Goal: Task Accomplishment & Management: Complete application form

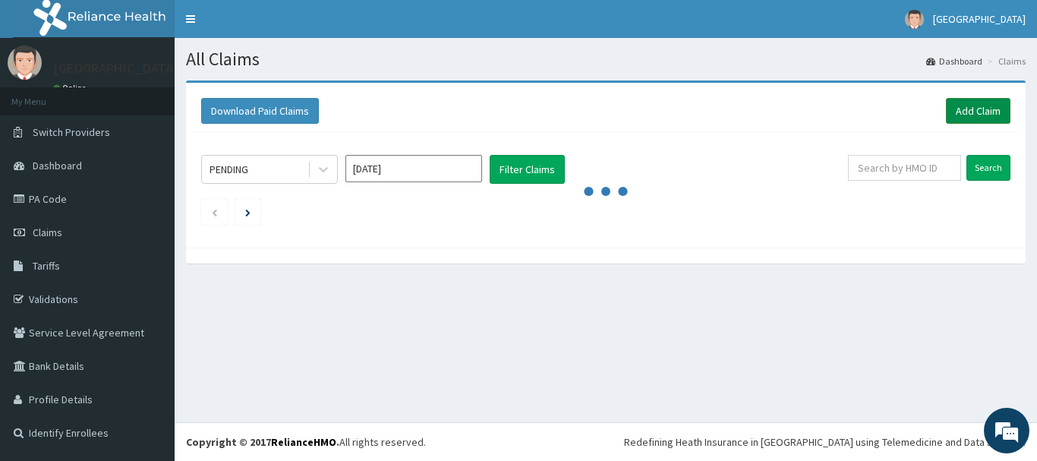
click at [991, 117] on link "Add Claim" at bounding box center [978, 111] width 65 height 26
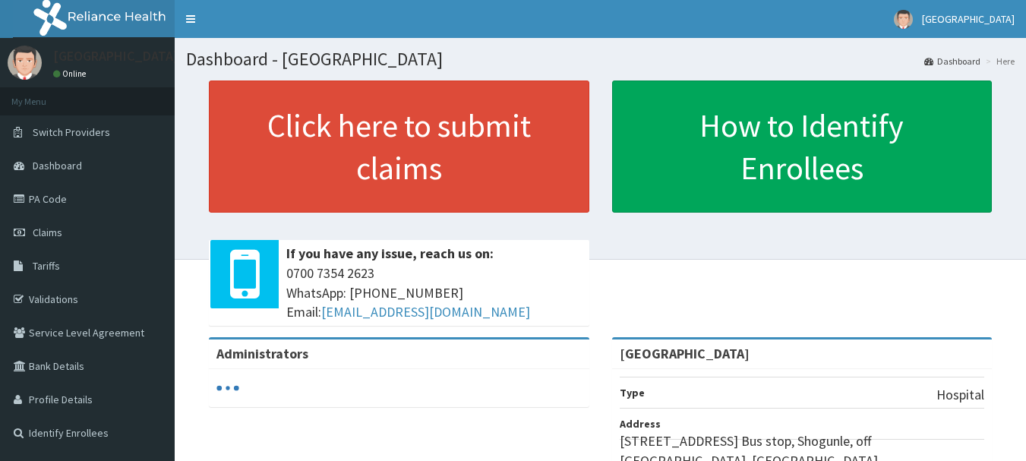
click at [17, 238] on link "Claims" at bounding box center [87, 232] width 175 height 33
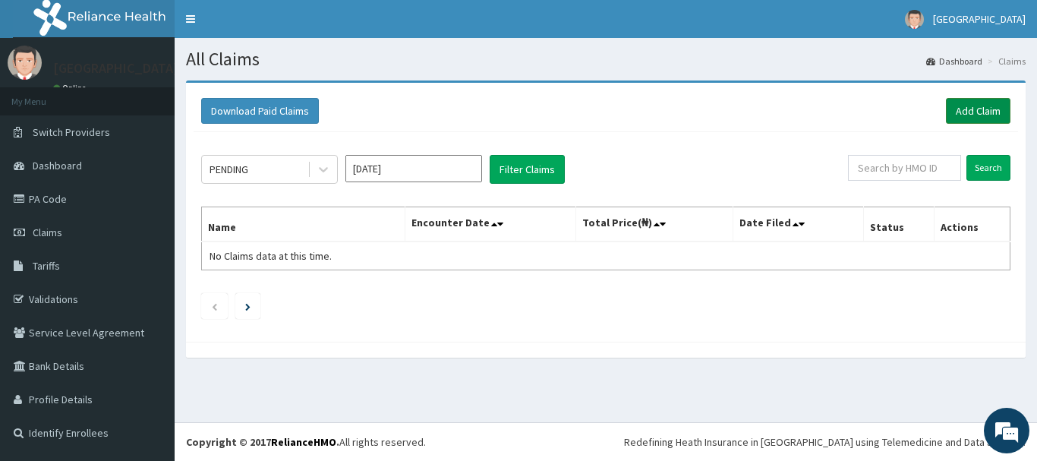
click at [964, 103] on link "Add Claim" at bounding box center [978, 111] width 65 height 26
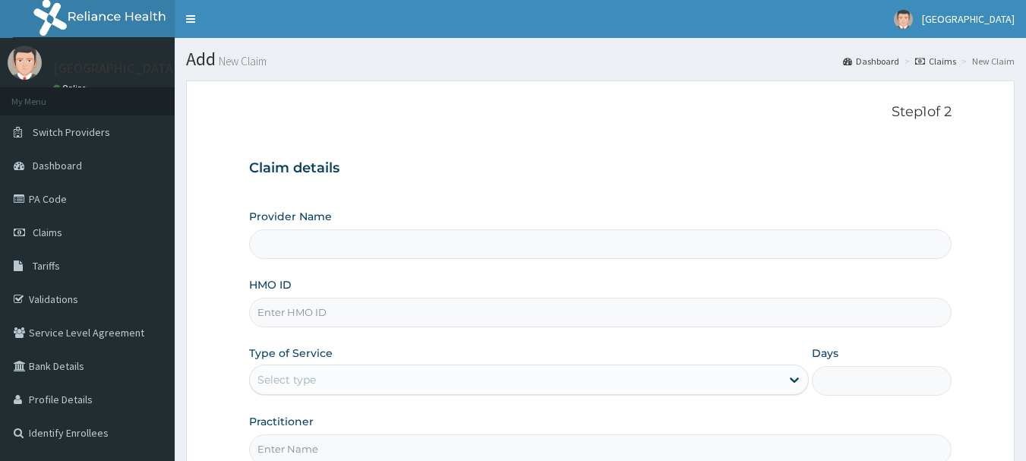
type input "[GEOGRAPHIC_DATA]"
click at [342, 314] on input "HMO ID" at bounding box center [600, 313] width 703 height 30
type input "FMN/10002/c"
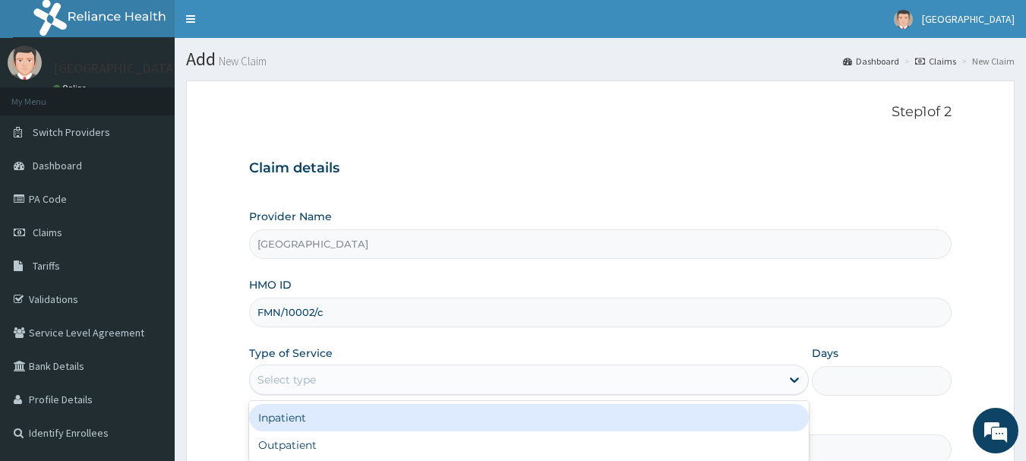
click at [363, 385] on div "Select type" at bounding box center [515, 380] width 531 height 24
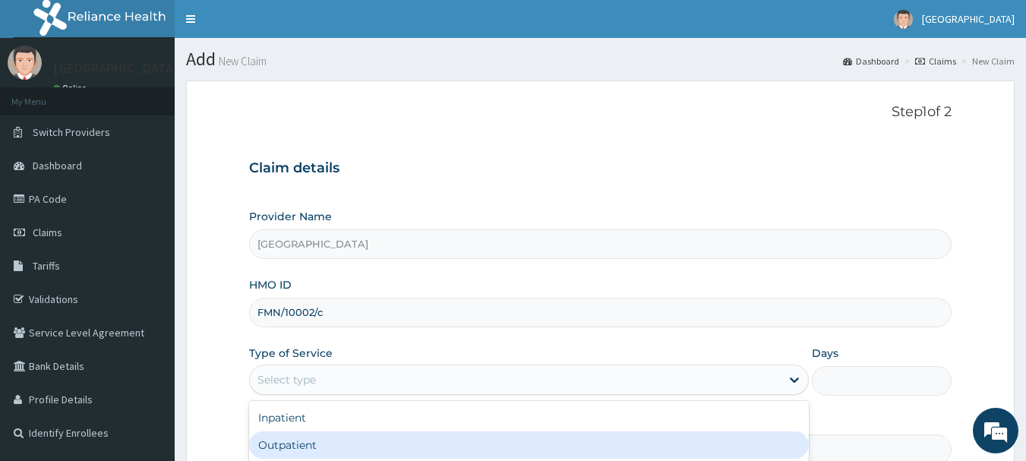
click at [355, 441] on div "Outpatient" at bounding box center [529, 444] width 560 height 27
type input "1"
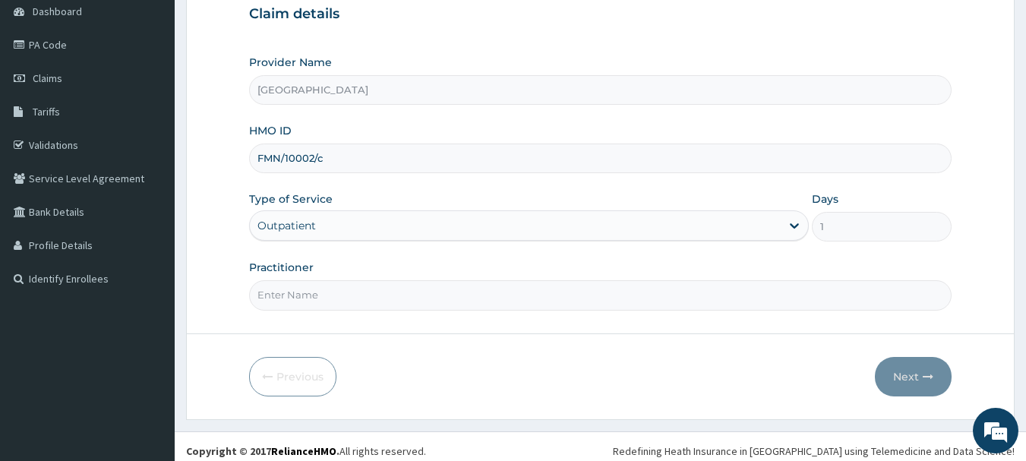
scroll to position [163, 0]
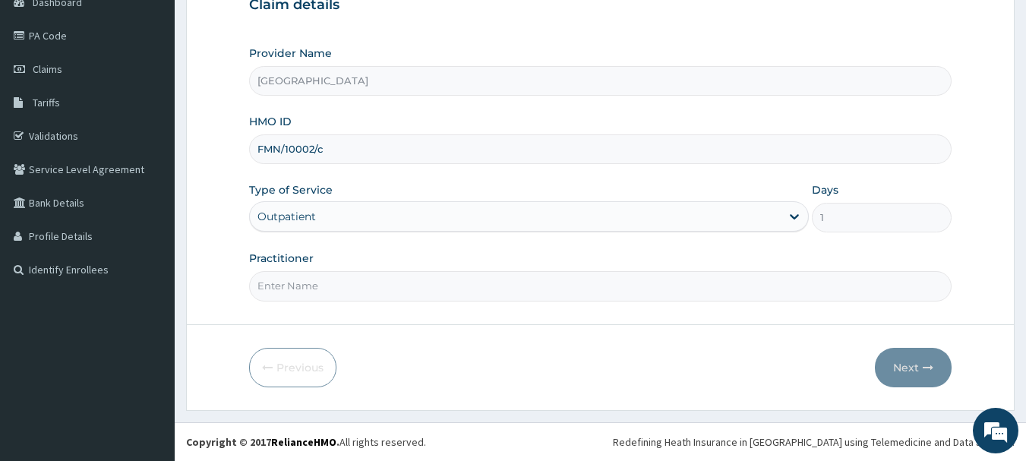
click at [421, 289] on input "Practitioner" at bounding box center [600, 286] width 703 height 30
type input "DR KINGSLEY"
click at [881, 355] on button "Next" at bounding box center [913, 367] width 77 height 39
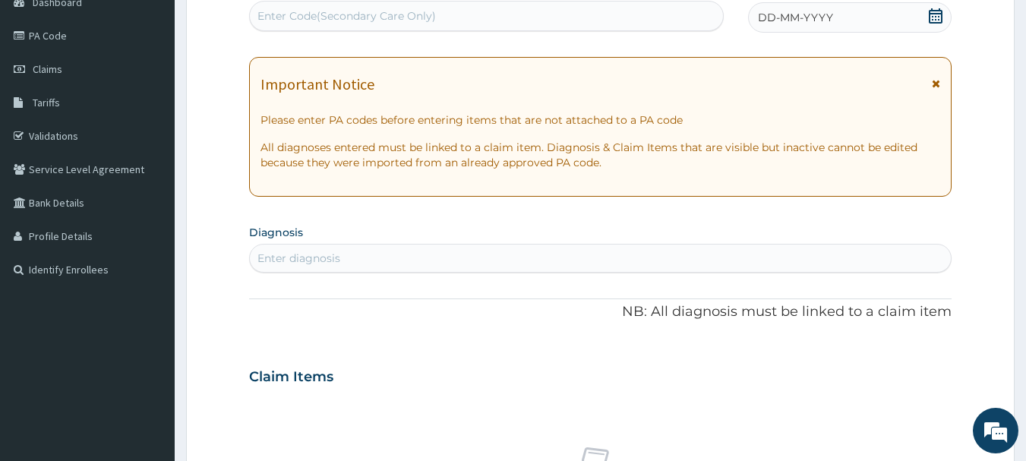
click at [718, 265] on div "Enter diagnosis" at bounding box center [601, 258] width 702 height 24
type input "MUMPS"
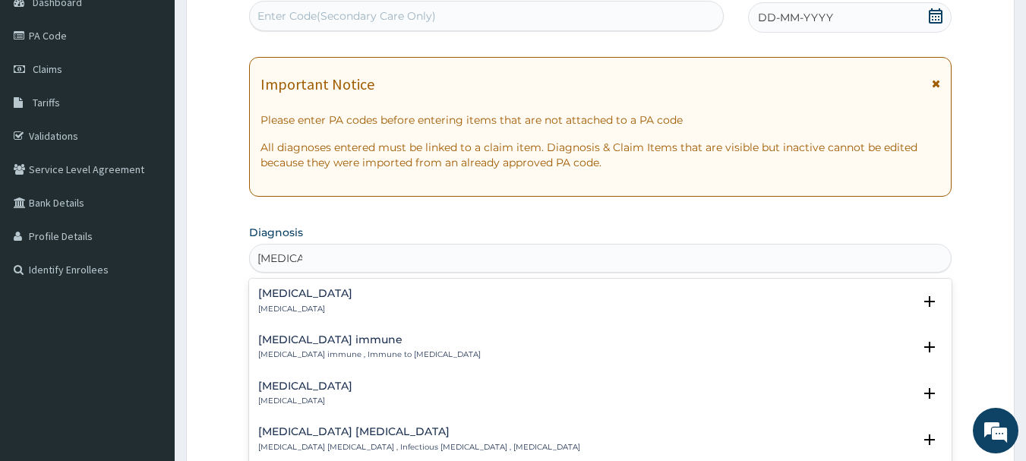
click at [281, 300] on div "Mumps Mumps" at bounding box center [305, 301] width 94 height 27
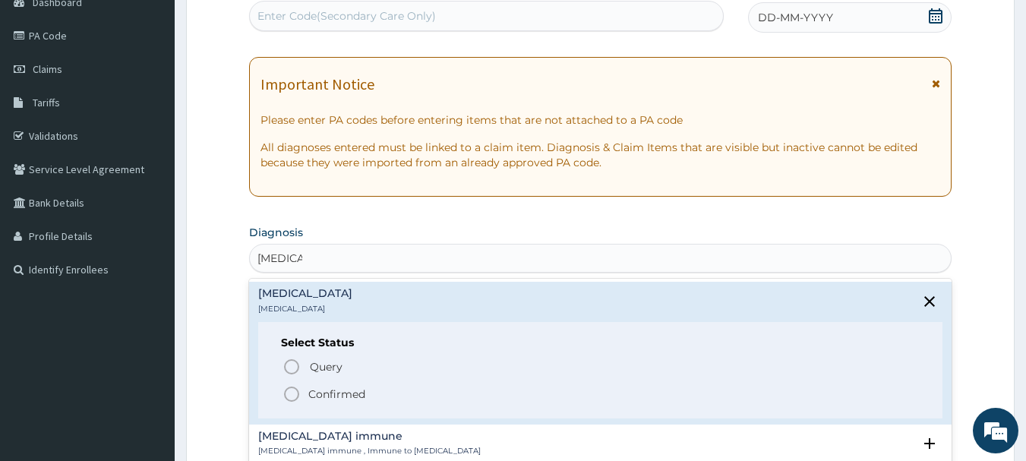
click at [323, 390] on p "Confirmed" at bounding box center [336, 394] width 57 height 15
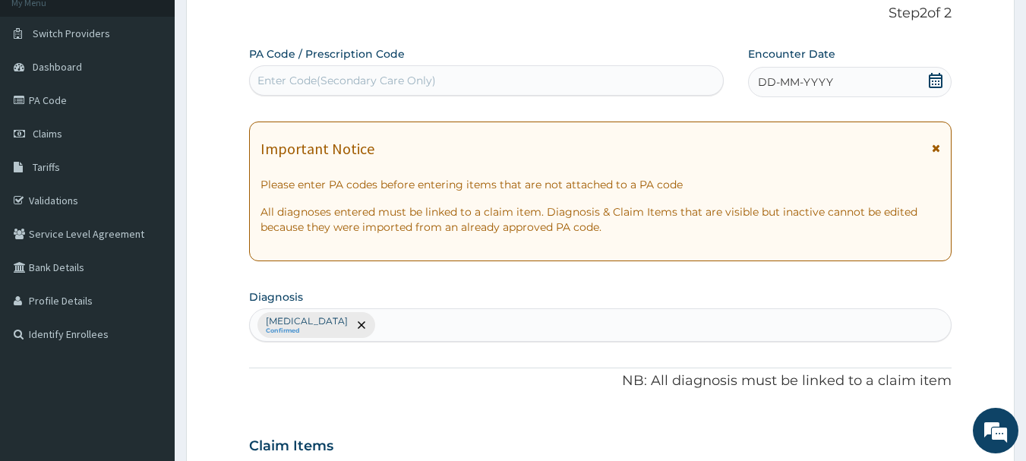
scroll to position [11, 0]
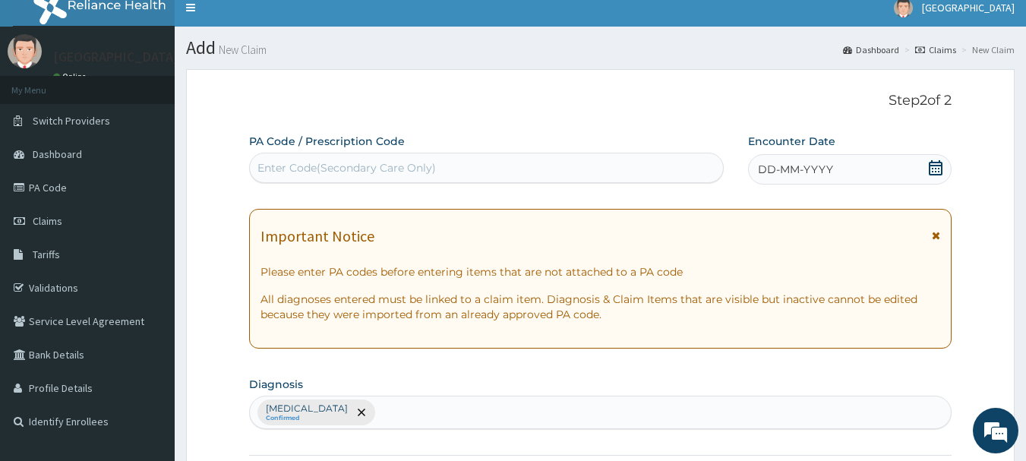
click at [929, 166] on icon at bounding box center [935, 167] width 15 height 15
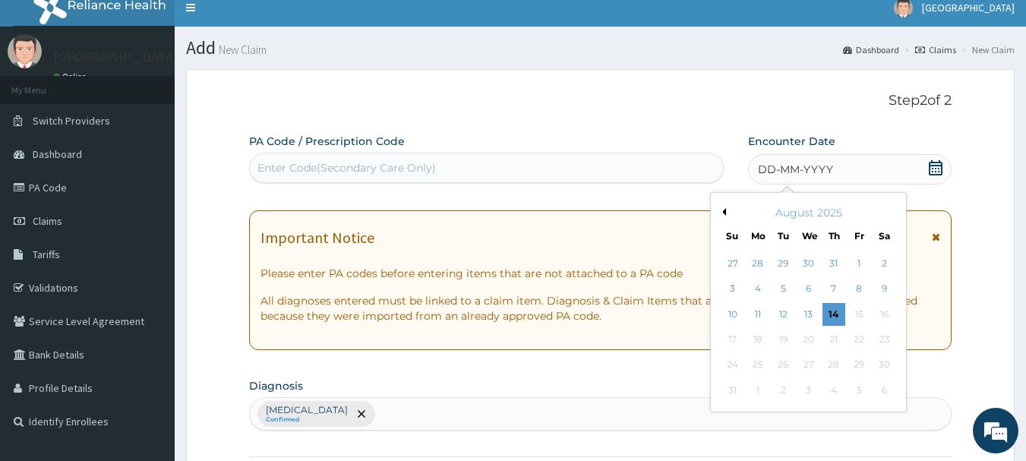
click at [723, 212] on button "Previous Month" at bounding box center [722, 212] width 8 height 8
click at [878, 339] on div "26" at bounding box center [884, 339] width 23 height 23
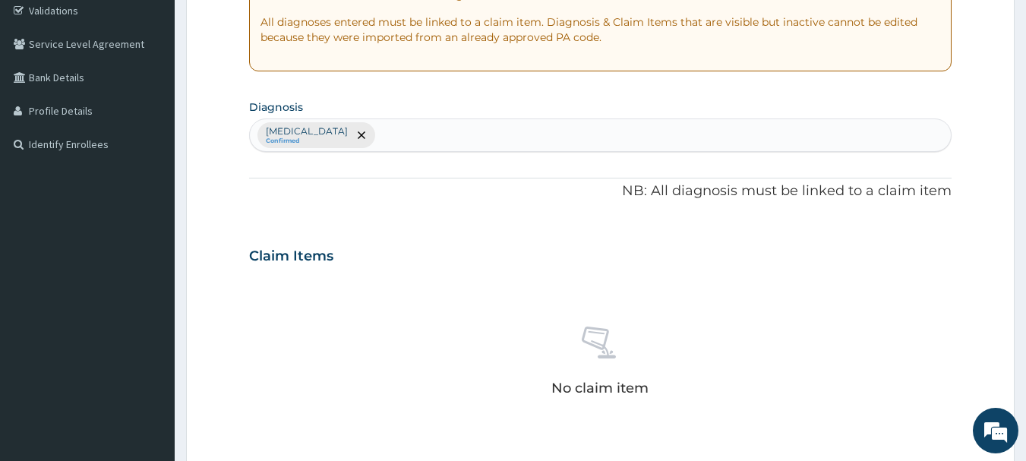
scroll to position [391, 0]
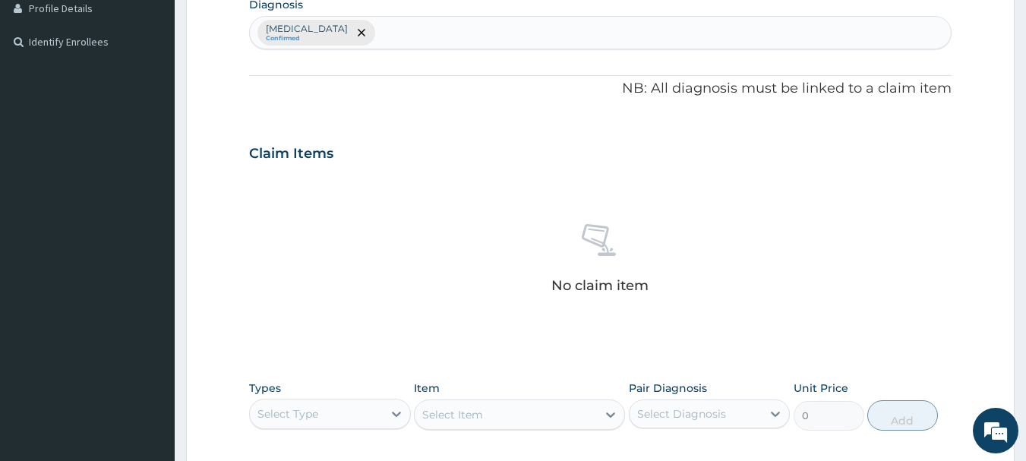
click at [464, 35] on div "Mumps Confirmed" at bounding box center [601, 33] width 702 height 32
type input "SEPSIS"
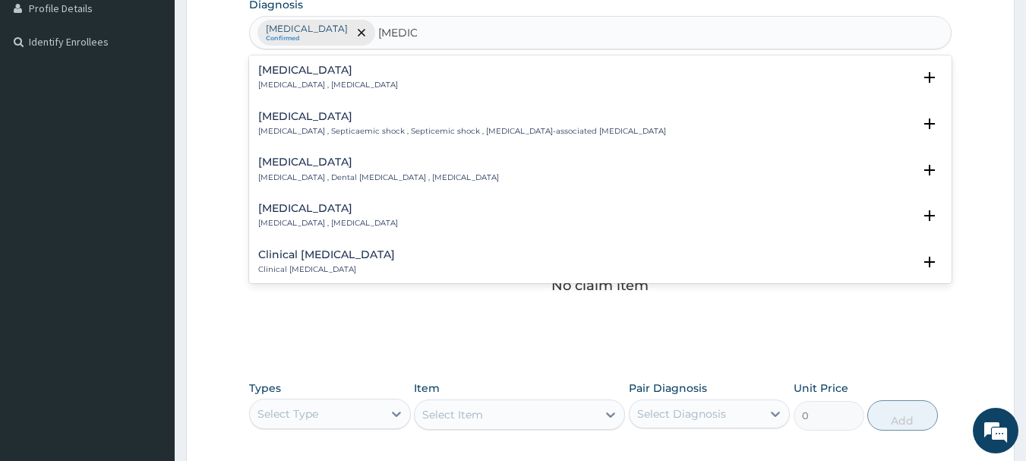
click at [387, 81] on div "Sepsis Systemic infection , Sepsis" at bounding box center [600, 78] width 685 height 27
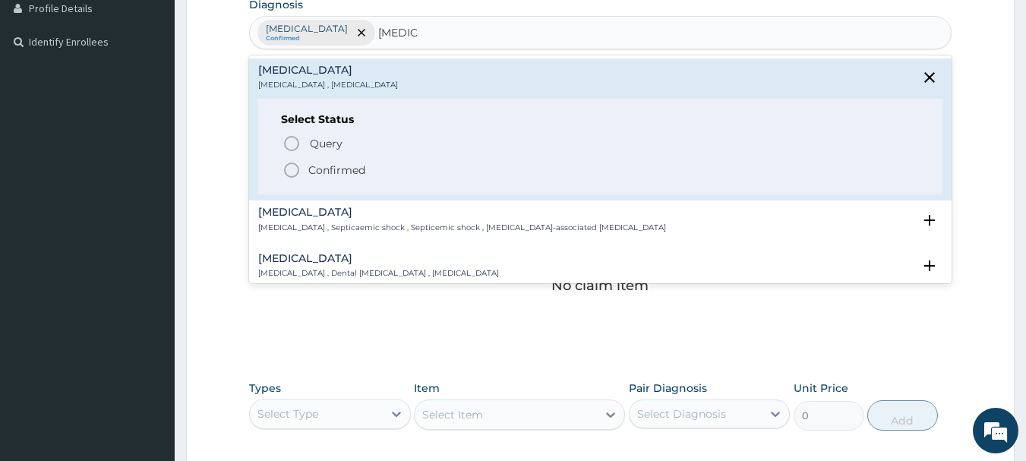
click at [336, 164] on p "Confirmed" at bounding box center [336, 170] width 57 height 15
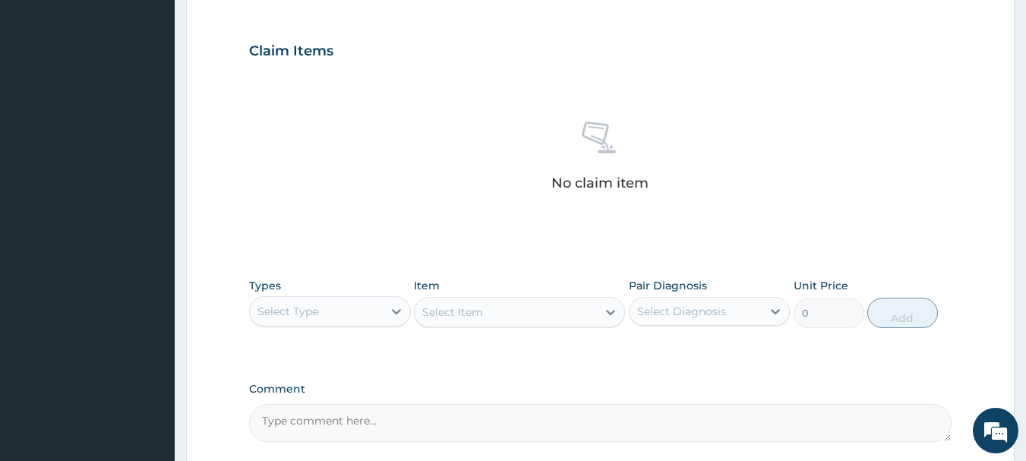
scroll to position [619, 0]
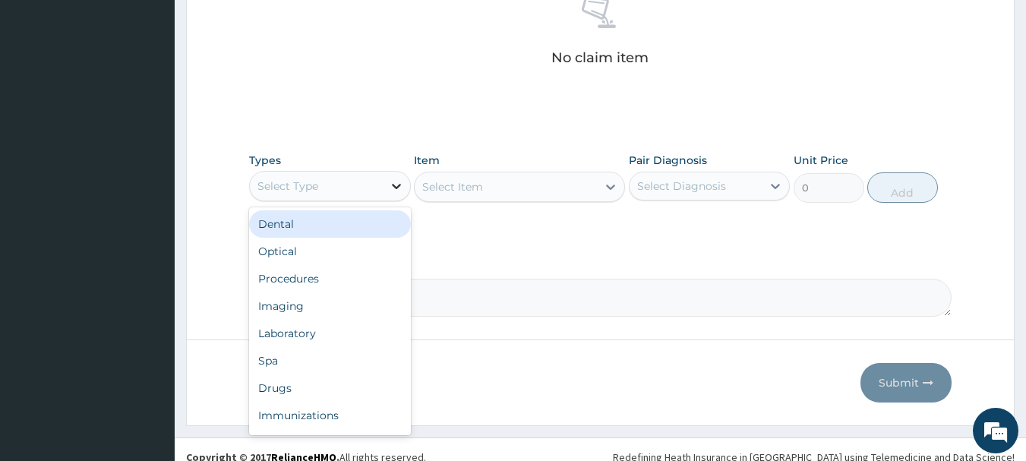
click at [396, 191] on icon at bounding box center [396, 185] width 15 height 15
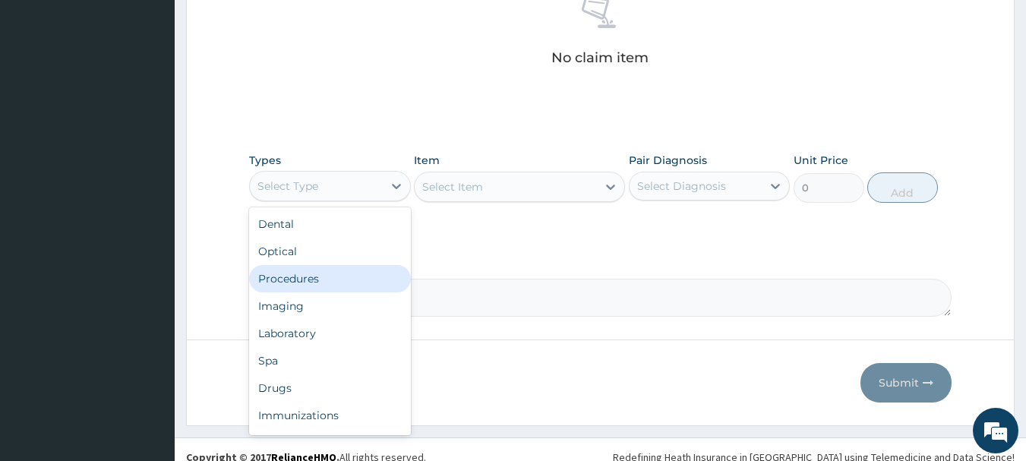
click at [285, 285] on div "Procedures" at bounding box center [330, 278] width 162 height 27
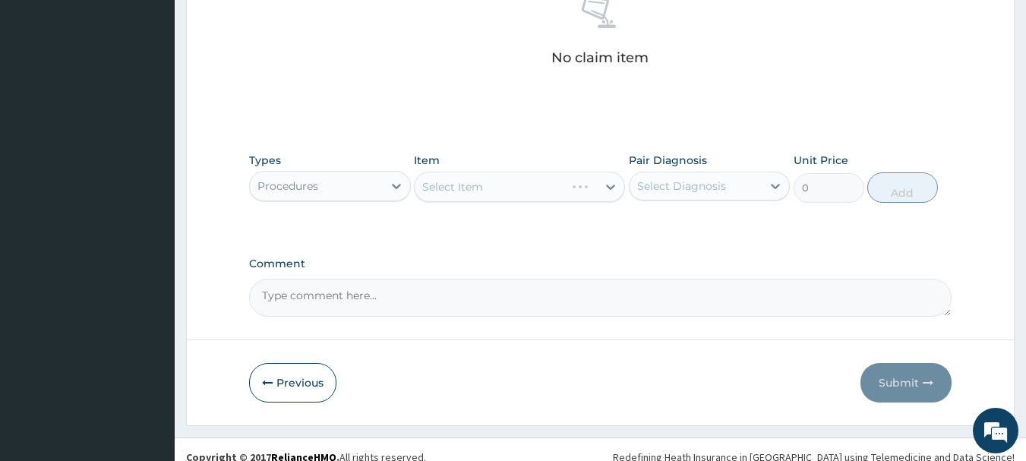
click at [460, 191] on div "Select Item" at bounding box center [519, 187] width 211 height 30
click at [485, 191] on div "Select Item" at bounding box center [519, 187] width 211 height 30
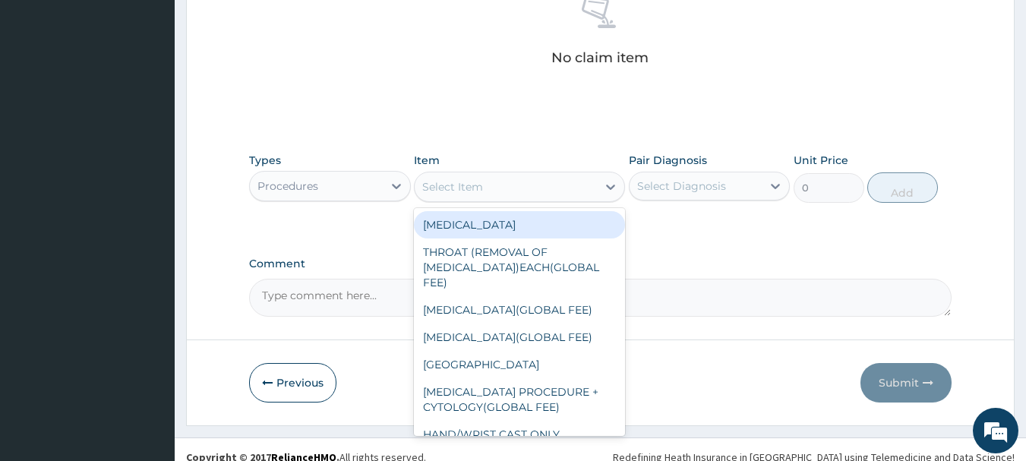
click at [503, 186] on div "Select Item" at bounding box center [506, 187] width 182 height 24
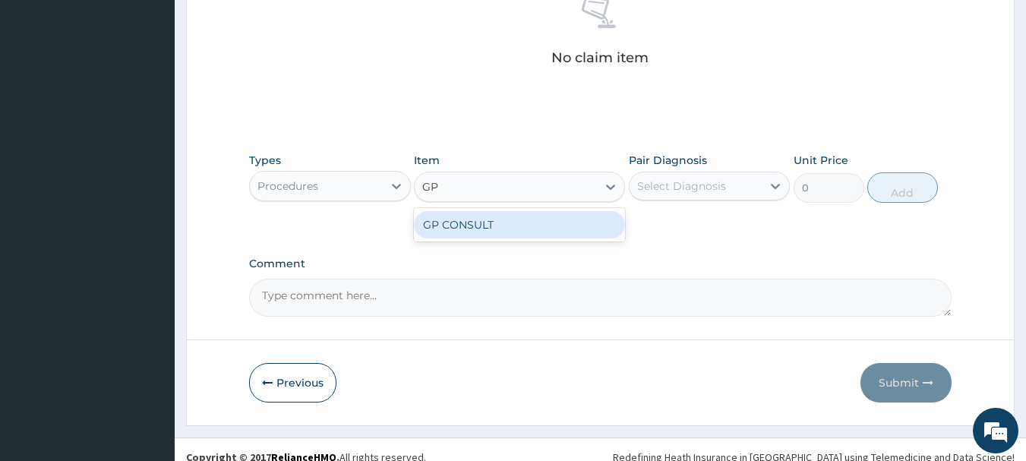
type input "GP C"
click at [500, 220] on div "GP CONSULT" at bounding box center [519, 224] width 211 height 27
type input "5000"
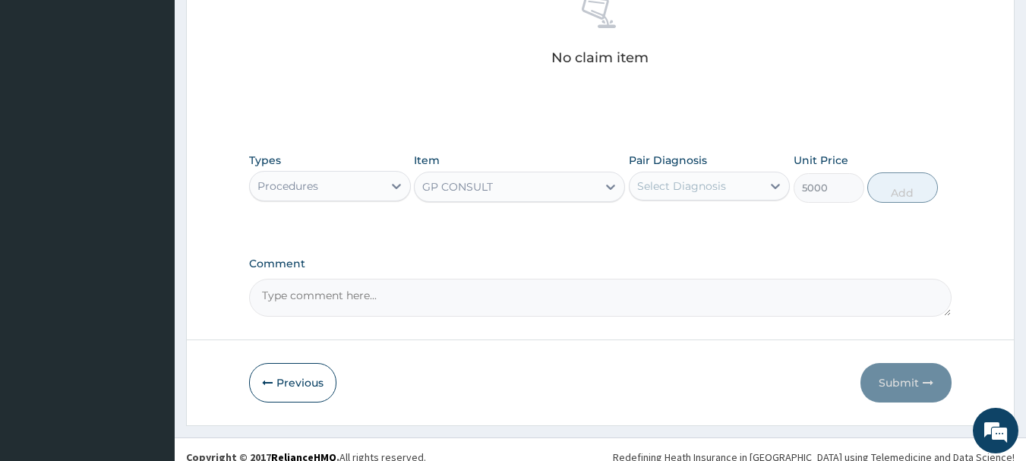
click at [662, 189] on div "Select Diagnosis" at bounding box center [681, 185] width 89 height 15
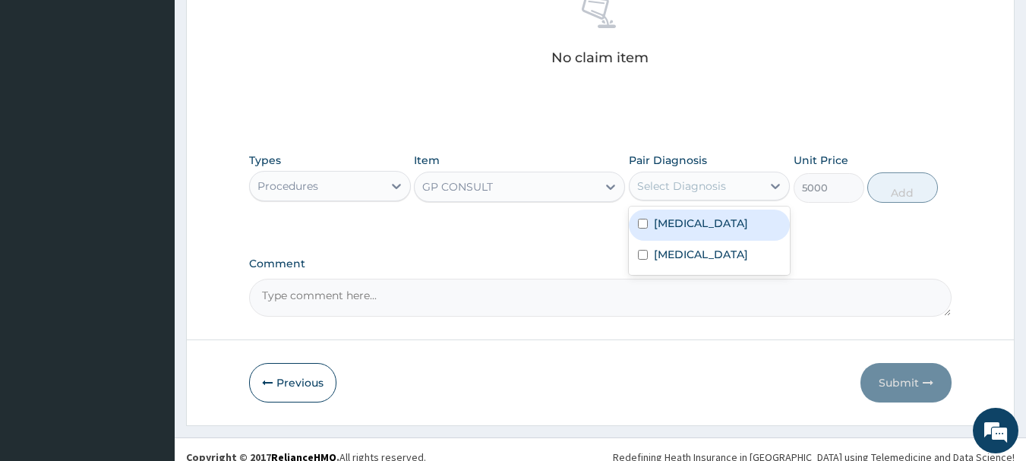
click at [668, 227] on label "Mumps" at bounding box center [701, 223] width 94 height 15
checkbox input "true"
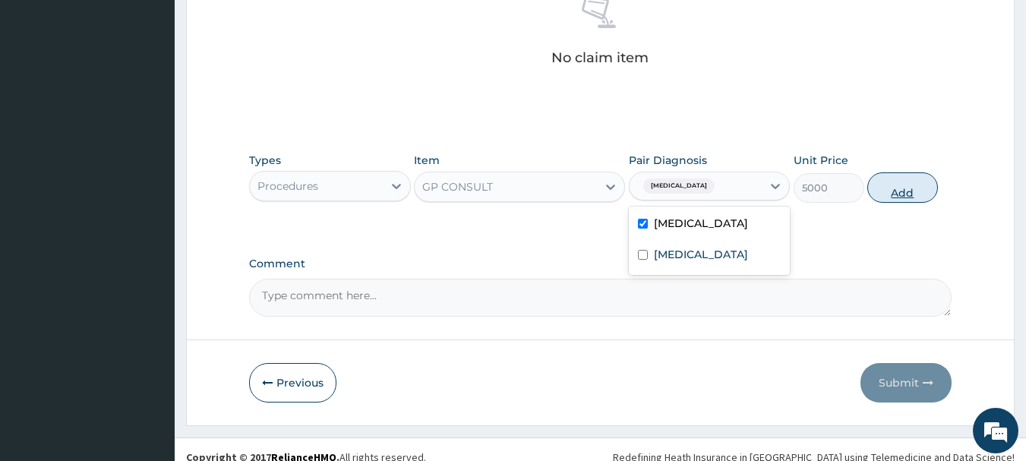
click at [886, 196] on button "Add" at bounding box center [902, 187] width 71 height 30
type input "0"
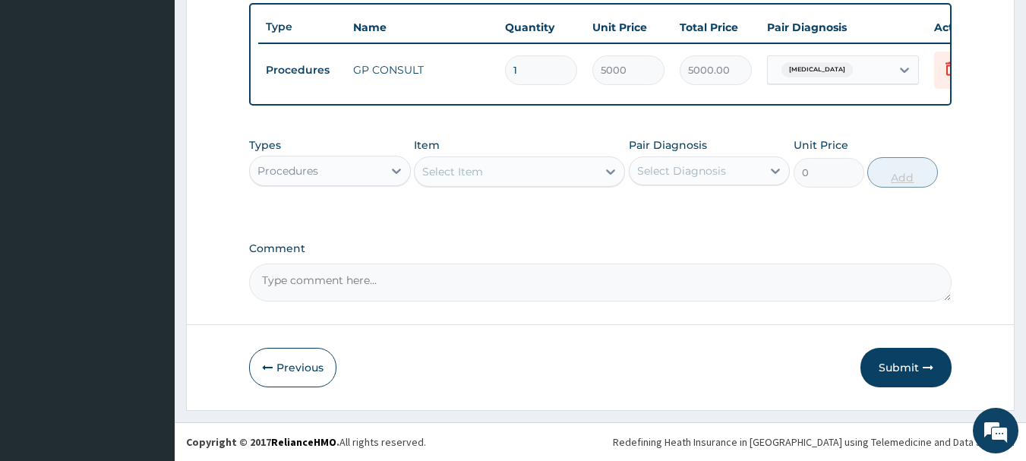
scroll to position [573, 0]
click at [533, 175] on div "Select Item" at bounding box center [506, 171] width 182 height 24
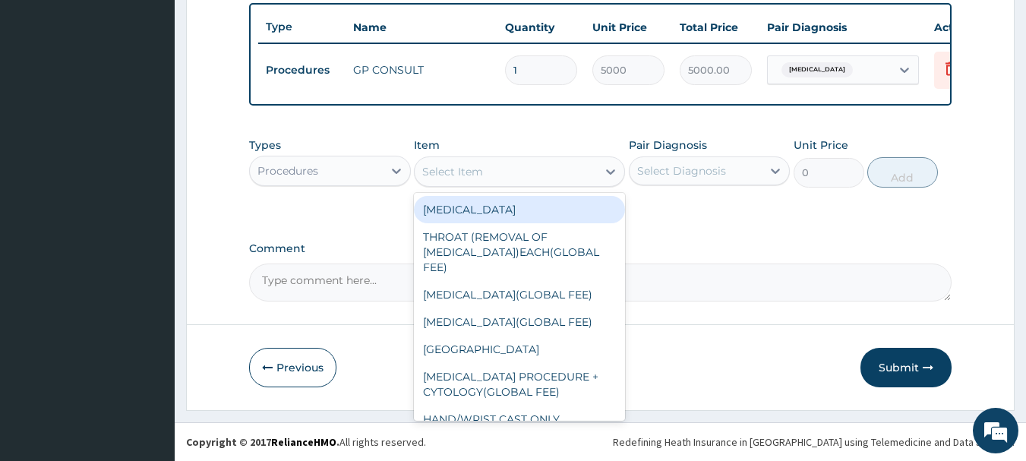
click at [380, 181] on div "Procedures" at bounding box center [316, 171] width 133 height 24
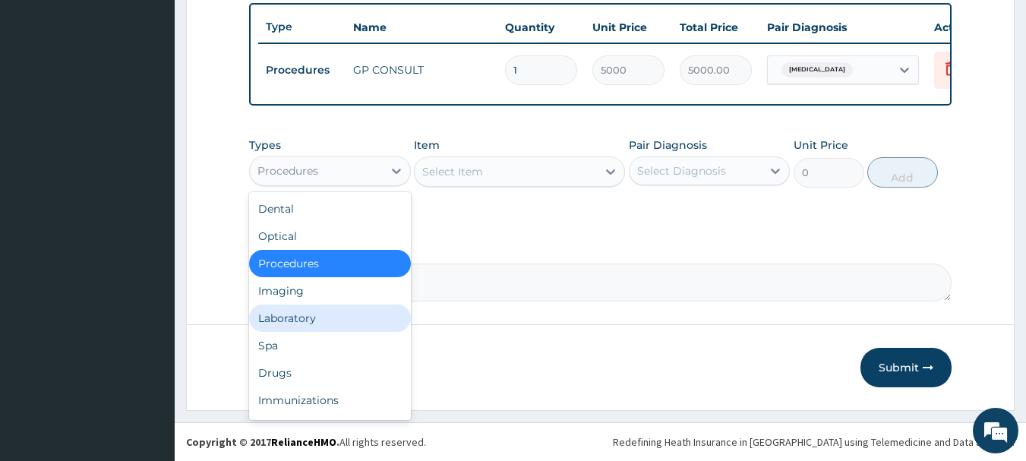
click at [280, 310] on div "Laboratory" at bounding box center [330, 318] width 162 height 27
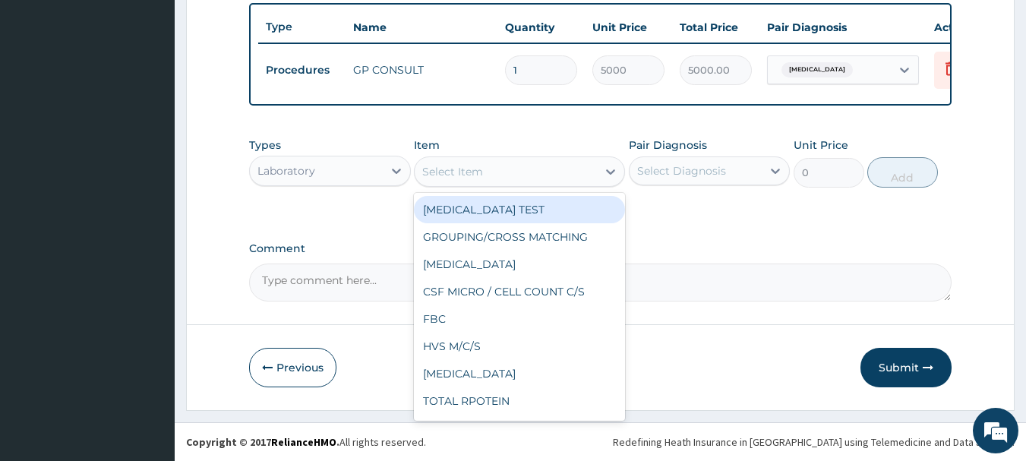
click at [535, 184] on div "Select Item" at bounding box center [519, 171] width 211 height 30
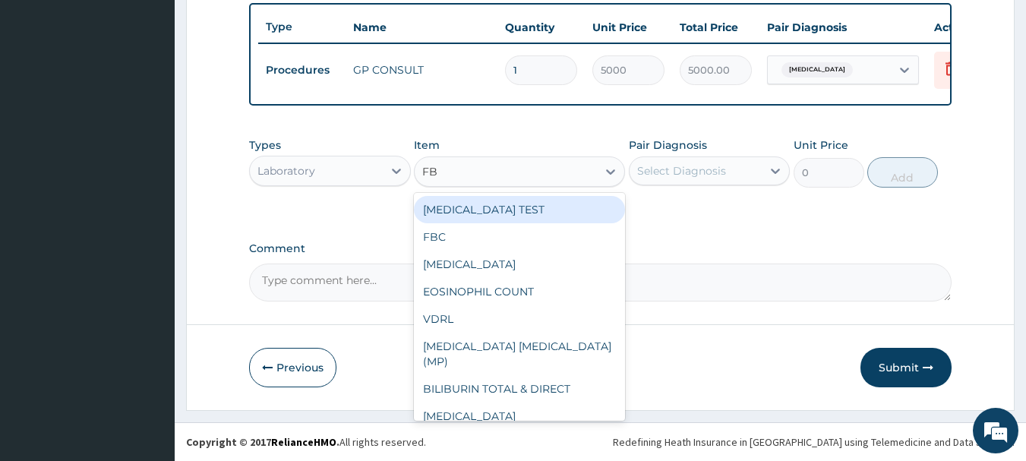
type input "FBC"
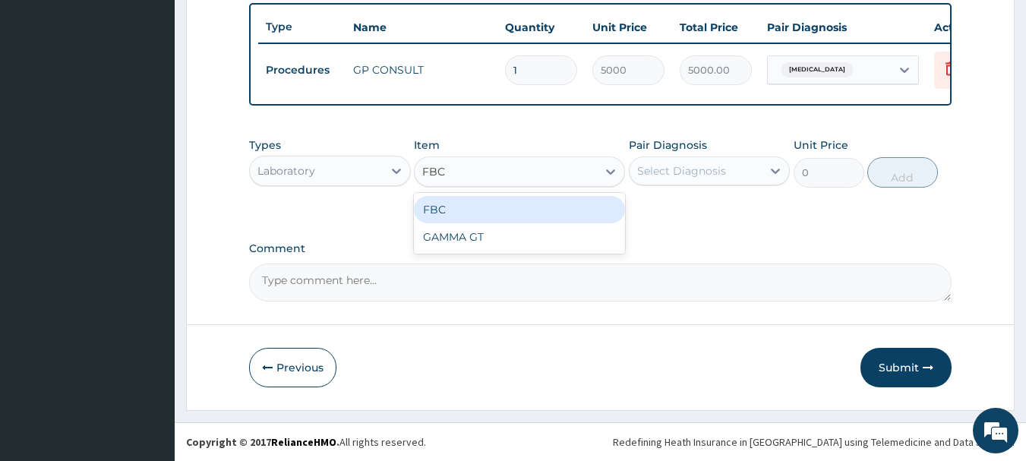
click at [537, 200] on div "FBC" at bounding box center [519, 209] width 211 height 27
type input "5000"
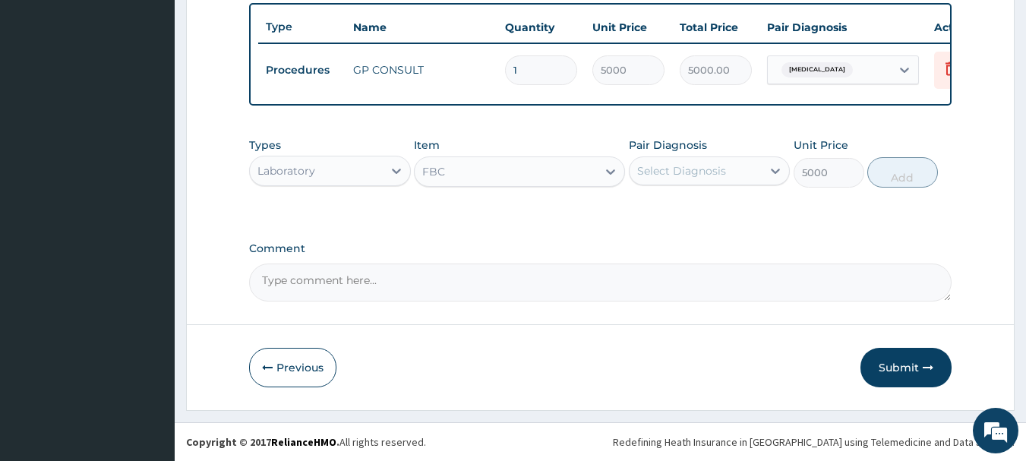
click at [695, 170] on div "Select Diagnosis" at bounding box center [681, 170] width 89 height 15
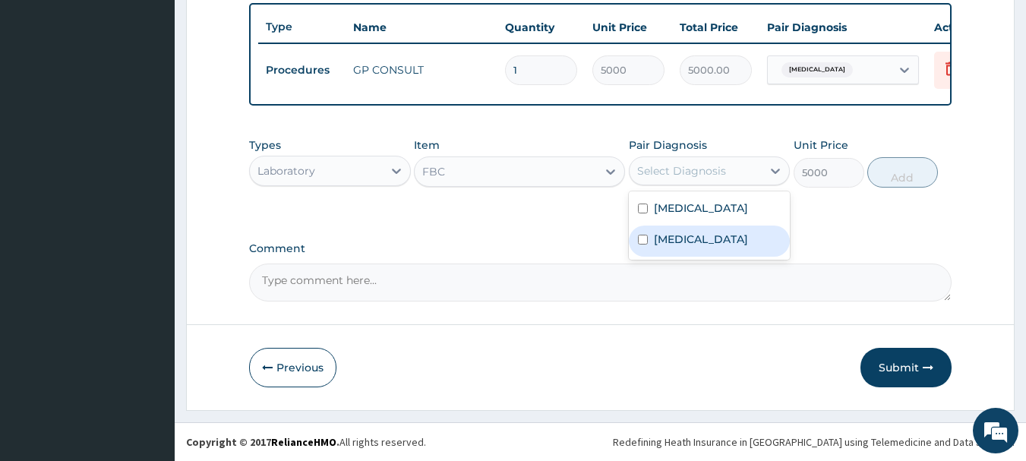
click at [685, 233] on label "Sepsis" at bounding box center [701, 239] width 94 height 15
checkbox input "true"
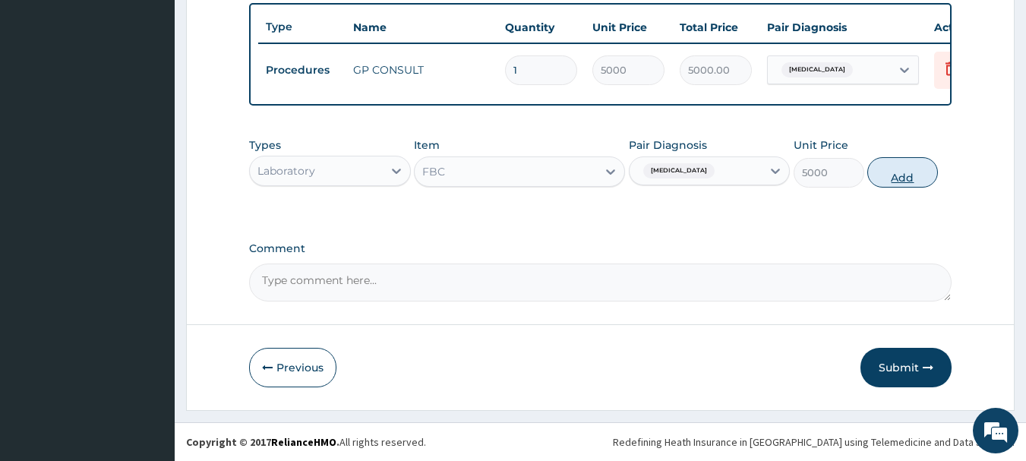
click at [899, 170] on button "Add" at bounding box center [902, 172] width 71 height 30
type input "0"
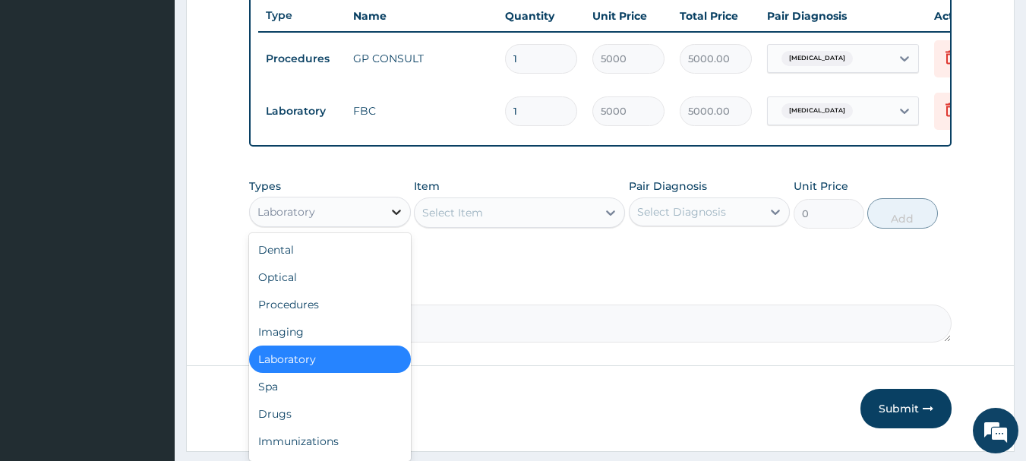
click at [396, 219] on icon at bounding box center [396, 211] width 15 height 15
click at [292, 419] on div "Drugs" at bounding box center [330, 413] width 162 height 27
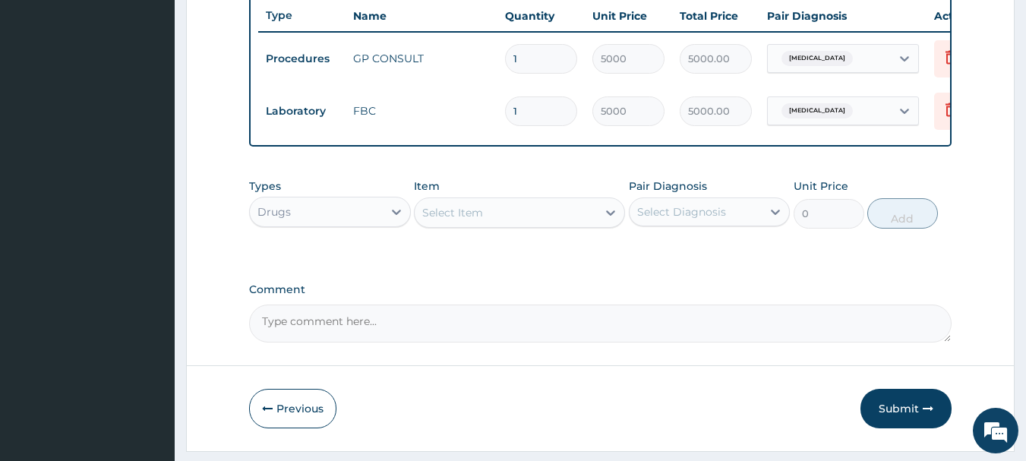
click at [538, 225] on div "Select Item" at bounding box center [506, 212] width 182 height 24
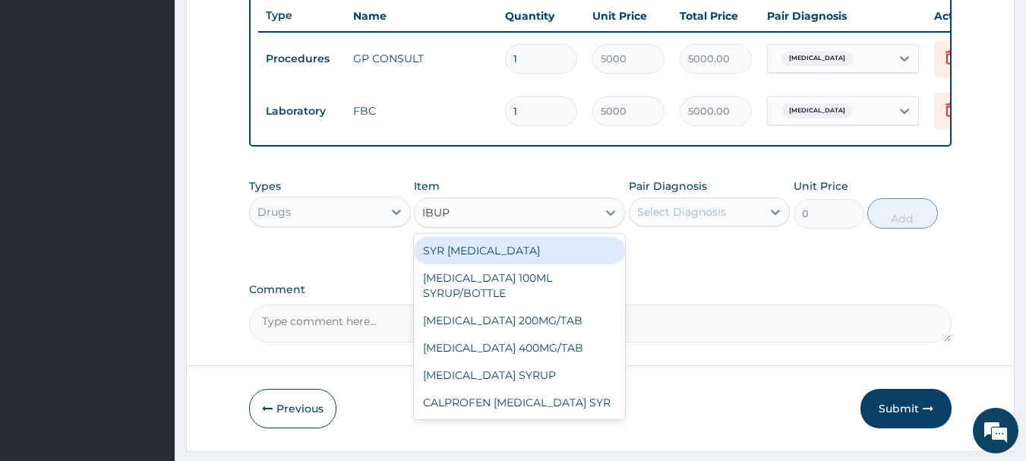
type input "IBUP"
type input "IBUPR"
click at [488, 256] on div "SYR [MEDICAL_DATA]" at bounding box center [519, 250] width 211 height 27
type input "1000"
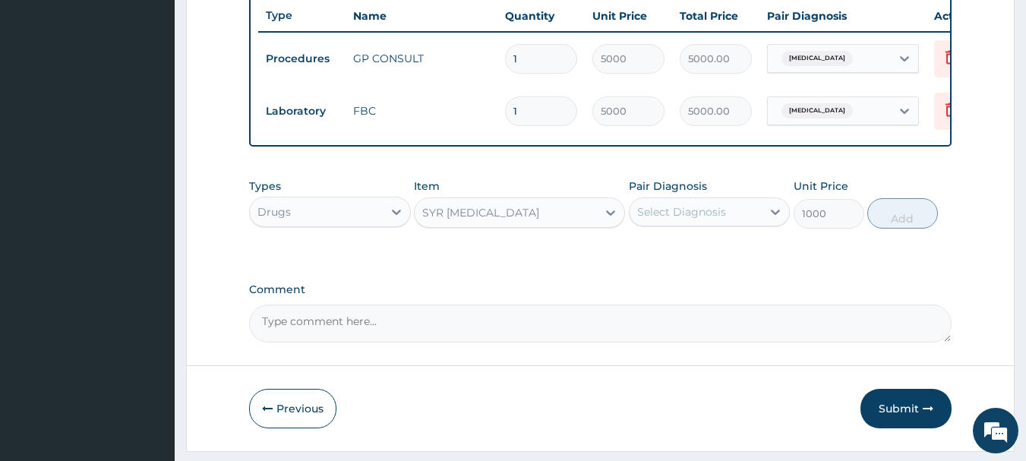
click at [702, 219] on div "Select Diagnosis" at bounding box center [681, 211] width 89 height 15
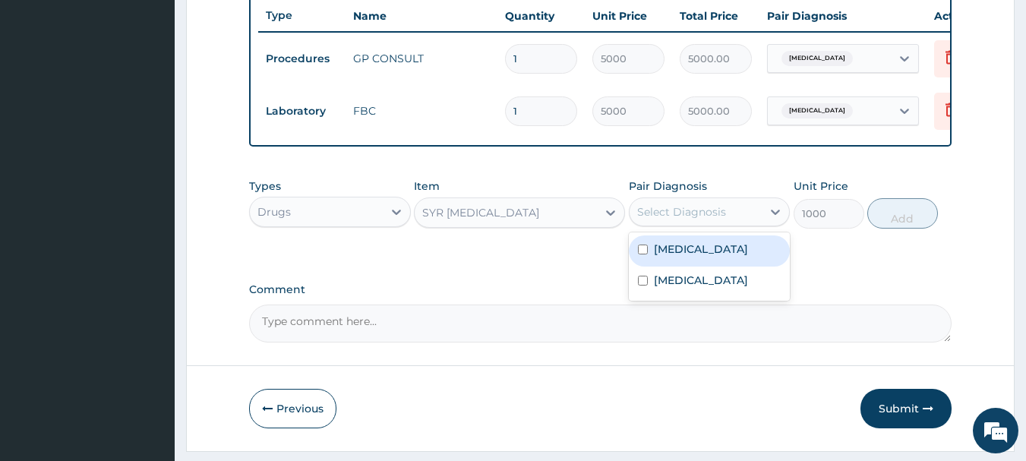
click at [684, 257] on label "Mumps" at bounding box center [701, 248] width 94 height 15
checkbox input "true"
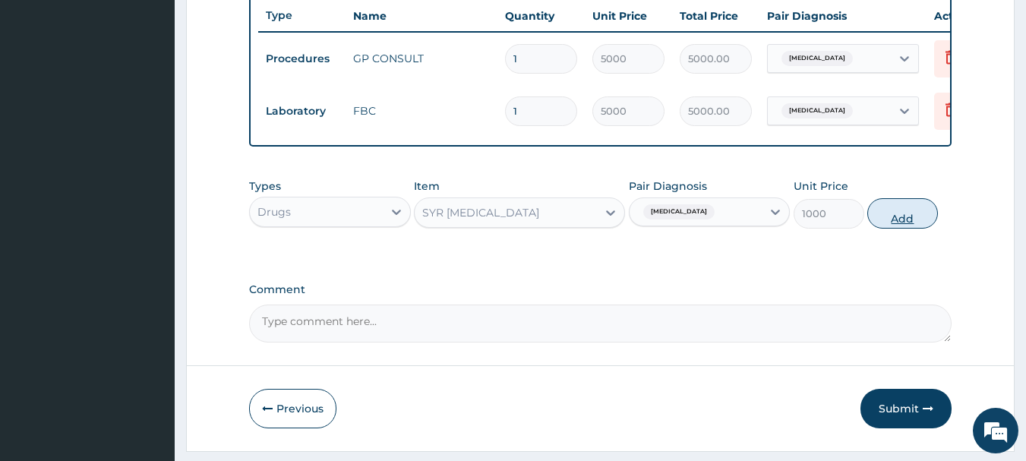
click at [893, 226] on button "Add" at bounding box center [902, 213] width 71 height 30
type input "0"
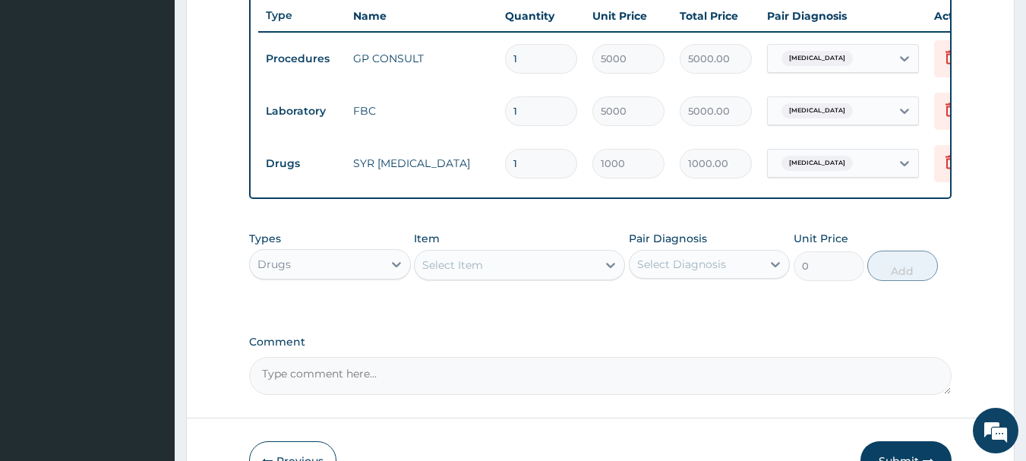
click at [432, 273] on div "Select Item" at bounding box center [452, 264] width 61 height 15
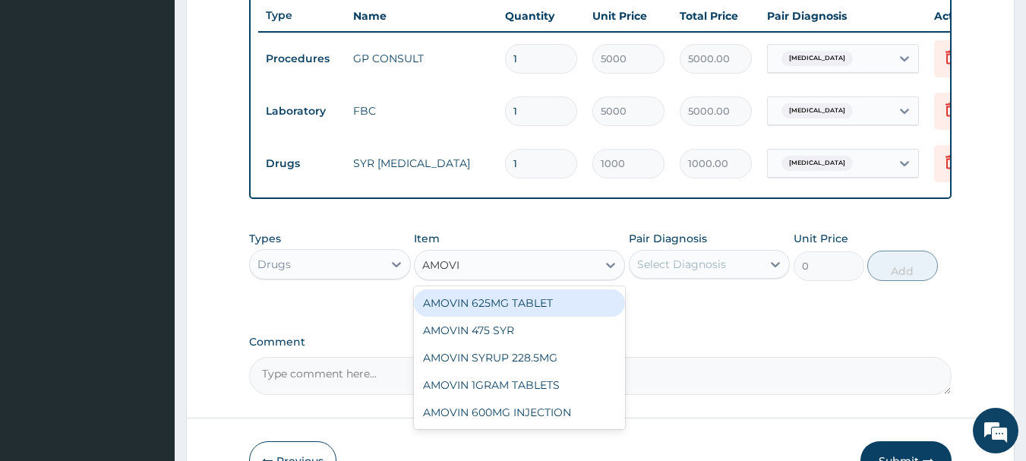
type input "AMOVIN"
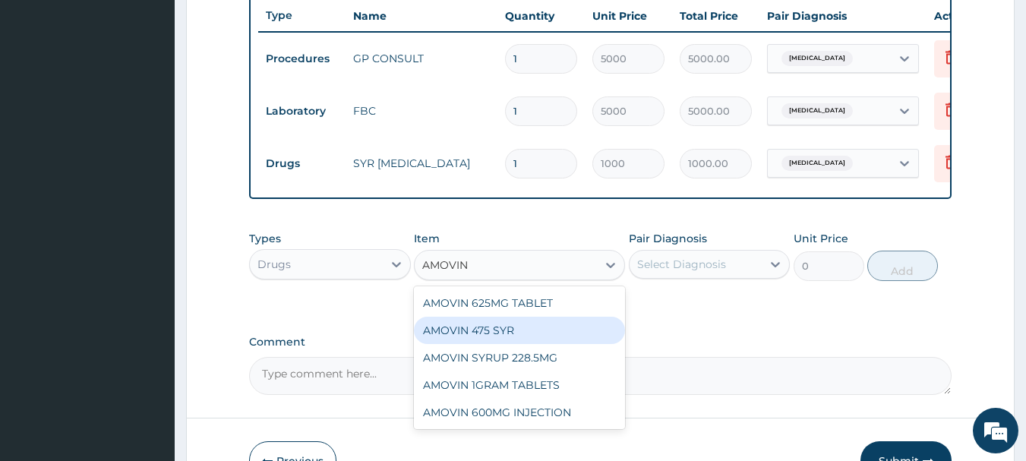
click at [470, 336] on div "AMOVIN 475 SYR" at bounding box center [519, 330] width 211 height 27
type input "3500"
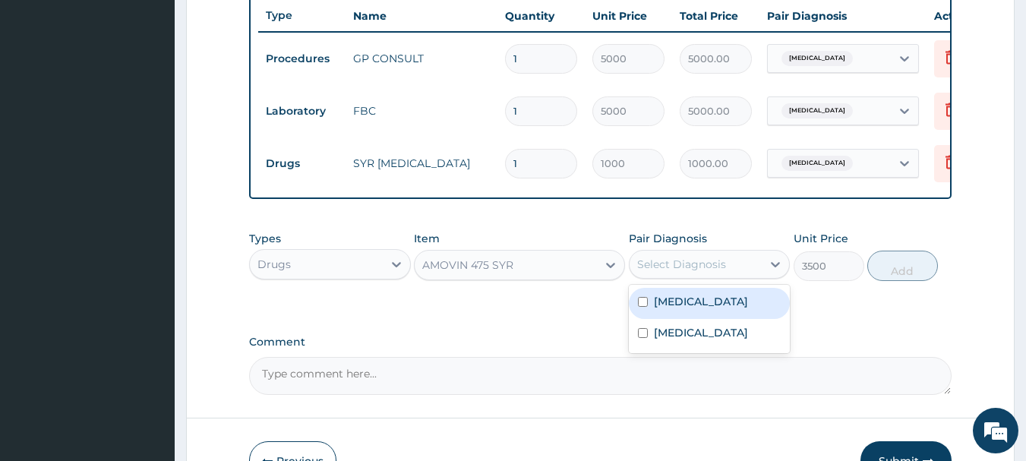
click at [740, 276] on div "Select Diagnosis" at bounding box center [696, 264] width 133 height 24
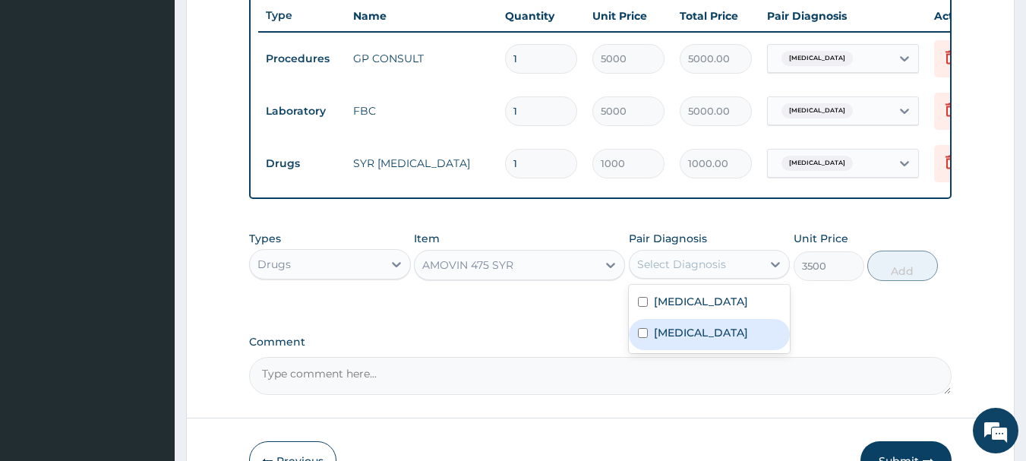
click at [708, 344] on div "Sepsis" at bounding box center [710, 334] width 162 height 31
checkbox input "true"
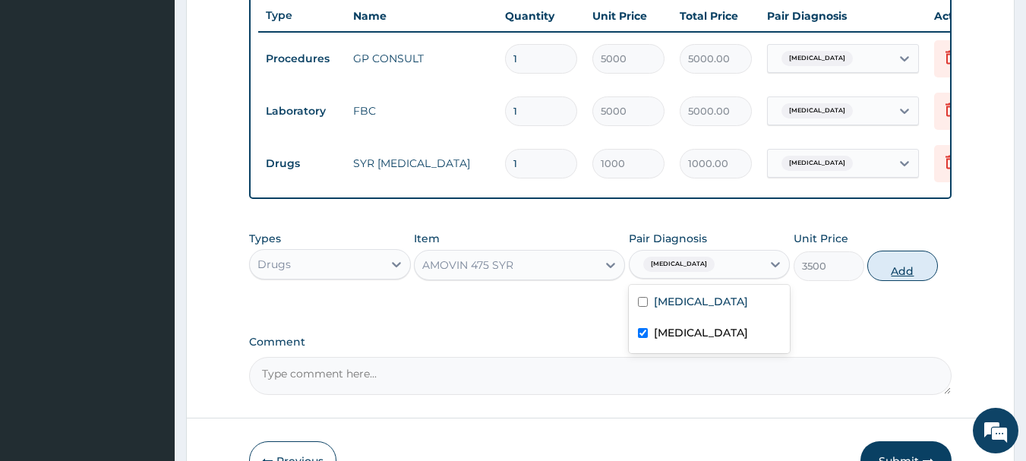
click at [892, 281] on button "Add" at bounding box center [902, 266] width 71 height 30
type input "0"
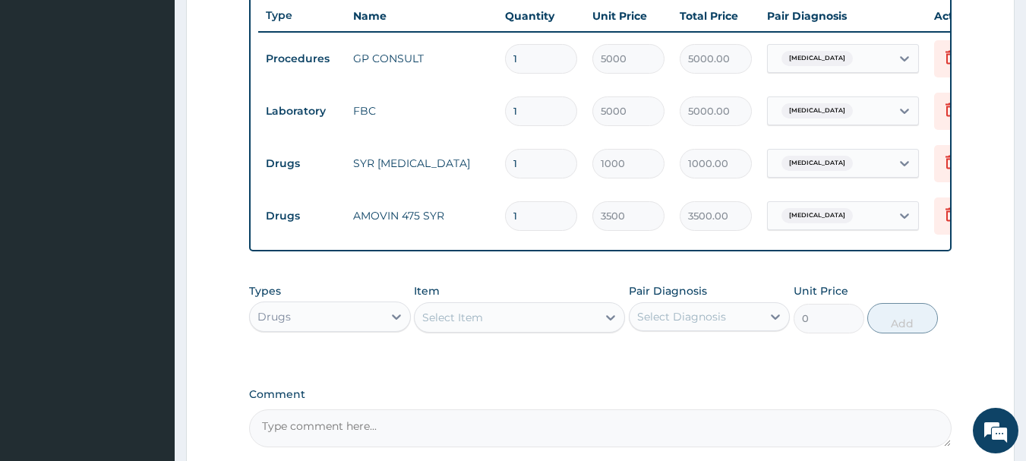
click at [508, 330] on div "Select Item" at bounding box center [506, 317] width 182 height 24
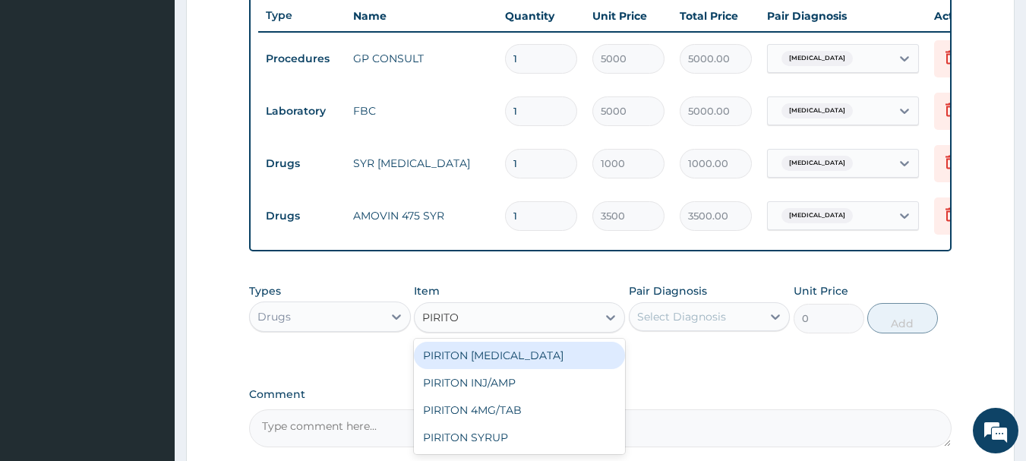
type input "PIRITON"
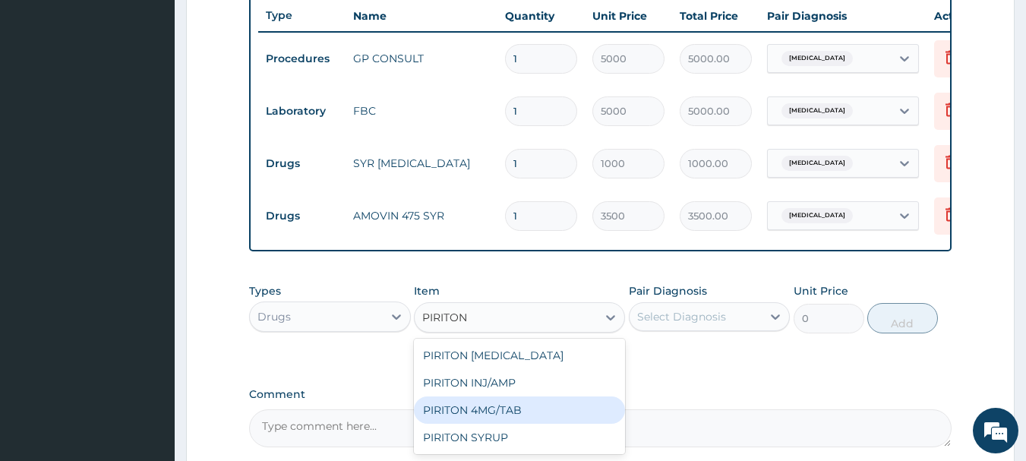
click at [463, 416] on div "PIRITON 4MG/TAB" at bounding box center [519, 409] width 211 height 27
type input "50"
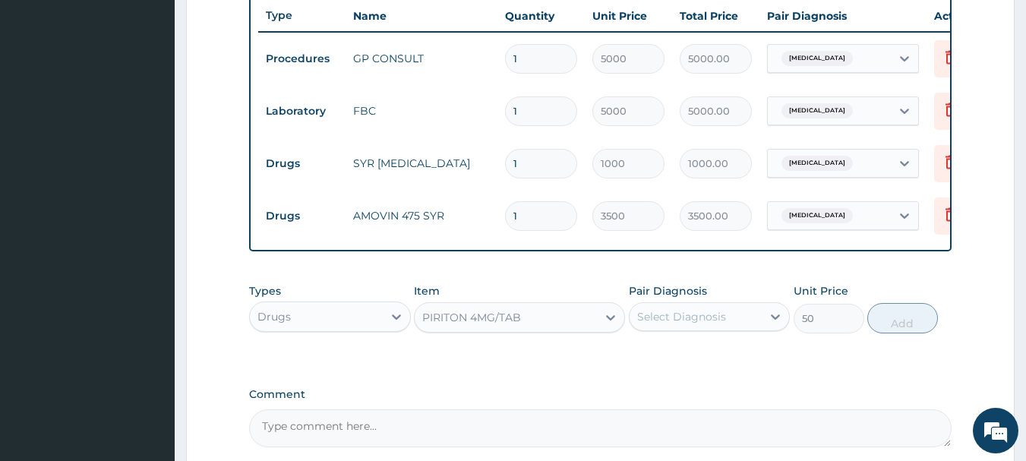
click at [554, 330] on div "PIRITON 4MG/TAB" at bounding box center [506, 317] width 182 height 24
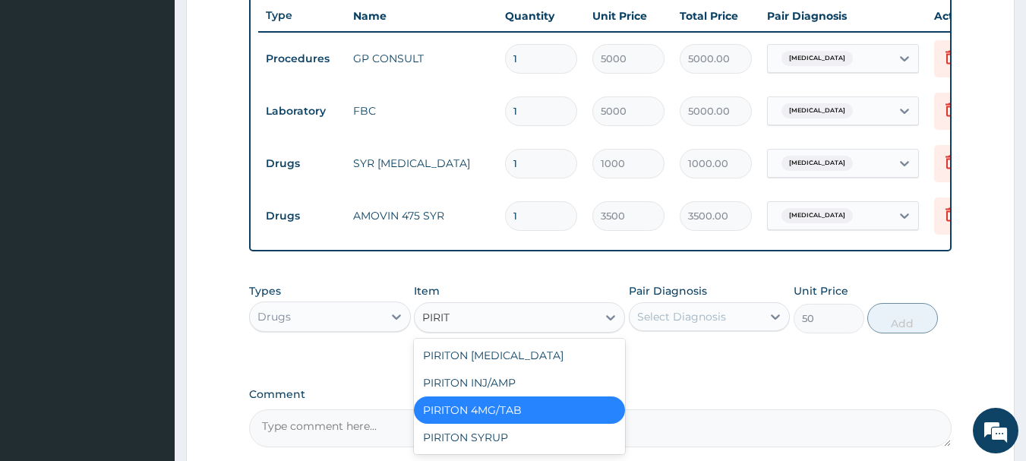
scroll to position [0, 0]
type input "PIRITON"
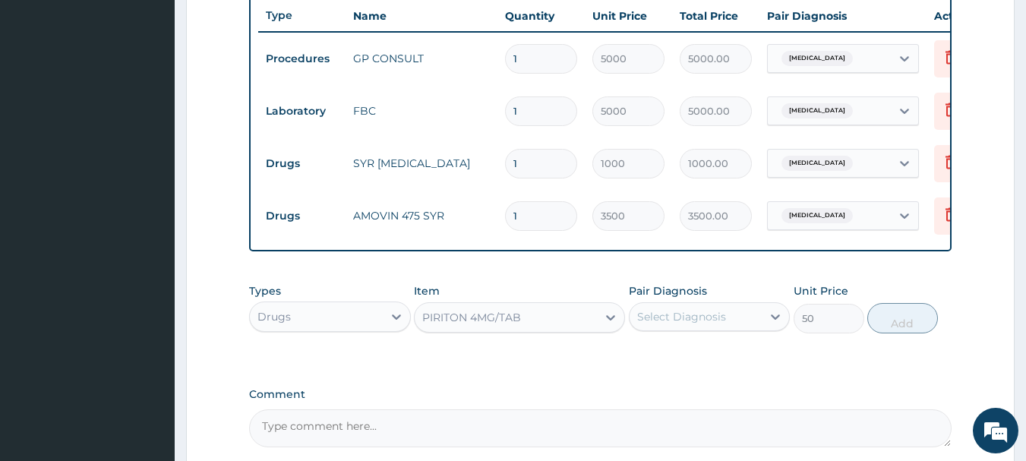
click at [527, 330] on div "PIRITON 4MG/TAB" at bounding box center [506, 317] width 182 height 24
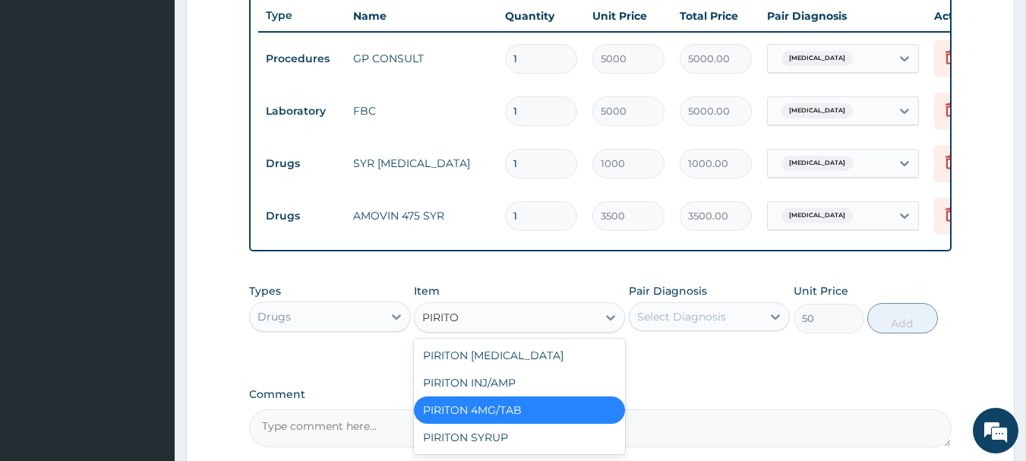
type input "PIRITON"
click at [496, 451] on div "PIRITON SYRUP" at bounding box center [519, 437] width 211 height 27
type input "1000"
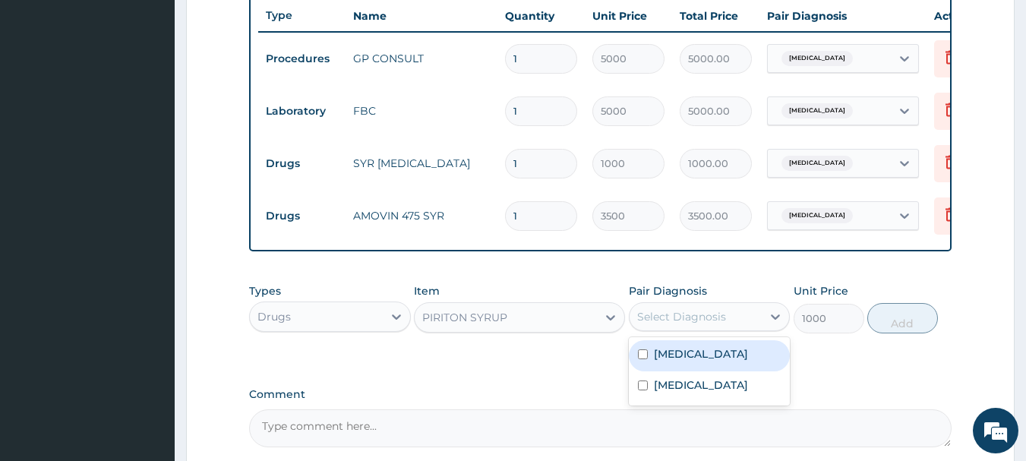
click at [701, 322] on div "Select Diagnosis" at bounding box center [681, 316] width 89 height 15
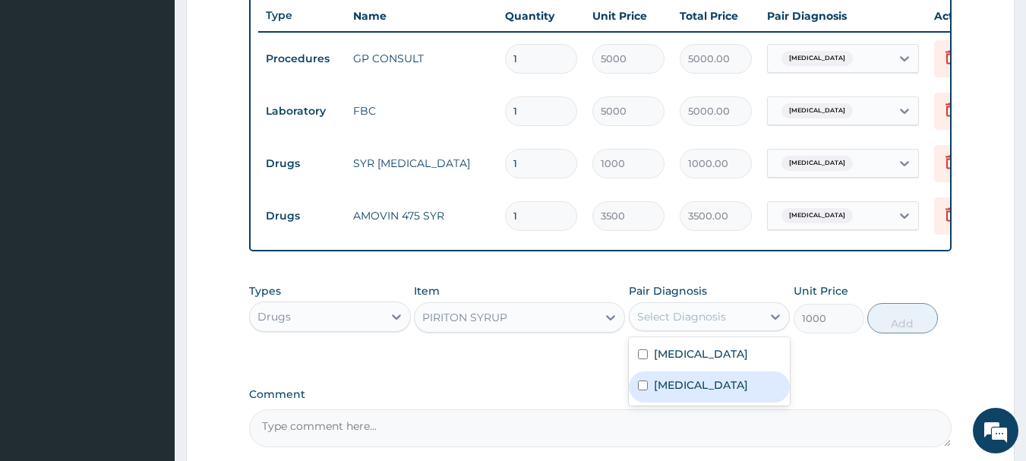
click at [685, 393] on label "Sepsis" at bounding box center [701, 384] width 94 height 15
checkbox input "true"
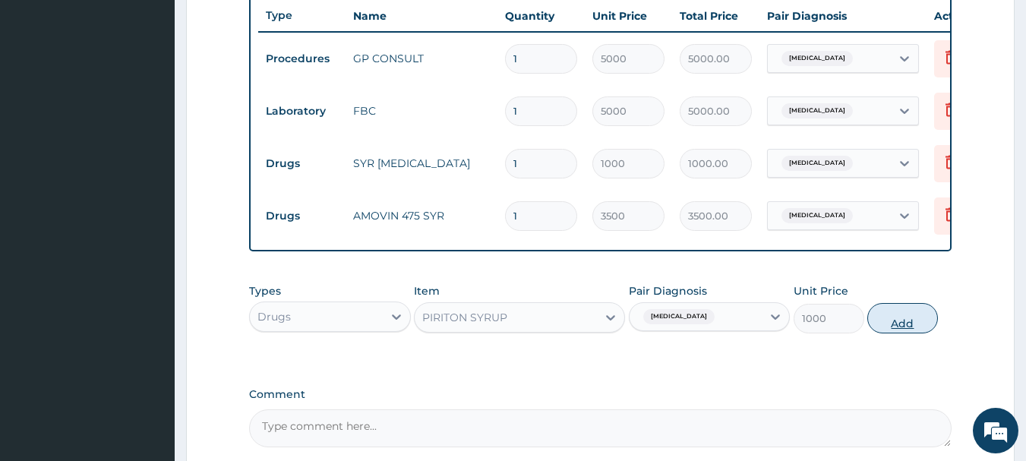
click at [900, 330] on button "Add" at bounding box center [902, 318] width 71 height 30
type input "0"
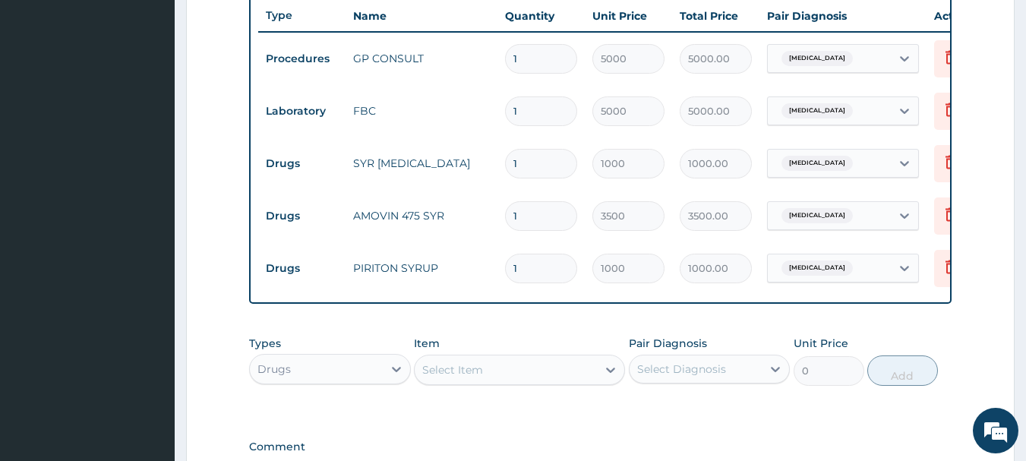
click at [421, 382] on div "Select Item" at bounding box center [506, 370] width 182 height 24
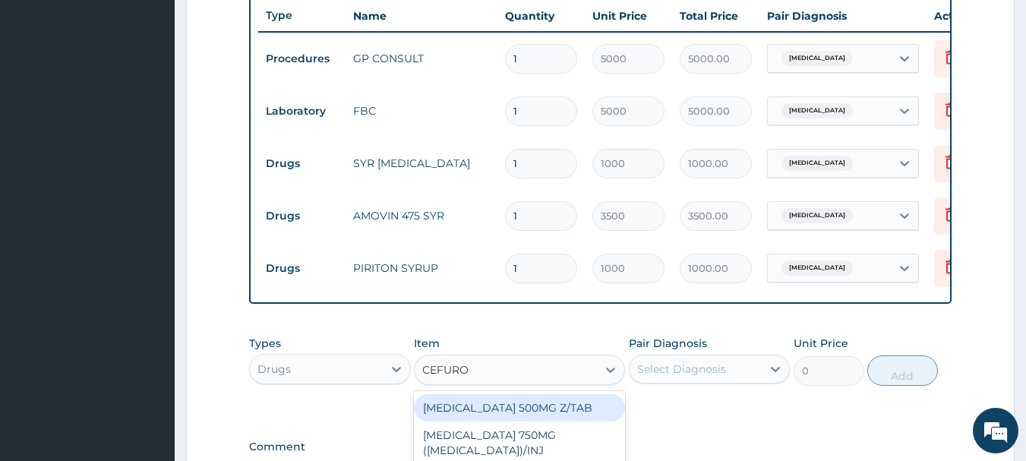
type input "CEFUROX"
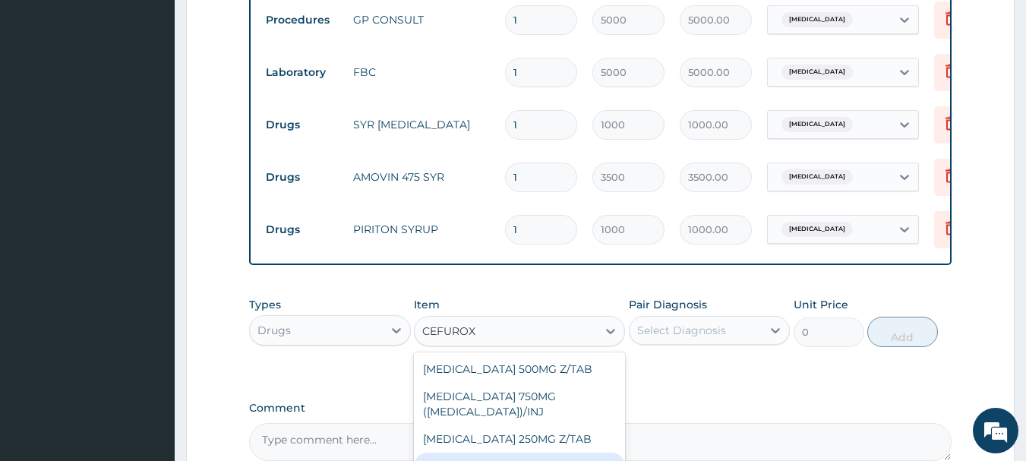
scroll to position [725, 0]
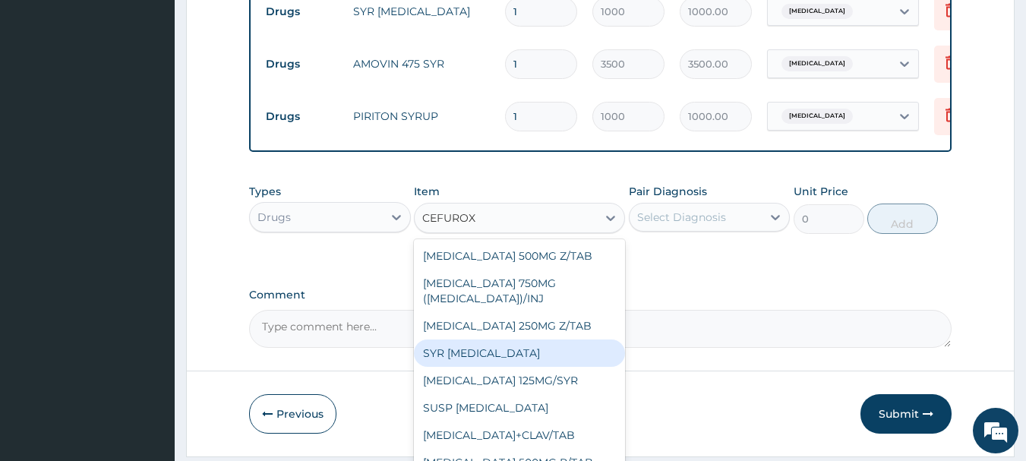
click at [475, 367] on div "SYR [MEDICAL_DATA]" at bounding box center [519, 352] width 211 height 27
type input "4500"
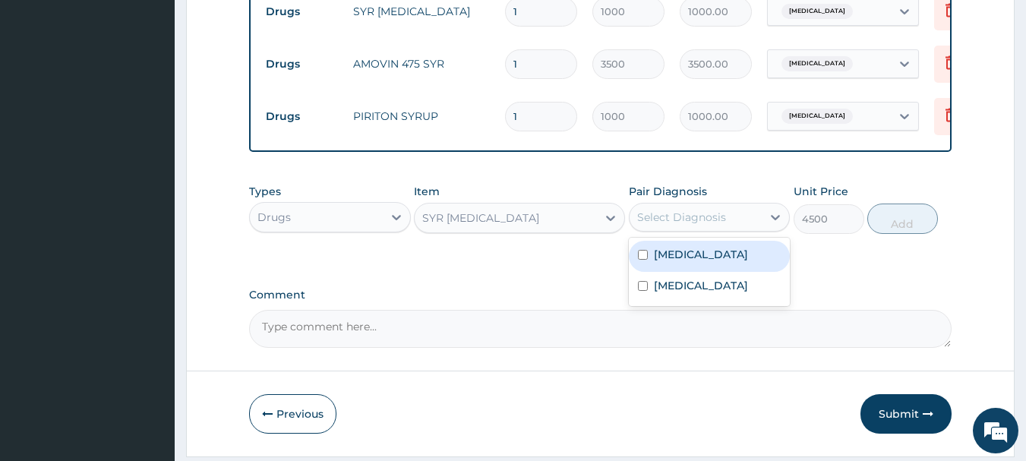
click at [642, 229] on div "Select Diagnosis" at bounding box center [696, 217] width 133 height 24
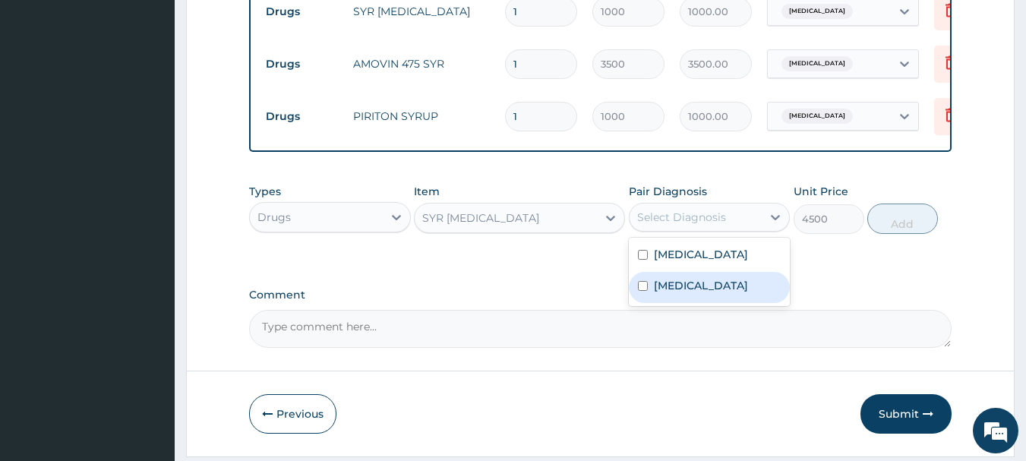
click at [657, 293] on label "[MEDICAL_DATA]" at bounding box center [701, 285] width 94 height 15
checkbox input "true"
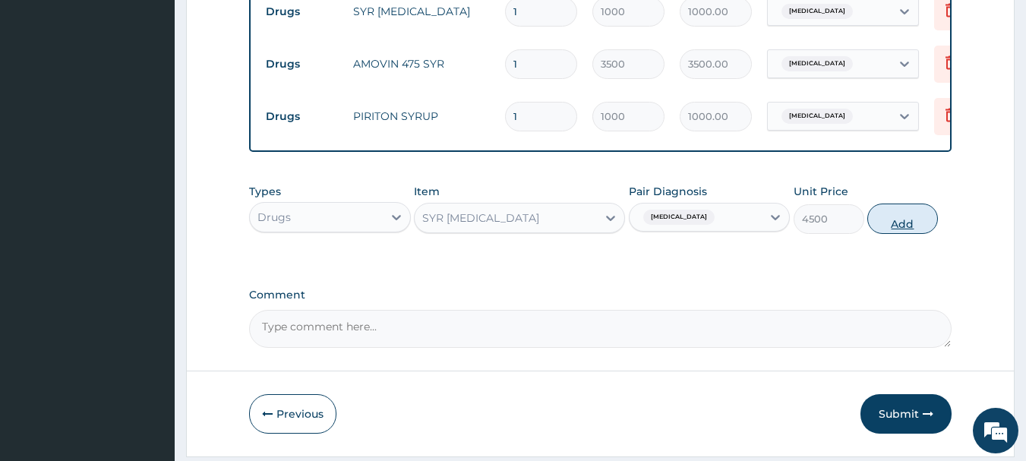
click at [892, 234] on button "Add" at bounding box center [902, 219] width 71 height 30
type input "0"
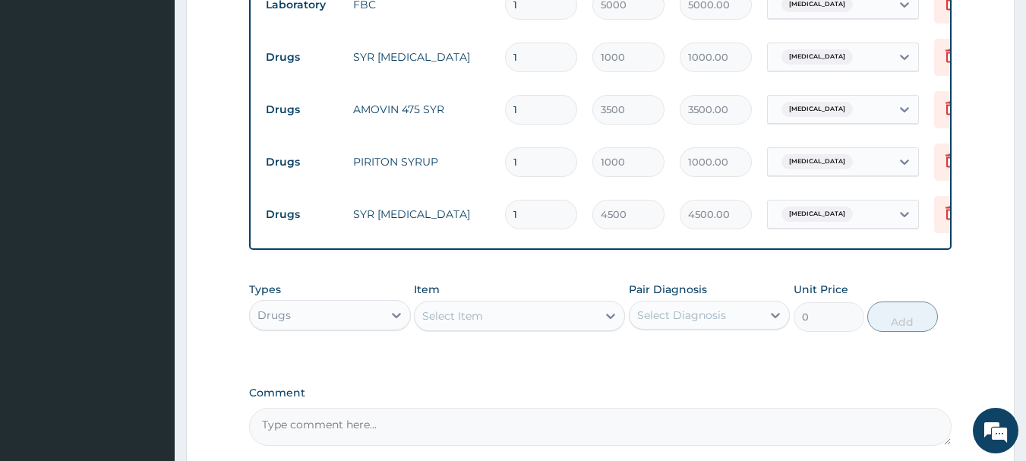
scroll to position [649, 0]
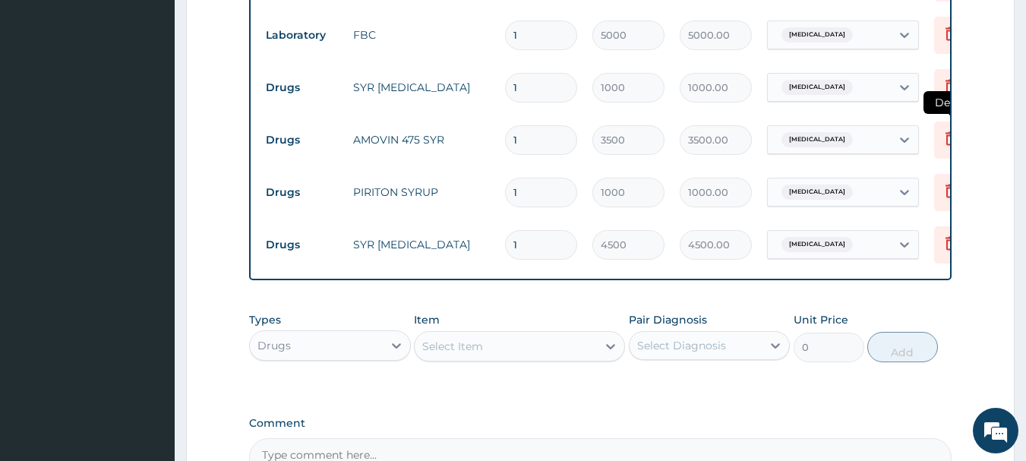
click at [948, 150] on icon at bounding box center [950, 140] width 33 height 37
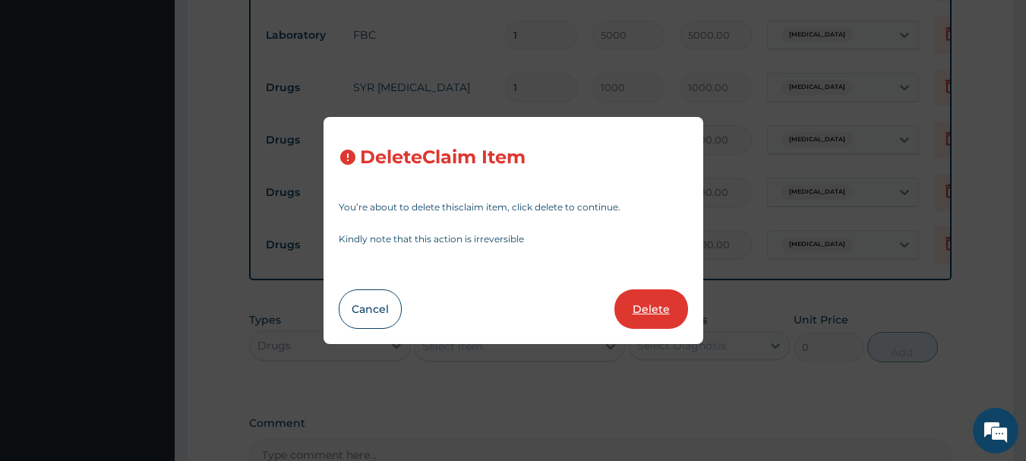
click at [630, 309] on button "Delete" at bounding box center [651, 308] width 74 height 39
type input "1000"
type input "1000.00"
type input "4500"
type input "4500.00"
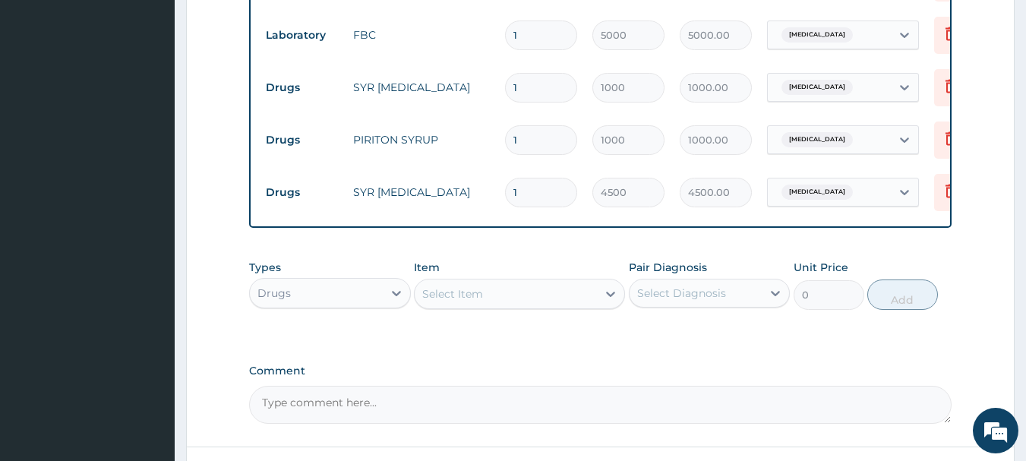
click at [469, 300] on div "Select Item" at bounding box center [452, 293] width 61 height 15
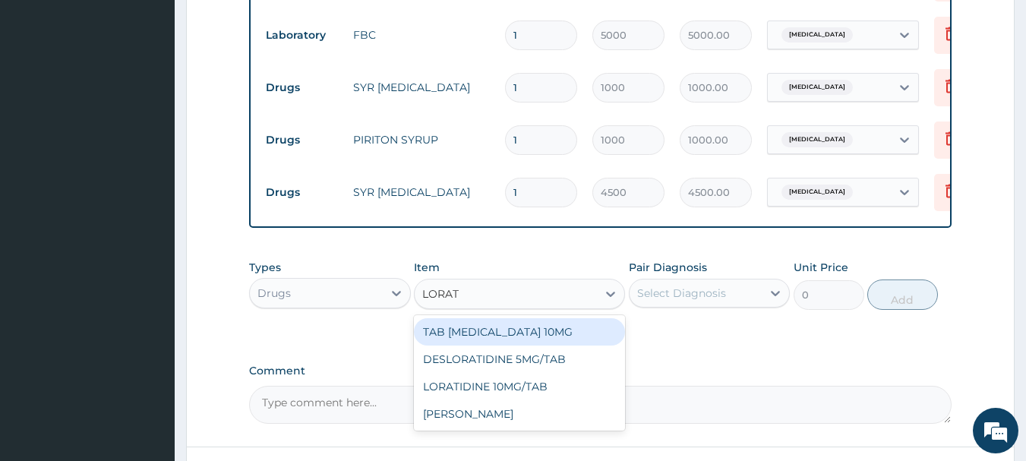
type input "LORATI"
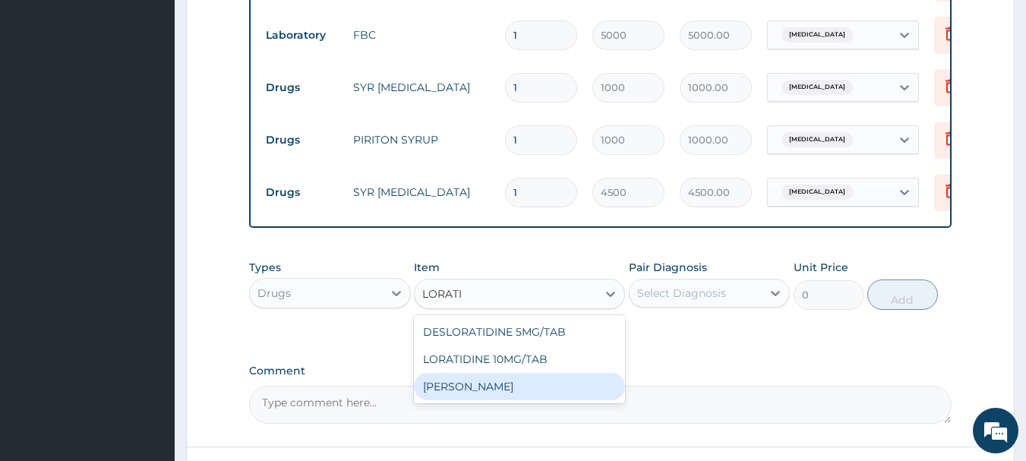
click at [455, 397] on div "LORATIDINE SYRUP" at bounding box center [519, 386] width 211 height 27
type input "1200"
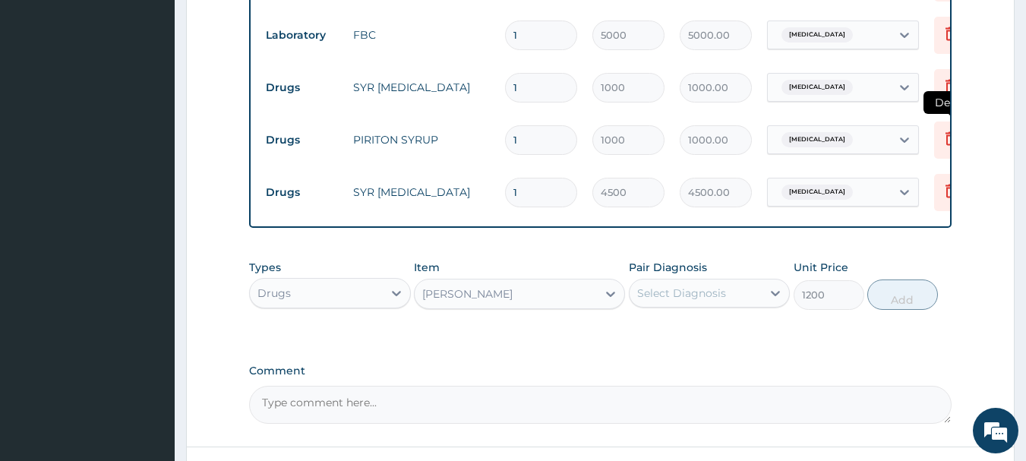
click at [948, 144] on icon at bounding box center [950, 138] width 11 height 14
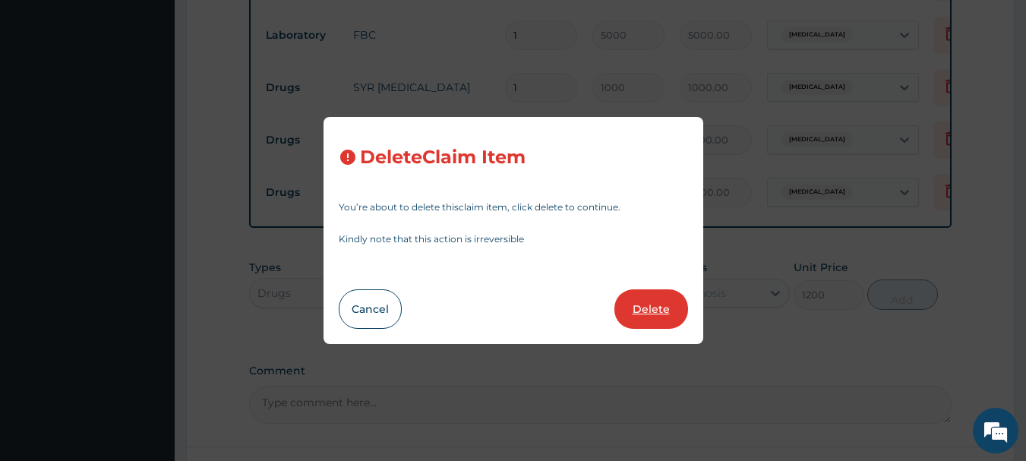
click at [664, 305] on button "Delete" at bounding box center [651, 308] width 74 height 39
type input "4500"
type input "4500.00"
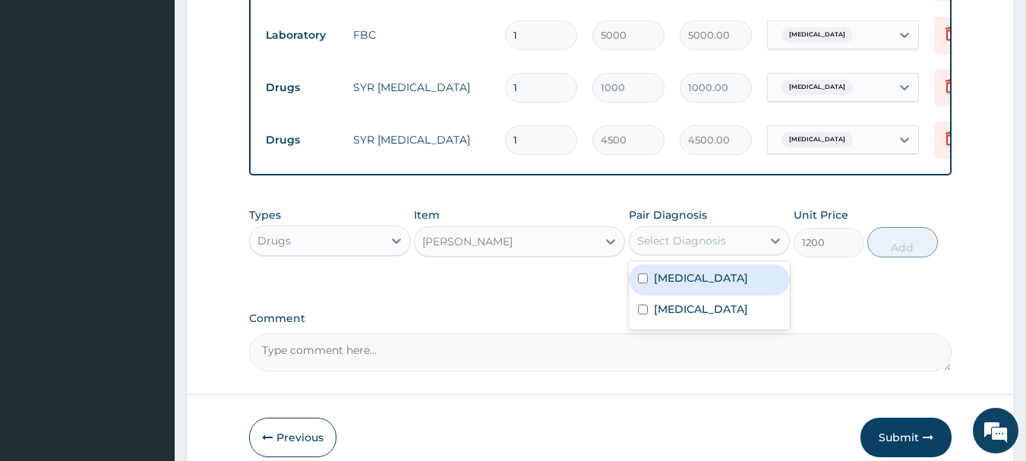
click at [704, 248] on div "Select Diagnosis" at bounding box center [681, 240] width 89 height 15
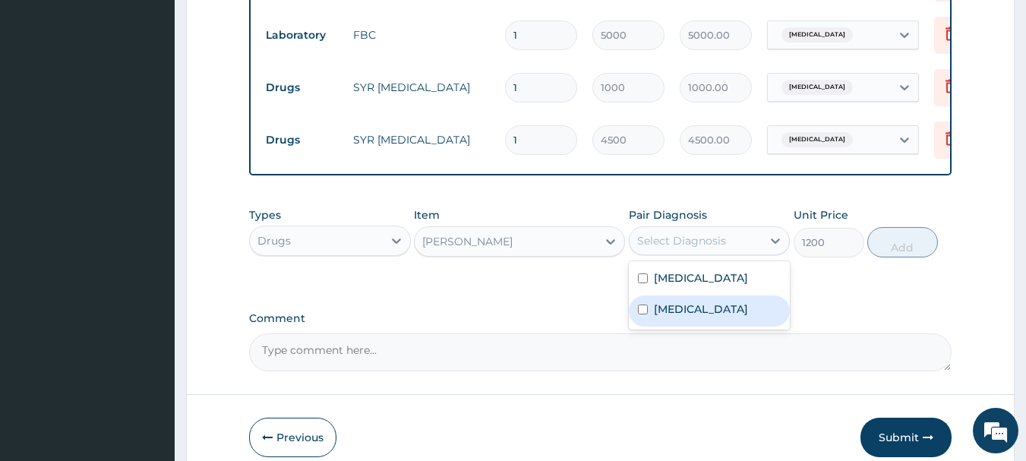
click at [694, 314] on div "Sepsis" at bounding box center [710, 310] width 162 height 31
checkbox input "true"
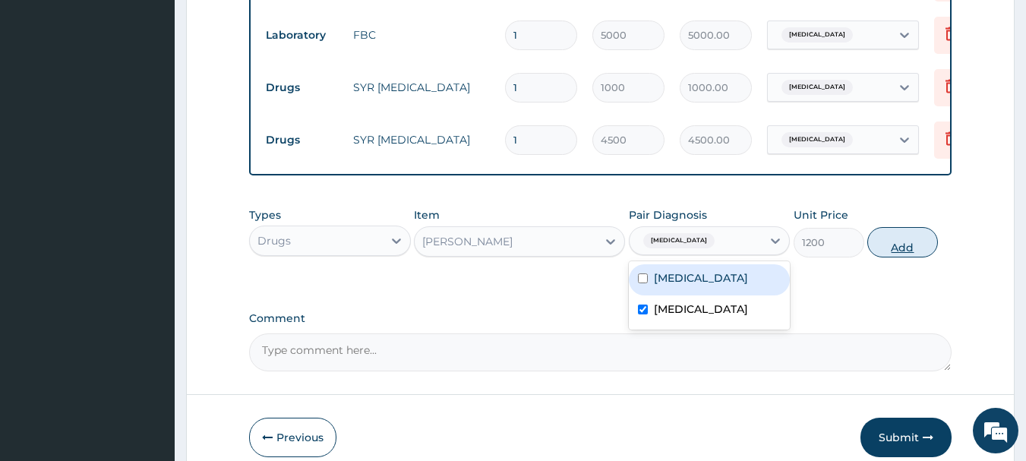
click at [887, 257] on button "Add" at bounding box center [902, 242] width 71 height 30
type input "0"
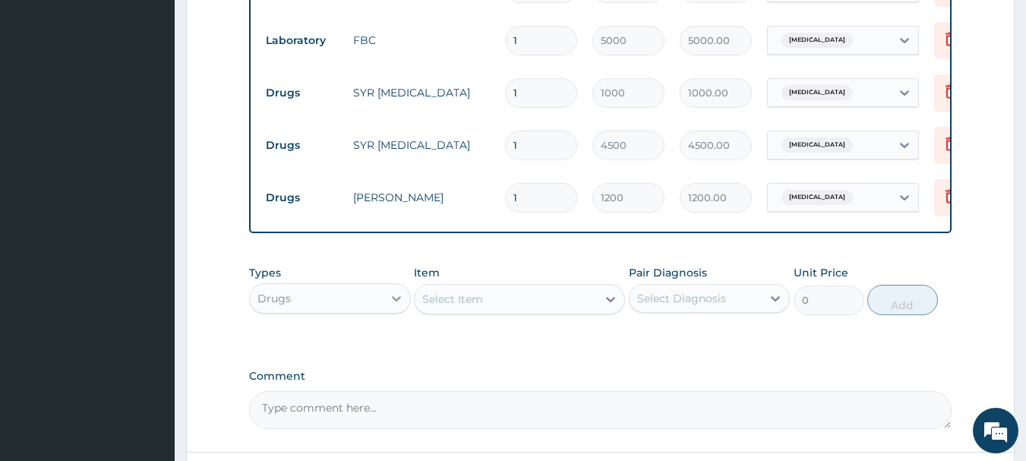
scroll to position [783, 0]
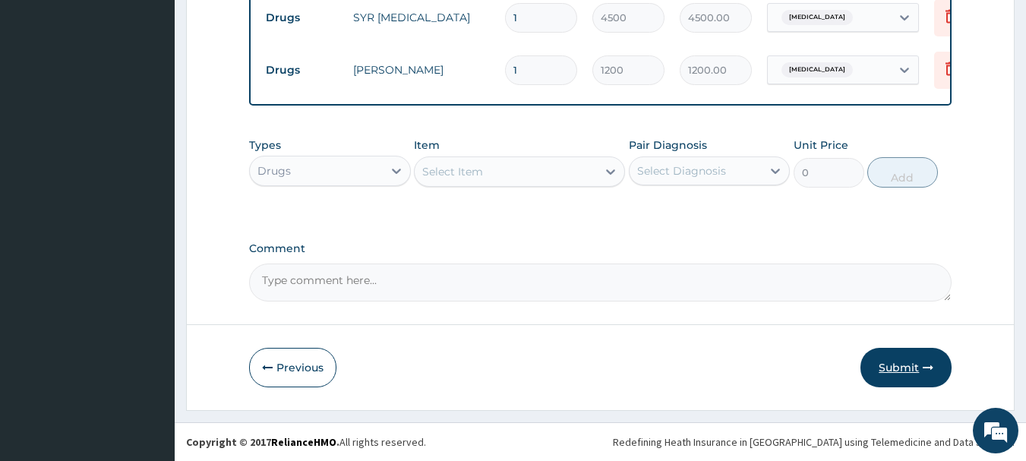
click at [890, 361] on button "Submit" at bounding box center [905, 367] width 91 height 39
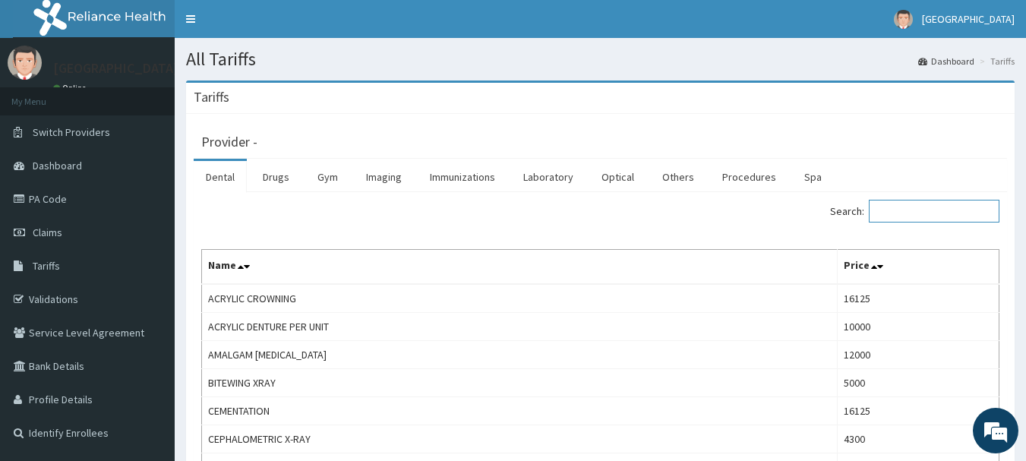
click at [949, 210] on input "Search:" at bounding box center [934, 211] width 131 height 23
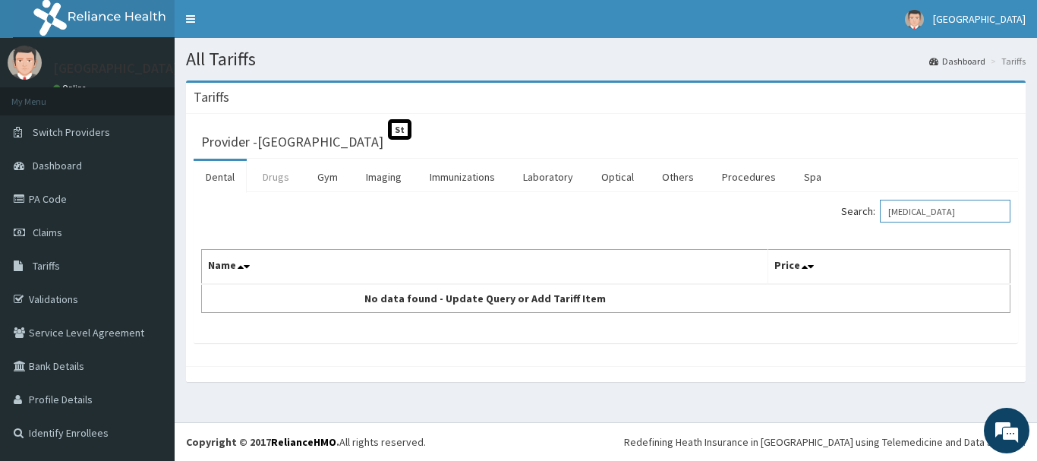
type input "IBUPROFEN"
click at [271, 184] on link "Drugs" at bounding box center [276, 177] width 51 height 32
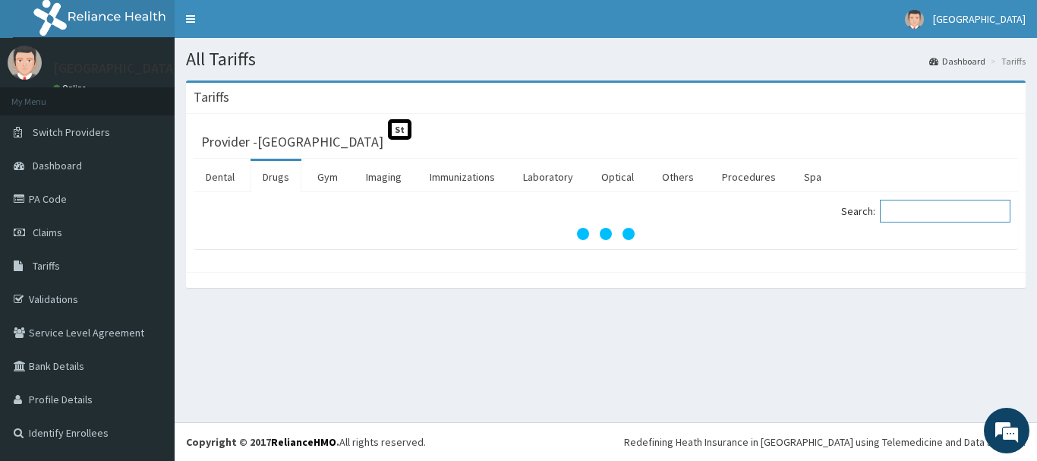
click at [923, 211] on input "Search:" at bounding box center [945, 211] width 131 height 23
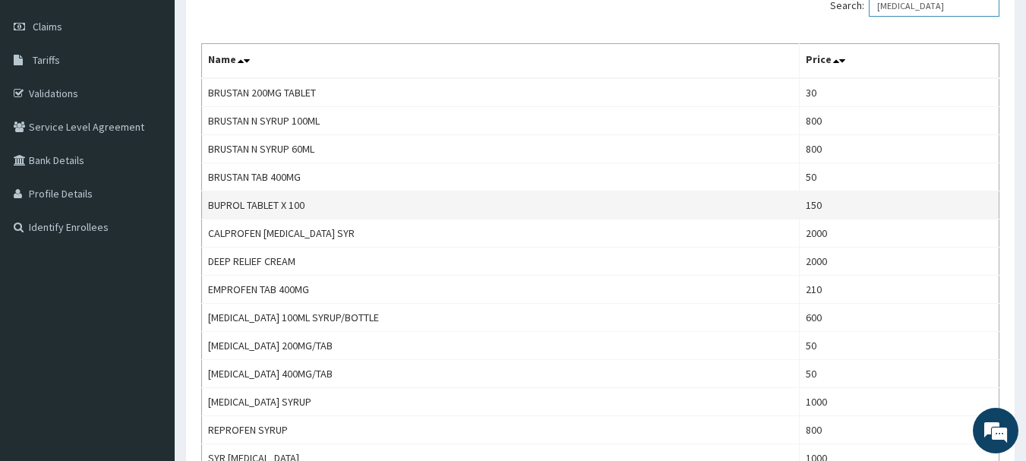
scroll to position [76, 0]
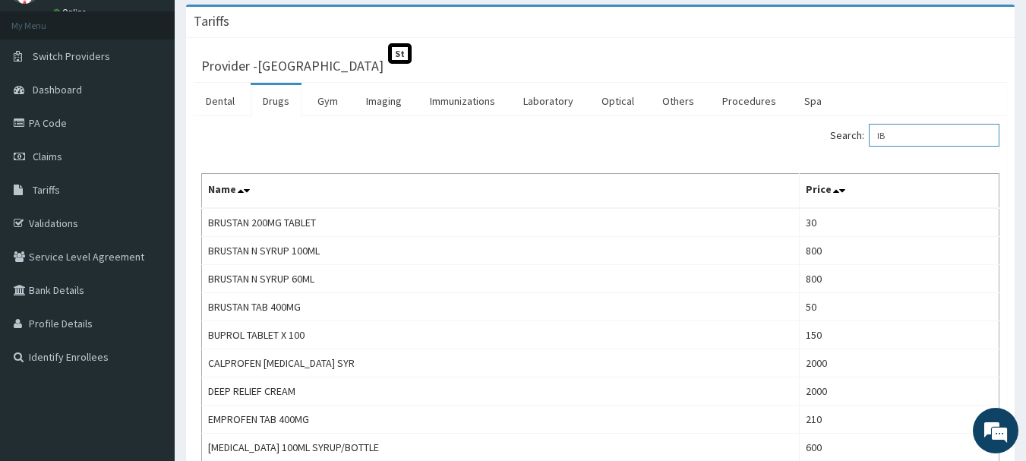
type input "I"
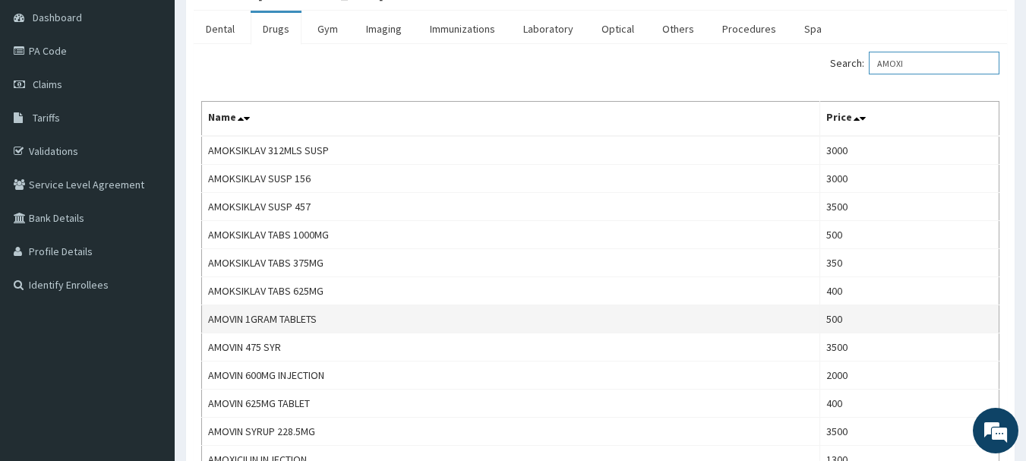
scroll to position [16, 0]
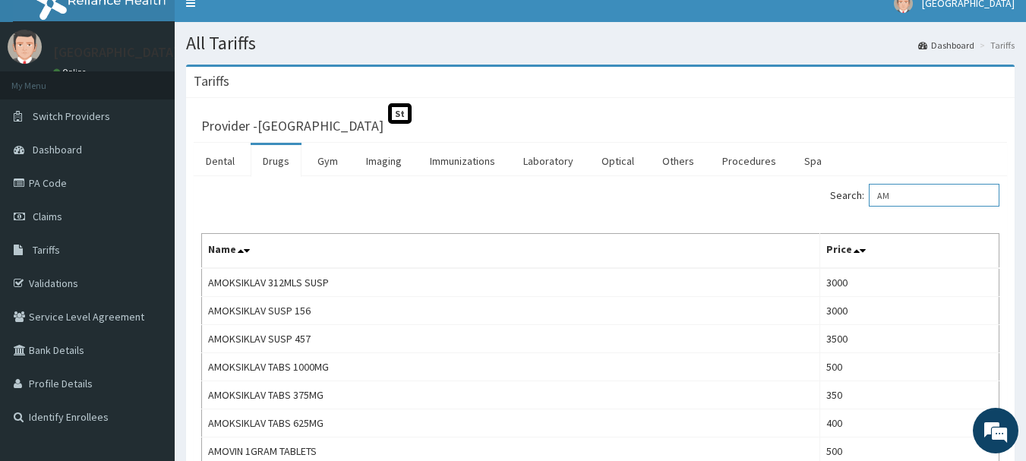
type input "A"
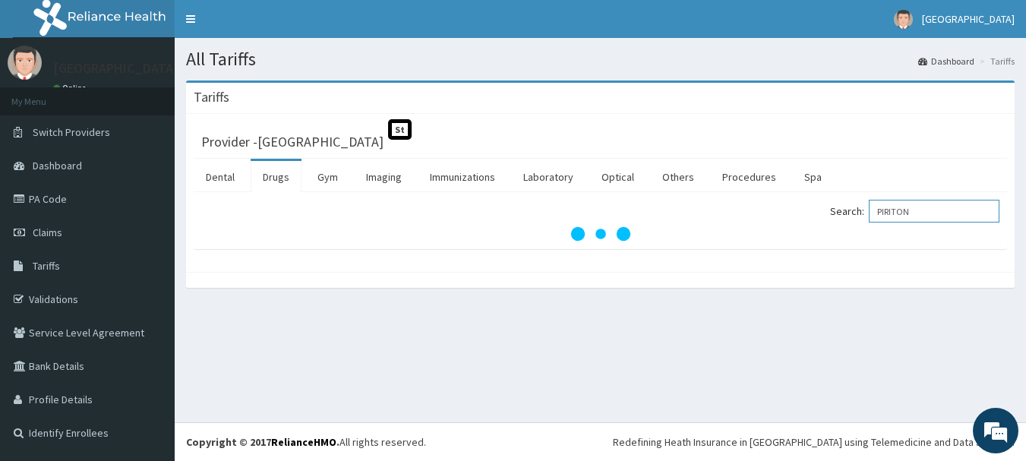
scroll to position [0, 0]
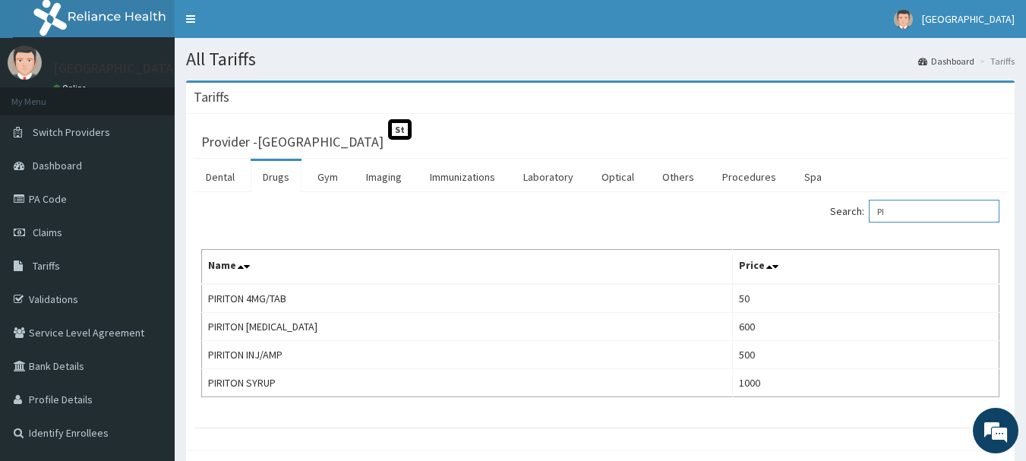
type input "P"
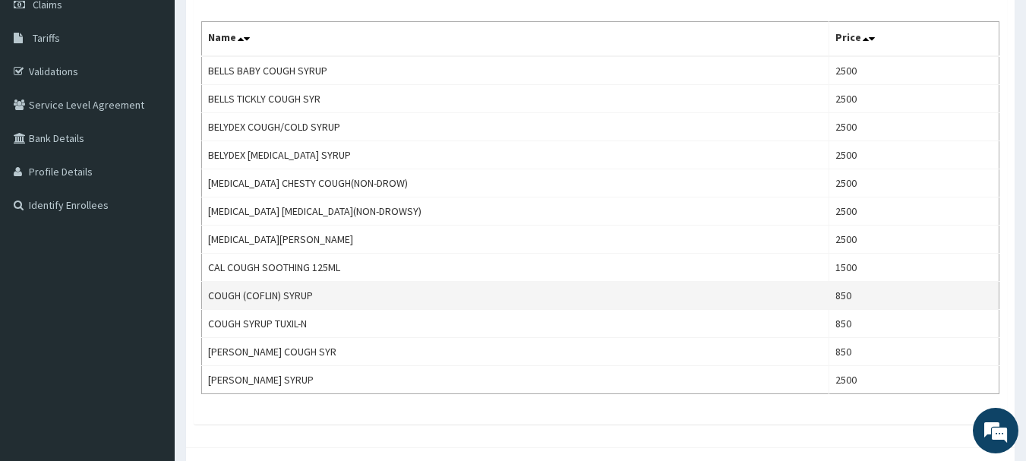
scroll to position [152, 0]
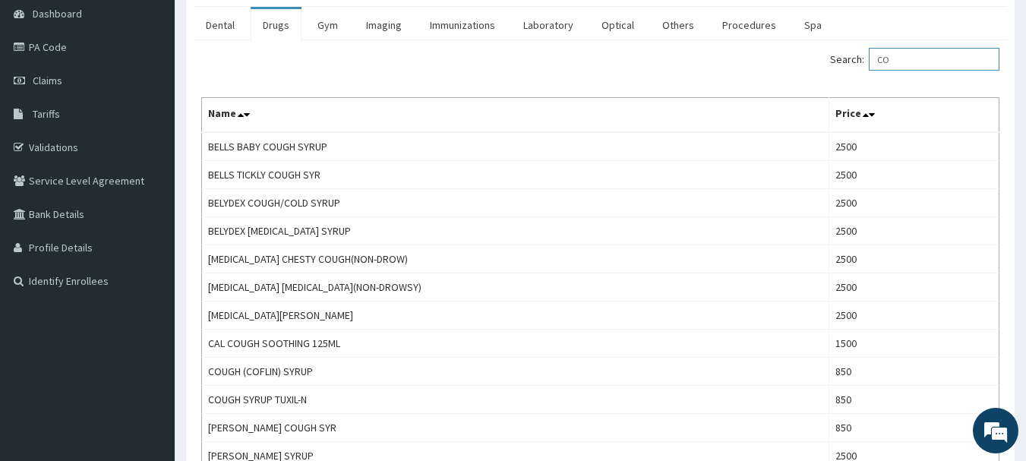
type input "C"
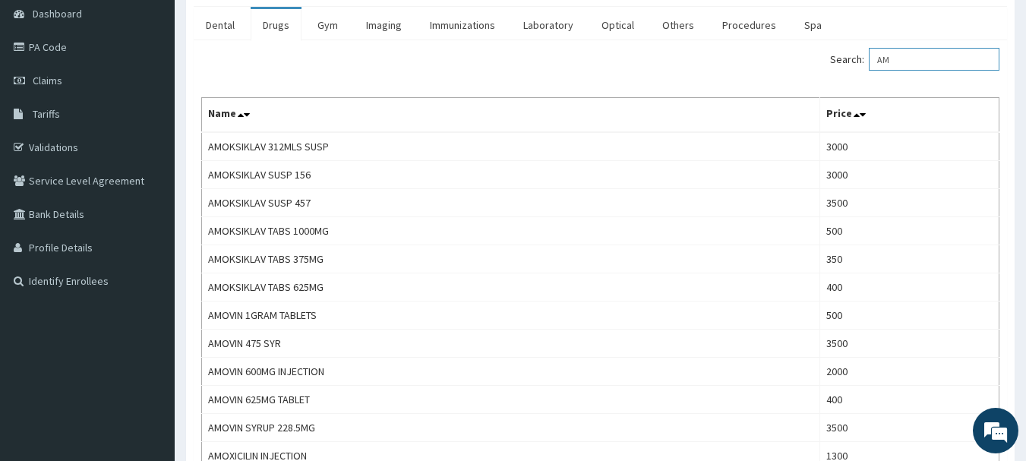
type input "A"
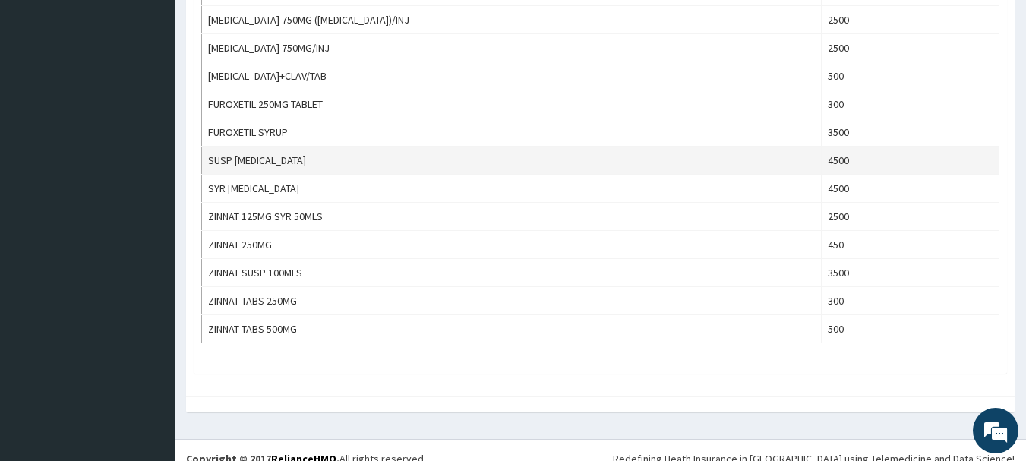
scroll to position [661, 0]
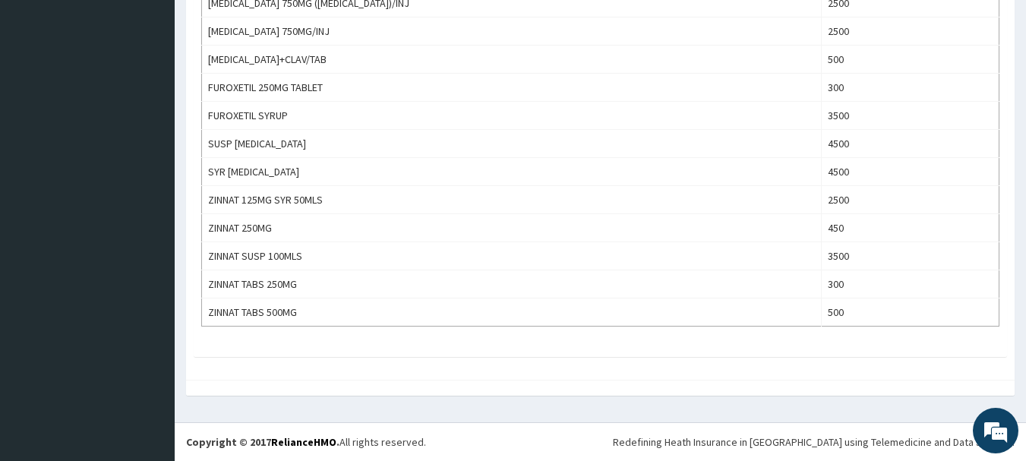
type input "CEFUROXIM"
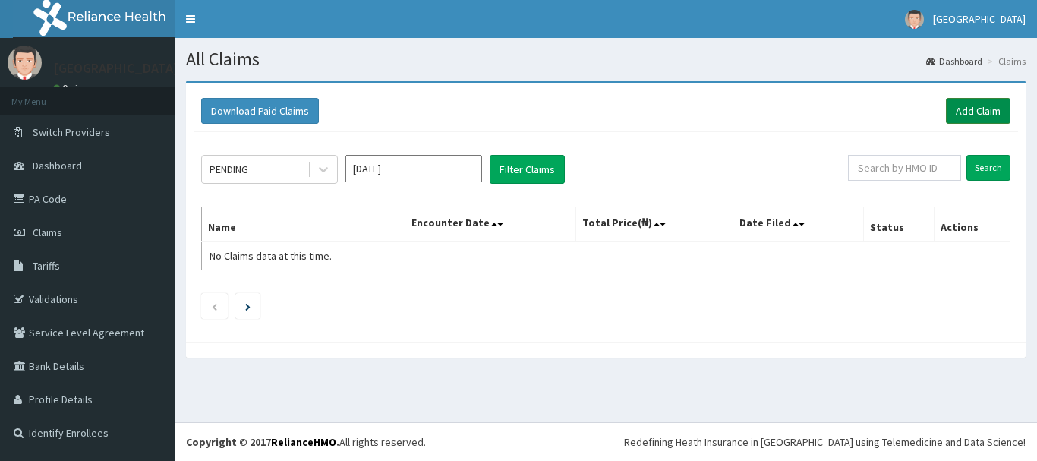
click at [970, 117] on link "Add Claim" at bounding box center [978, 111] width 65 height 26
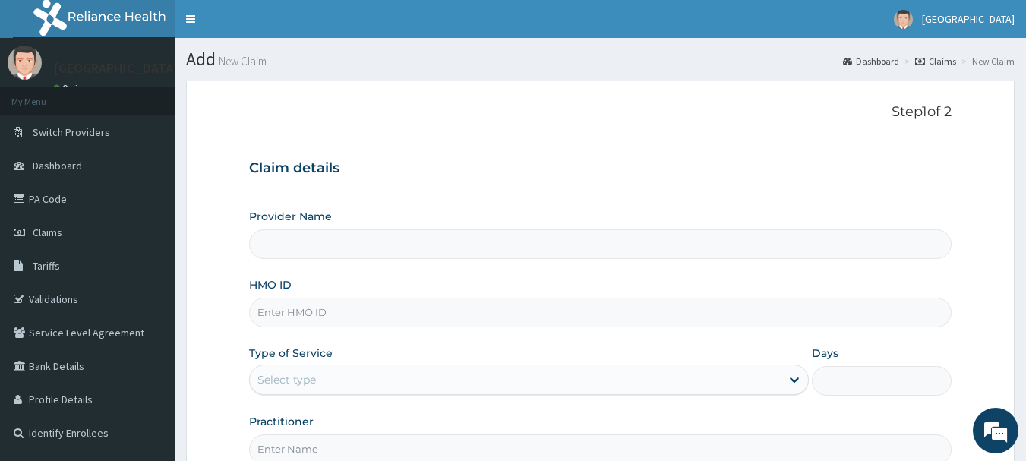
type input "[GEOGRAPHIC_DATA]"
click at [364, 311] on input "HMO ID" at bounding box center [600, 313] width 703 height 30
type input "FMN/10002/D"
click at [368, 374] on div "Select type" at bounding box center [515, 380] width 531 height 24
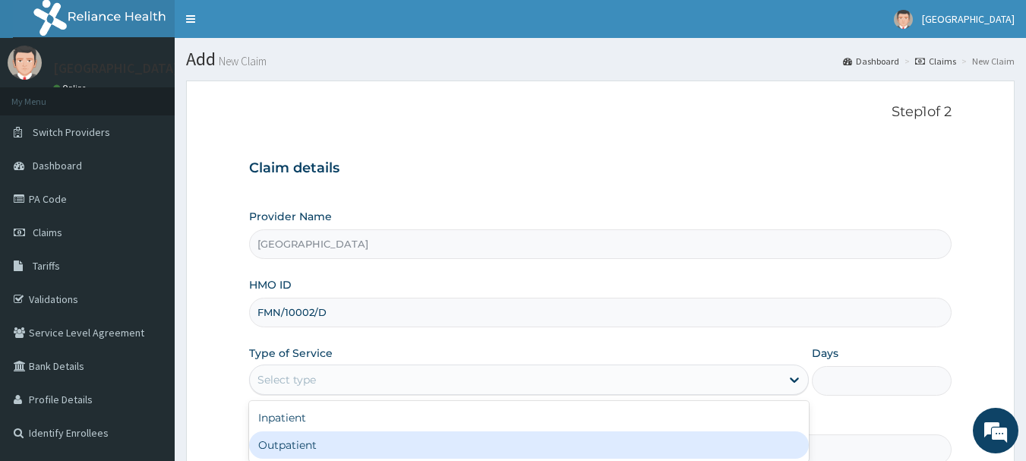
click at [358, 440] on div "Outpatient" at bounding box center [529, 444] width 560 height 27
type input "1"
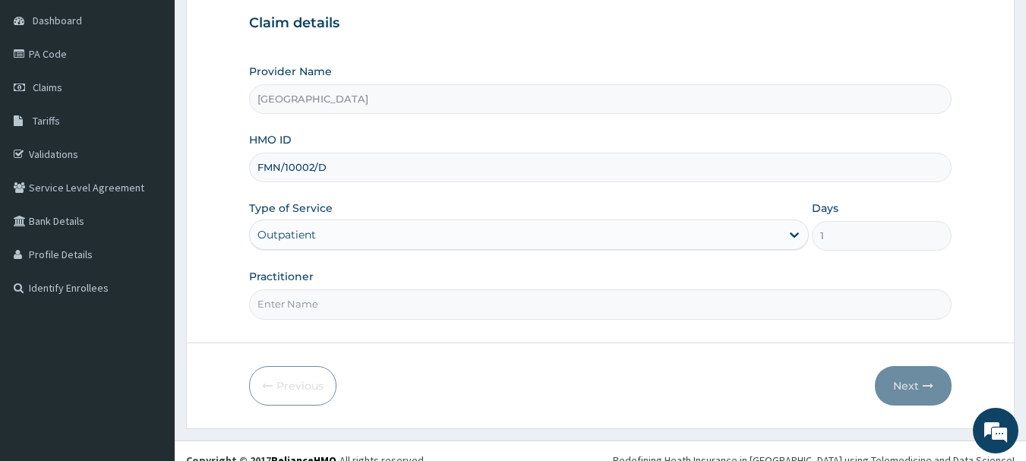
scroll to position [152, 0]
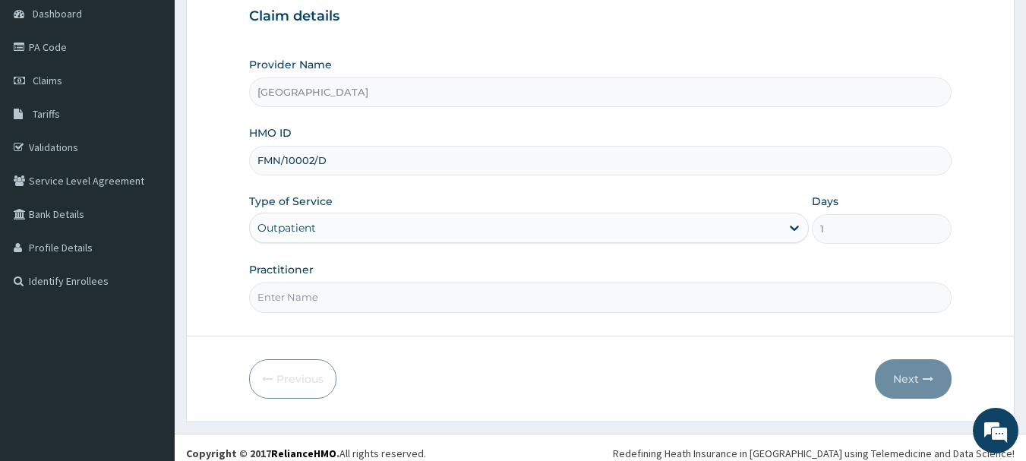
click at [354, 283] on input "Practitioner" at bounding box center [600, 297] width 703 height 30
type input "DR KINGSLEY"
click at [928, 376] on icon "button" at bounding box center [928, 379] width 11 height 11
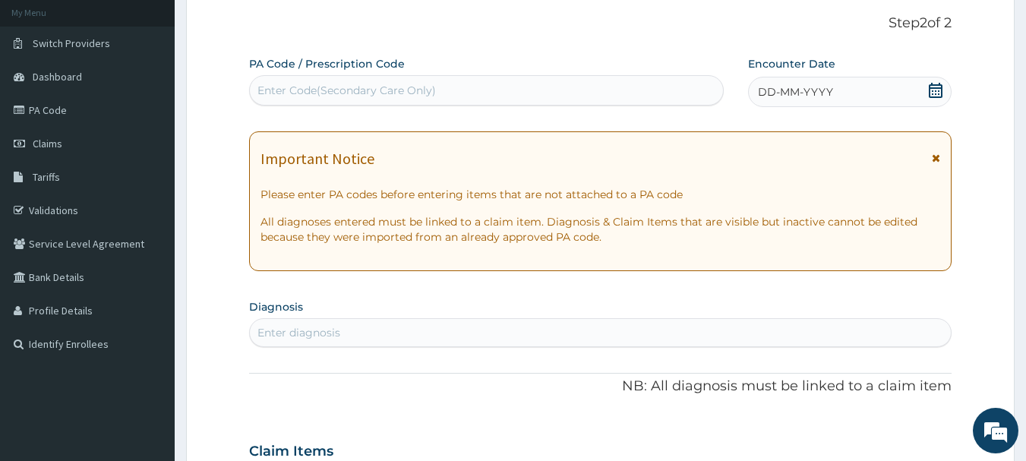
scroll to position [0, 0]
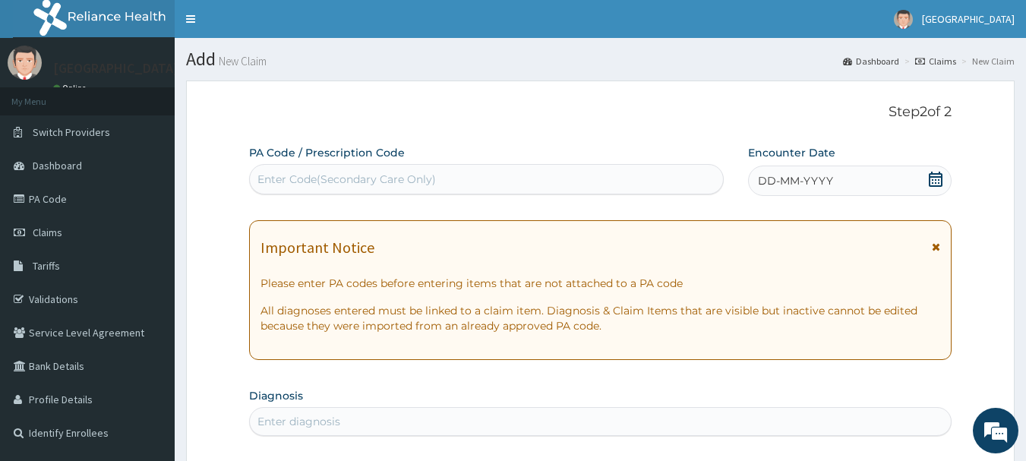
click at [931, 184] on icon at bounding box center [935, 179] width 15 height 15
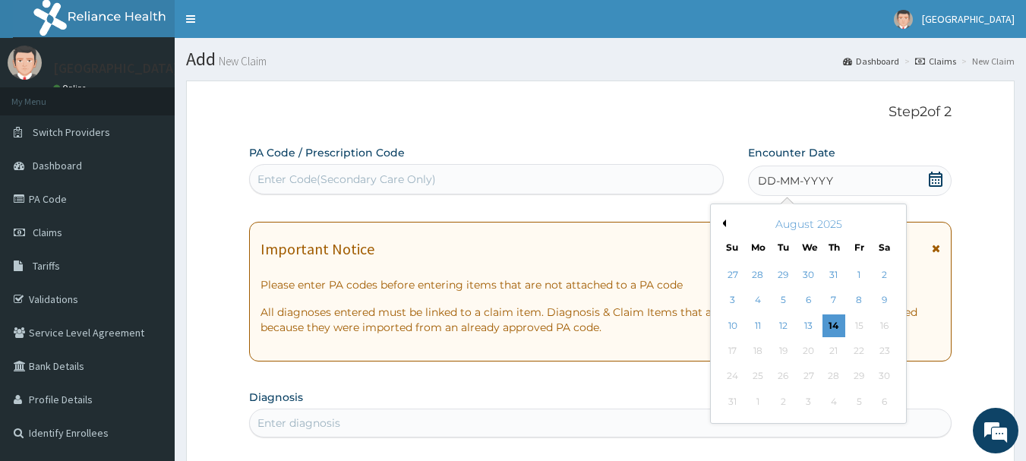
click at [724, 220] on button "Previous Month" at bounding box center [722, 223] width 8 height 8
click at [878, 355] on div "26" at bounding box center [884, 350] width 23 height 23
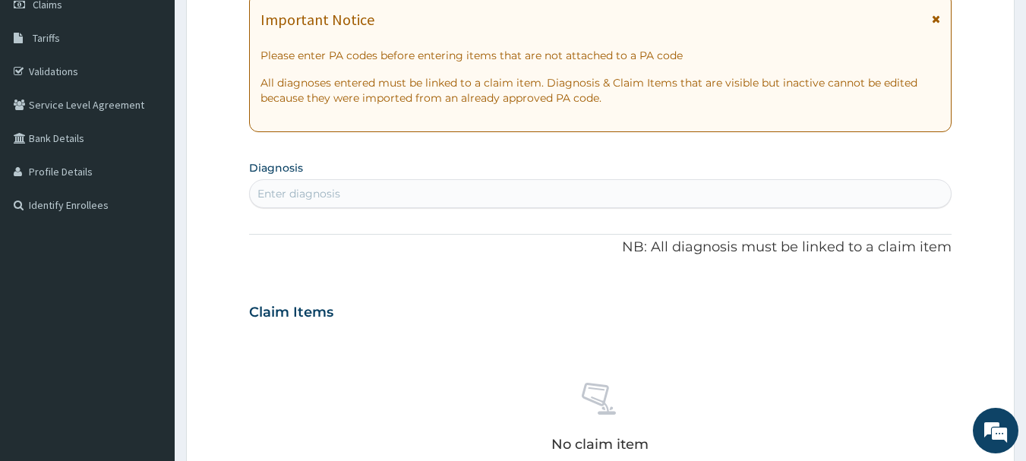
scroll to position [304, 0]
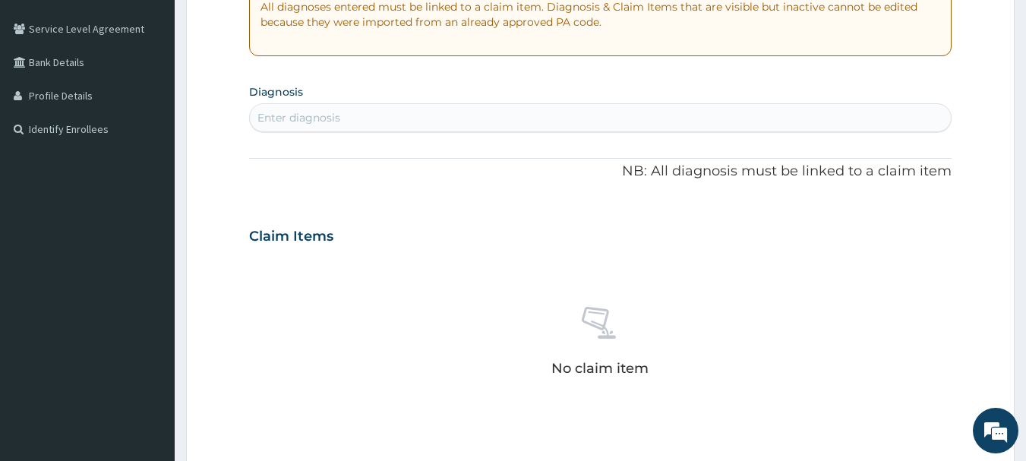
click at [394, 117] on div "Enter diagnosis" at bounding box center [601, 118] width 702 height 24
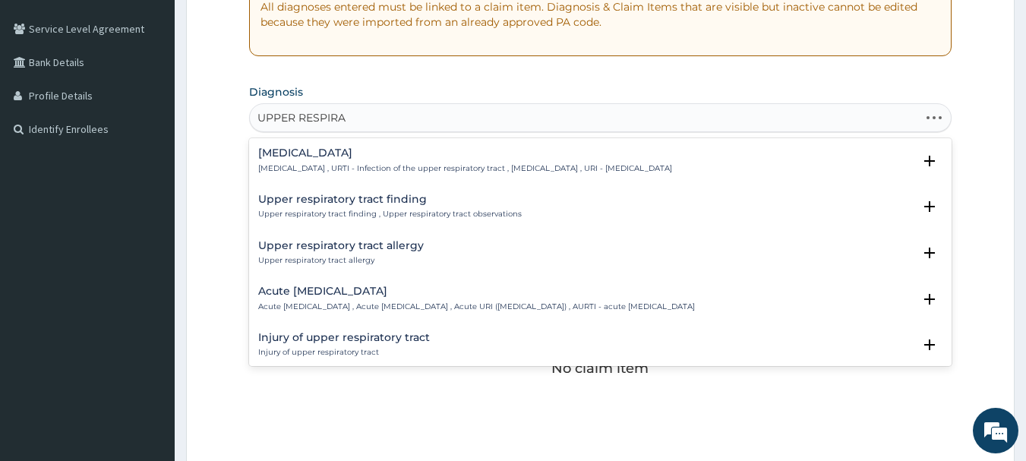
type input "UPPER RESPIRAT"
click at [564, 166] on p "Upper respiratory infection , URTI - Infection of the upper respiratory tract ,…" at bounding box center [465, 168] width 414 height 11
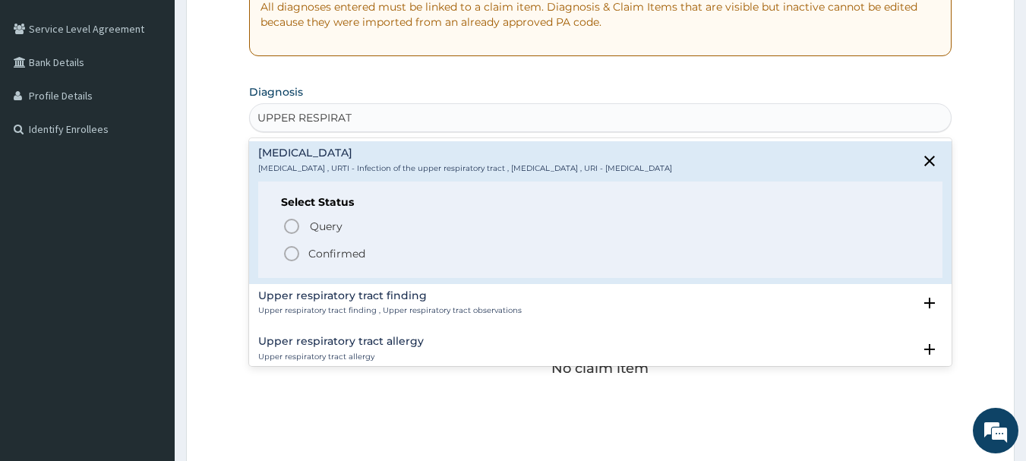
click at [324, 254] on p "Confirmed" at bounding box center [336, 253] width 57 height 15
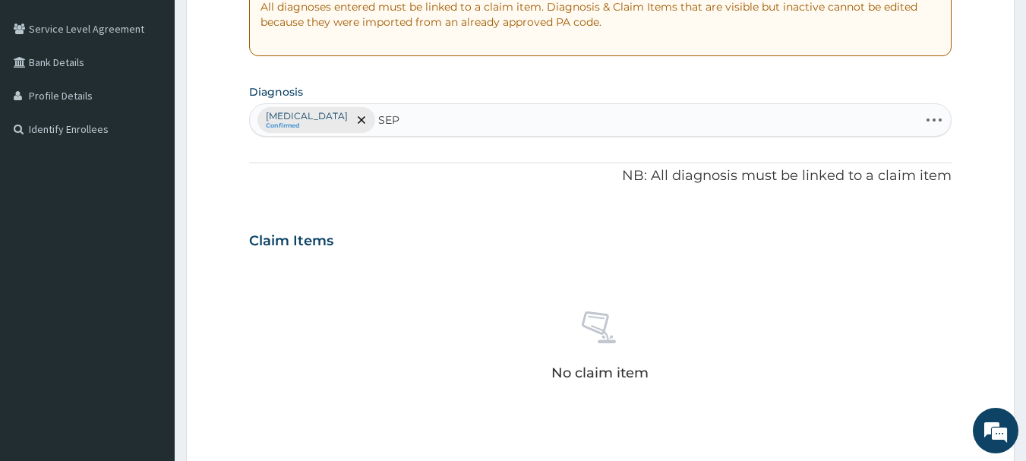
type input "SEPS"
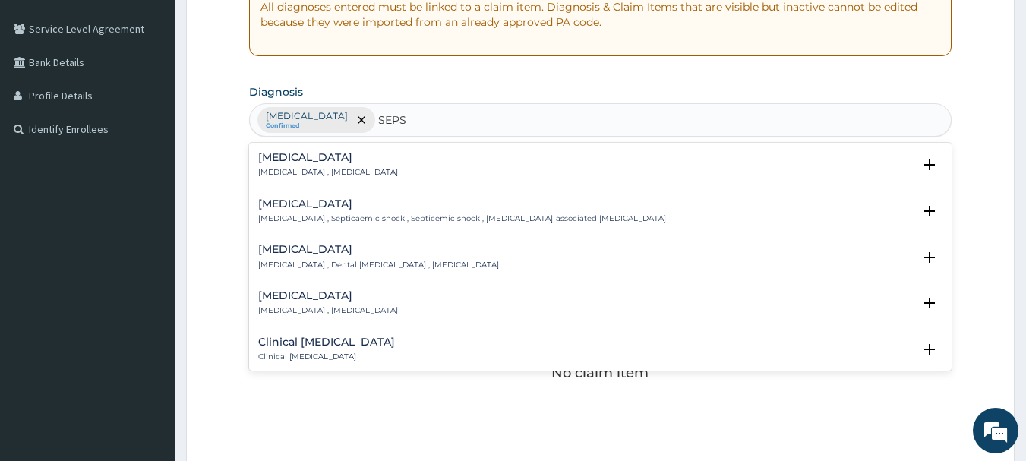
click at [434, 159] on div "Sepsis Systemic infection , Sepsis" at bounding box center [600, 165] width 685 height 27
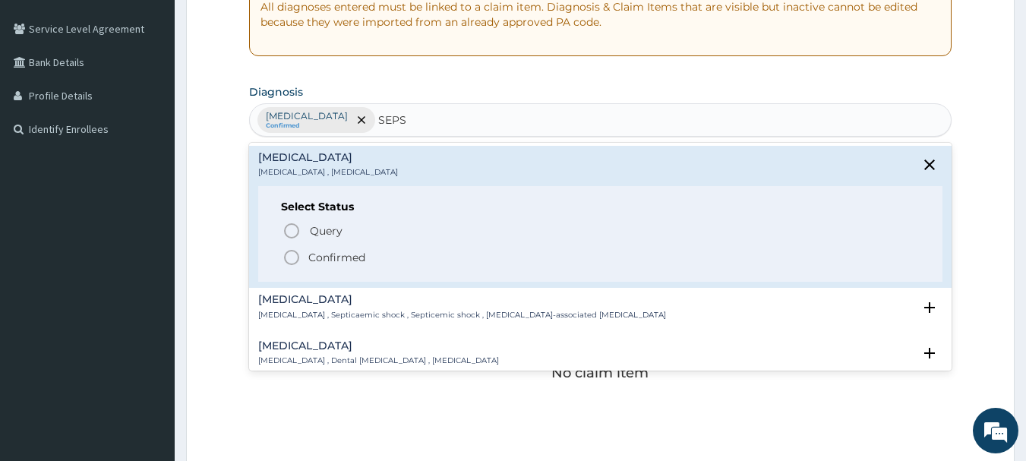
click at [361, 256] on p "Confirmed" at bounding box center [336, 257] width 57 height 15
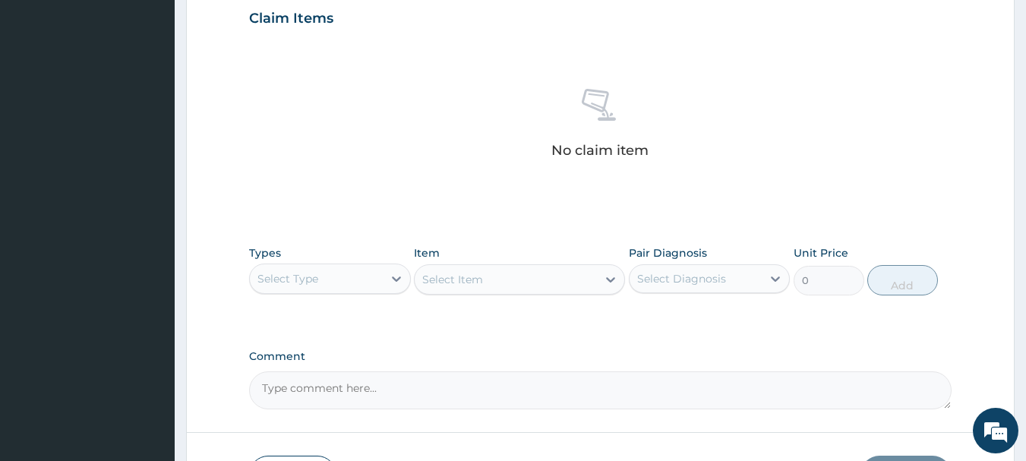
scroll to position [532, 0]
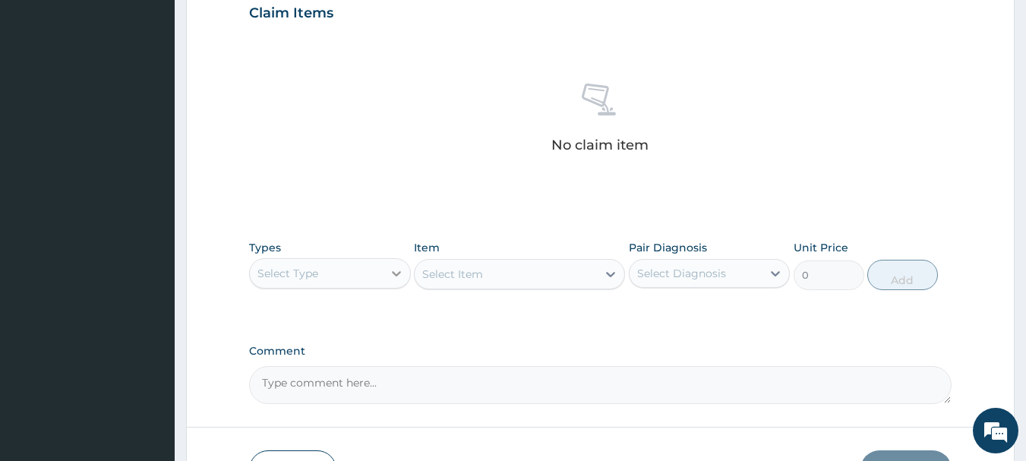
click at [389, 279] on icon at bounding box center [396, 273] width 15 height 15
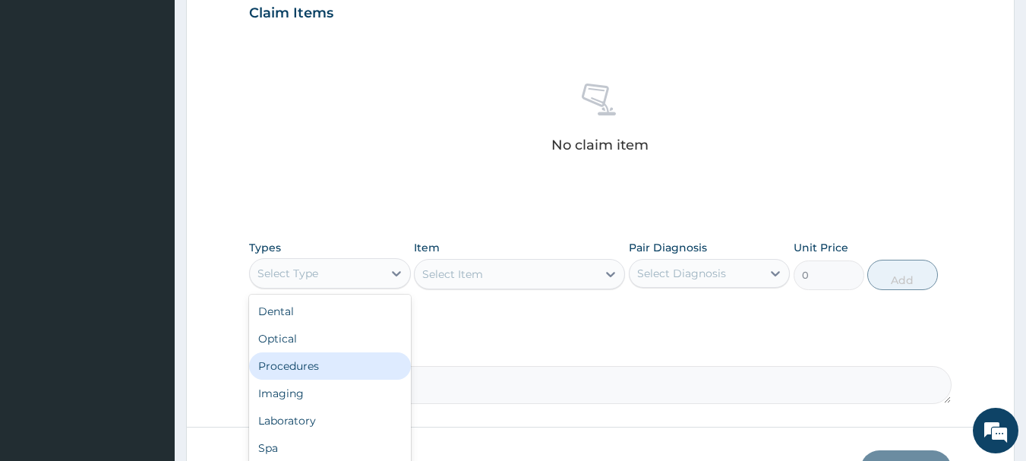
click at [293, 369] on div "Procedures" at bounding box center [330, 365] width 162 height 27
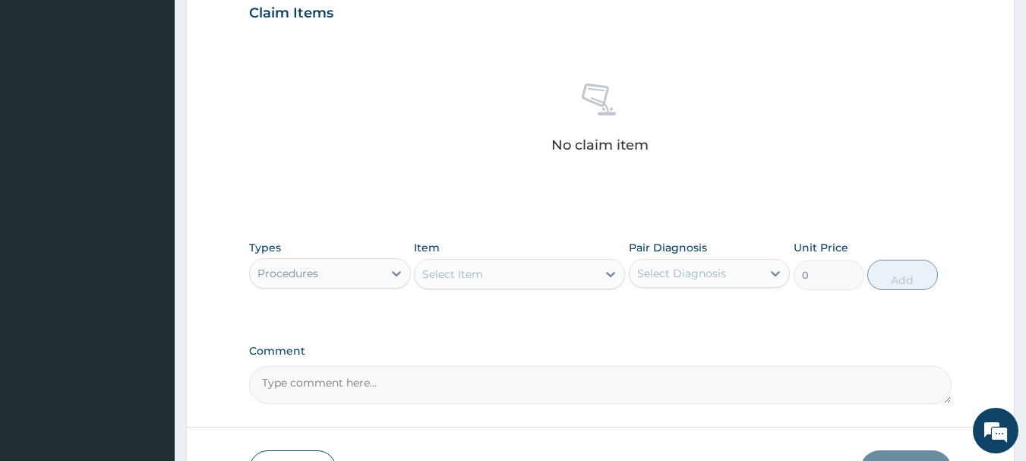
click at [492, 289] on div "Item Select Item" at bounding box center [519, 265] width 211 height 50
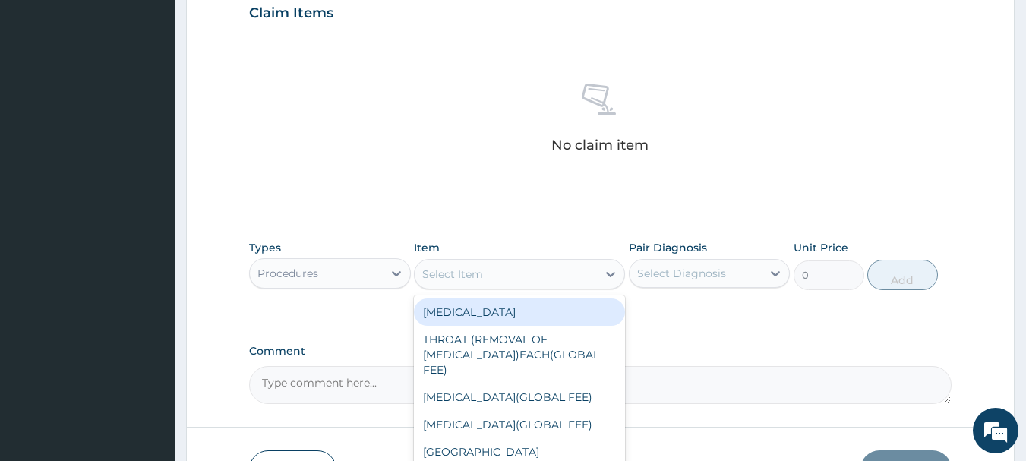
click at [494, 279] on div "Select Item" at bounding box center [506, 274] width 182 height 24
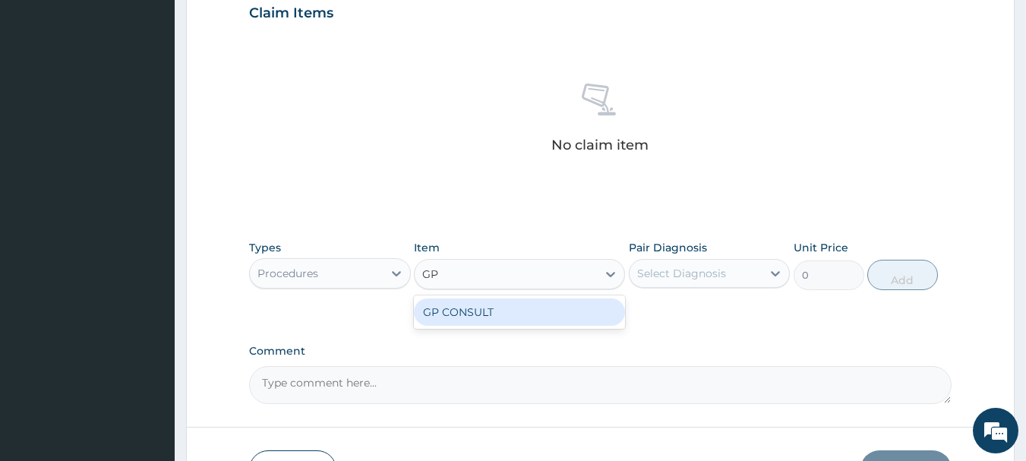
type input "GP C"
click at [503, 308] on div "GP CONSULT" at bounding box center [519, 311] width 211 height 27
type input "5000"
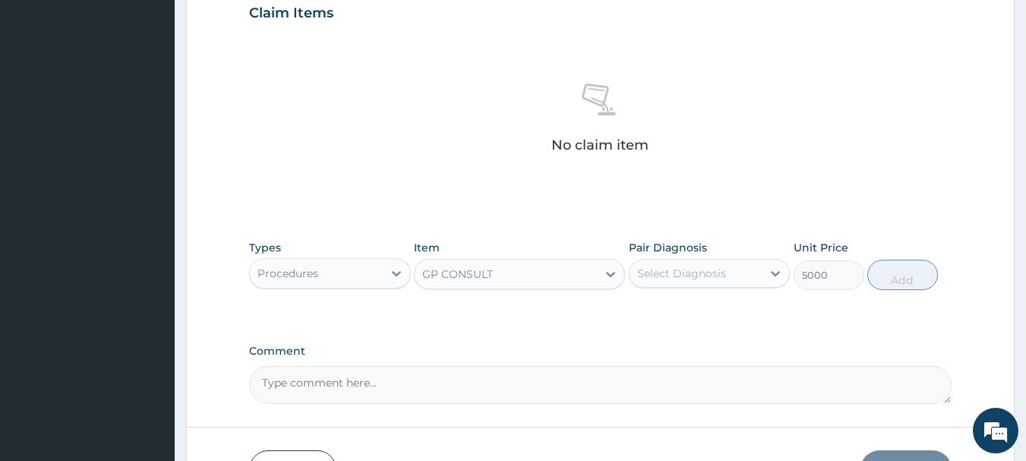
click at [670, 282] on div "Select Diagnosis" at bounding box center [696, 273] width 133 height 24
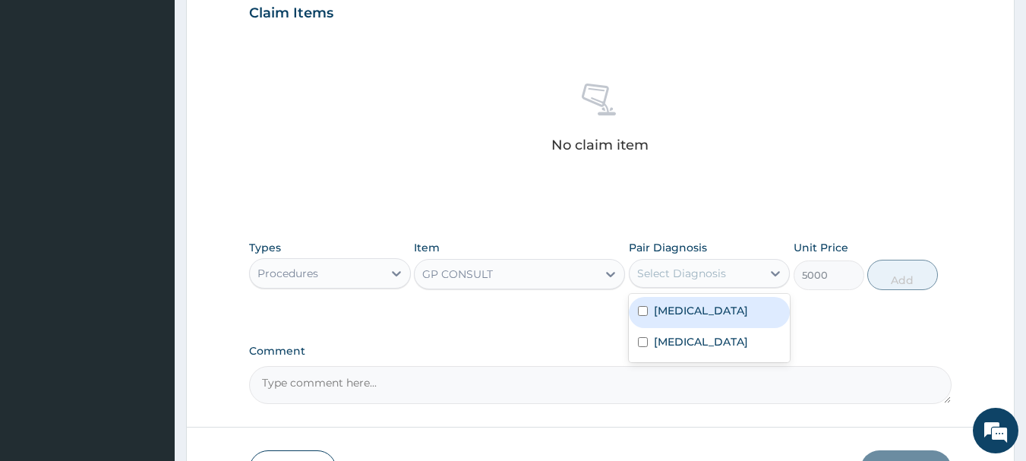
click at [674, 305] on label "[MEDICAL_DATA]" at bounding box center [701, 310] width 94 height 15
checkbox input "true"
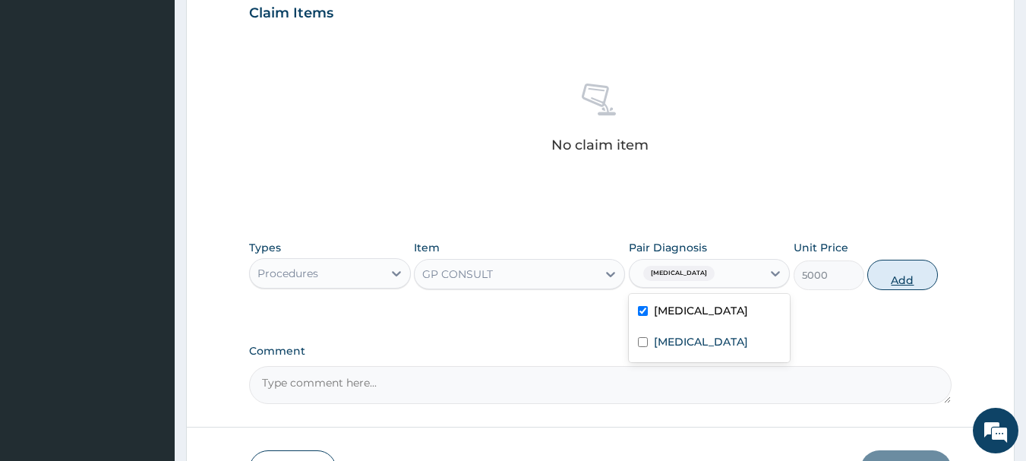
click at [899, 271] on button "Add" at bounding box center [902, 275] width 71 height 30
type input "0"
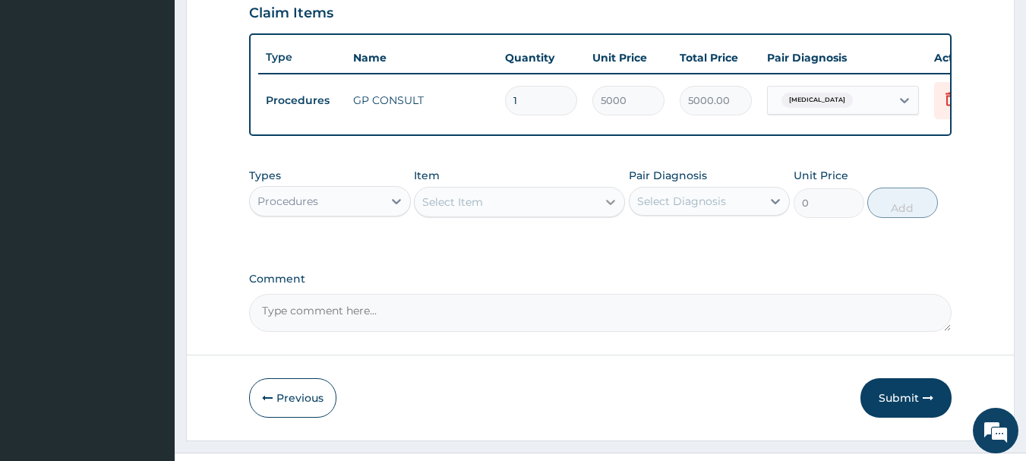
click at [613, 204] on div at bounding box center [610, 201] width 27 height 27
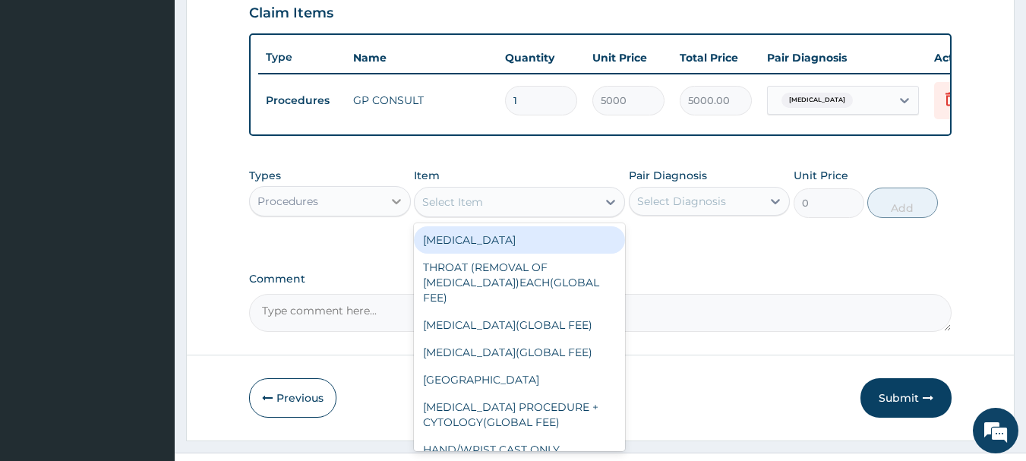
click at [399, 209] on icon at bounding box center [396, 201] width 15 height 15
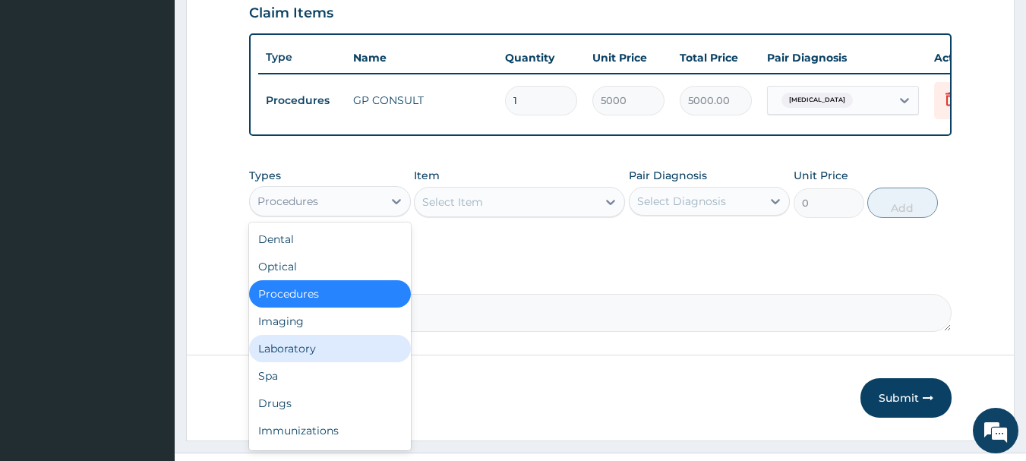
click at [286, 362] on div "Laboratory" at bounding box center [330, 348] width 162 height 27
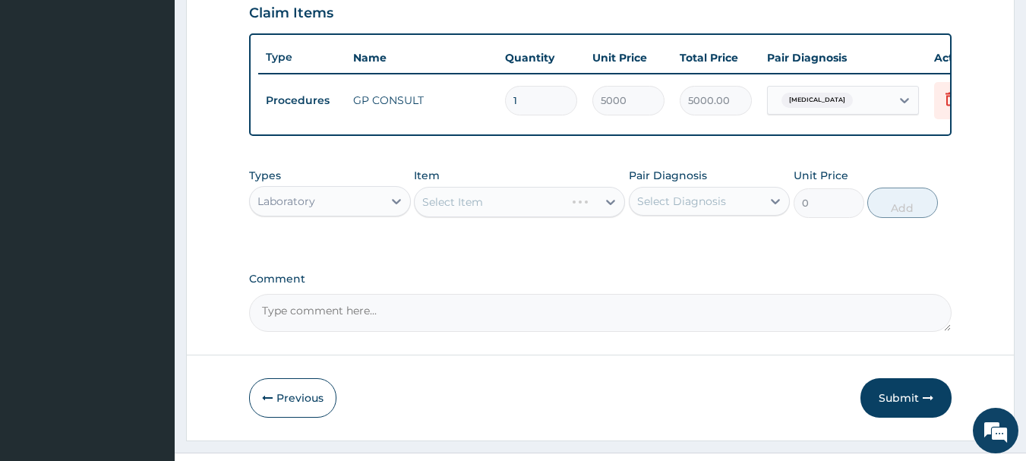
click at [503, 216] on div "Select Item" at bounding box center [519, 202] width 211 height 30
click at [503, 214] on div "Select Item" at bounding box center [506, 202] width 182 height 24
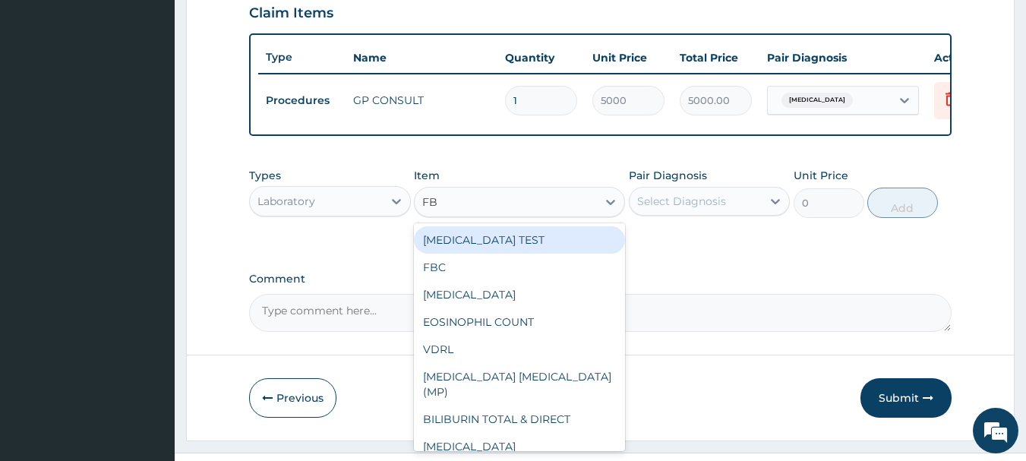
type input "FBC"
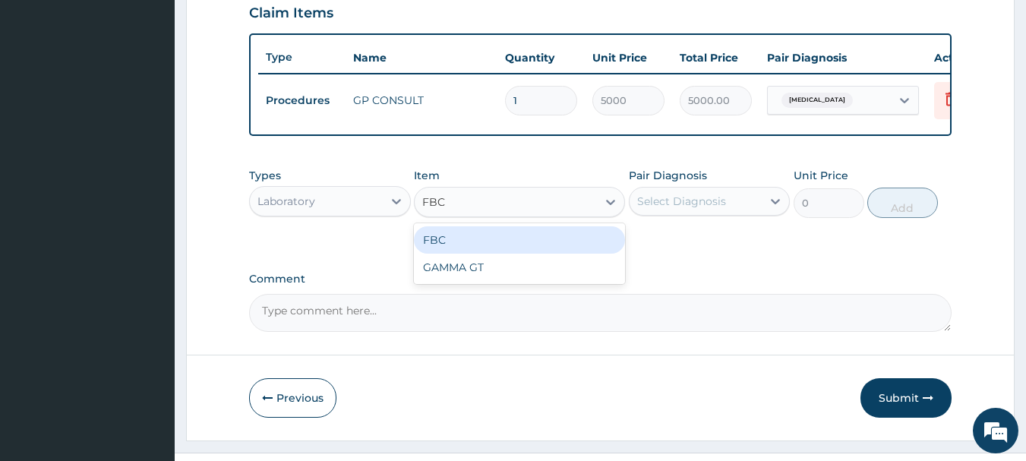
click at [488, 251] on div "FBC" at bounding box center [519, 239] width 211 height 27
type input "5000"
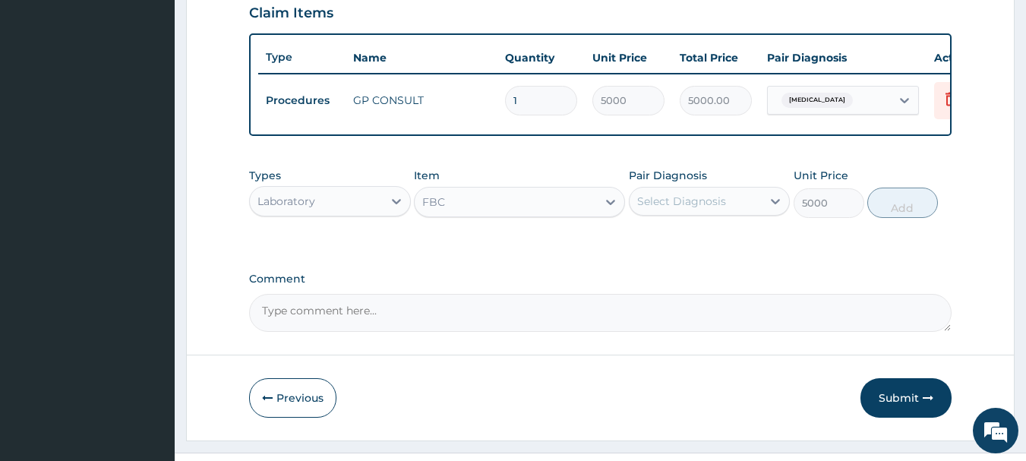
click at [658, 213] on div "Select Diagnosis" at bounding box center [696, 201] width 133 height 24
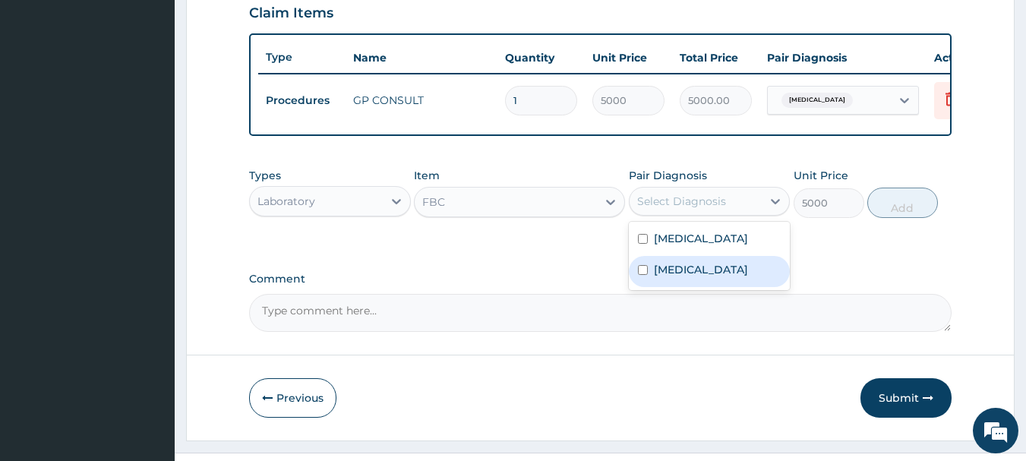
click at [668, 277] on label "Sepsis" at bounding box center [701, 269] width 94 height 15
checkbox input "true"
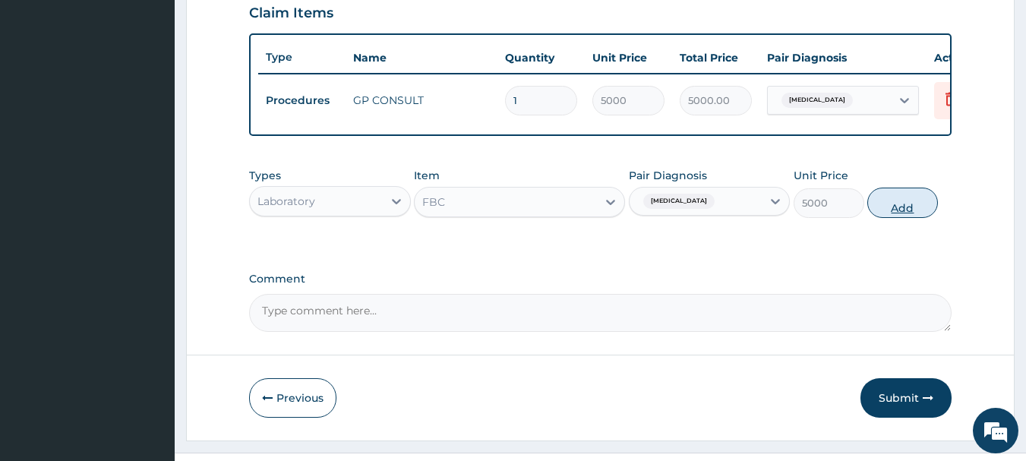
click at [897, 218] on button "Add" at bounding box center [902, 203] width 71 height 30
type input "0"
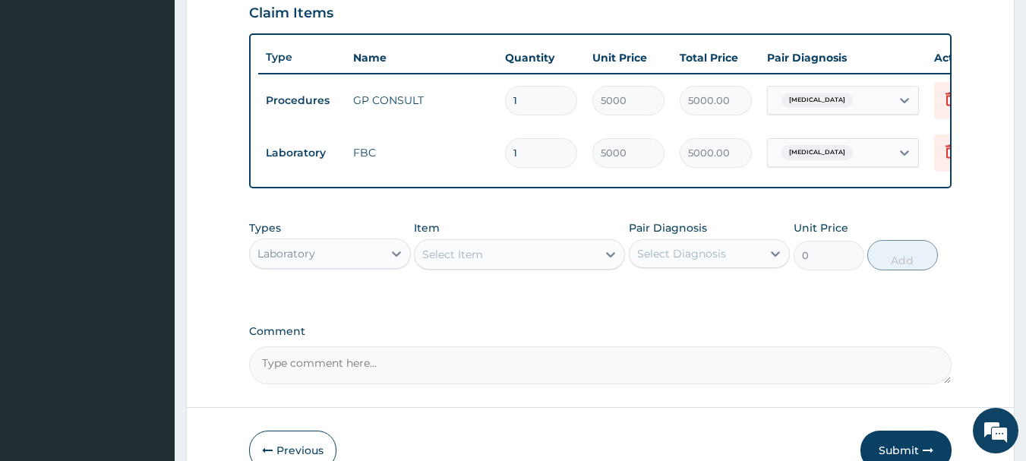
drag, startPoint x: 392, startPoint y: 260, endPoint x: 382, endPoint y: 255, distance: 10.9
click at [391, 260] on icon at bounding box center [396, 253] width 15 height 15
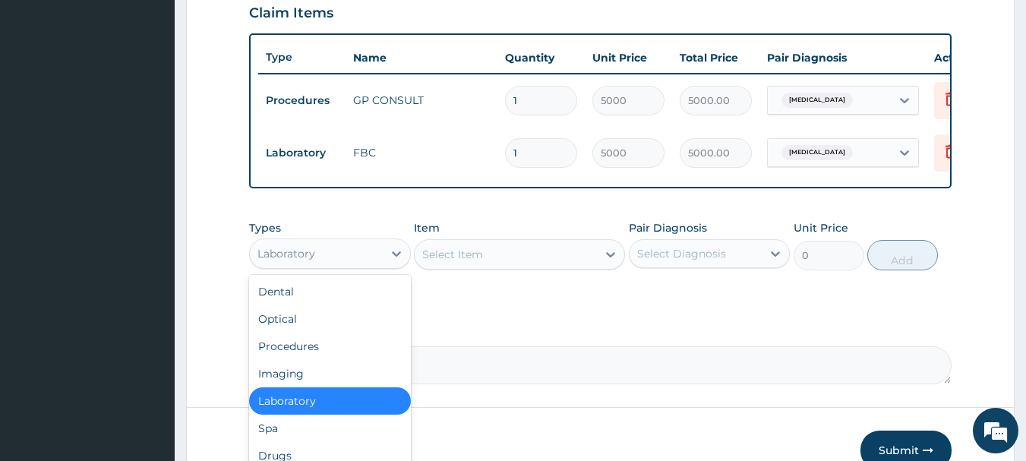
scroll to position [52, 0]
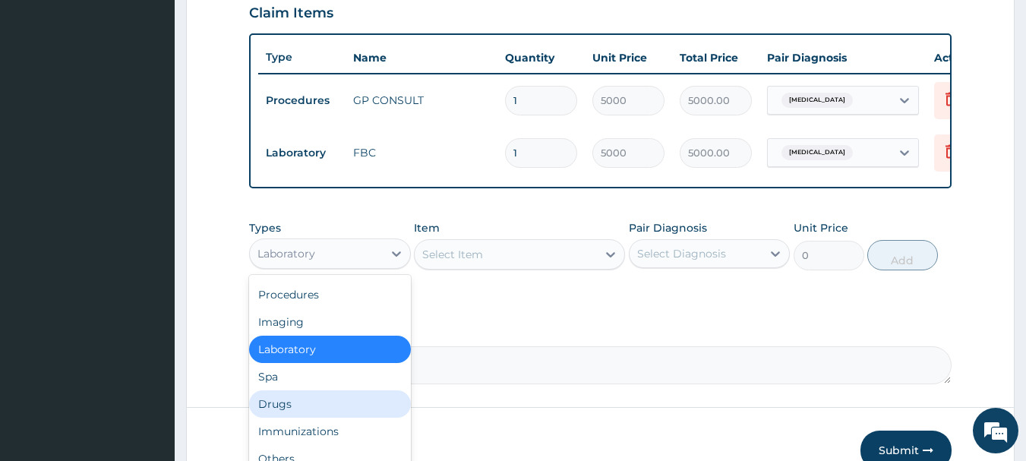
click at [282, 418] on div "Drugs" at bounding box center [330, 403] width 162 height 27
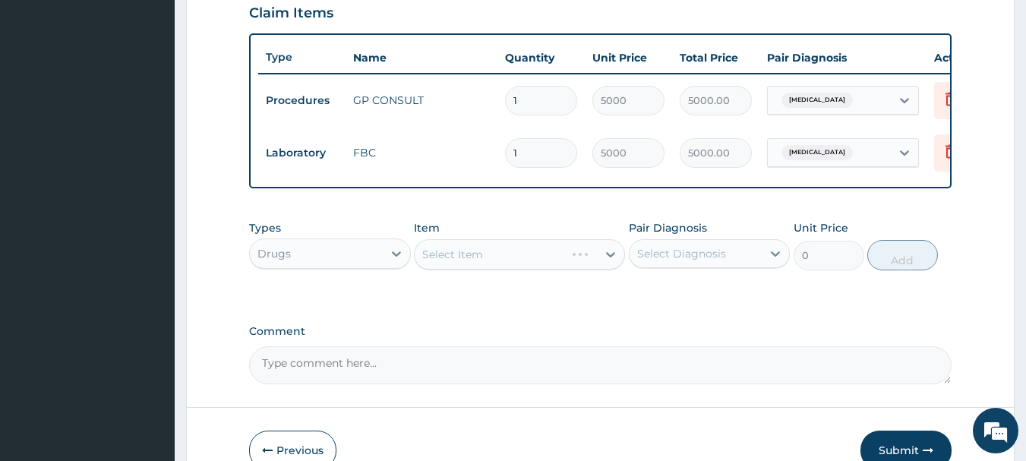
click at [488, 270] on div "Select Item" at bounding box center [519, 254] width 211 height 30
click at [508, 267] on div "Select Item" at bounding box center [506, 254] width 182 height 24
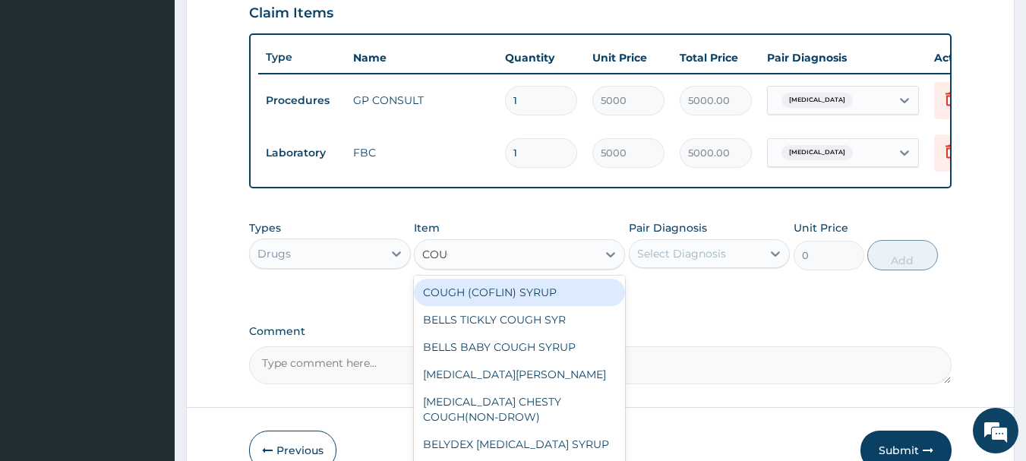
type input "COUGH"
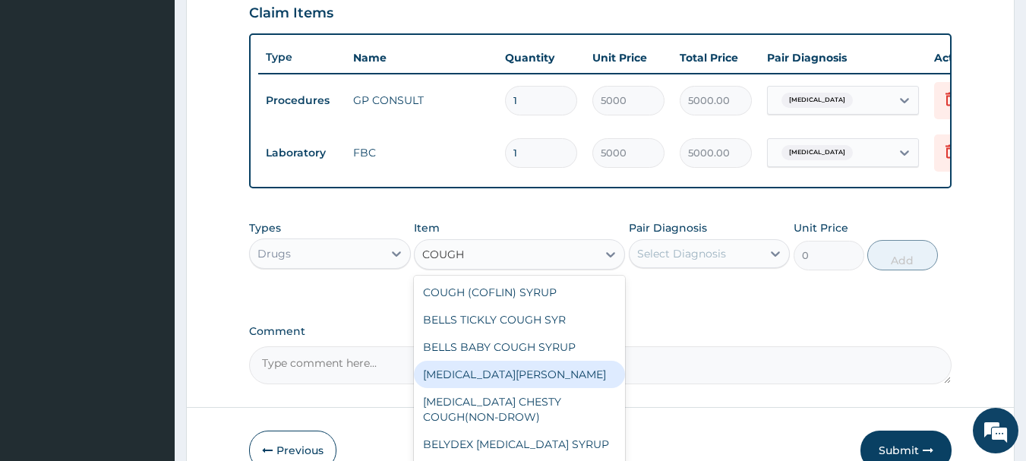
click at [511, 387] on div "[MEDICAL_DATA][PERSON_NAME]" at bounding box center [519, 374] width 211 height 27
type input "2500"
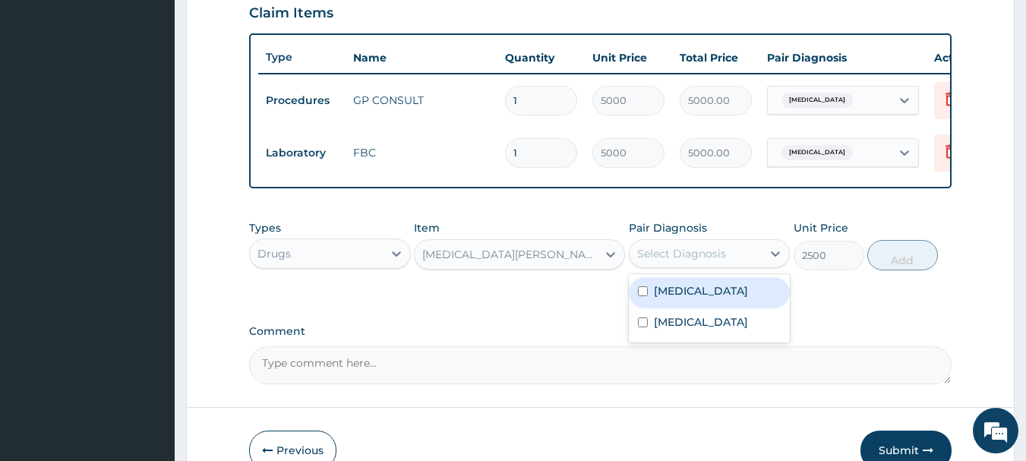
click at [708, 260] on div "Select Diagnosis" at bounding box center [681, 253] width 89 height 15
click at [677, 298] on label "[MEDICAL_DATA]" at bounding box center [701, 290] width 94 height 15
checkbox input "true"
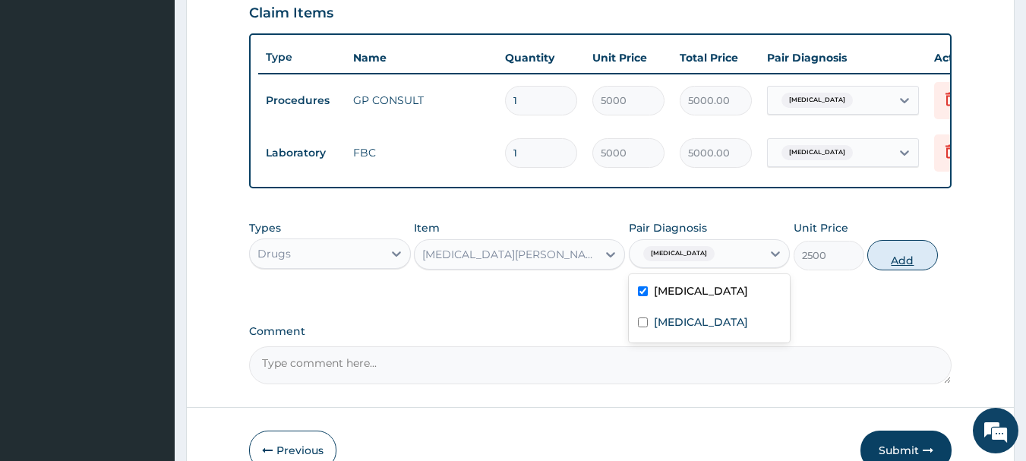
click at [885, 270] on button "Add" at bounding box center [902, 255] width 71 height 30
type input "0"
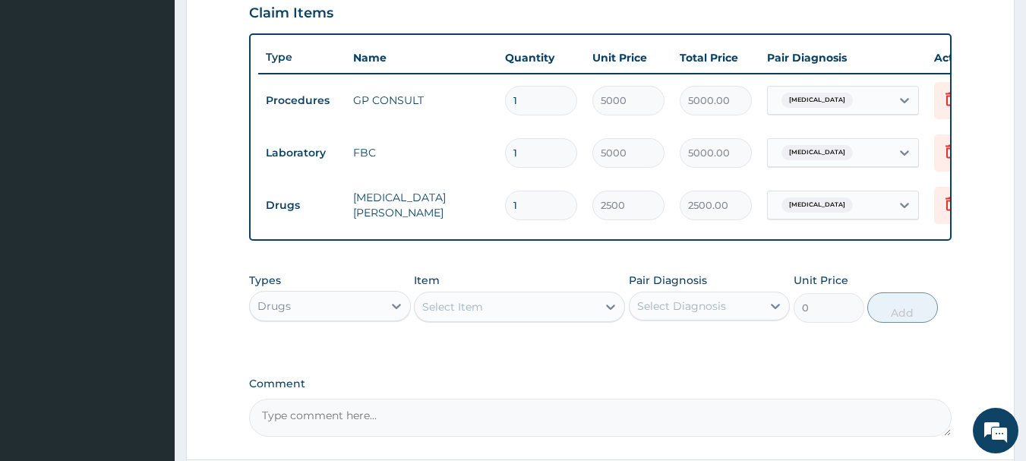
click at [558, 319] on div "Select Item" at bounding box center [506, 307] width 182 height 24
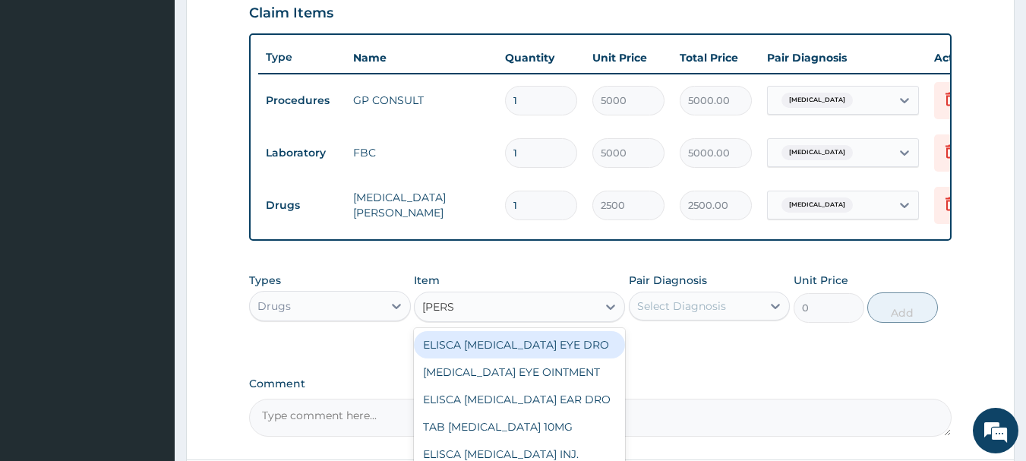
type input "LORAT"
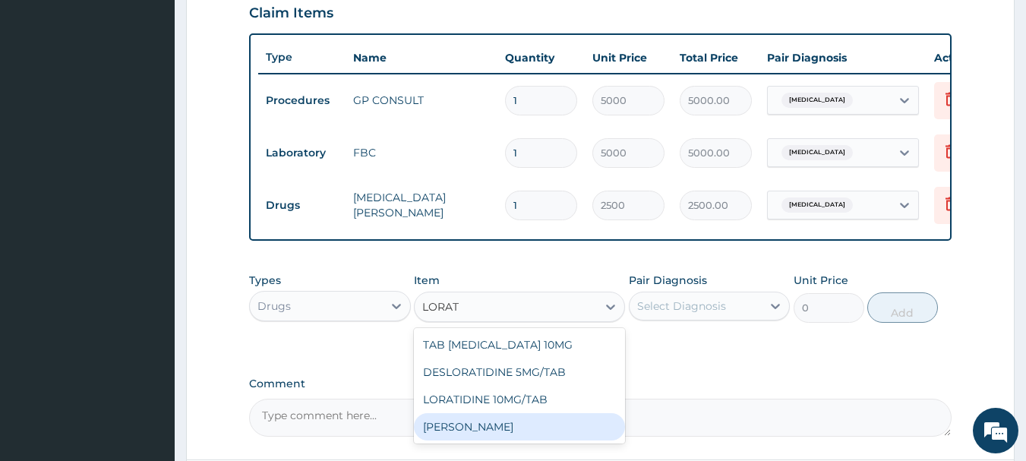
click at [495, 440] on div "[PERSON_NAME]" at bounding box center [519, 426] width 211 height 27
type input "1200"
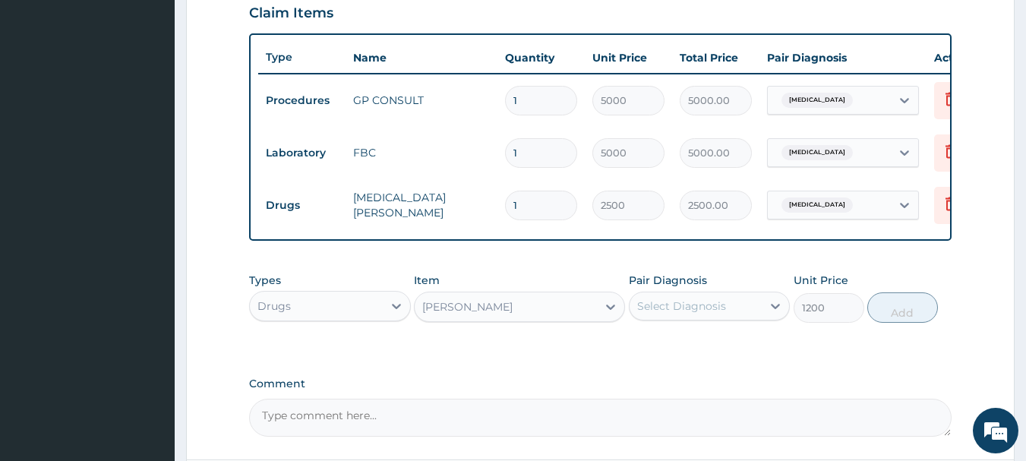
click at [731, 318] on div "Select Diagnosis" at bounding box center [696, 306] width 133 height 24
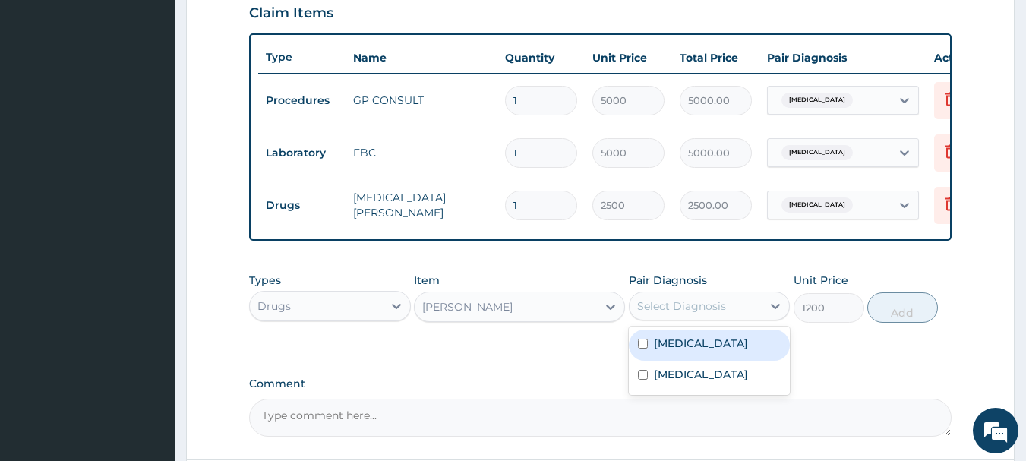
click at [692, 351] on label "[MEDICAL_DATA]" at bounding box center [701, 343] width 94 height 15
checkbox input "true"
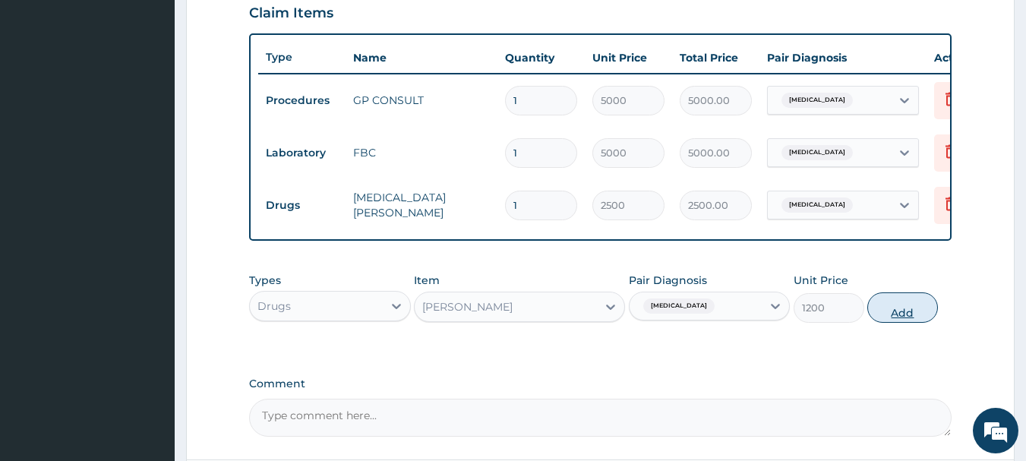
click at [888, 323] on button "Add" at bounding box center [902, 307] width 71 height 30
type input "0"
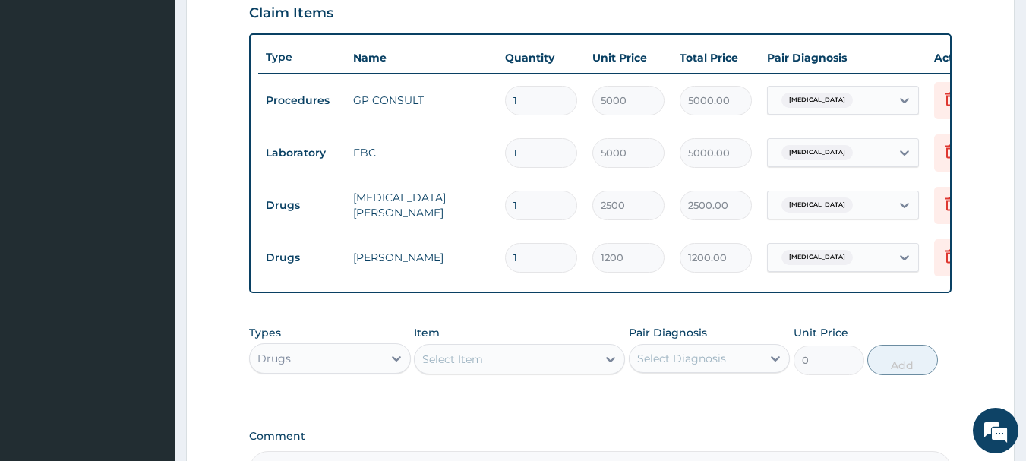
click at [460, 371] on div "Select Item" at bounding box center [506, 359] width 182 height 24
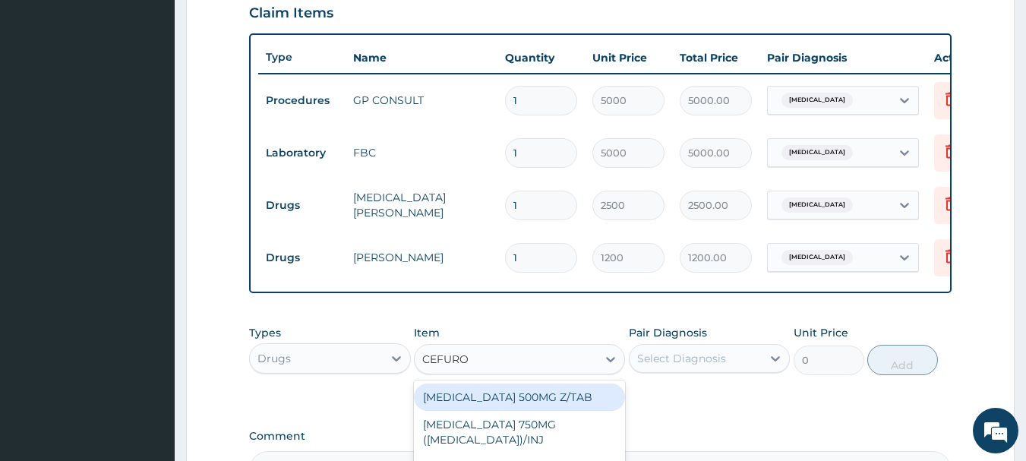
type input "CEFUROX"
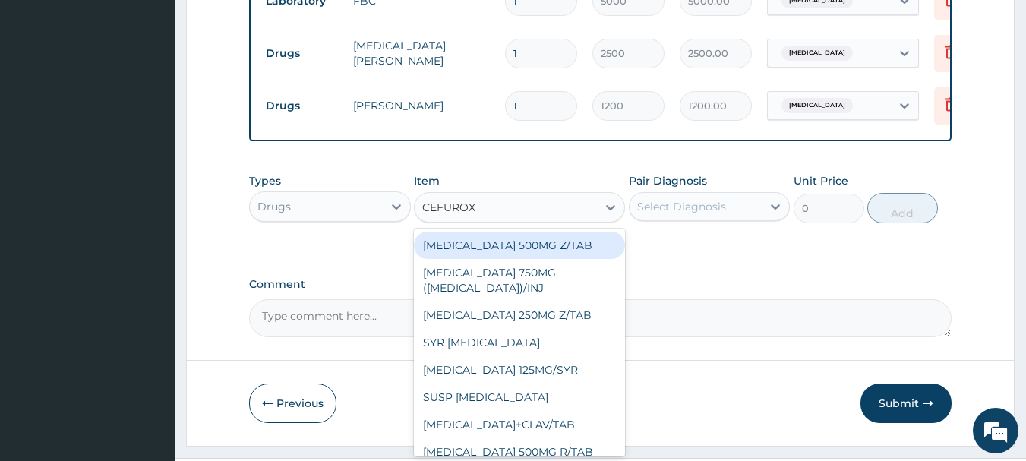
scroll to position [55, 0]
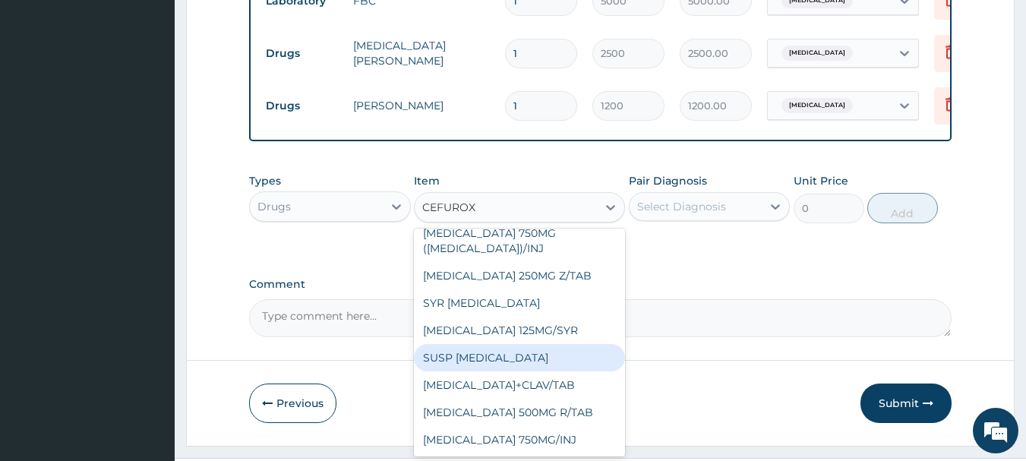
click at [474, 352] on div "SUSP CEFUROXIME" at bounding box center [519, 357] width 211 height 27
type input "4500"
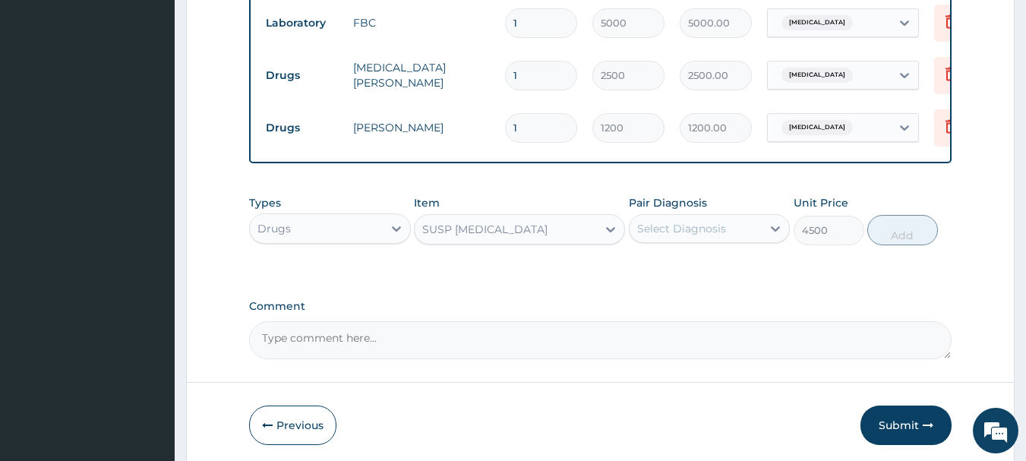
scroll to position [731, 0]
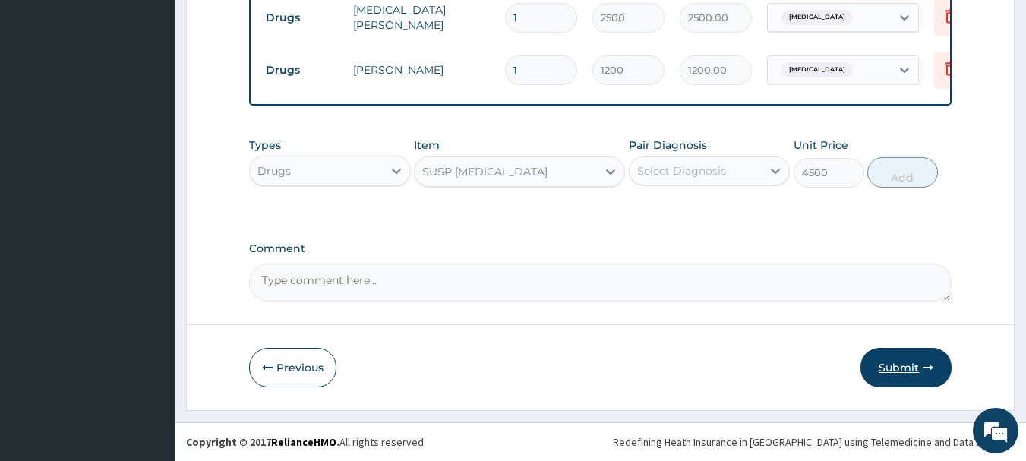
click at [917, 367] on button "Submit" at bounding box center [905, 367] width 91 height 39
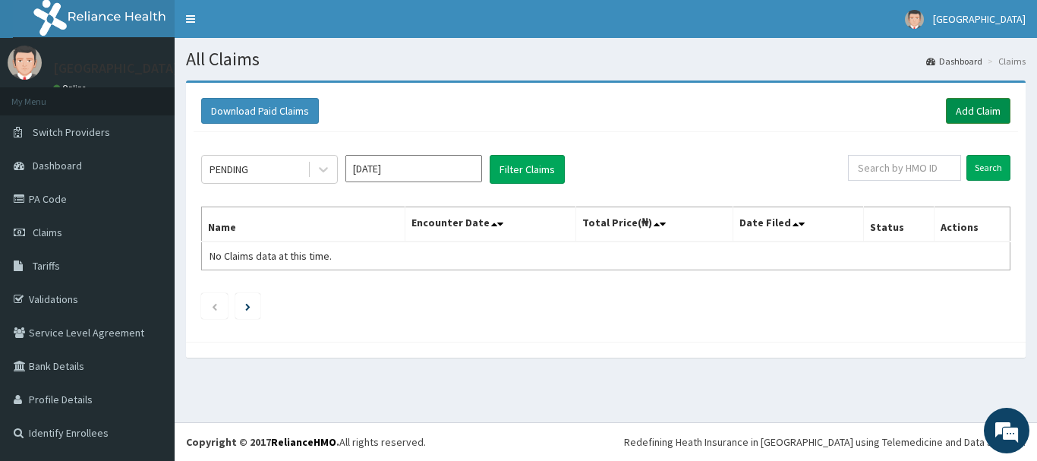
click at [974, 112] on link "Add Claim" at bounding box center [978, 111] width 65 height 26
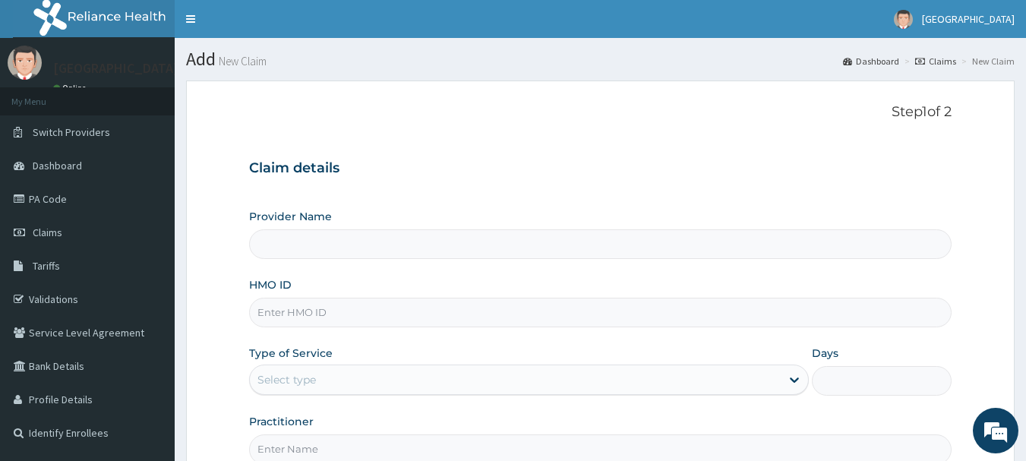
type input "[GEOGRAPHIC_DATA]"
click at [366, 314] on input "HMO ID" at bounding box center [600, 313] width 703 height 30
type input "FMN/10002/c"
click at [382, 384] on div "Select type" at bounding box center [515, 380] width 531 height 24
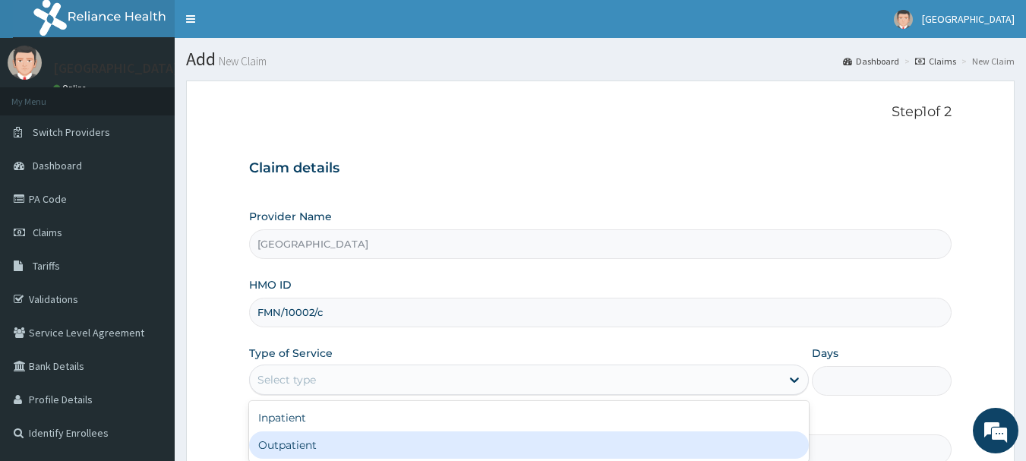
click at [368, 451] on div "Outpatient" at bounding box center [529, 444] width 560 height 27
type input "1"
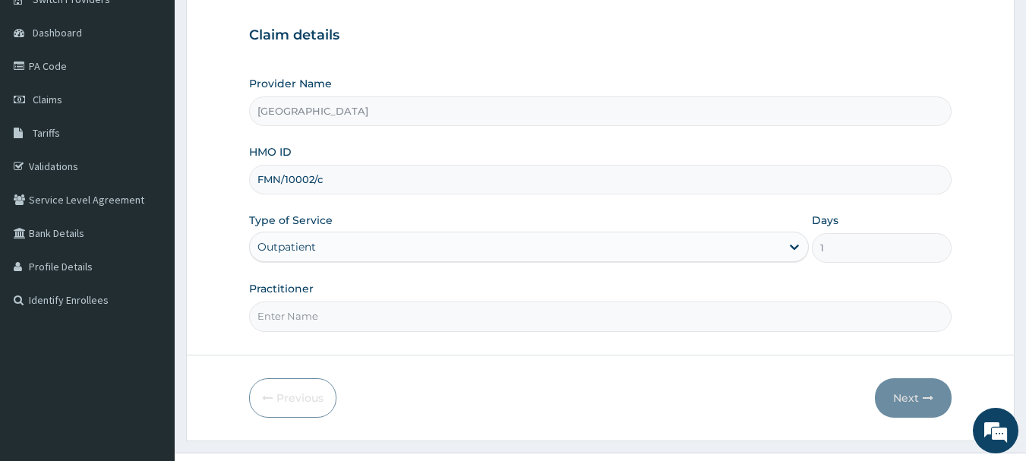
scroll to position [152, 0]
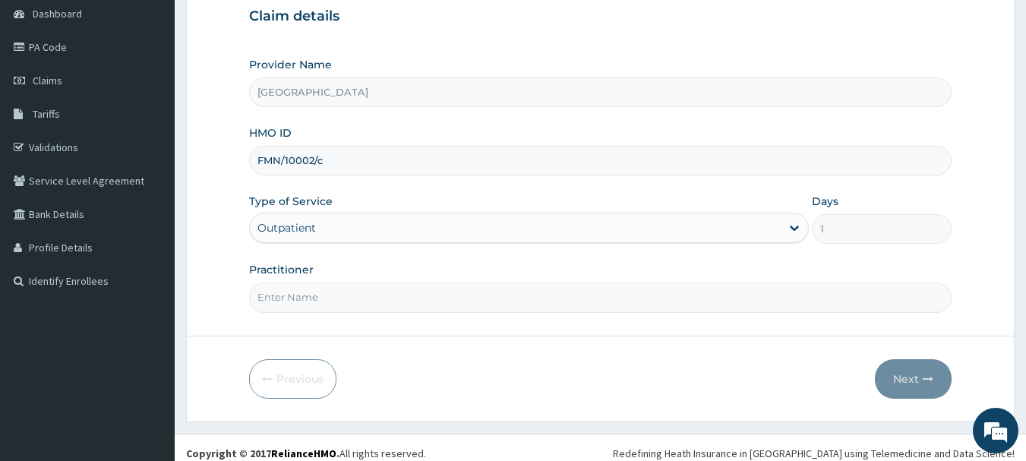
click at [346, 295] on input "Practitioner" at bounding box center [600, 297] width 703 height 30
type input "[PERSON_NAME]"
click at [901, 390] on button "Next" at bounding box center [913, 378] width 77 height 39
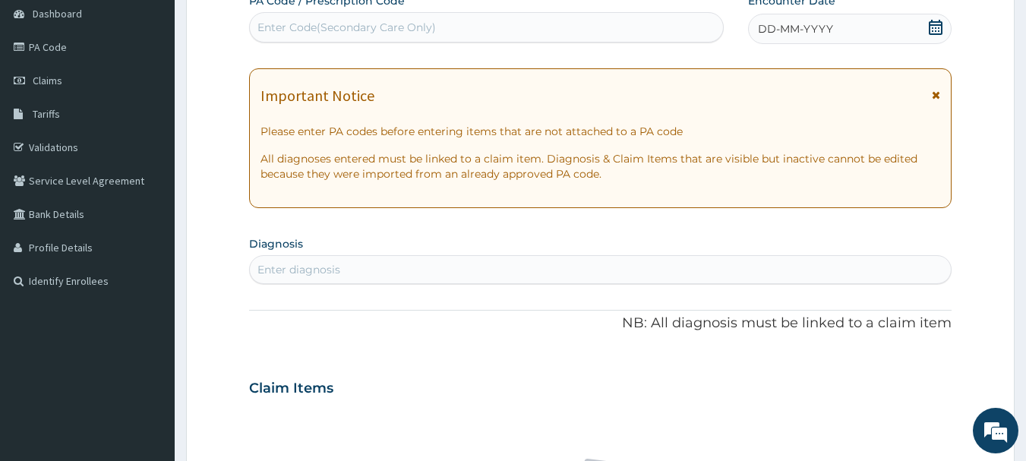
click at [930, 26] on icon at bounding box center [936, 27] width 14 height 15
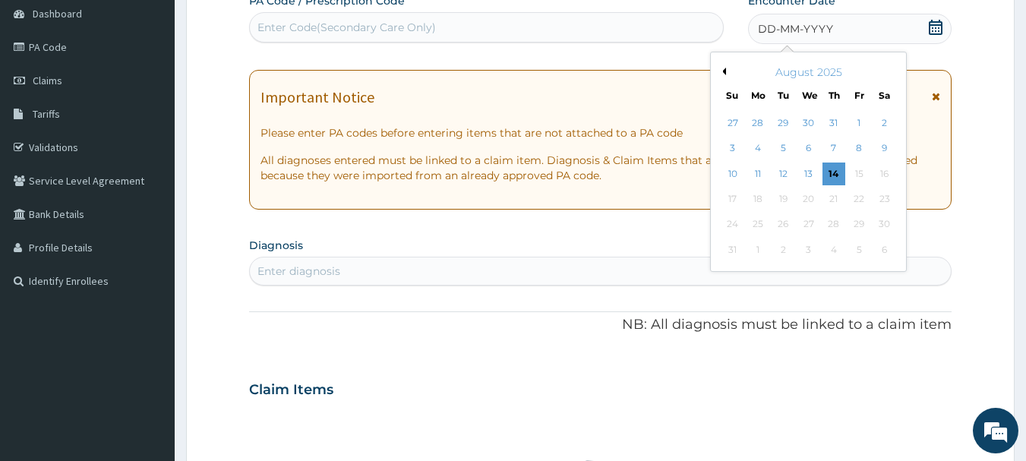
click at [723, 76] on div "August 2025" at bounding box center [808, 72] width 183 height 15
click at [724, 69] on button "Previous Month" at bounding box center [722, 72] width 8 height 8
click at [762, 225] on div "28" at bounding box center [757, 224] width 23 height 23
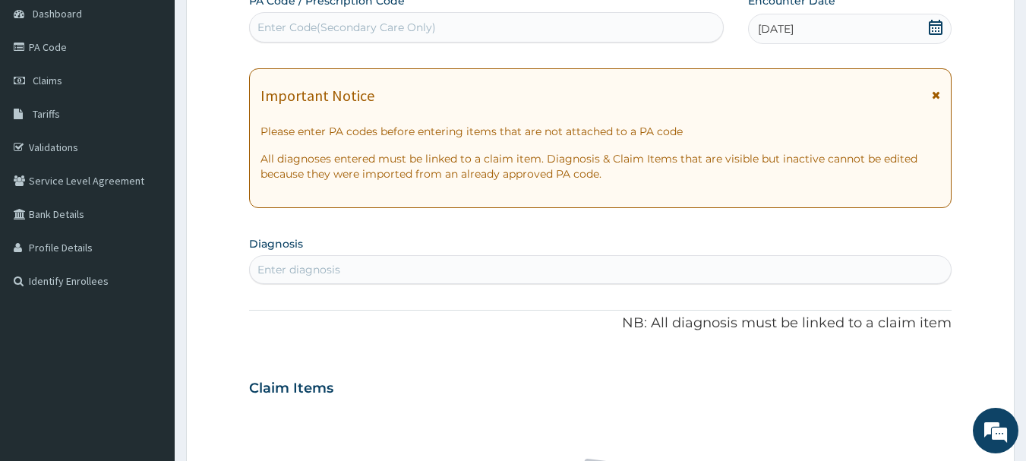
click at [723, 269] on div "Enter diagnosis" at bounding box center [601, 269] width 702 height 24
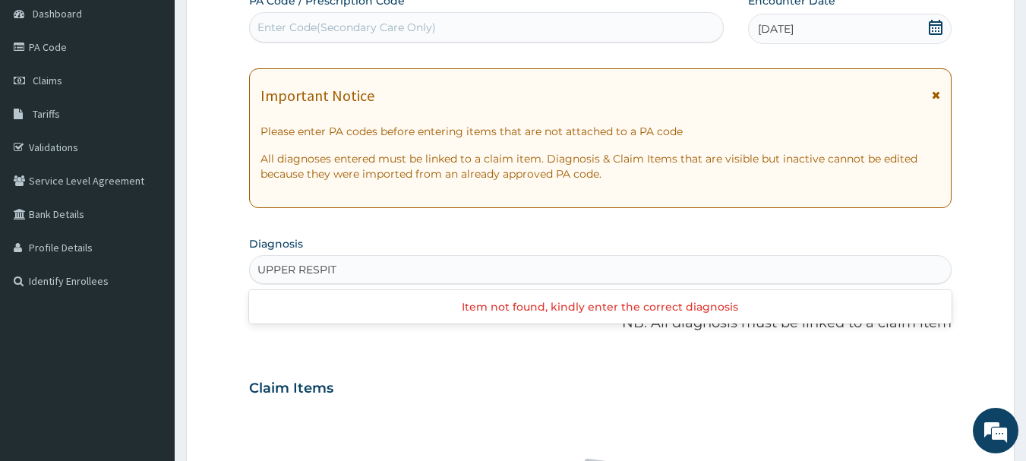
type input "UPPER RESPI"
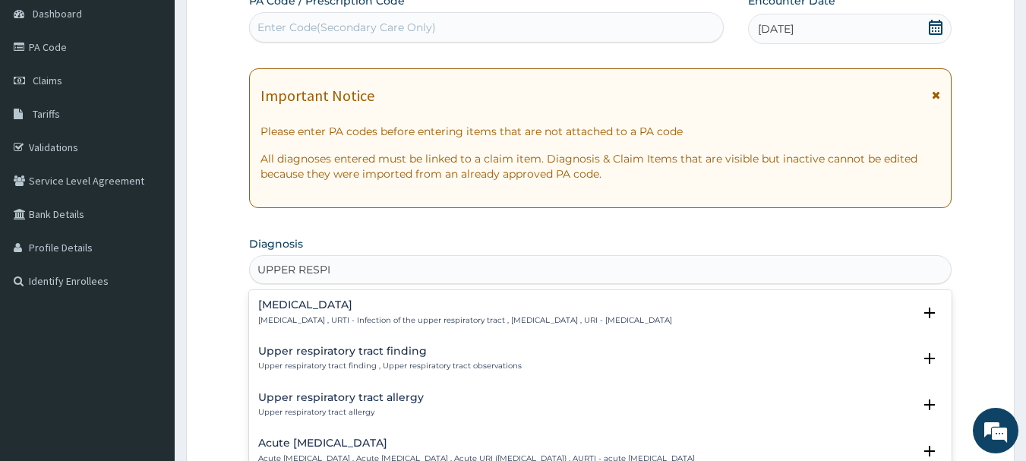
click at [672, 318] on p "Upper respiratory infection , URTI - Infection of the upper respiratory tract ,…" at bounding box center [465, 320] width 414 height 11
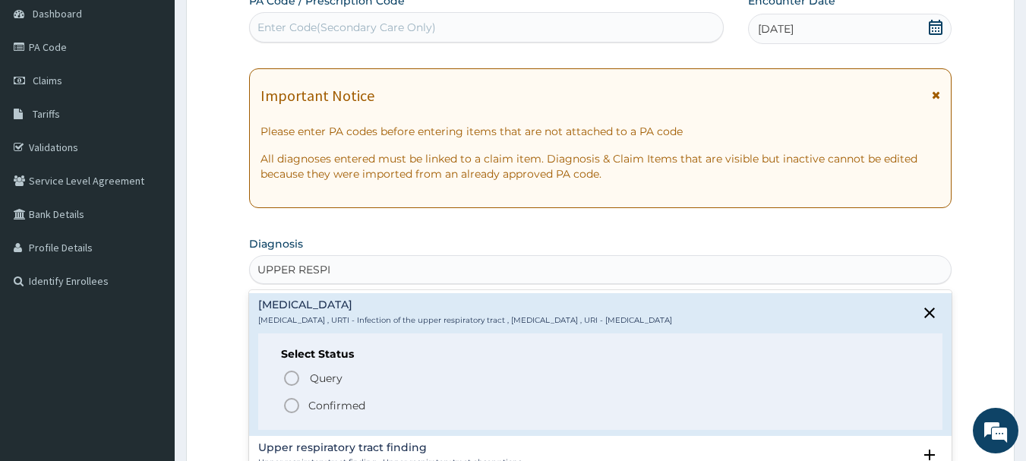
click at [325, 408] on p "Confirmed" at bounding box center [336, 405] width 57 height 15
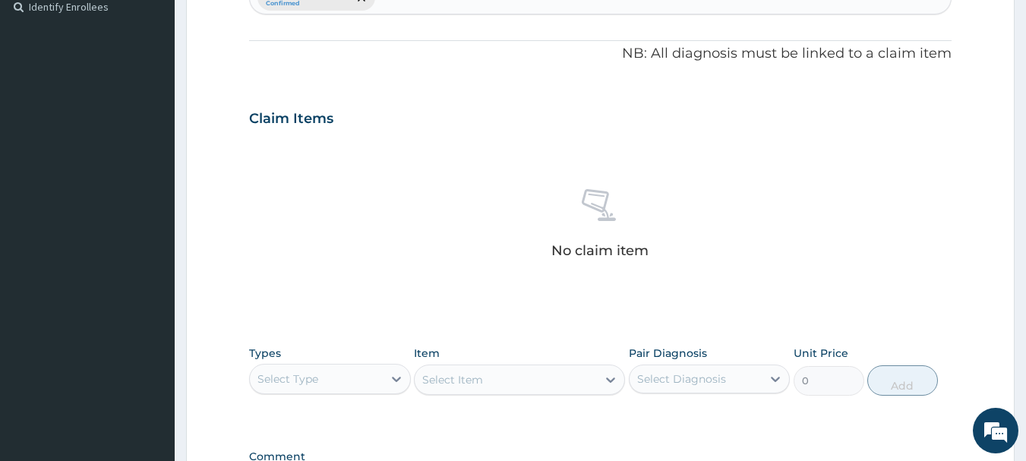
scroll to position [456, 0]
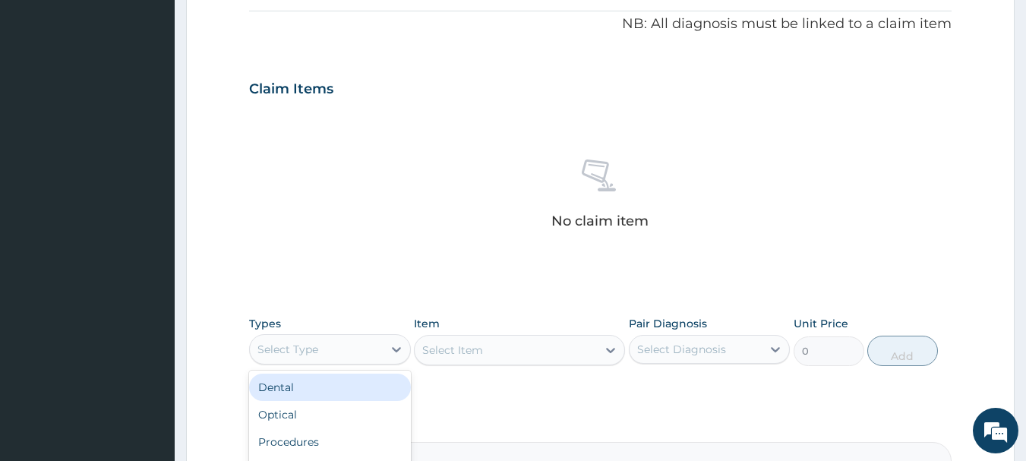
click at [340, 358] on div "Select Type" at bounding box center [316, 349] width 133 height 24
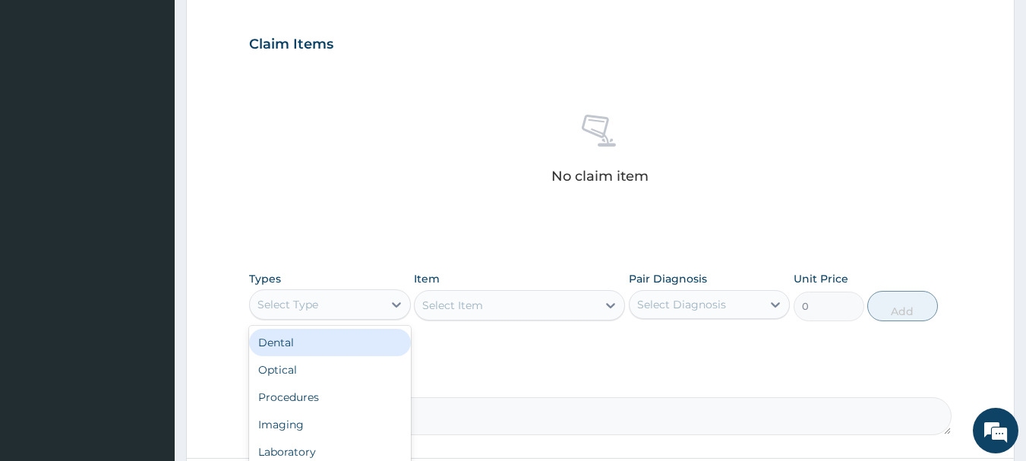
scroll to position [532, 0]
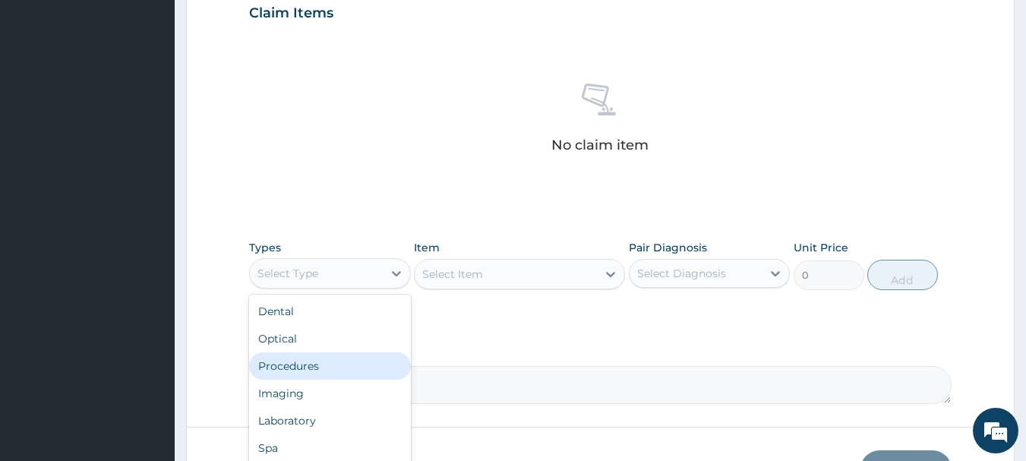
click at [328, 362] on div "Procedures" at bounding box center [330, 365] width 162 height 27
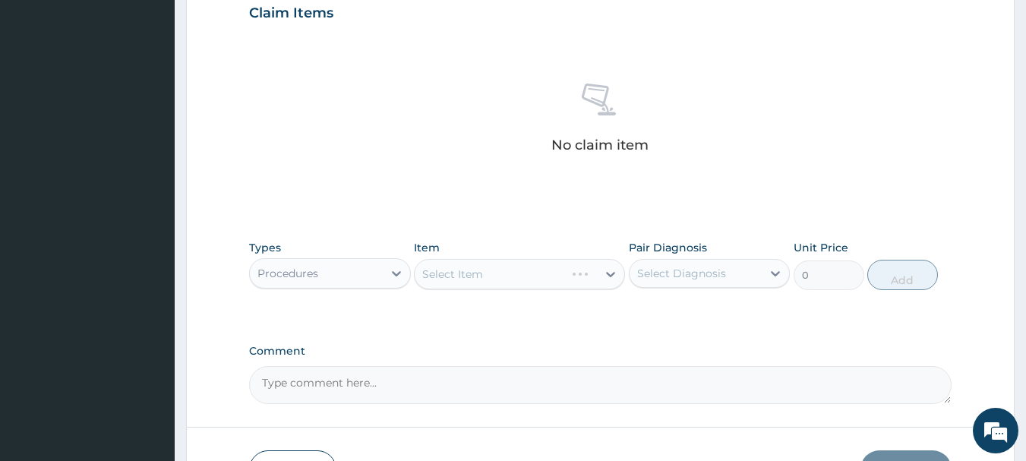
click at [491, 277] on div "Select Item" at bounding box center [519, 274] width 211 height 30
click at [569, 278] on div "Select Item" at bounding box center [506, 274] width 182 height 24
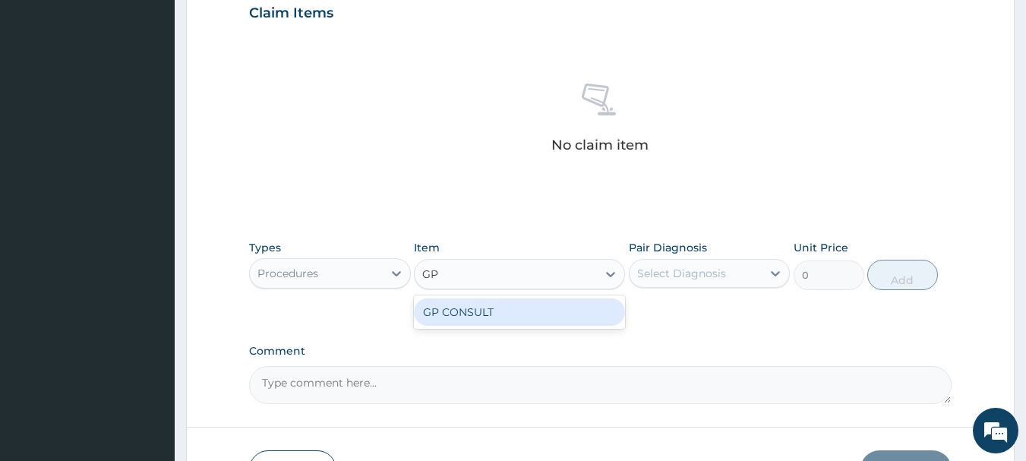
type input "GP C"
click at [569, 307] on div "GP CONSULT" at bounding box center [519, 311] width 211 height 27
type input "5000"
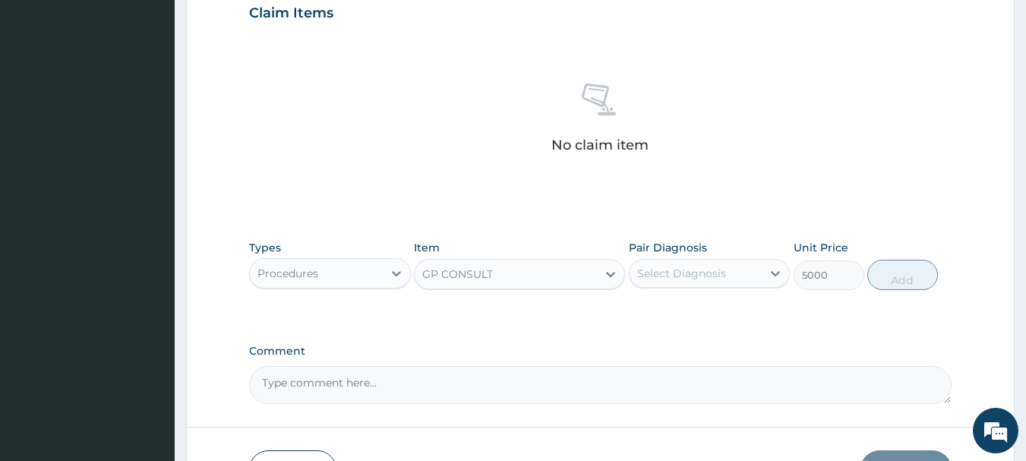
click at [671, 283] on div "Select Diagnosis" at bounding box center [696, 273] width 133 height 24
click at [688, 314] on label "[MEDICAL_DATA]" at bounding box center [701, 310] width 94 height 15
checkbox input "true"
click at [899, 274] on button "Add" at bounding box center [902, 275] width 71 height 30
type input "0"
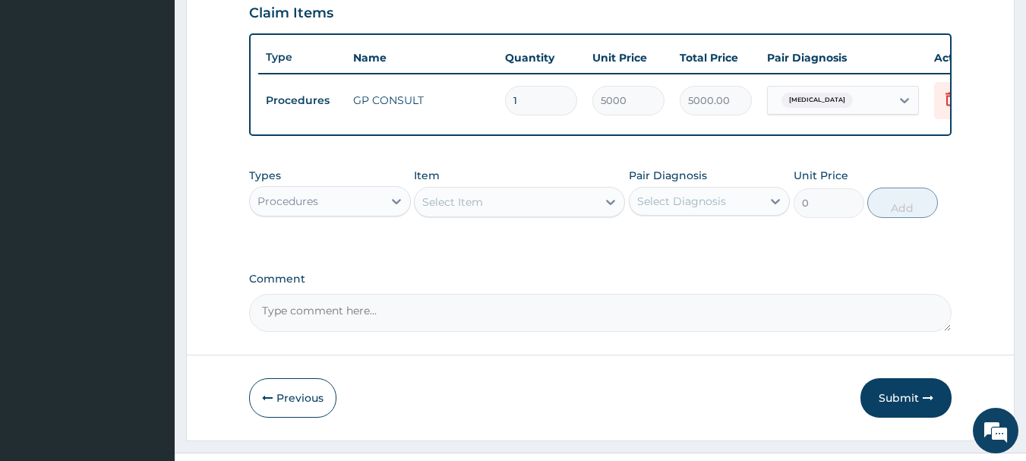
click at [333, 207] on div "Procedures" at bounding box center [316, 201] width 133 height 24
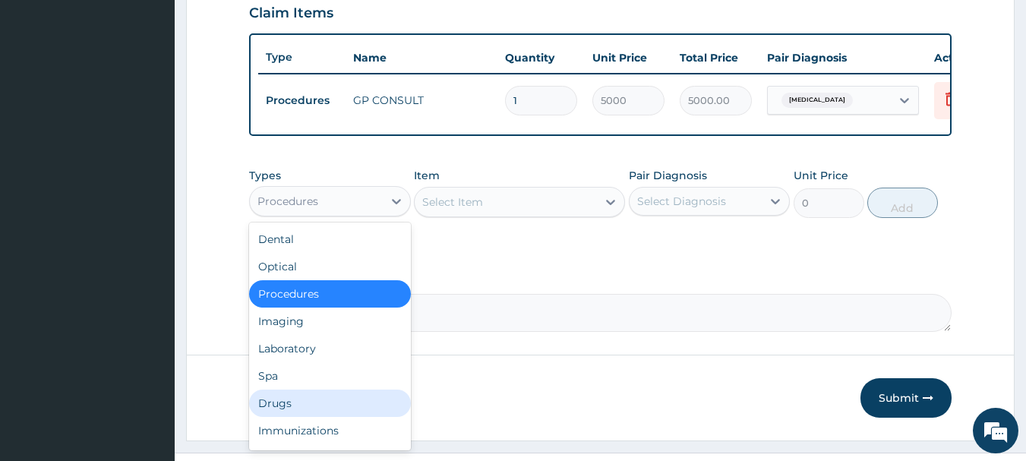
click at [282, 410] on div "Drugs" at bounding box center [330, 403] width 162 height 27
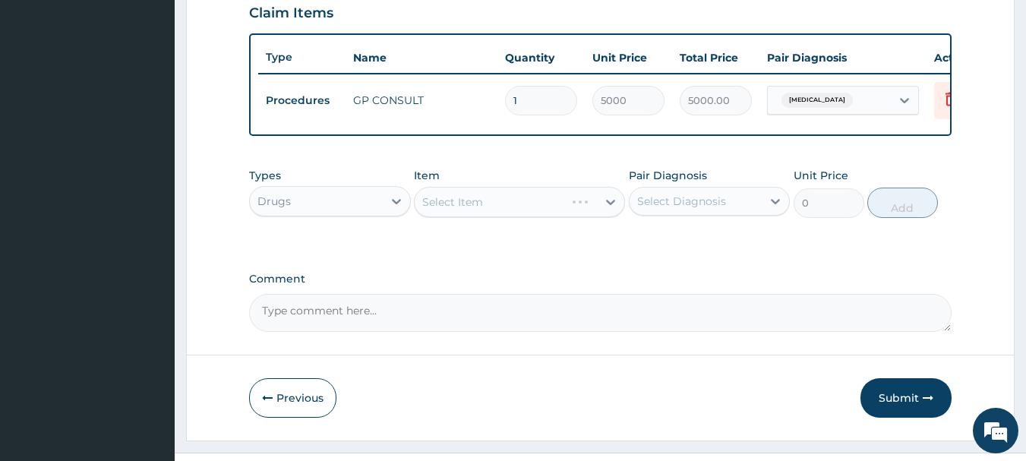
click at [490, 217] on div "Select Item" at bounding box center [519, 202] width 211 height 30
click at [602, 211] on div "Select Item" at bounding box center [519, 202] width 211 height 30
click at [582, 214] on div "Select Item" at bounding box center [506, 202] width 182 height 24
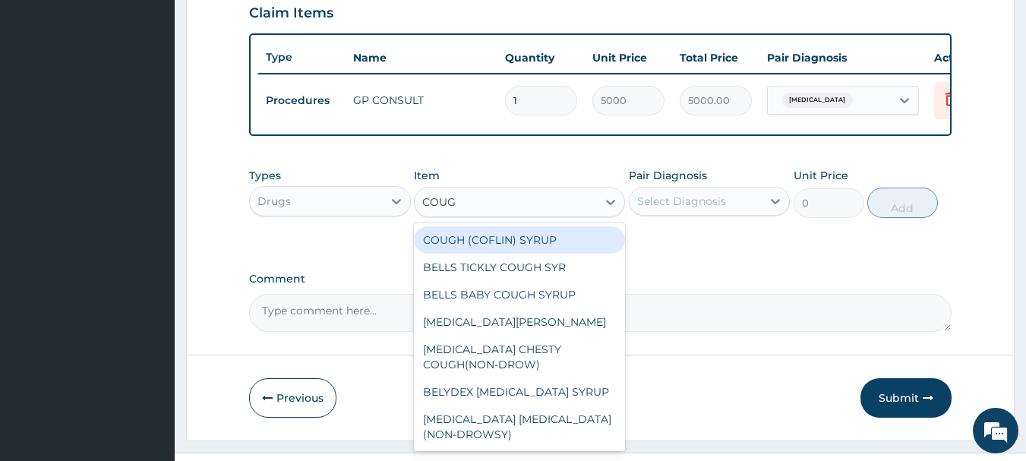
type input "COUGH"
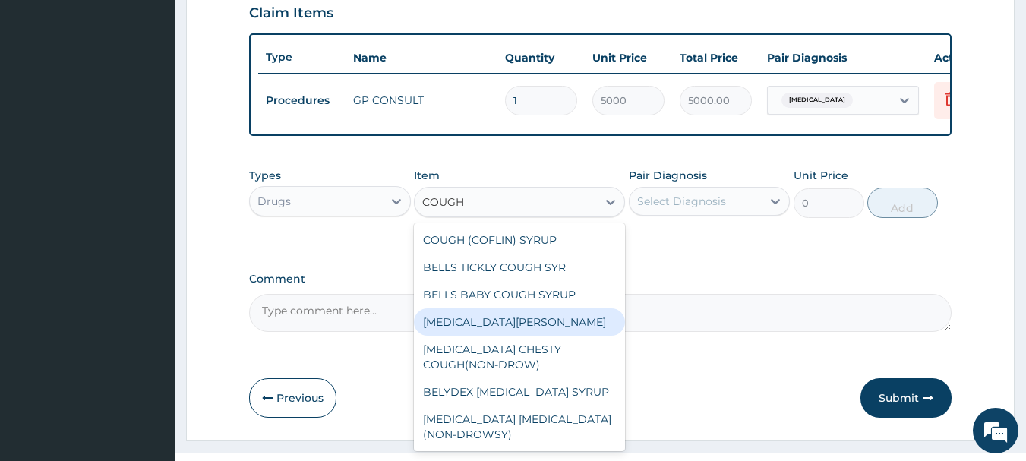
click at [500, 330] on div "[MEDICAL_DATA][PERSON_NAME]" at bounding box center [519, 321] width 211 height 27
type input "2500"
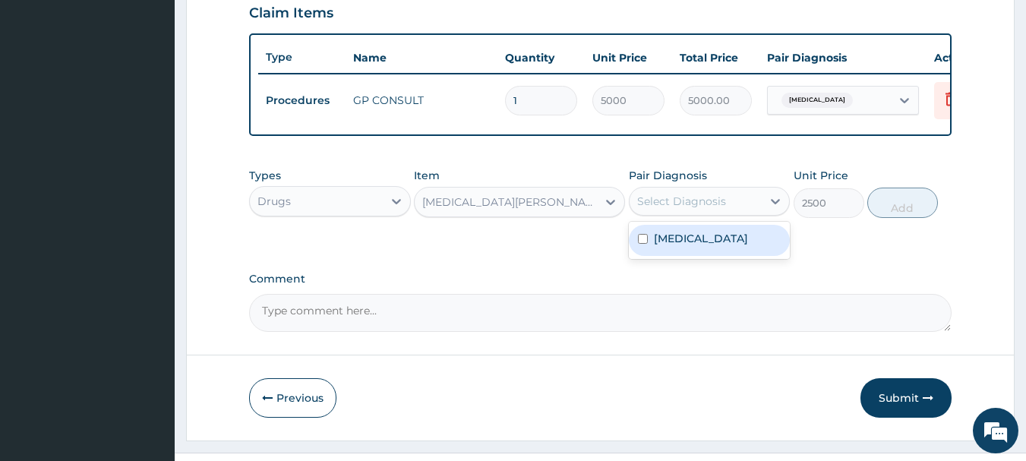
click at [674, 209] on div "Select Diagnosis" at bounding box center [681, 201] width 89 height 15
drag, startPoint x: 690, startPoint y: 260, endPoint x: 713, endPoint y: 255, distance: 23.2
click at [690, 246] on label "[MEDICAL_DATA]" at bounding box center [701, 238] width 94 height 15
checkbox input "true"
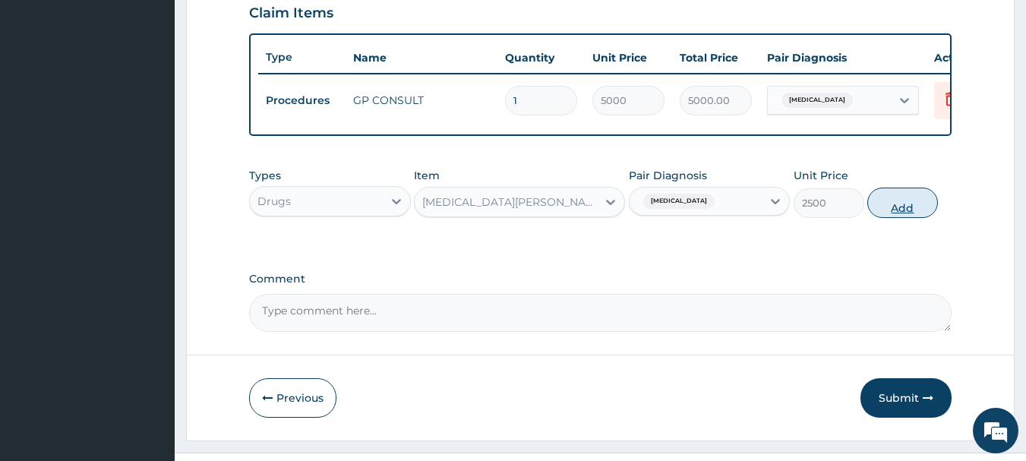
click at [889, 218] on button "Add" at bounding box center [902, 203] width 71 height 30
type input "0"
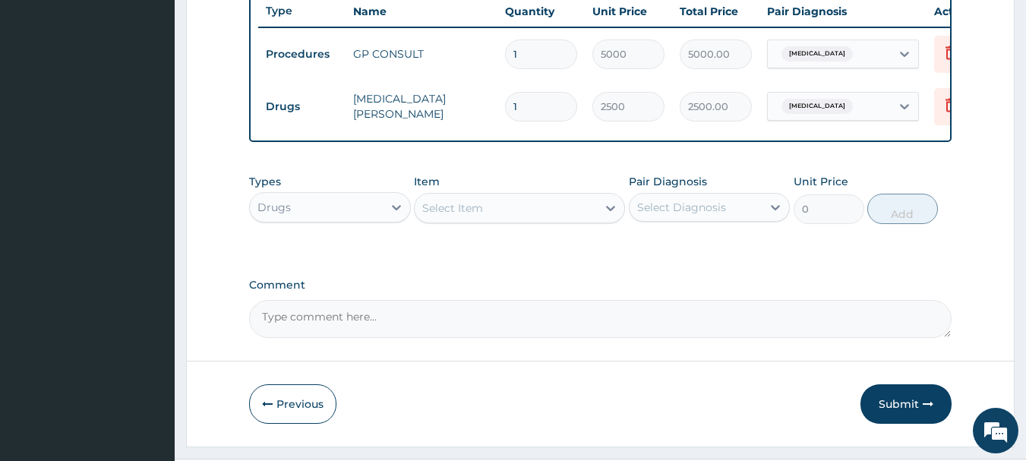
scroll to position [626, 0]
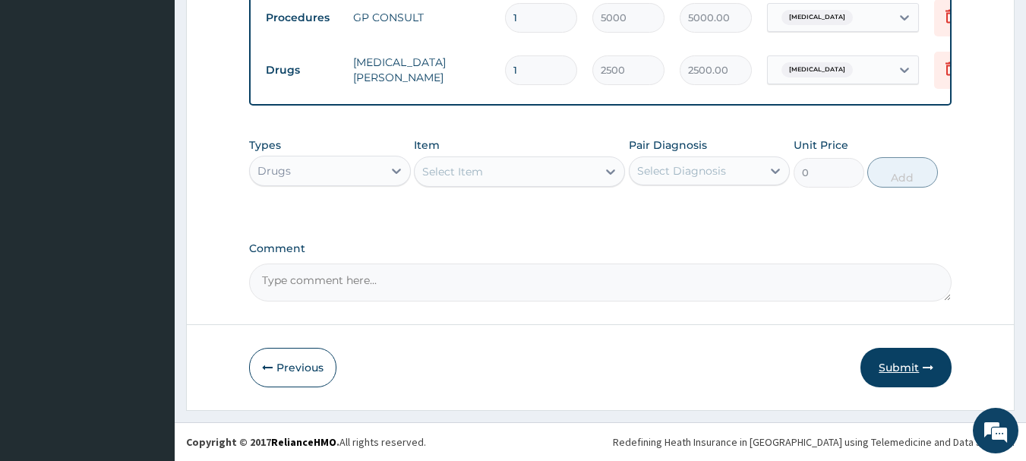
click at [899, 356] on button "Submit" at bounding box center [905, 367] width 91 height 39
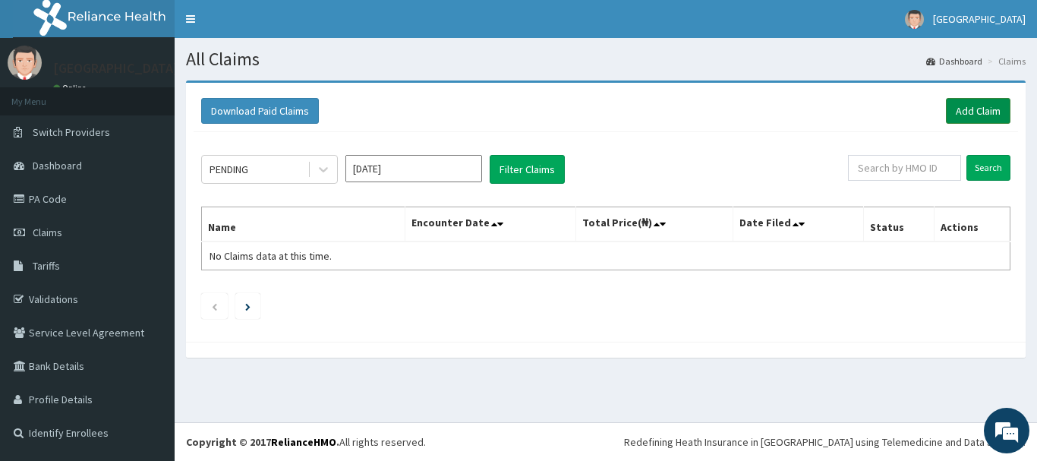
click at [969, 109] on link "Add Claim" at bounding box center [978, 111] width 65 height 26
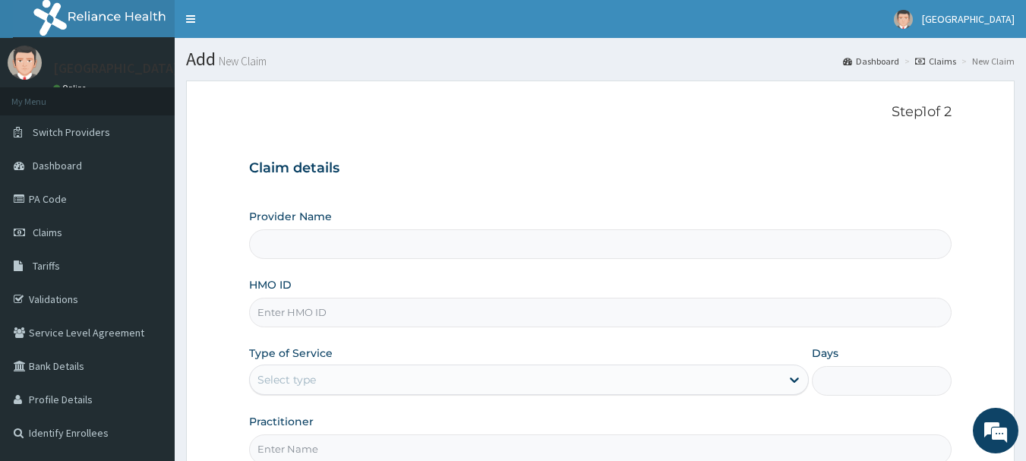
type input "[GEOGRAPHIC_DATA]"
click at [351, 316] on input "HMO ID" at bounding box center [600, 313] width 703 height 30
type input "AVL/10104/A"
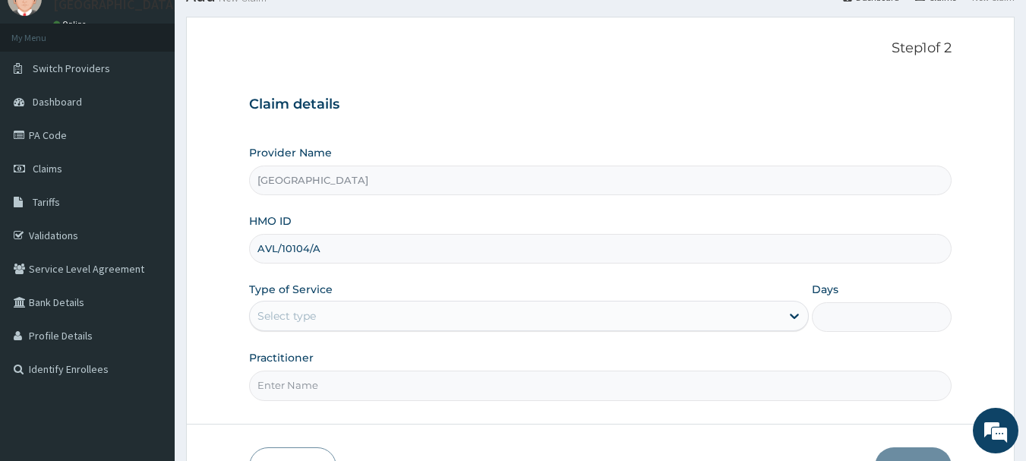
scroll to position [152, 0]
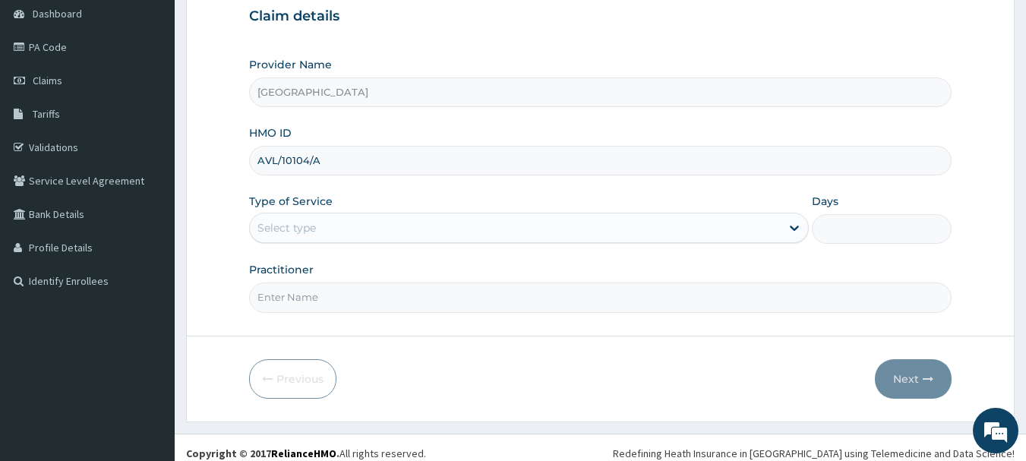
click at [366, 230] on div "Select type" at bounding box center [515, 228] width 531 height 24
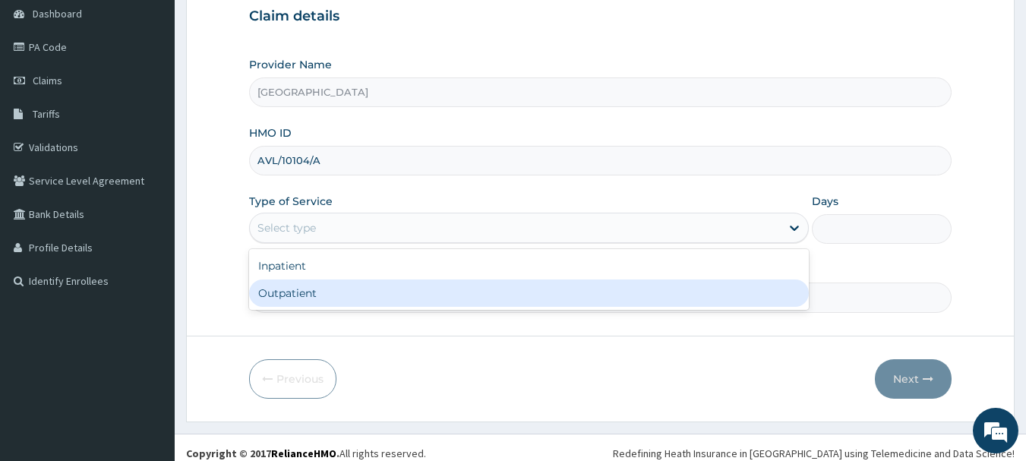
click at [349, 292] on div "Outpatient" at bounding box center [529, 292] width 560 height 27
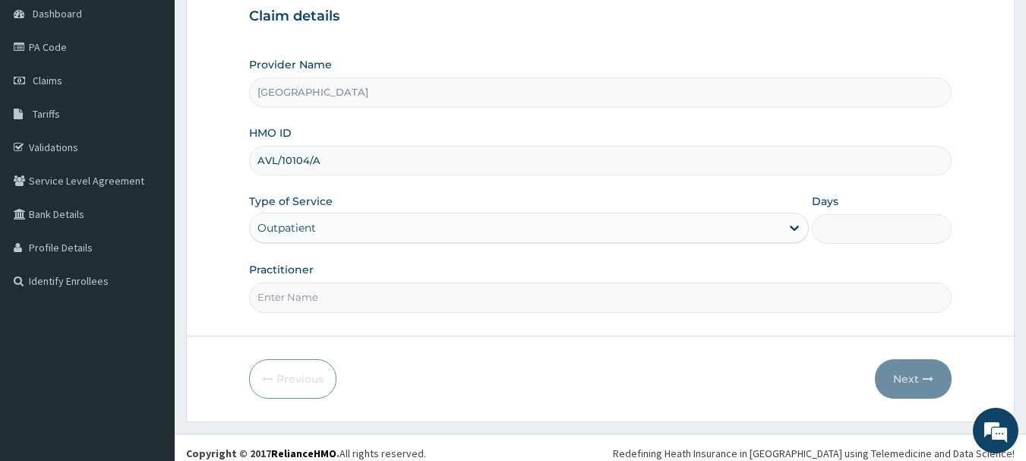
type input "1"
click at [444, 305] on input "Practitioner" at bounding box center [600, 297] width 703 height 30
type input "[PERSON_NAME]"
click at [911, 371] on button "Next" at bounding box center [913, 378] width 77 height 39
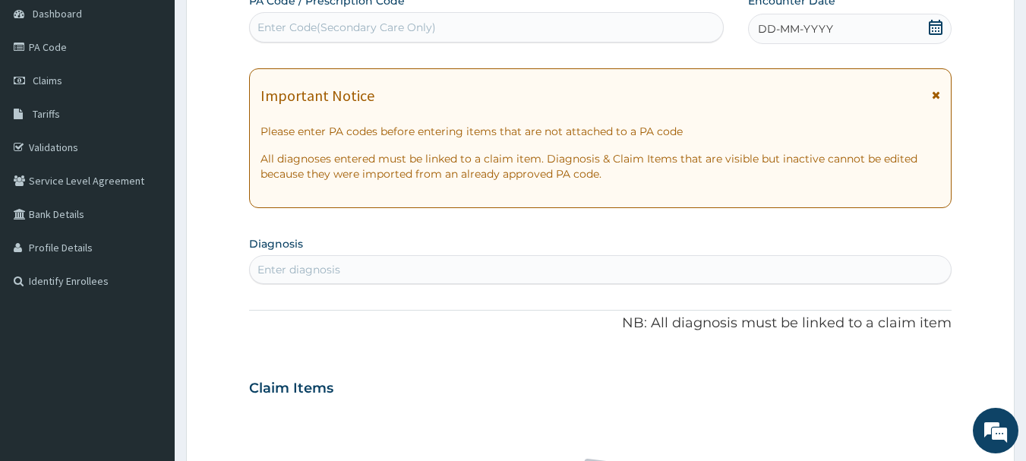
click at [935, 29] on icon at bounding box center [935, 27] width 15 height 15
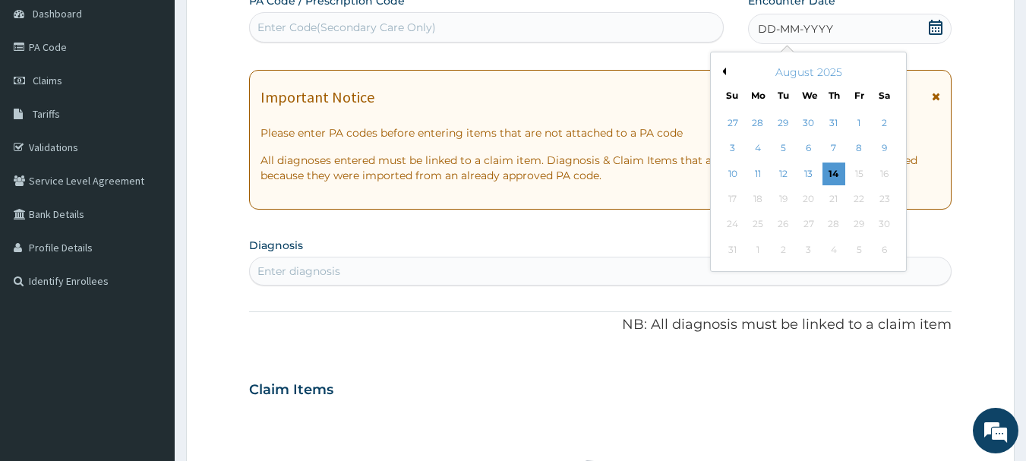
click at [728, 69] on div "August 2025" at bounding box center [808, 72] width 183 height 15
click at [726, 72] on div "August 2025" at bounding box center [808, 72] width 183 height 15
click at [724, 71] on button "Previous Month" at bounding box center [722, 72] width 8 height 8
click at [759, 219] on div "28" at bounding box center [757, 224] width 23 height 23
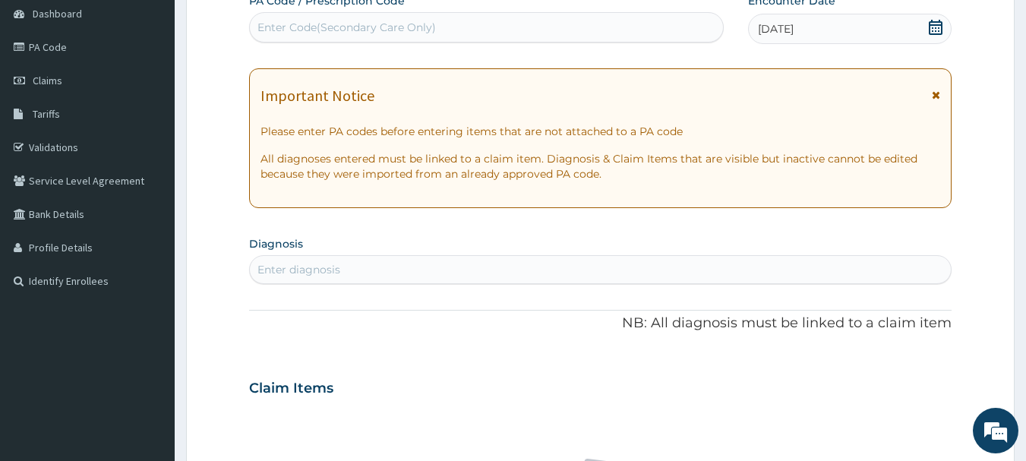
click at [523, 273] on div "Enter diagnosis" at bounding box center [601, 269] width 702 height 24
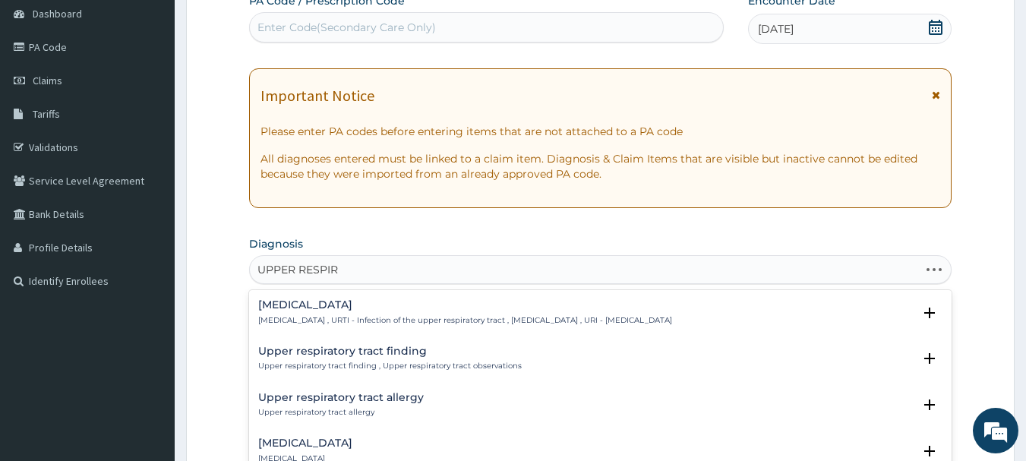
type input "UPPER RESPIRA"
click at [520, 317] on p "Upper respiratory infection , URTI - Infection of the upper respiratory tract ,…" at bounding box center [465, 320] width 414 height 11
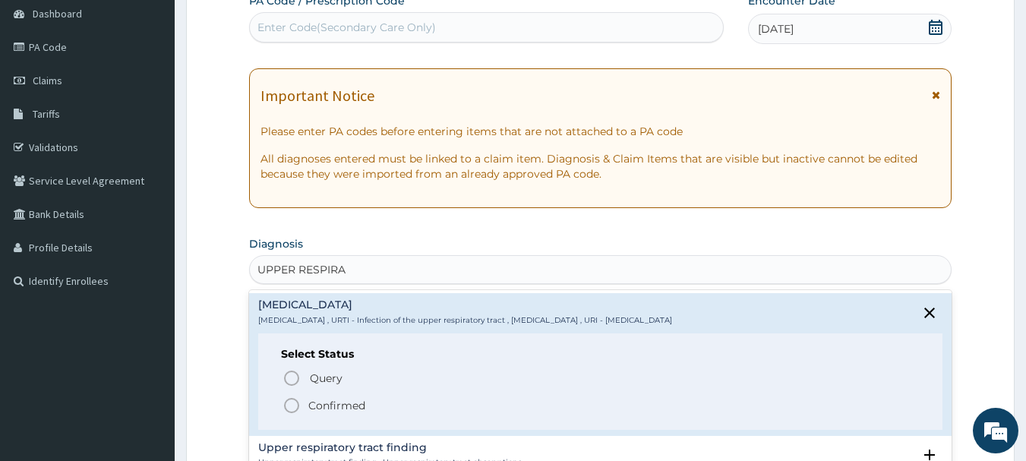
click at [340, 406] on p "Confirmed" at bounding box center [336, 405] width 57 height 15
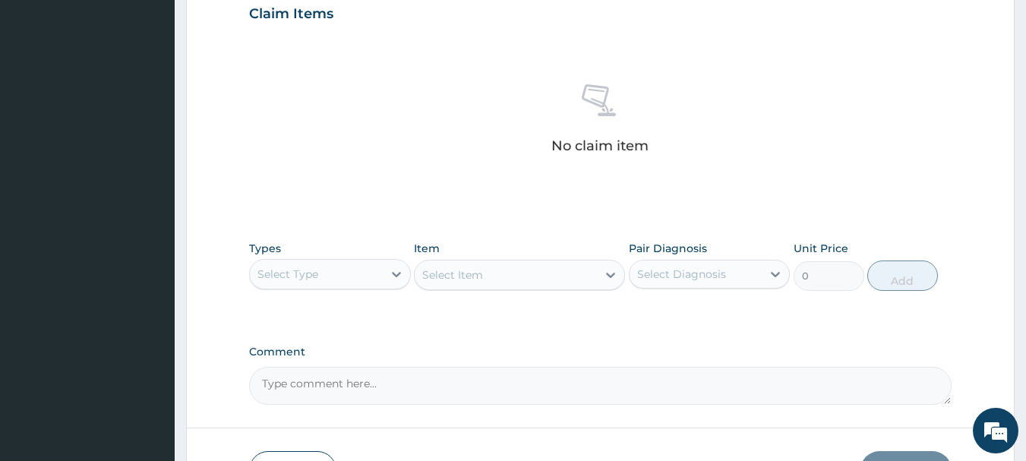
scroll to position [532, 0]
click at [352, 282] on div "Select Type" at bounding box center [316, 273] width 133 height 24
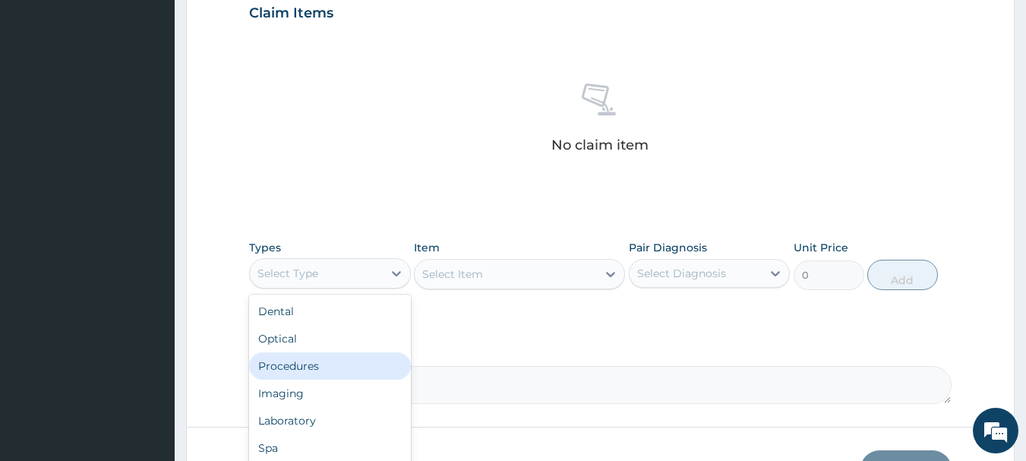
click at [305, 358] on div "Procedures" at bounding box center [330, 365] width 162 height 27
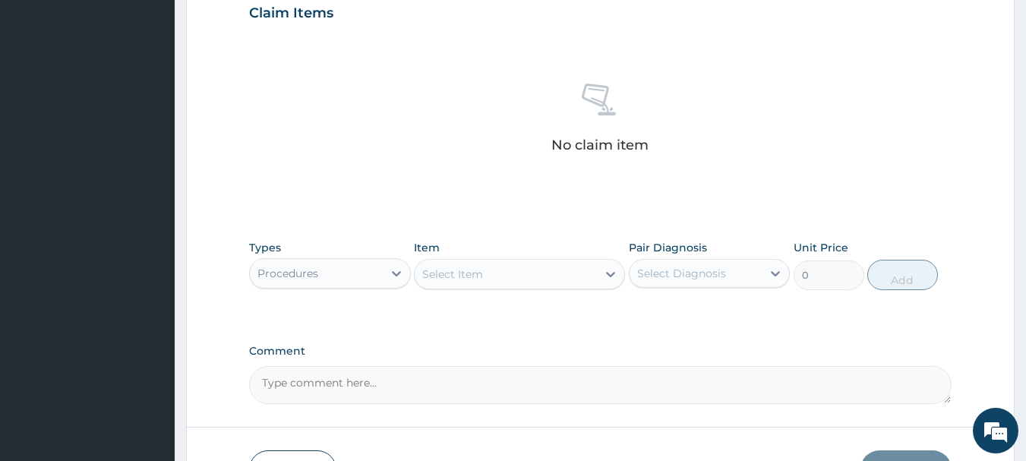
click at [553, 280] on div "Select Item" at bounding box center [506, 274] width 182 height 24
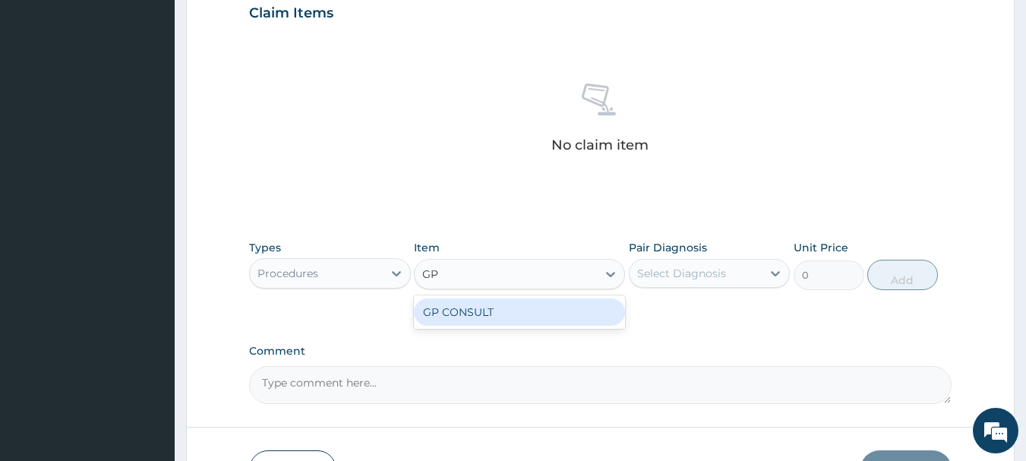
type input "GP C"
click at [551, 308] on div "GP CONSULT" at bounding box center [519, 311] width 211 height 27
type input "5000"
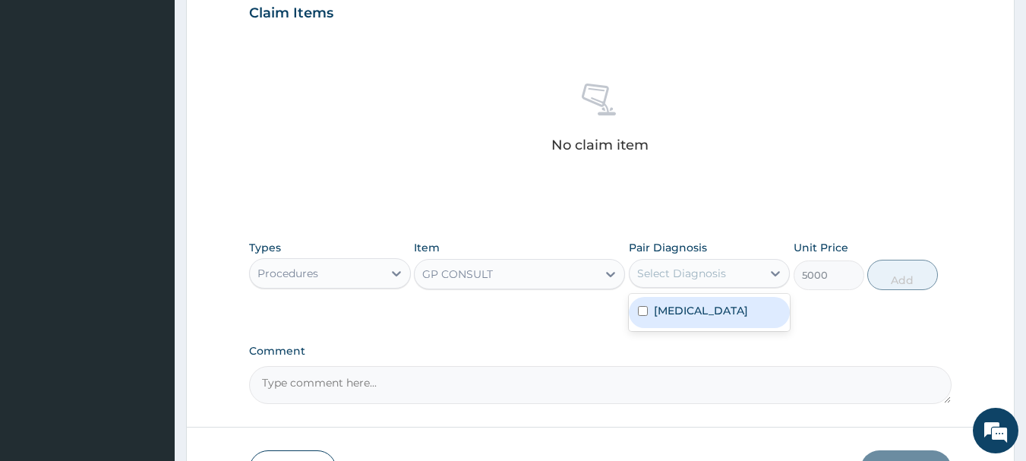
click at [657, 278] on div "Select Diagnosis" at bounding box center [681, 273] width 89 height 15
click at [661, 311] on label "Upper respiratory infection" at bounding box center [701, 310] width 94 height 15
checkbox input "true"
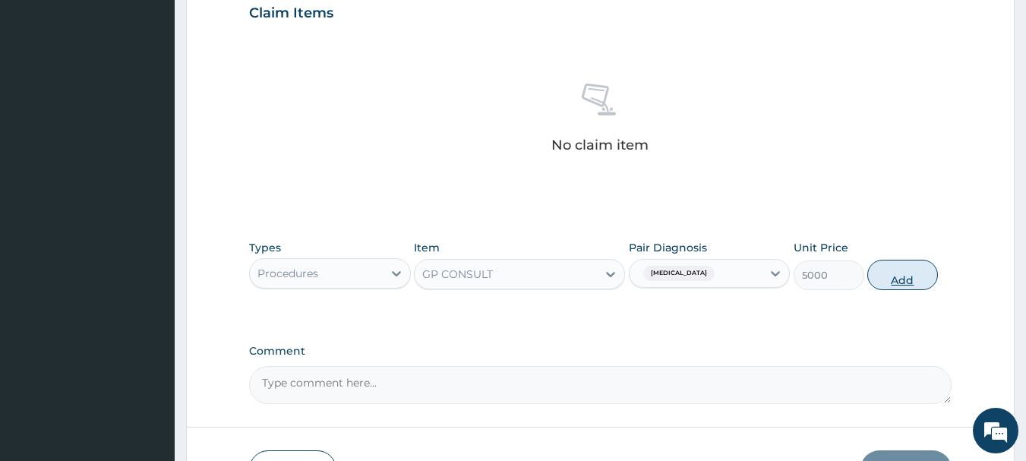
click at [905, 278] on button "Add" at bounding box center [902, 275] width 71 height 30
type input "0"
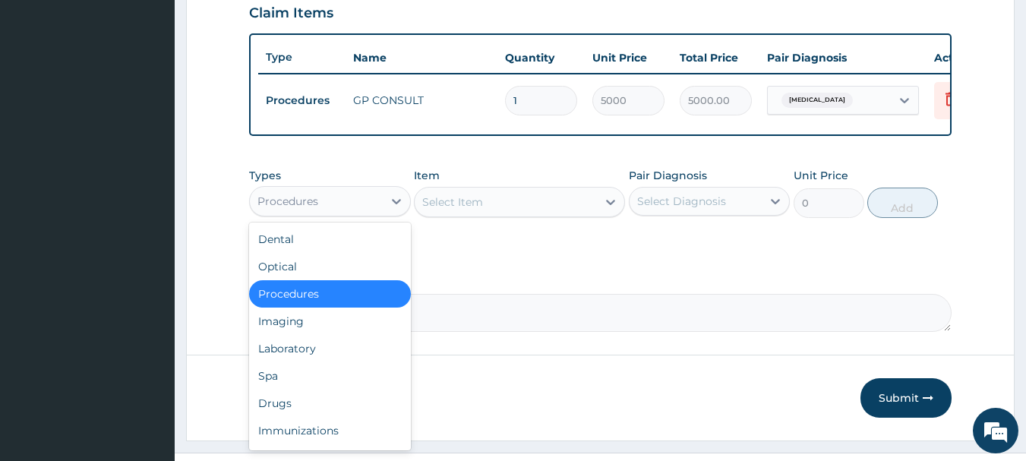
click at [378, 207] on div "Procedures" at bounding box center [316, 201] width 133 height 24
click at [273, 406] on div "Drugs" at bounding box center [330, 403] width 162 height 27
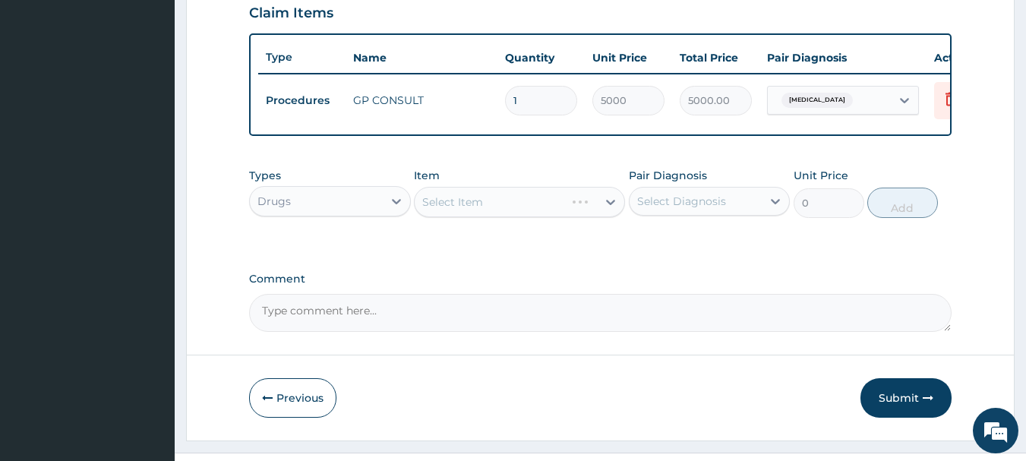
click at [486, 217] on div "Select Item" at bounding box center [519, 202] width 211 height 30
click at [497, 214] on div "Select Item" at bounding box center [506, 202] width 182 height 24
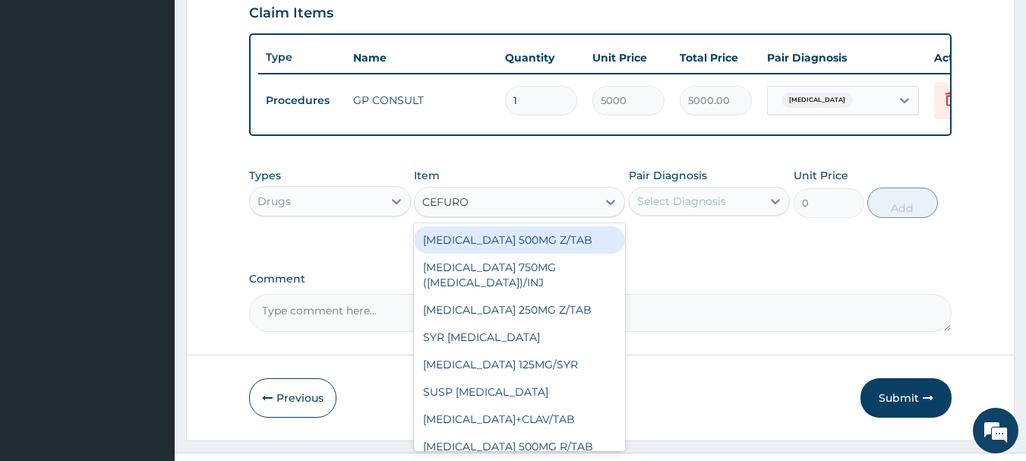
type input "CEFUROX"
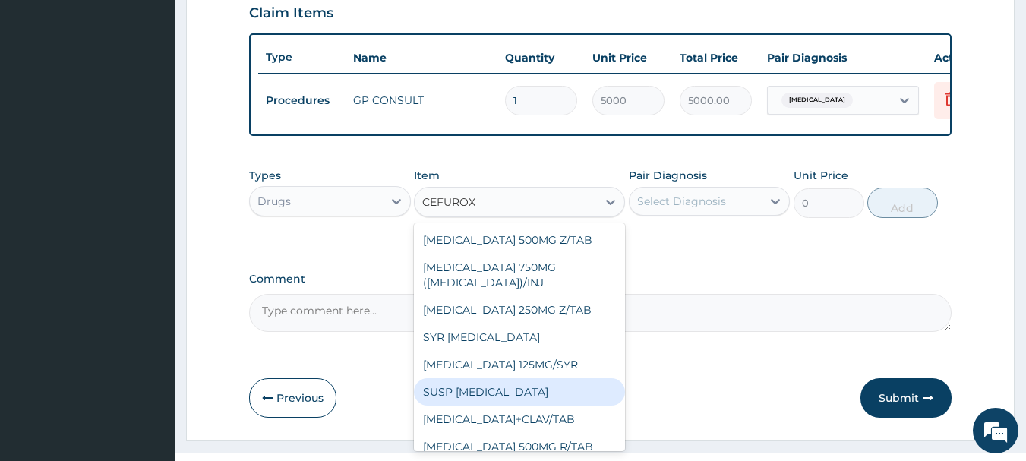
scroll to position [55, 0]
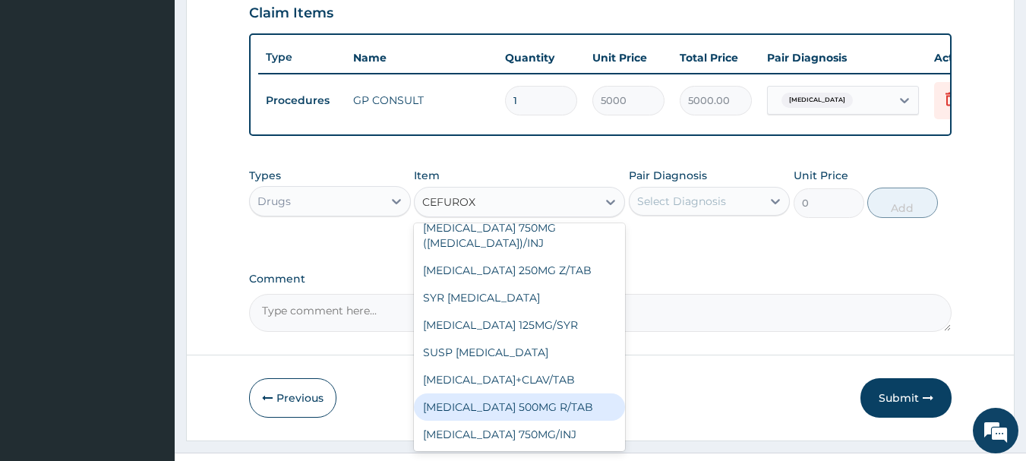
click at [500, 409] on div "CEFUROXIME 500MG R/TAB" at bounding box center [519, 406] width 211 height 27
type input "500"
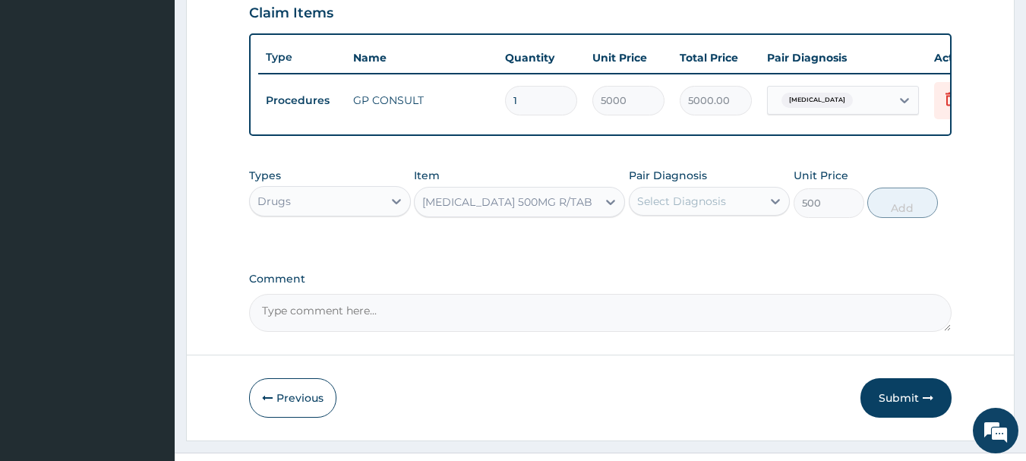
click at [756, 213] on div "Select Diagnosis" at bounding box center [696, 201] width 133 height 24
click at [726, 246] on label "Upper respiratory infection" at bounding box center [701, 238] width 94 height 15
checkbox input "true"
click at [917, 218] on button "Add" at bounding box center [902, 203] width 71 height 30
type input "0"
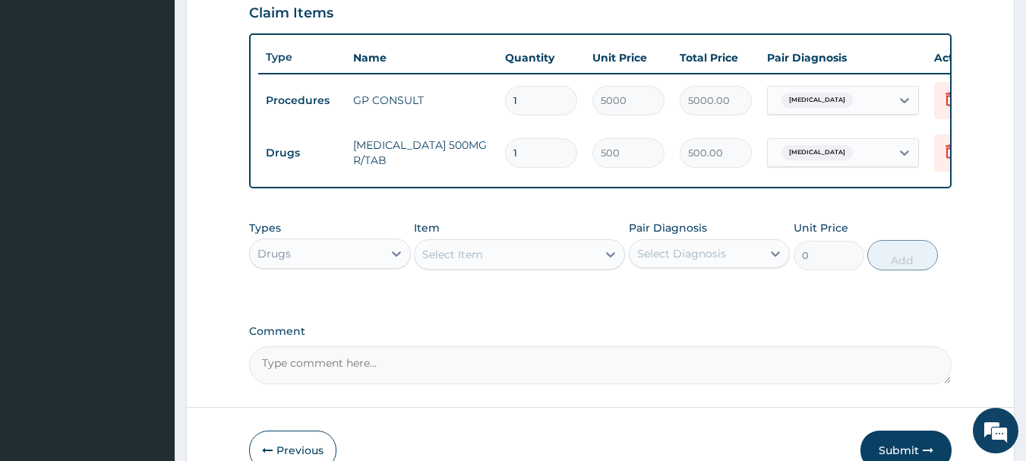
type input "15"
type input "7500.00"
type input "15"
click at [476, 267] on div "Select Item" at bounding box center [506, 254] width 182 height 24
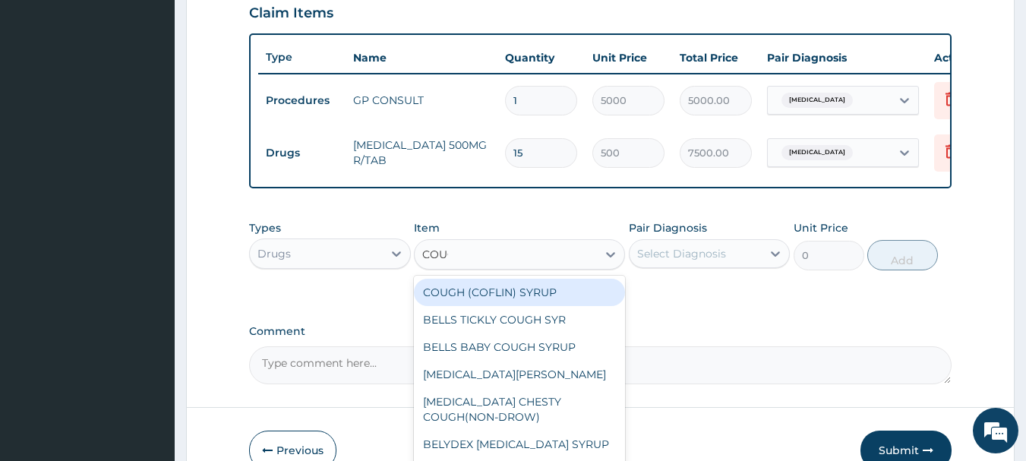
type input "COUGH"
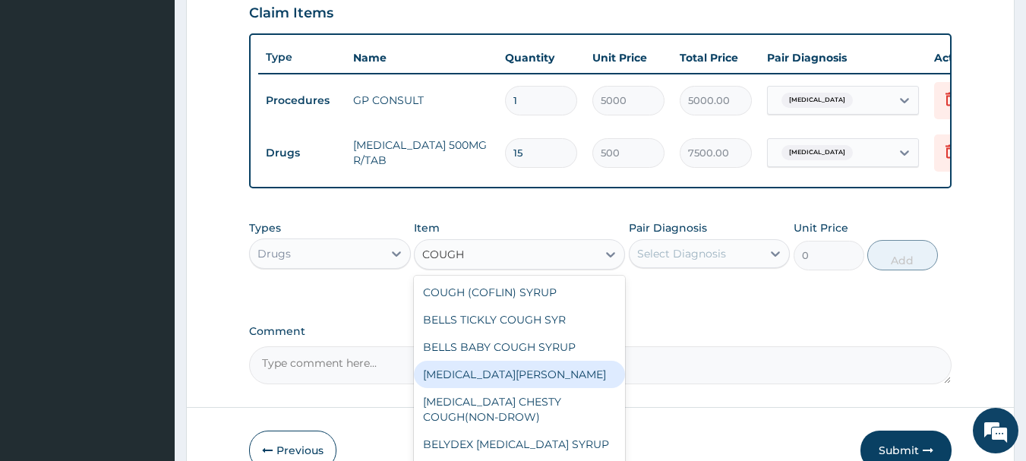
click at [498, 384] on div "[MEDICAL_DATA][PERSON_NAME]" at bounding box center [519, 374] width 211 height 27
type input "2500"
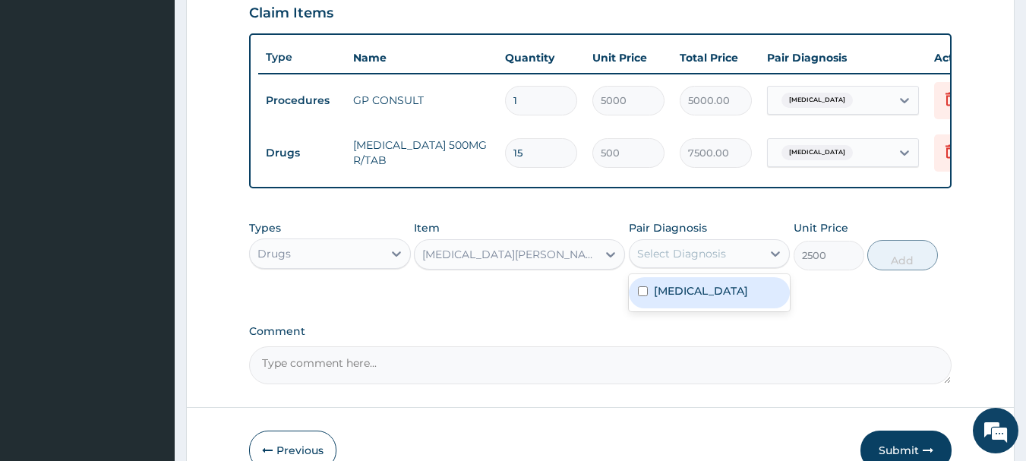
click at [668, 266] on div "Select Diagnosis" at bounding box center [696, 253] width 133 height 24
click at [672, 298] on label "Upper respiratory infection" at bounding box center [701, 290] width 94 height 15
checkbox input "true"
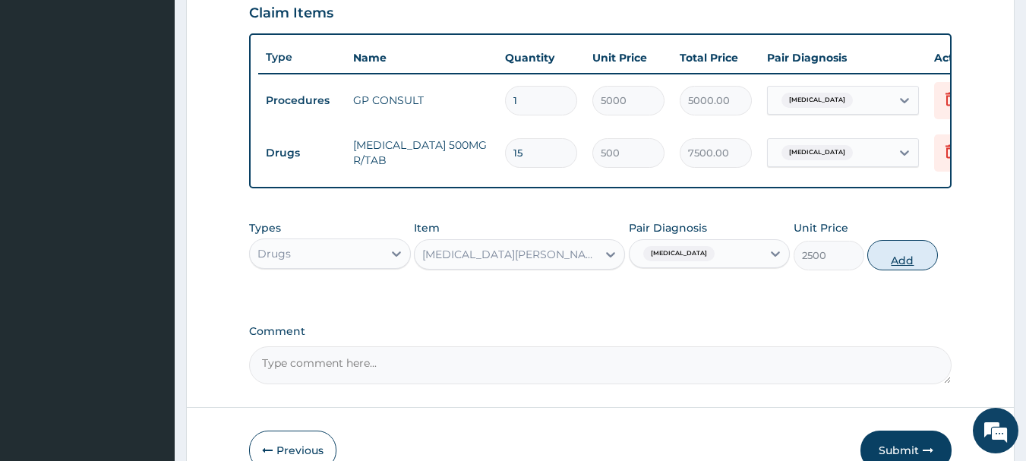
click at [914, 268] on button "Add" at bounding box center [902, 255] width 71 height 30
type input "0"
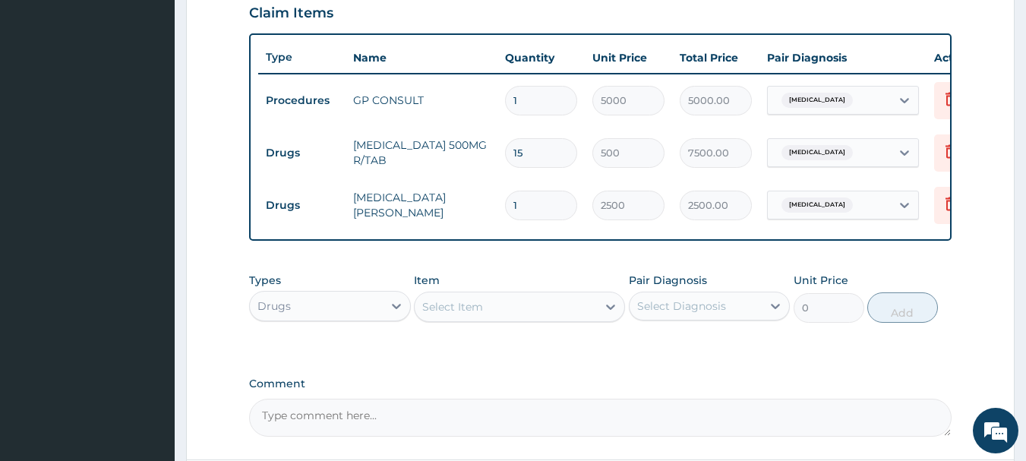
scroll to position [678, 0]
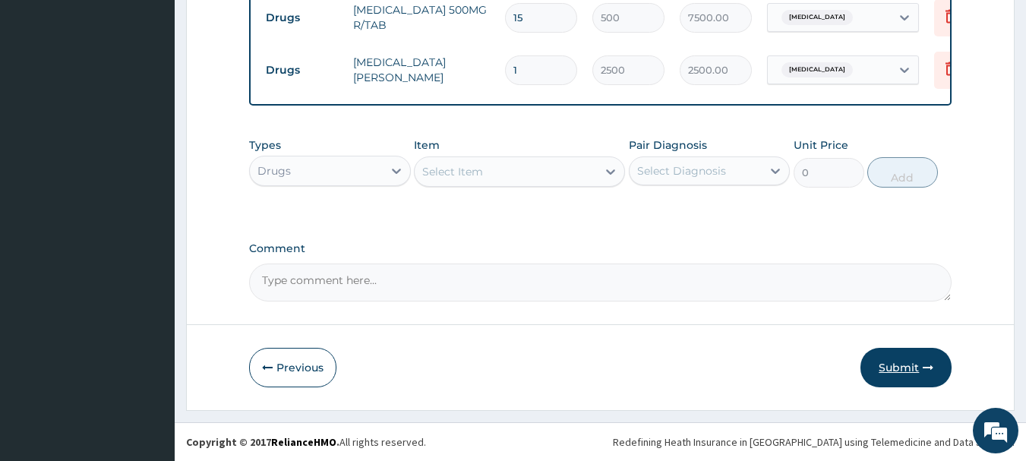
click at [917, 373] on button "Submit" at bounding box center [905, 367] width 91 height 39
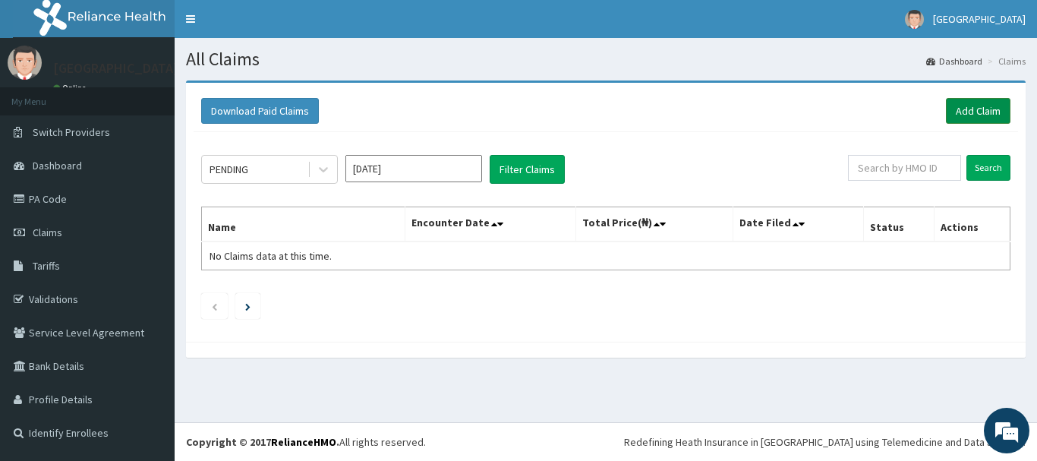
click at [962, 118] on link "Add Claim" at bounding box center [978, 111] width 65 height 26
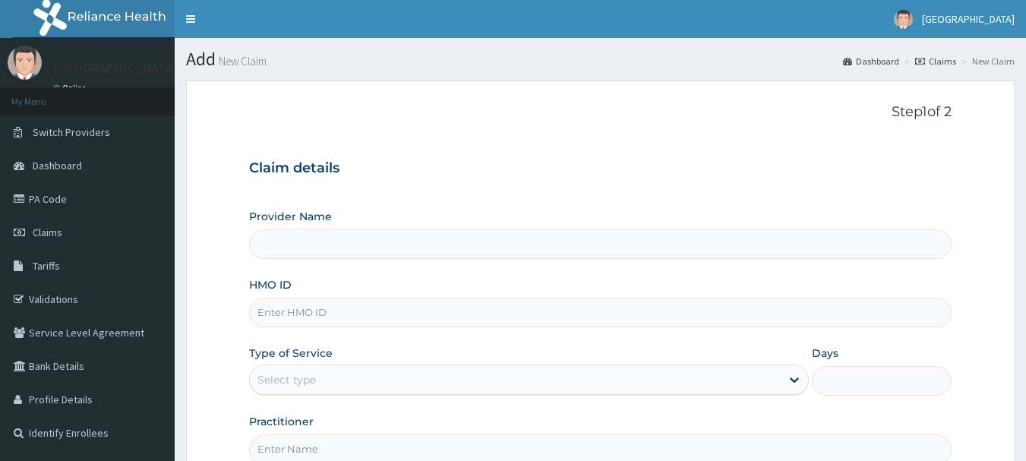
click at [364, 311] on input "HMO ID" at bounding box center [600, 313] width 703 height 30
type input "[GEOGRAPHIC_DATA]"
type input "CWN/10054/B"
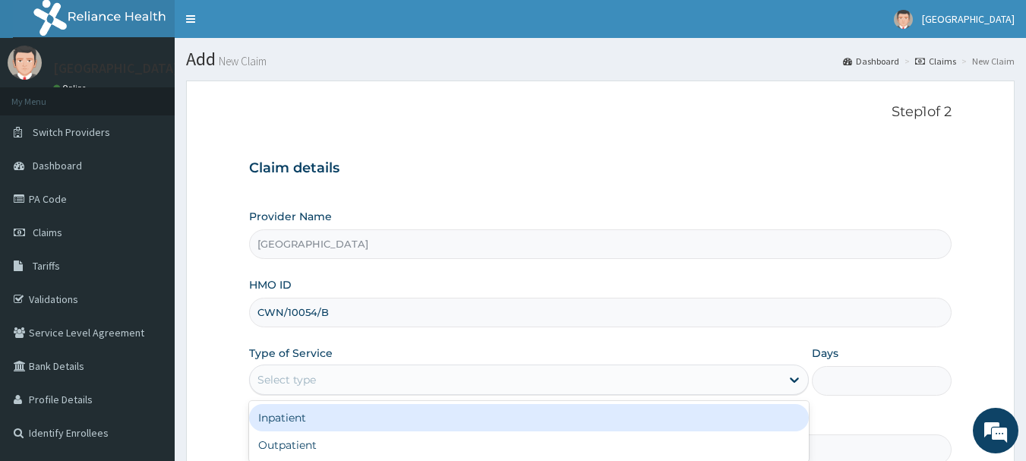
click at [396, 369] on div "Select type" at bounding box center [515, 380] width 531 height 24
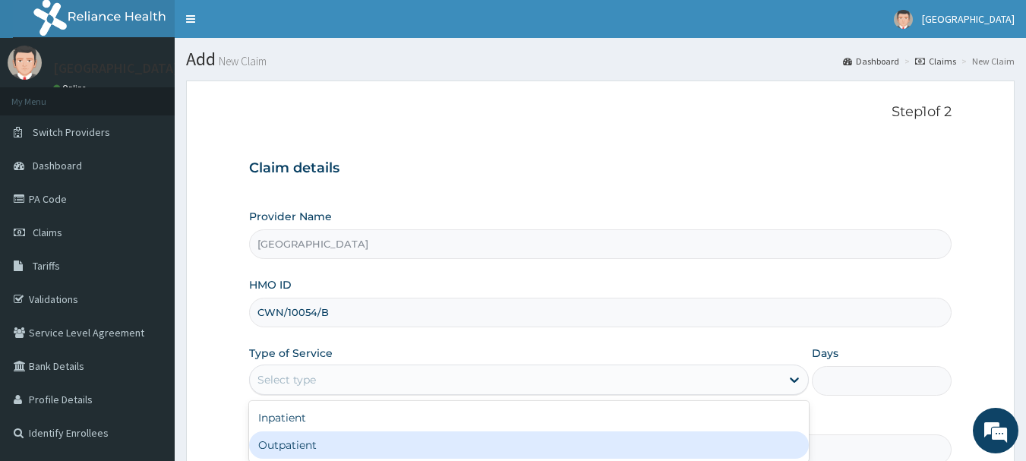
click at [377, 445] on div "Outpatient" at bounding box center [529, 444] width 560 height 27
type input "1"
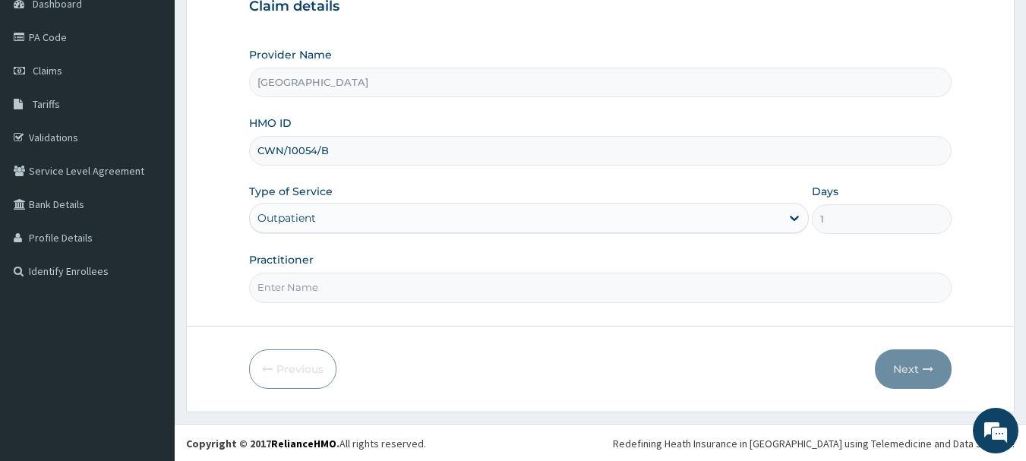
scroll to position [163, 0]
click at [481, 297] on input "Practitioner" at bounding box center [600, 286] width 703 height 30
type input "[PERSON_NAME]"
click at [900, 361] on button "Next" at bounding box center [913, 367] width 77 height 39
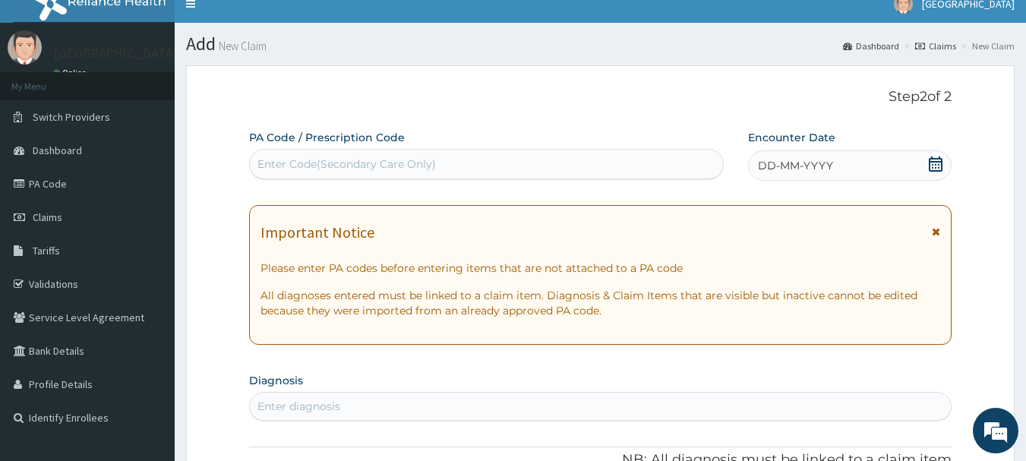
scroll to position [11, 0]
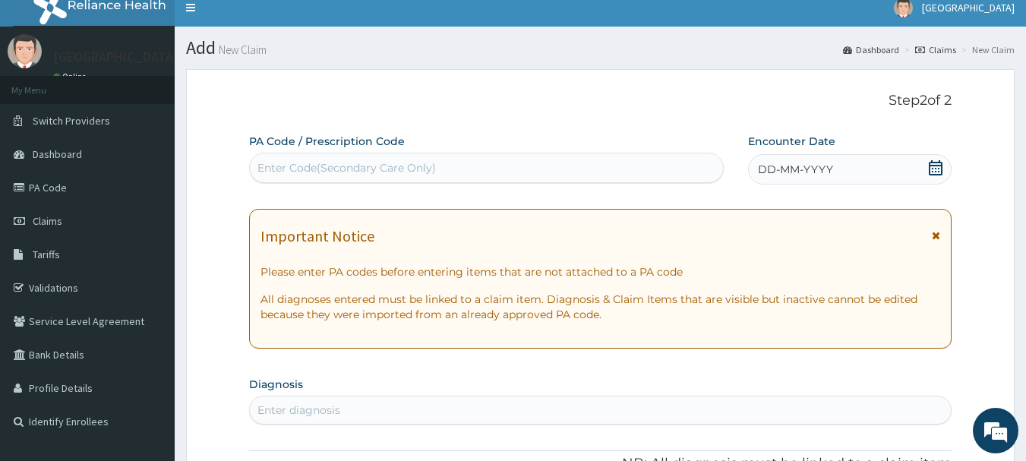
click at [328, 169] on div "Enter Code(Secondary Care Only)" at bounding box center [346, 167] width 178 height 15
type input "PA/0C55A6"
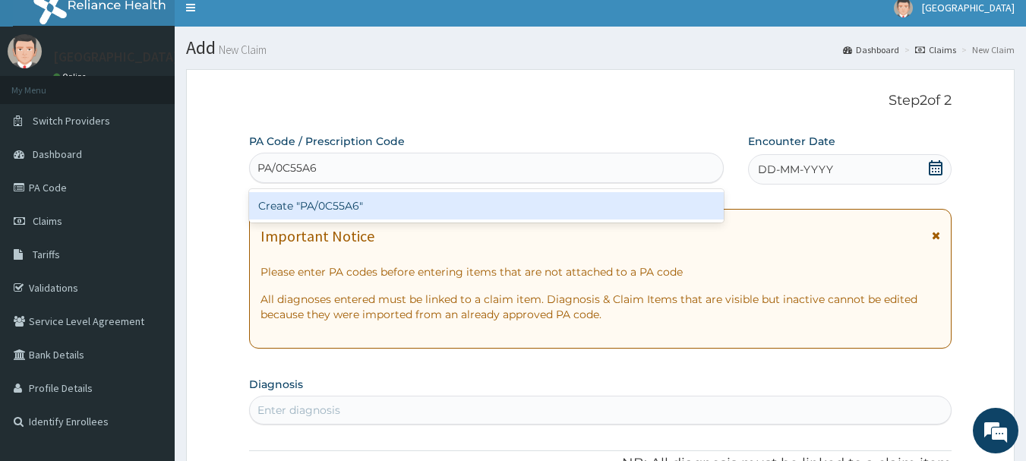
click at [338, 204] on div "Create "PA/0C55A6"" at bounding box center [486, 205] width 475 height 27
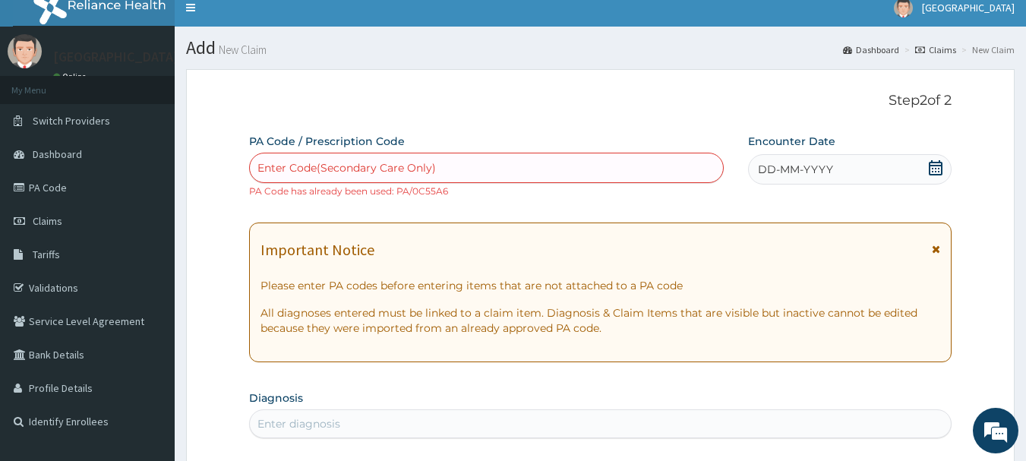
click at [630, 157] on div "Enter Code(Secondary Care Only)" at bounding box center [487, 168] width 474 height 24
click at [928, 169] on icon at bounding box center [935, 167] width 15 height 15
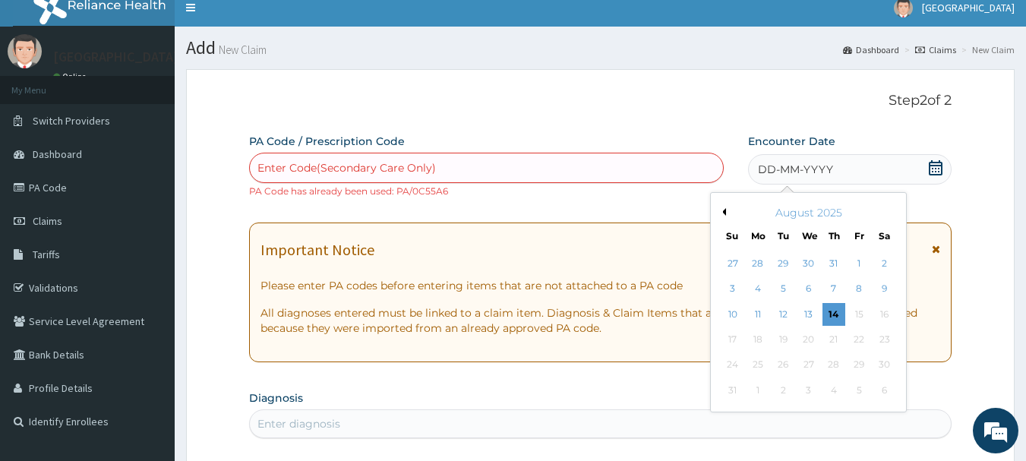
click at [727, 214] on div "August 2025" at bounding box center [808, 212] width 183 height 15
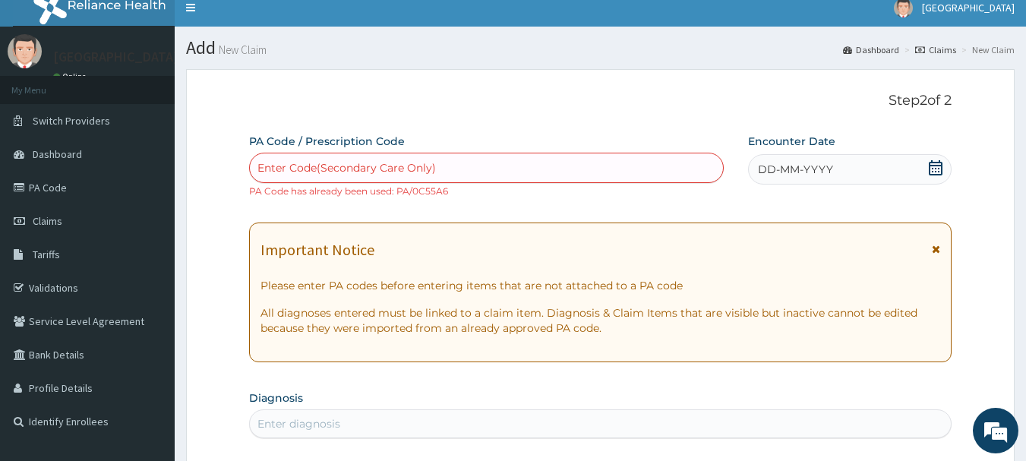
click at [633, 179] on div "Enter Code(Secondary Care Only)" at bounding box center [487, 168] width 474 height 24
click at [633, 166] on div "Enter Code(Secondary Care Only)" at bounding box center [487, 168] width 474 height 24
click at [617, 191] on div "option Create "PA/0C55A6", selected. Select is focused ,type to refine list, pr…" at bounding box center [486, 176] width 475 height 46
click at [933, 166] on icon at bounding box center [935, 167] width 15 height 15
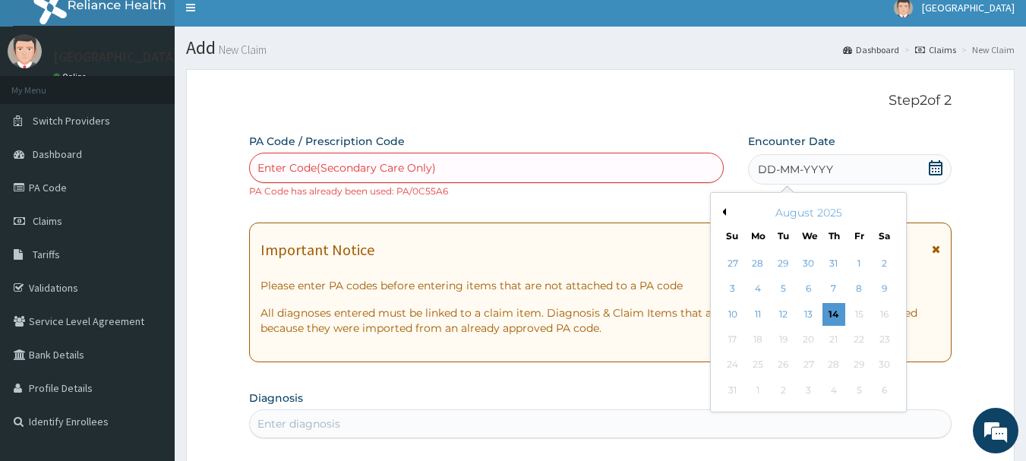
click at [724, 212] on button "Previous Month" at bounding box center [722, 212] width 8 height 8
click at [751, 361] on div "28" at bounding box center [757, 365] width 23 height 23
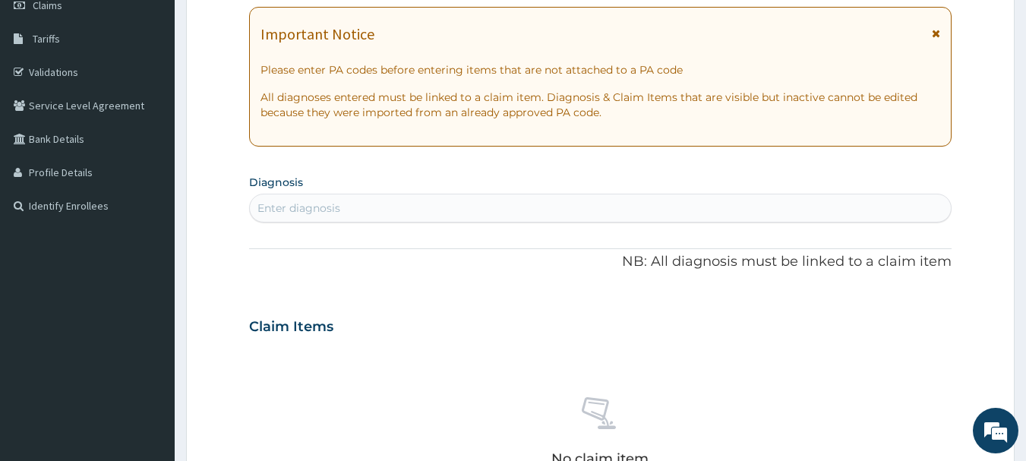
scroll to position [239, 0]
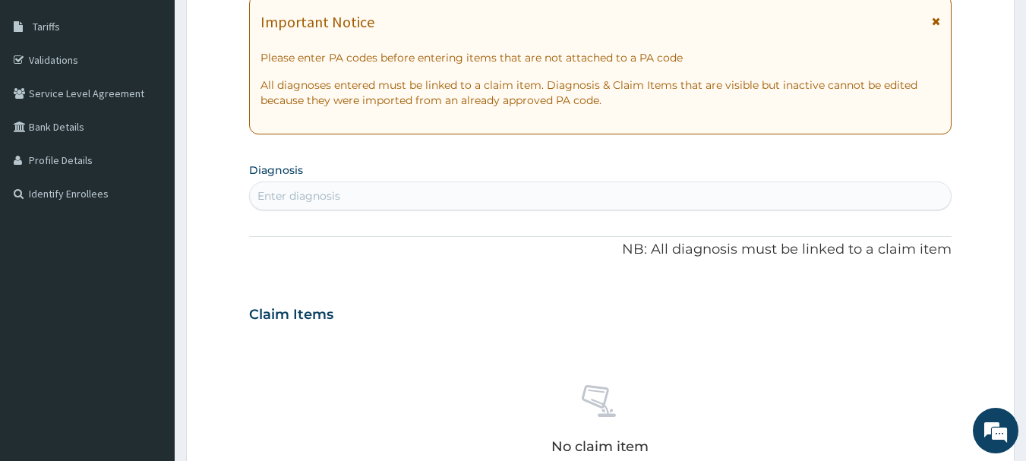
click at [470, 202] on div "Enter diagnosis" at bounding box center [601, 196] width 702 height 24
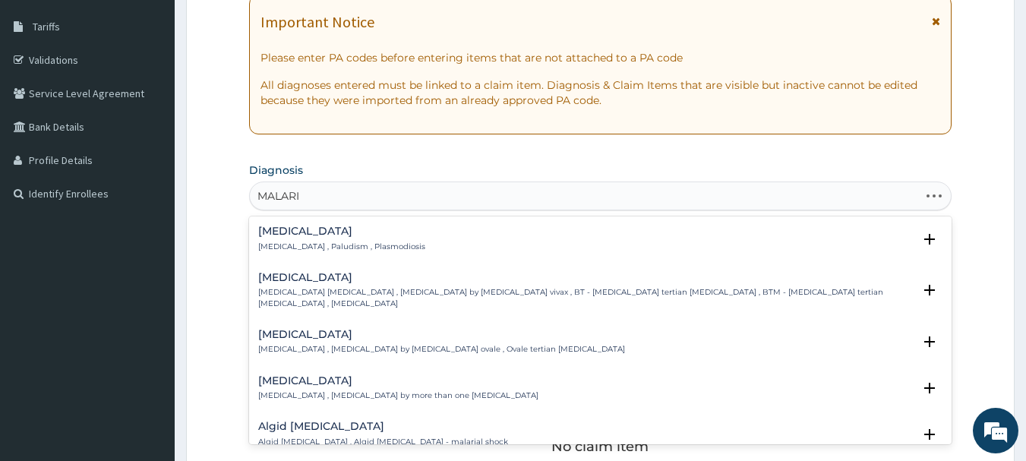
type input "[MEDICAL_DATA]"
click at [335, 245] on p "[MEDICAL_DATA] , Paludism , Plasmodiosis" at bounding box center [341, 246] width 167 height 11
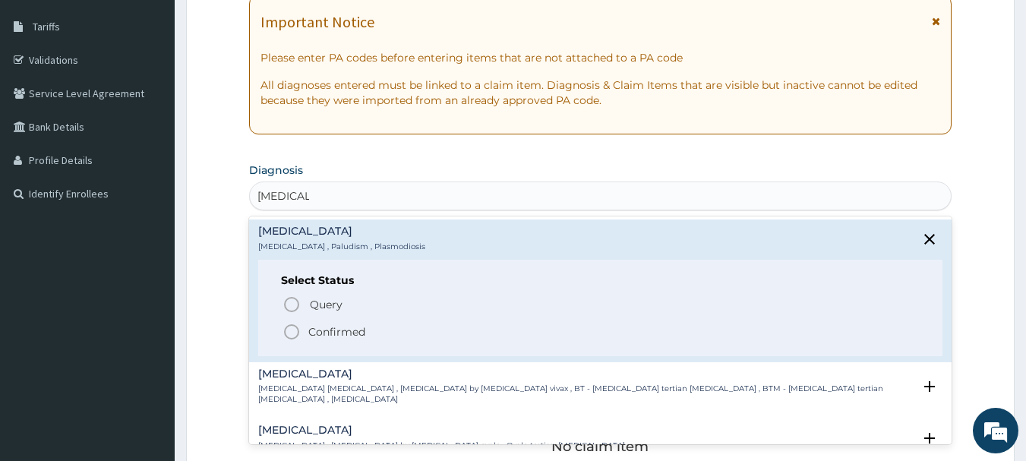
click at [315, 327] on p "Confirmed" at bounding box center [336, 331] width 57 height 15
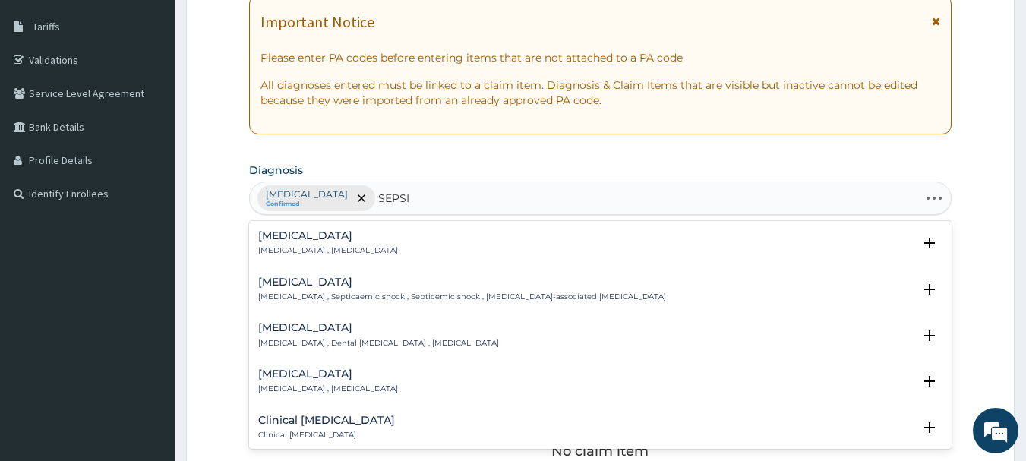
type input "[MEDICAL_DATA]"
click at [321, 248] on p "[MEDICAL_DATA] , [MEDICAL_DATA]" at bounding box center [328, 250] width 140 height 11
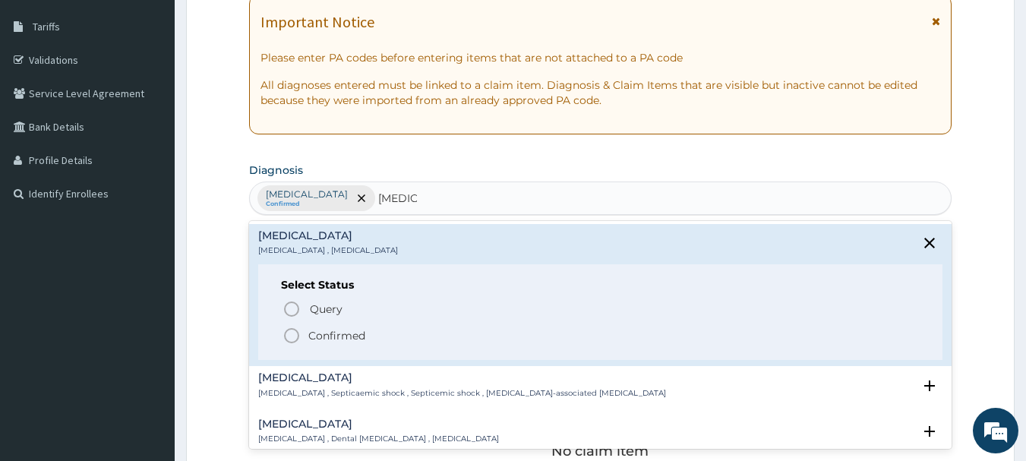
click at [305, 332] on span "Confirmed" at bounding box center [601, 336] width 638 height 18
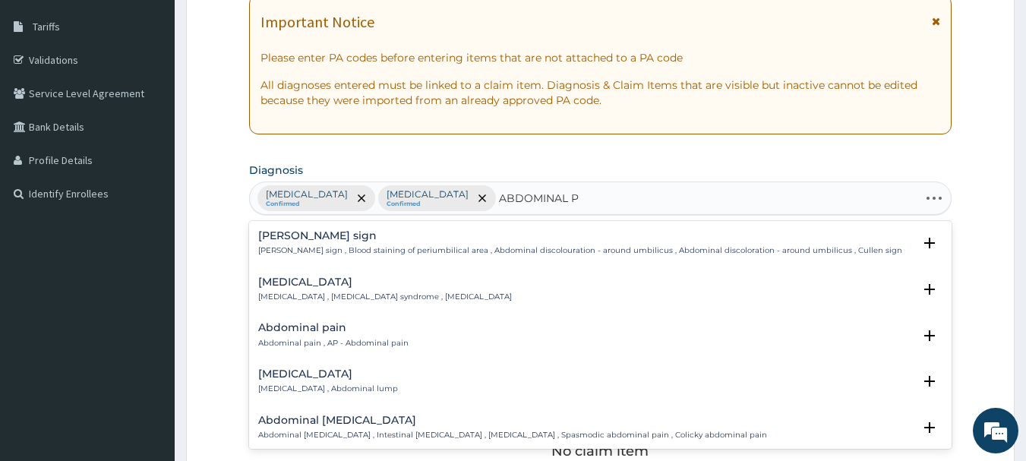
type input "ABDOMINAL PA"
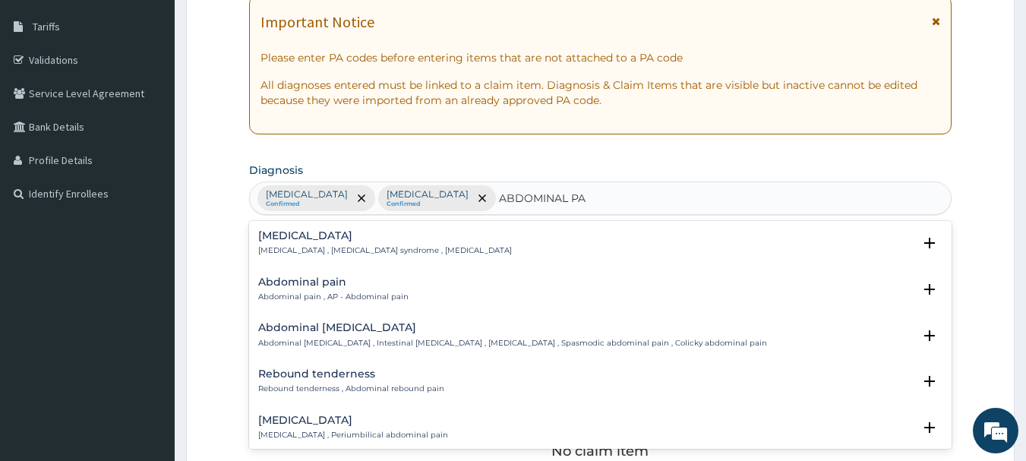
click at [348, 295] on p "Abdominal pain , AP - Abdominal pain" at bounding box center [333, 297] width 150 height 11
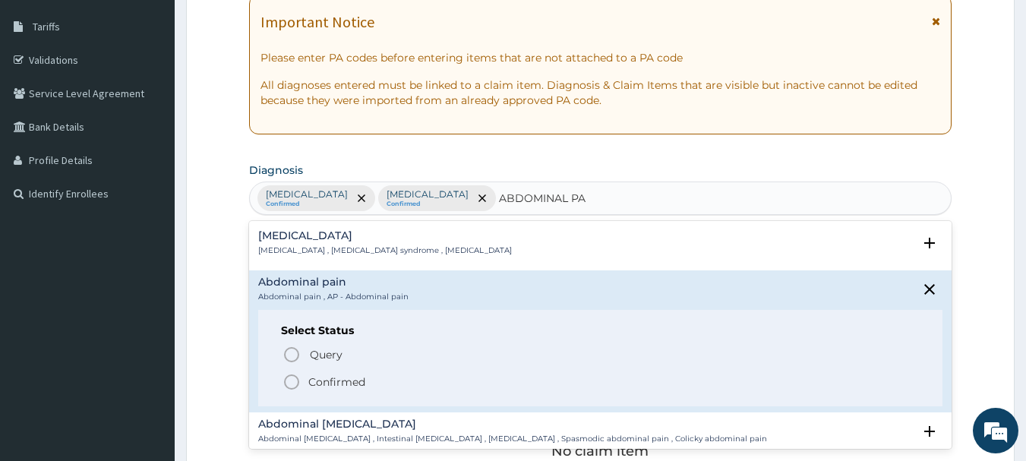
click at [327, 377] on p "Confirmed" at bounding box center [336, 381] width 57 height 15
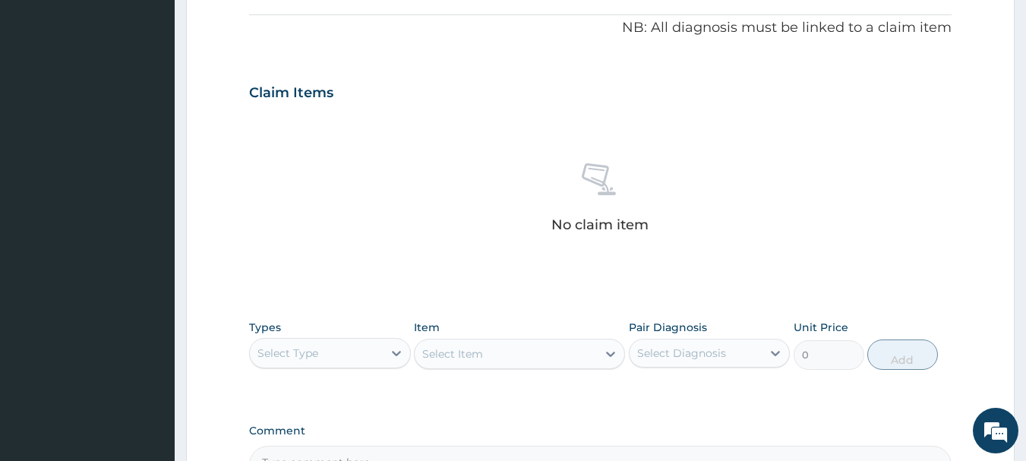
scroll to position [467, 0]
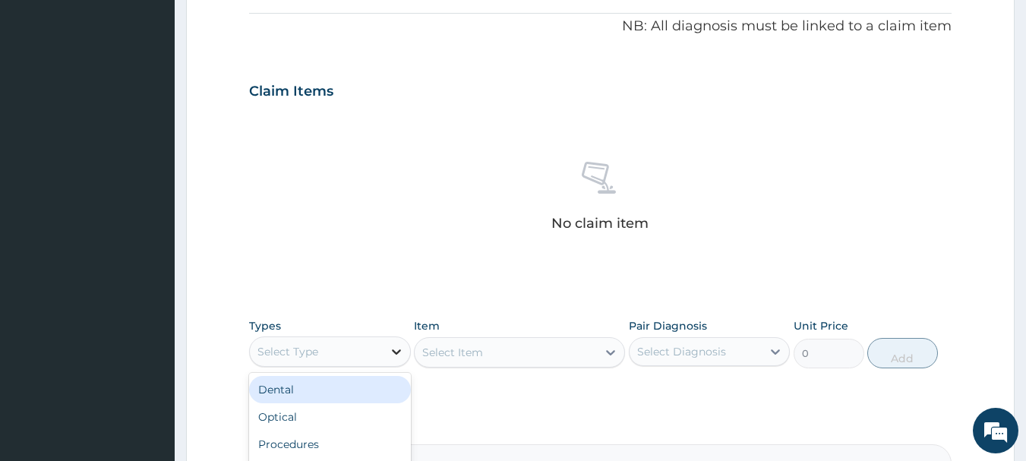
click at [396, 347] on icon at bounding box center [396, 351] width 15 height 15
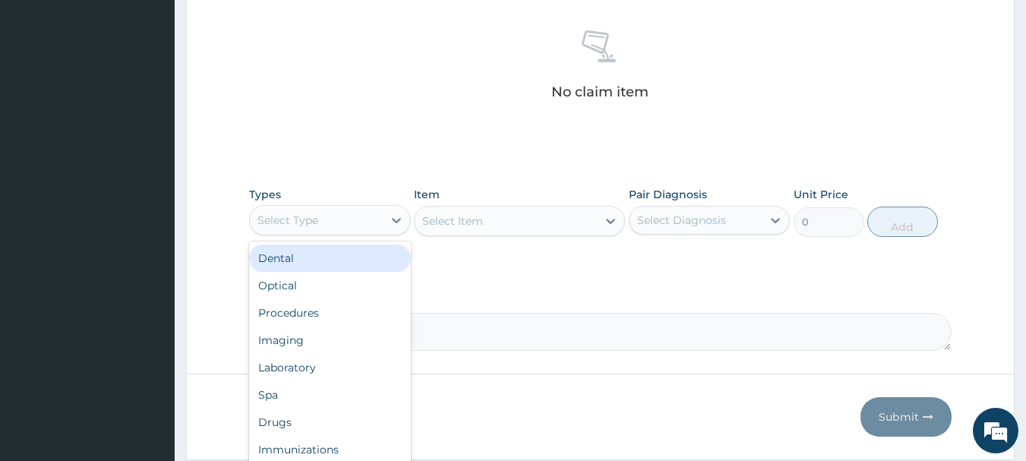
scroll to position [619, 0]
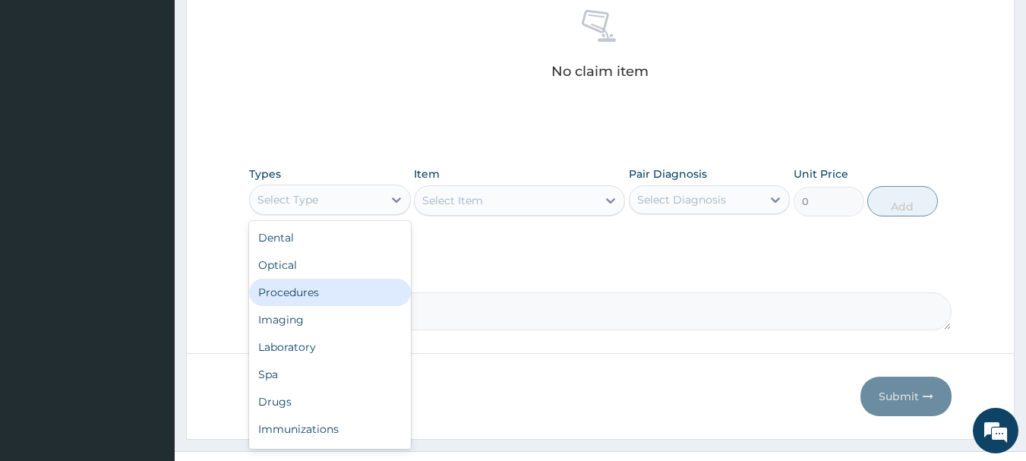
click at [296, 296] on div "Procedures" at bounding box center [330, 292] width 162 height 27
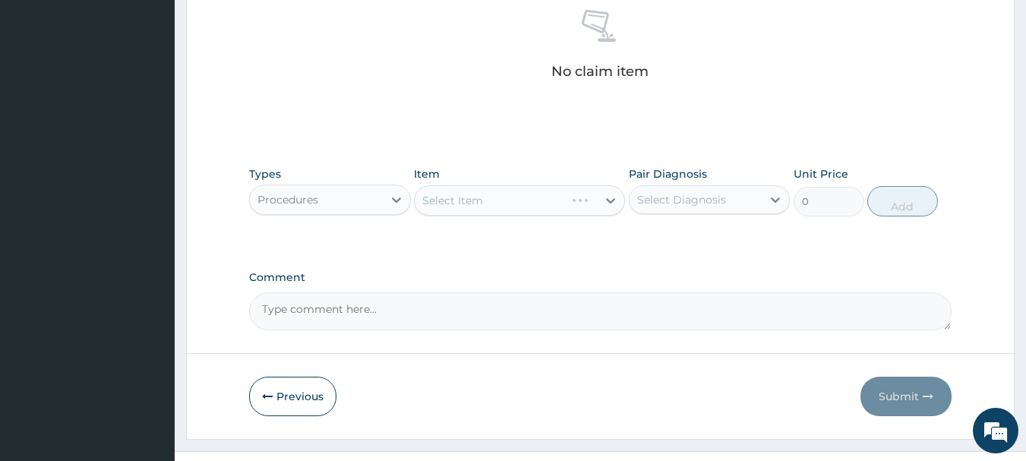
click at [494, 205] on div "Select Item" at bounding box center [519, 200] width 211 height 30
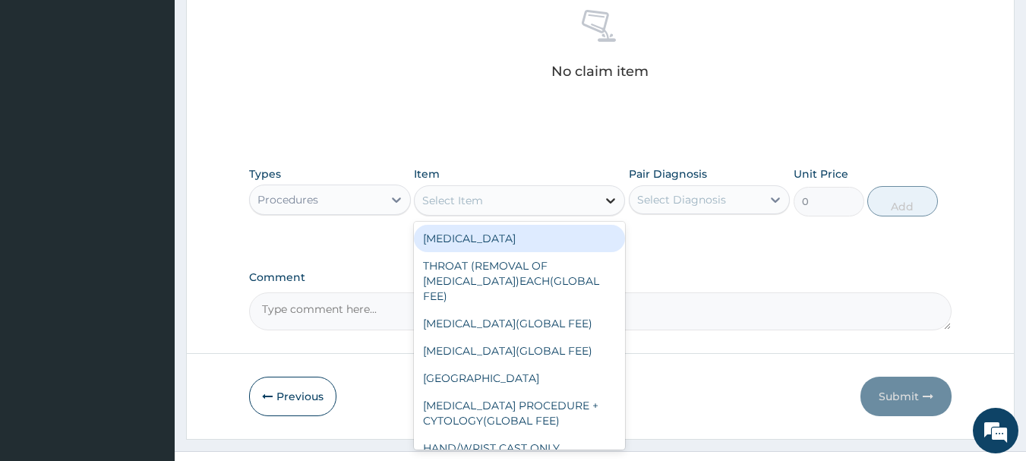
click at [597, 199] on div at bounding box center [610, 200] width 27 height 27
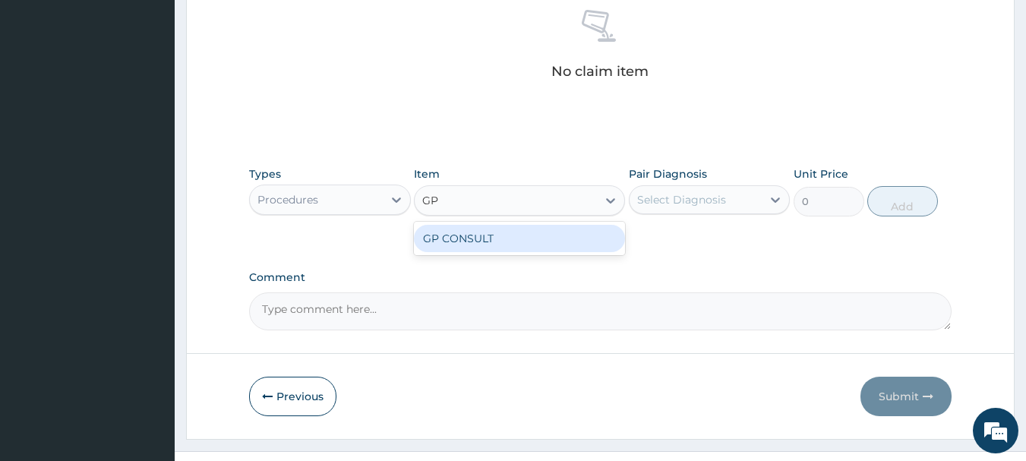
type input "GP C"
click at [456, 245] on div "GP CONSULT" at bounding box center [519, 238] width 211 height 27
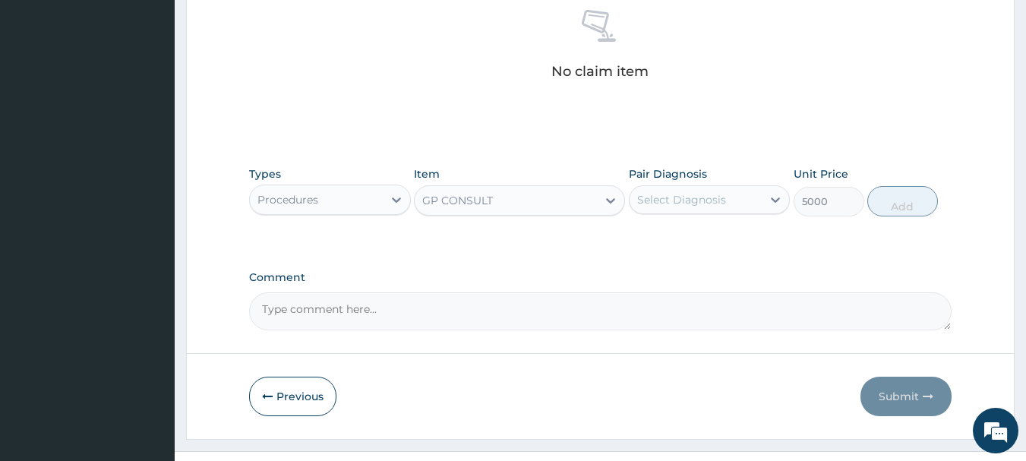
type input "5000"
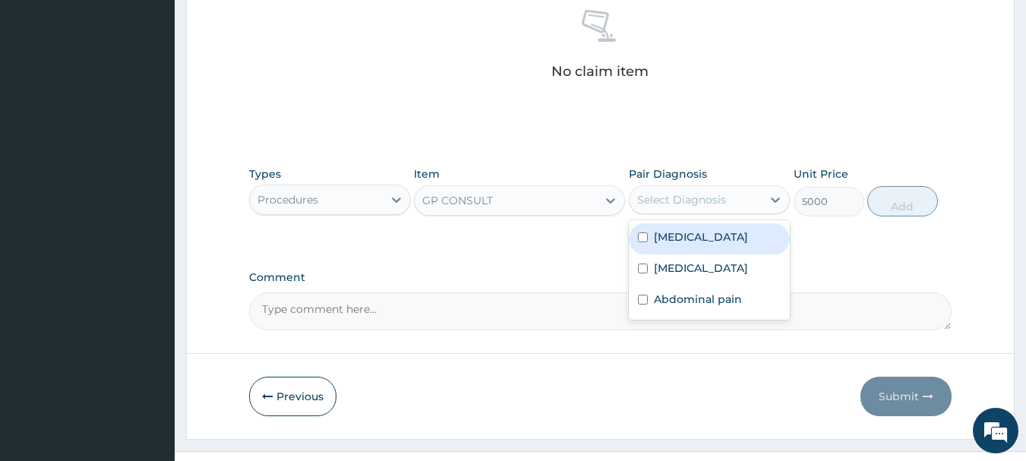
click at [661, 205] on div "Select Diagnosis" at bounding box center [681, 199] width 89 height 15
click at [653, 247] on div "Malaria" at bounding box center [710, 238] width 162 height 31
checkbox input "true"
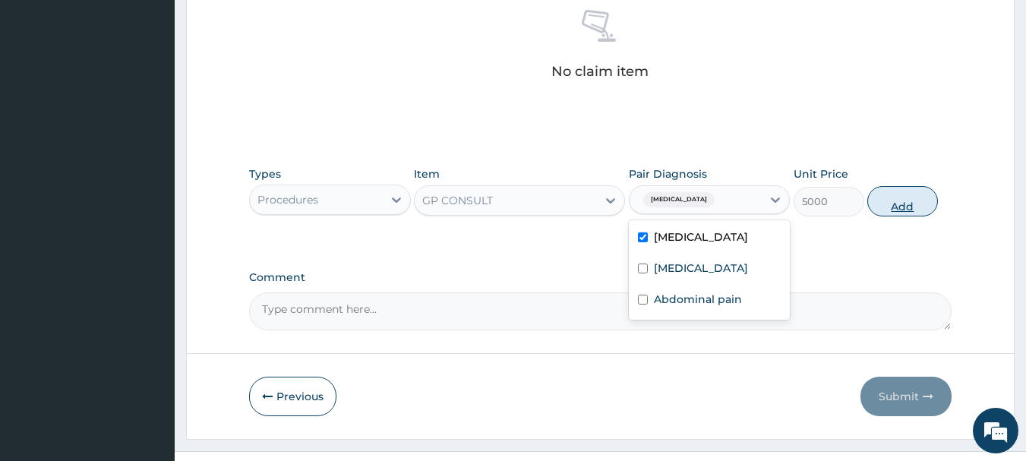
click at [907, 210] on button "Add" at bounding box center [902, 201] width 71 height 30
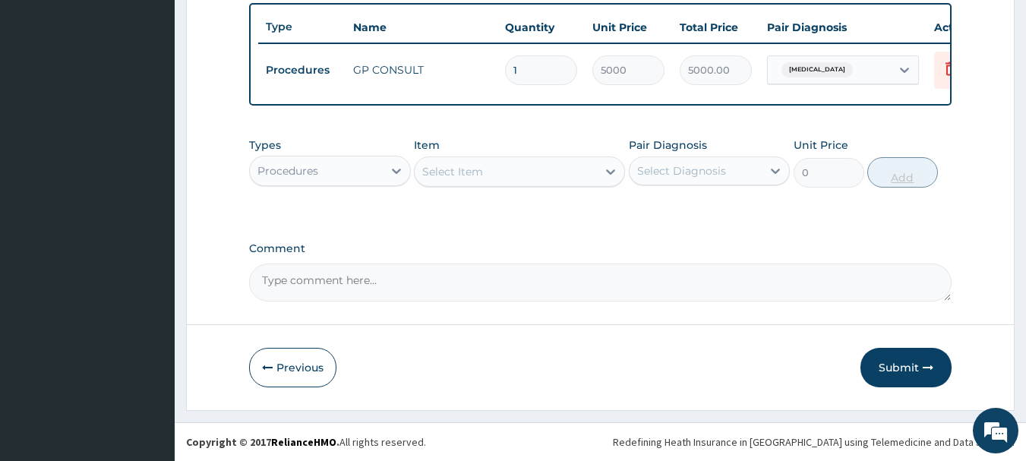
scroll to position [587, 0]
click at [387, 173] on div at bounding box center [396, 170] width 27 height 27
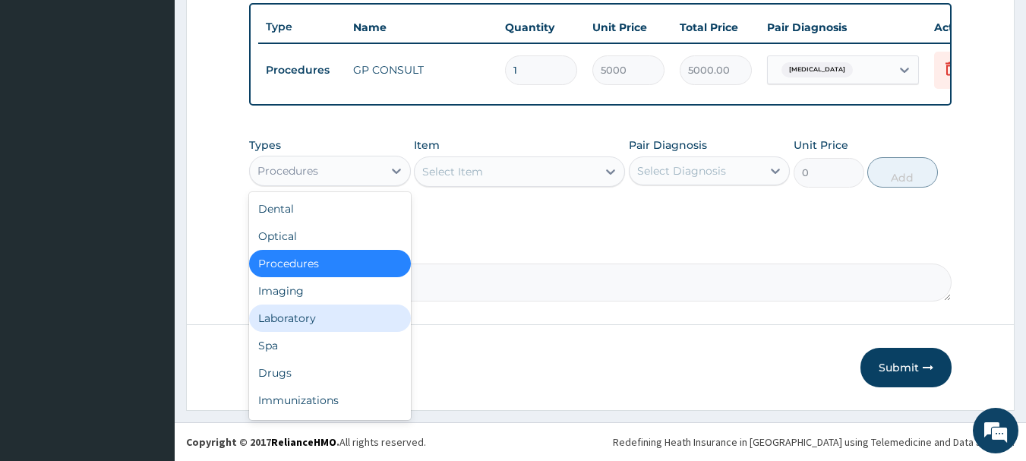
click at [286, 320] on div "Laboratory" at bounding box center [330, 318] width 162 height 27
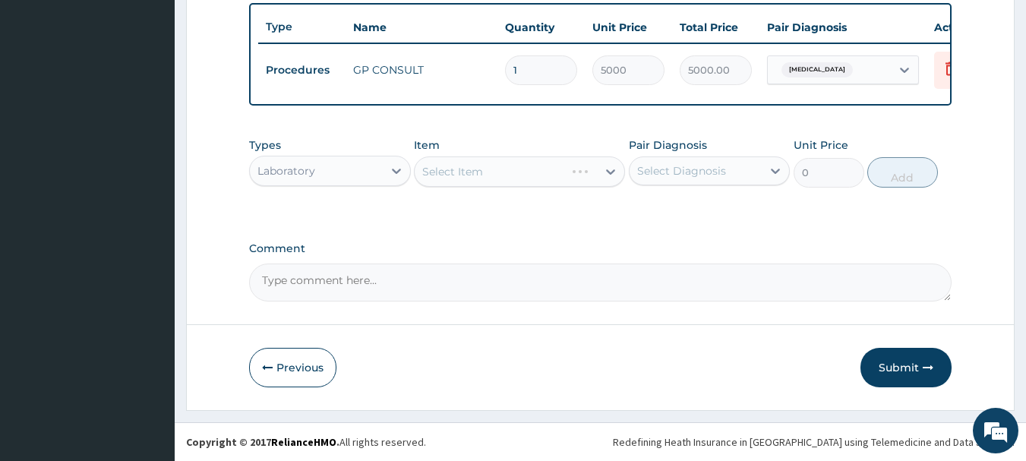
click at [451, 176] on div "Select Item" at bounding box center [519, 171] width 211 height 30
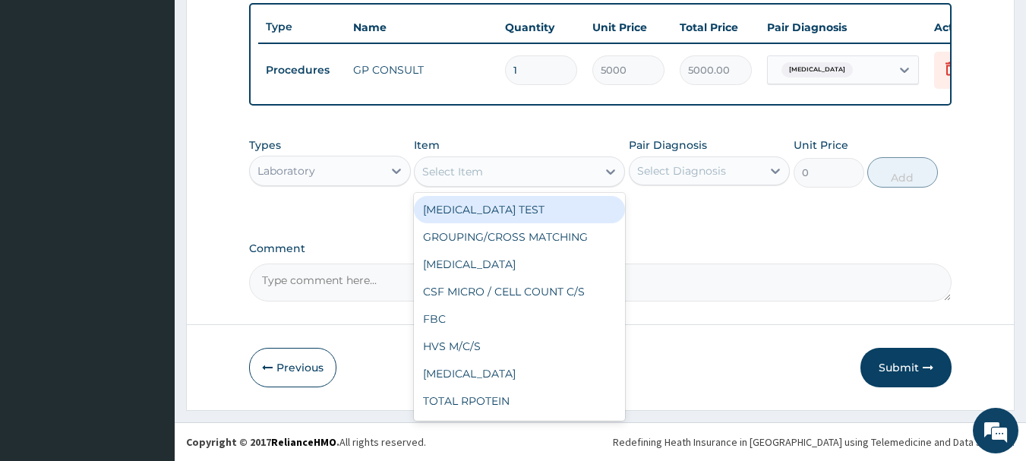
click at [503, 174] on div "Select Item" at bounding box center [506, 171] width 182 height 24
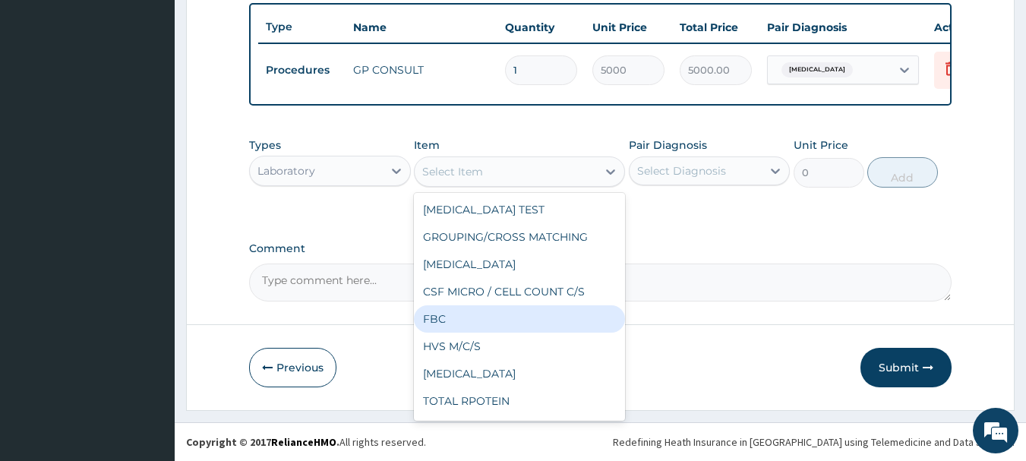
click at [489, 308] on div "FBC" at bounding box center [519, 318] width 211 height 27
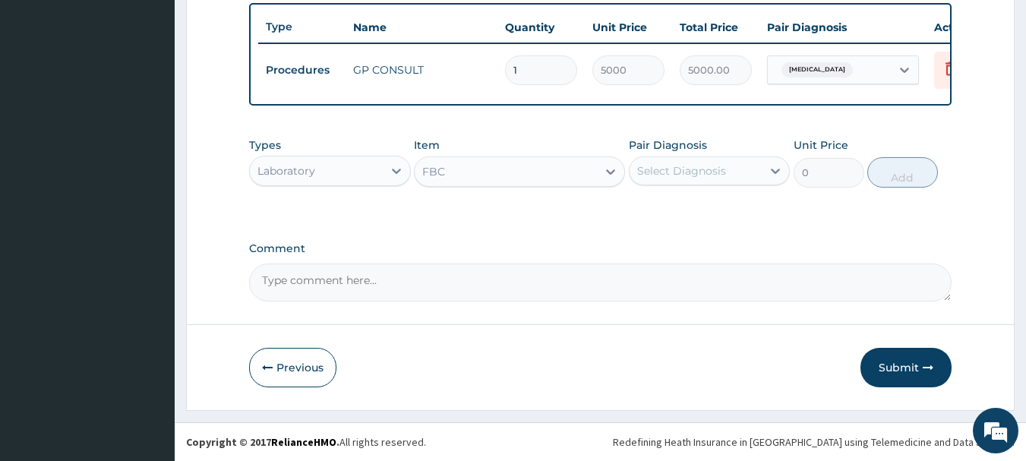
type input "5000"
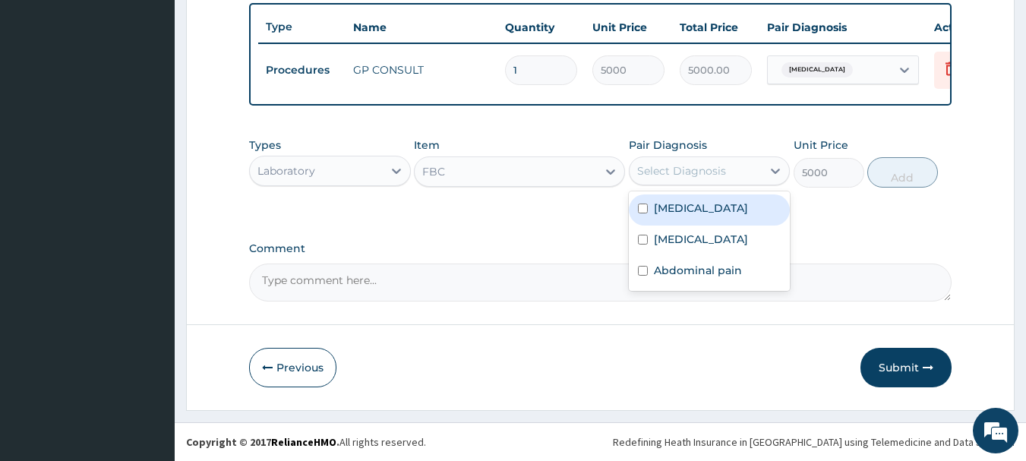
click at [743, 172] on div "Select Diagnosis" at bounding box center [696, 171] width 133 height 24
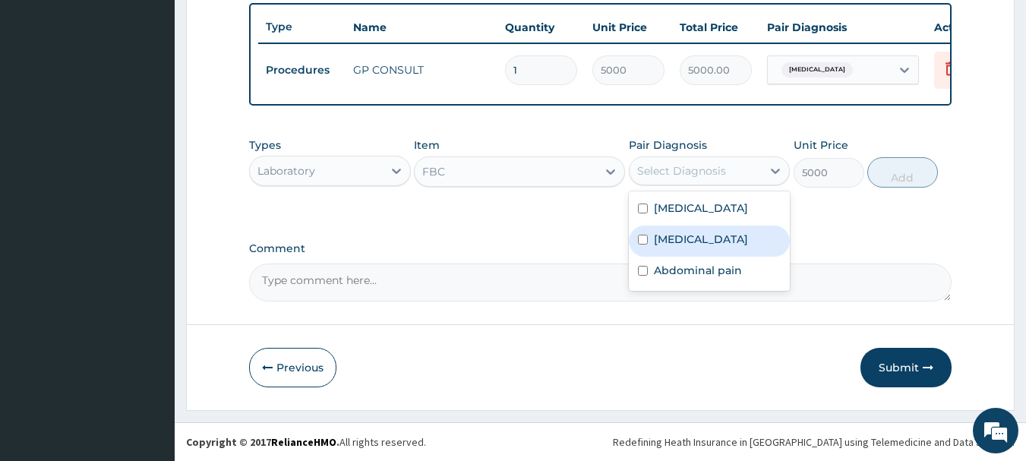
click at [721, 241] on div "[MEDICAL_DATA]" at bounding box center [710, 241] width 162 height 31
checkbox input "true"
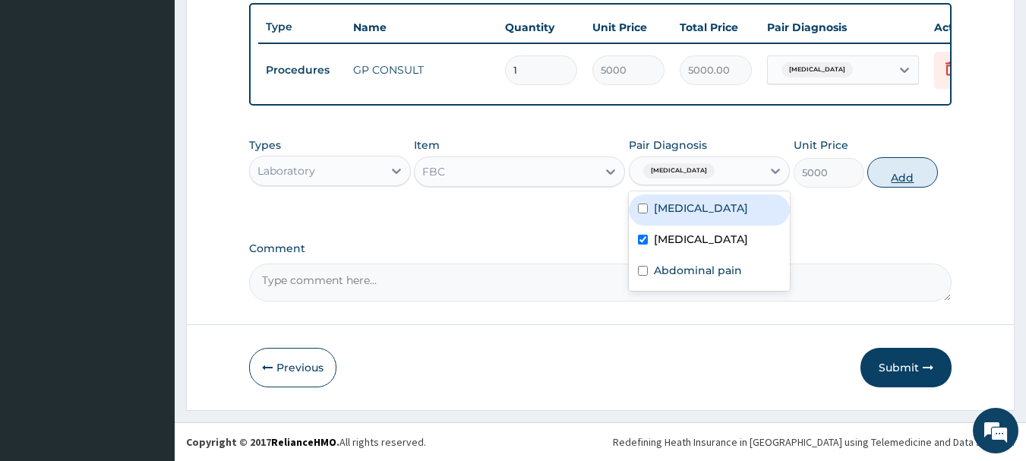
click at [907, 166] on button "Add" at bounding box center [902, 172] width 71 height 30
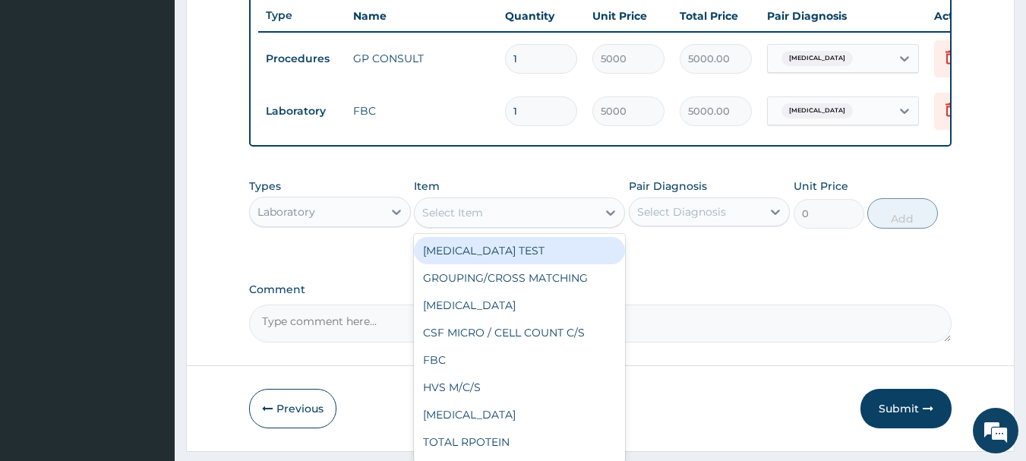
click at [503, 216] on div "Select Item" at bounding box center [506, 212] width 182 height 24
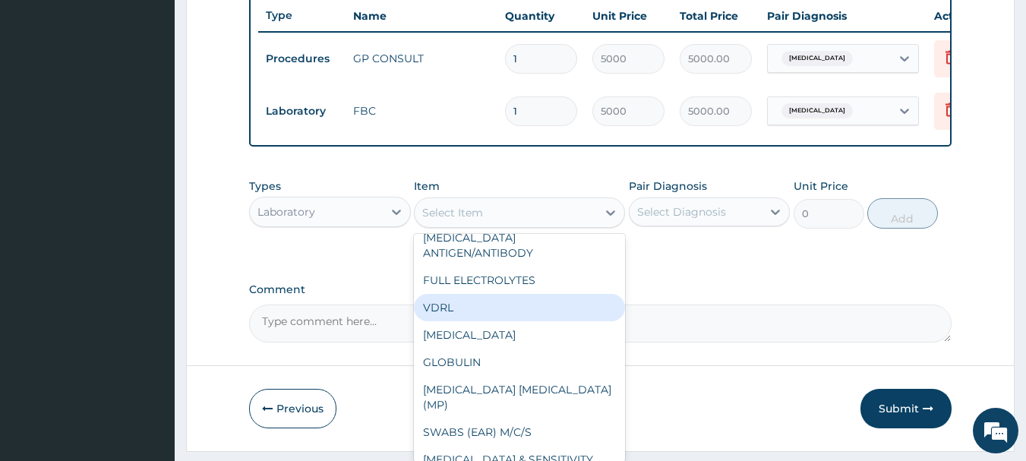
scroll to position [532, 0]
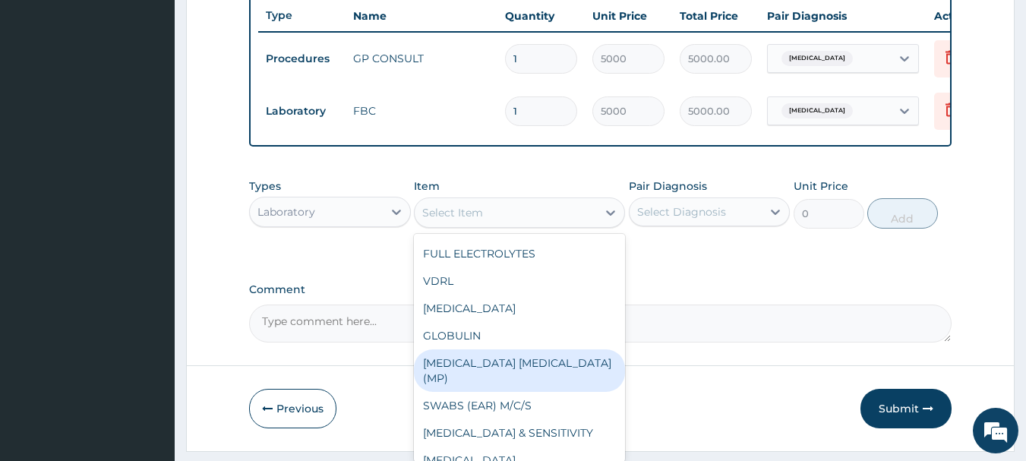
click at [487, 355] on div "[MEDICAL_DATA] [MEDICAL_DATA] (MP)" at bounding box center [519, 370] width 211 height 43
type input "1000"
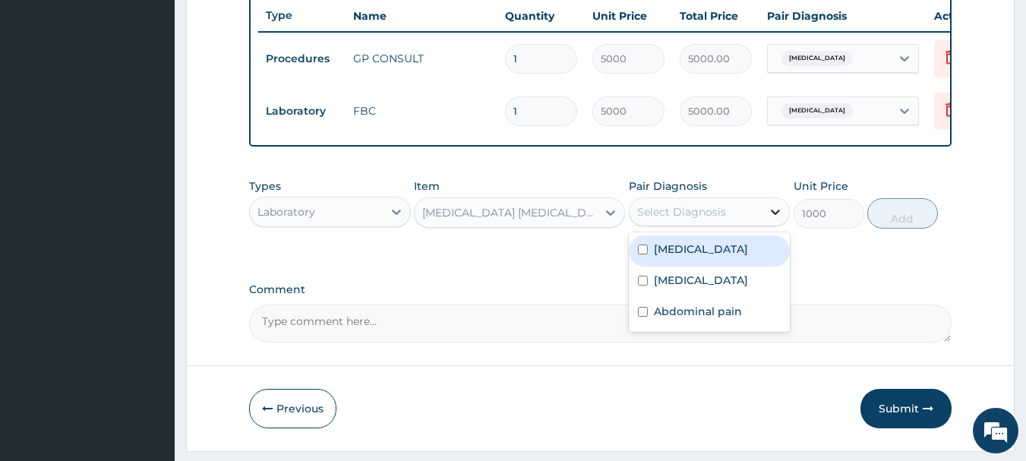
click at [765, 226] on div at bounding box center [775, 211] width 27 height 27
click at [668, 257] on label "[MEDICAL_DATA]" at bounding box center [701, 248] width 94 height 15
checkbox input "true"
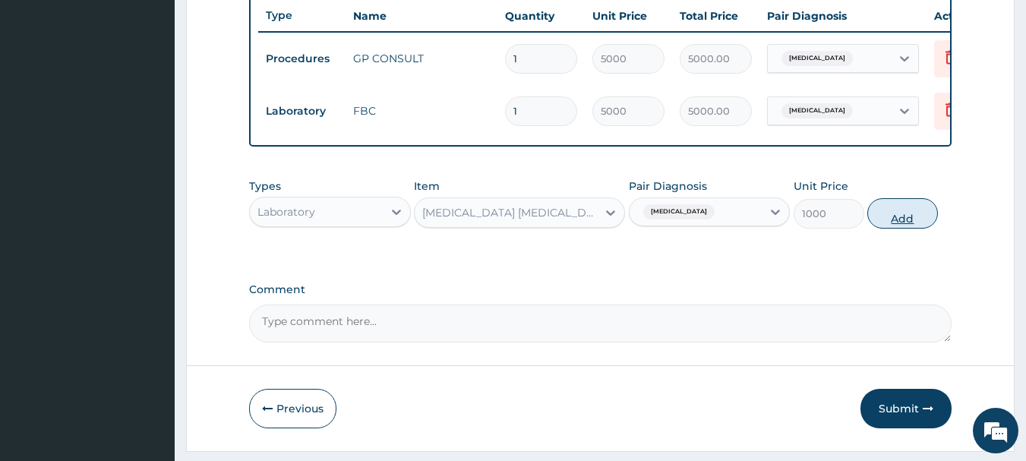
click at [891, 229] on button "Add" at bounding box center [902, 213] width 71 height 30
type input "0"
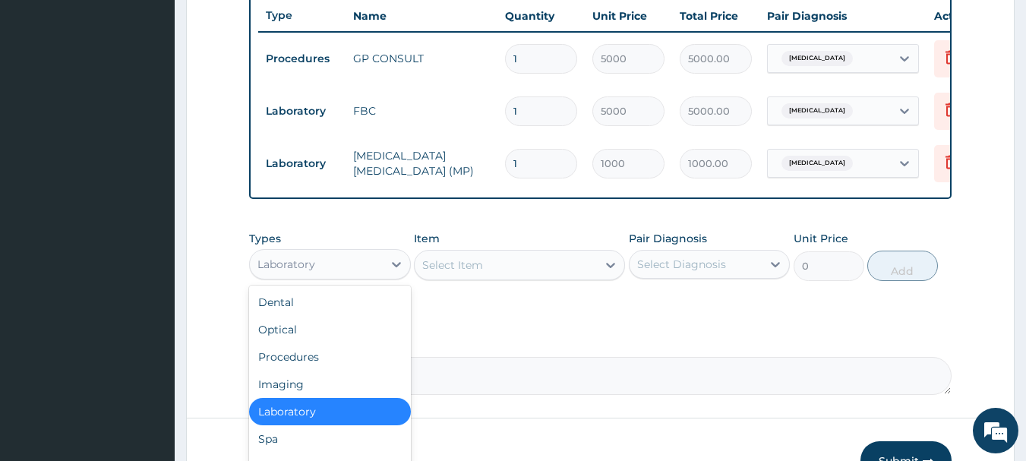
click at [371, 275] on div "Laboratory" at bounding box center [316, 264] width 133 height 24
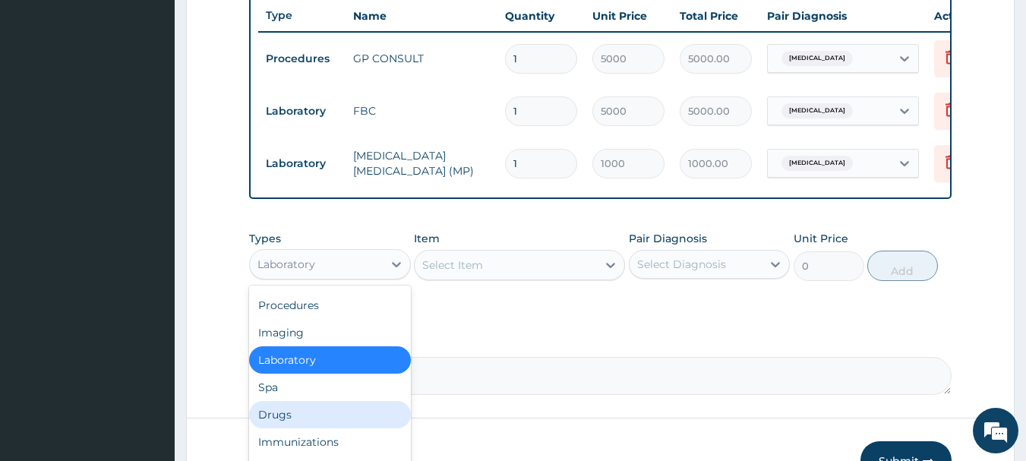
click at [305, 428] on div "Drugs" at bounding box center [330, 414] width 162 height 27
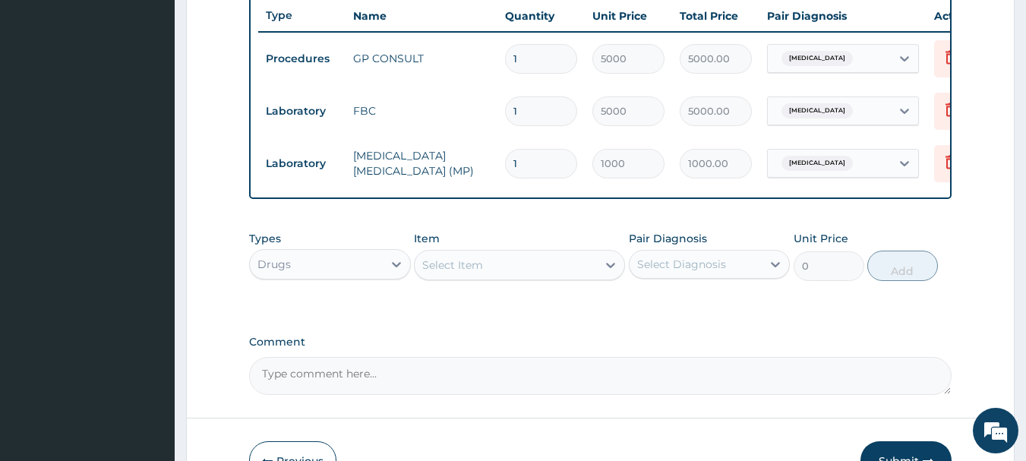
click at [478, 273] on div "Select Item" at bounding box center [452, 264] width 61 height 15
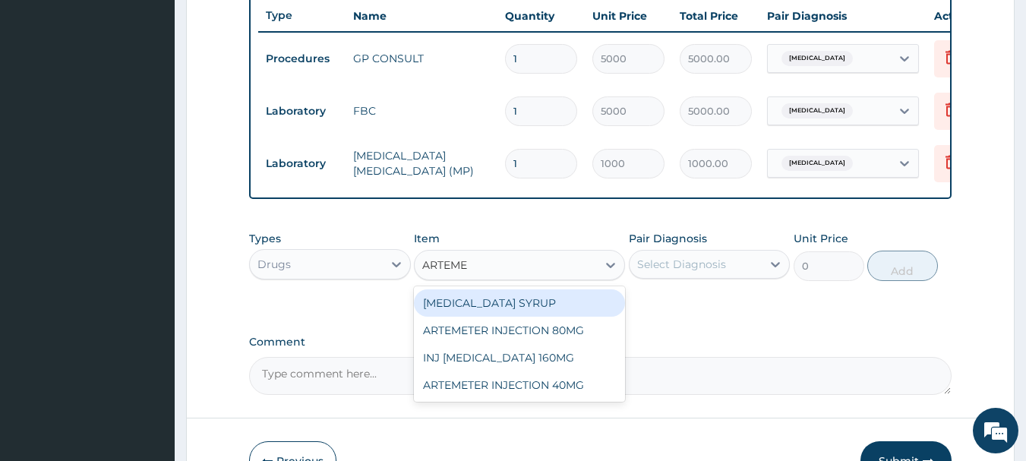
type input "ARTEMET"
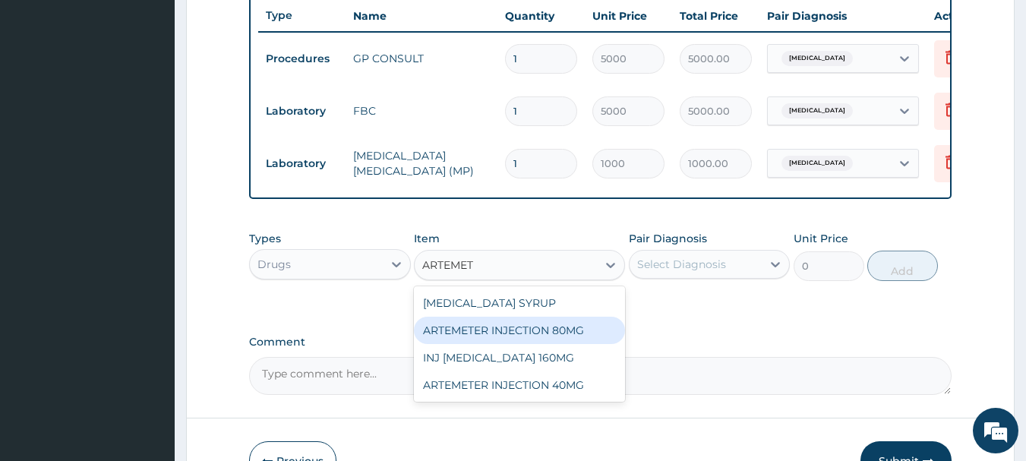
click at [497, 339] on div "ARTEMETER INJECTION 80MG" at bounding box center [519, 330] width 211 height 27
type input "800"
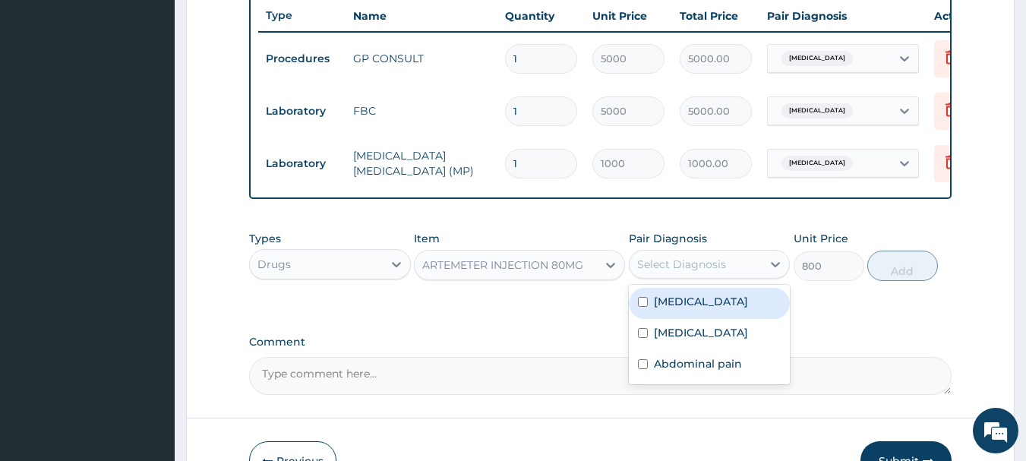
click at [715, 272] on div "Select Diagnosis" at bounding box center [681, 264] width 89 height 15
click at [703, 313] on div "[MEDICAL_DATA]" at bounding box center [710, 303] width 162 height 31
checkbox input "true"
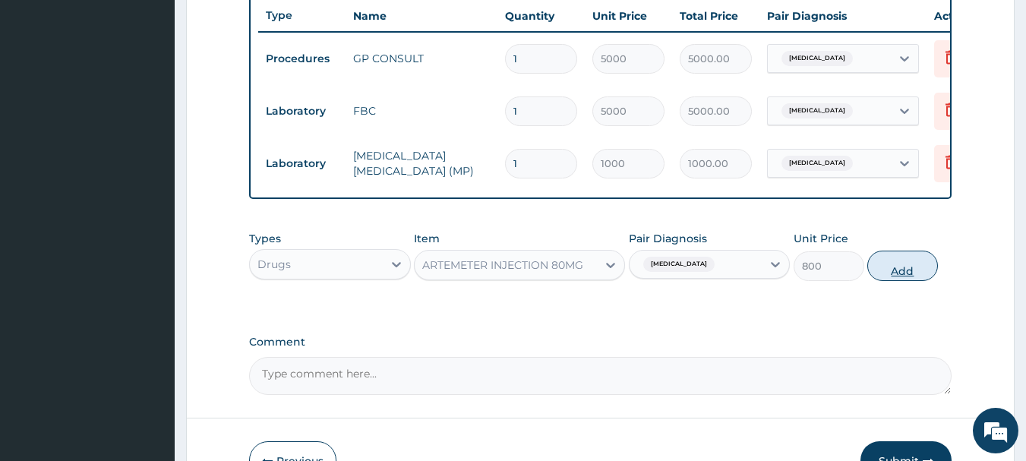
click at [886, 281] on button "Add" at bounding box center [902, 266] width 71 height 30
type input "0"
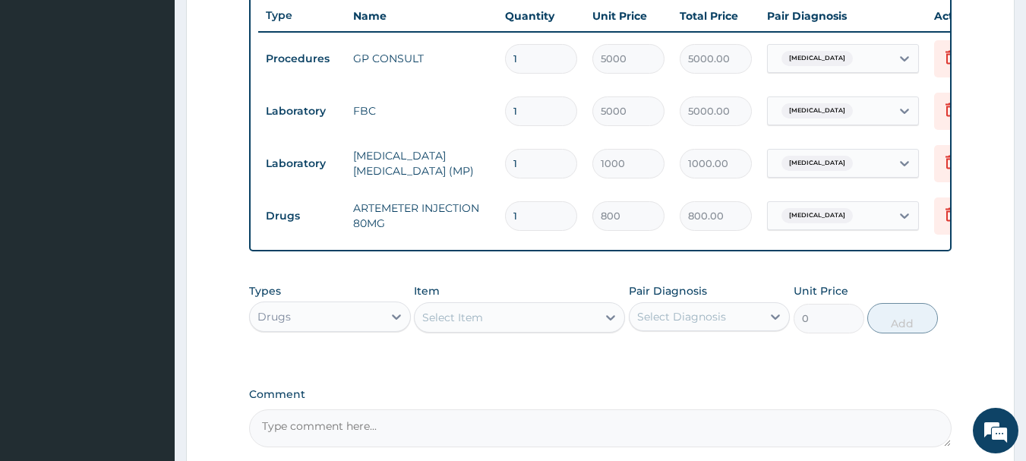
click at [522, 214] on input "1" at bounding box center [541, 216] width 72 height 30
type input "0.00"
type input "2"
type input "1600.00"
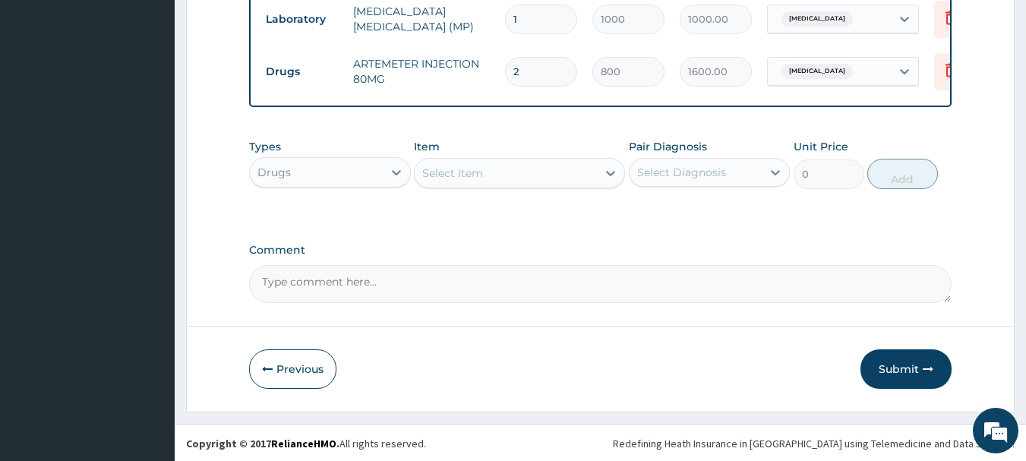
scroll to position [744, 0]
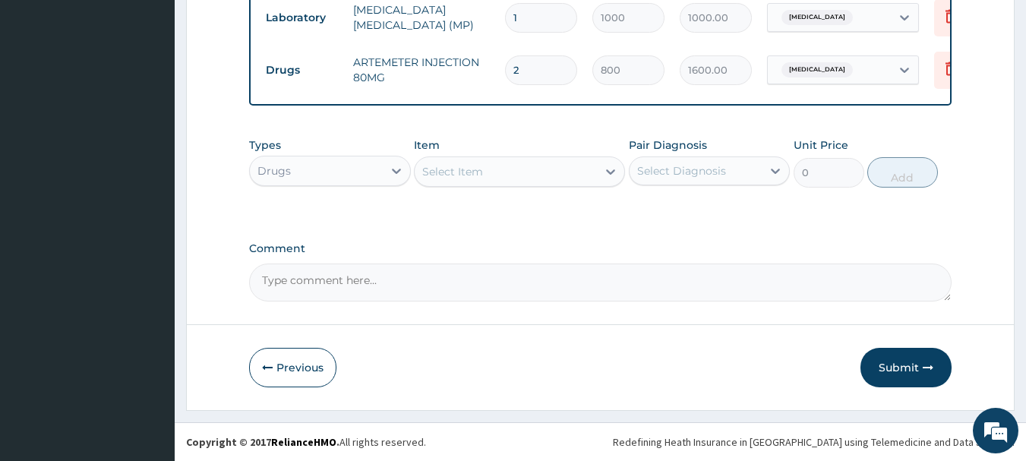
type input "2"
click at [466, 173] on div "Select Item" at bounding box center [452, 171] width 61 height 15
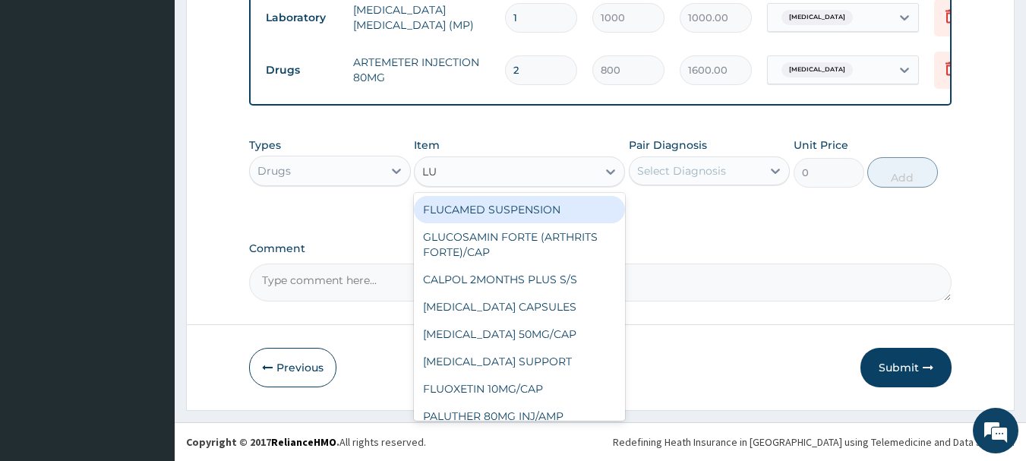
type input "[PERSON_NAME]"
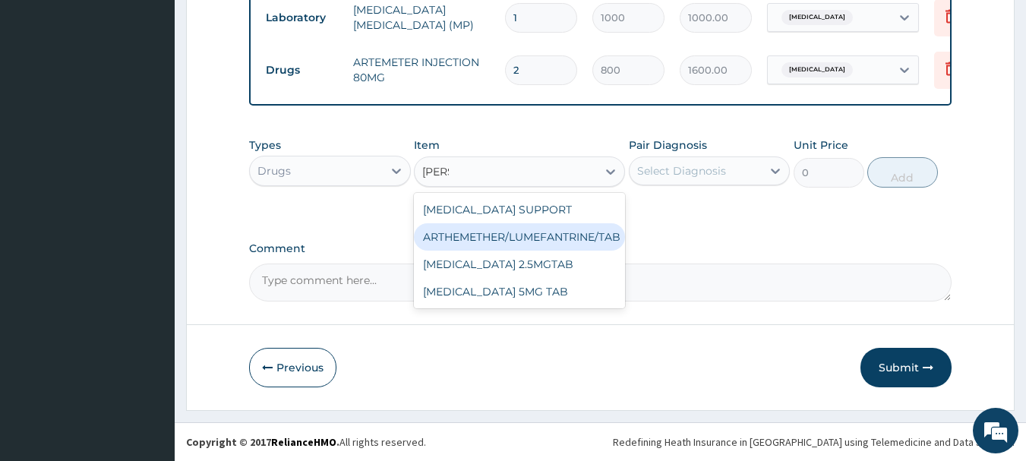
click at [462, 232] on div "ARTHEMETHER/LUMEFANTRINE/TAB" at bounding box center [519, 236] width 211 height 27
type input "100"
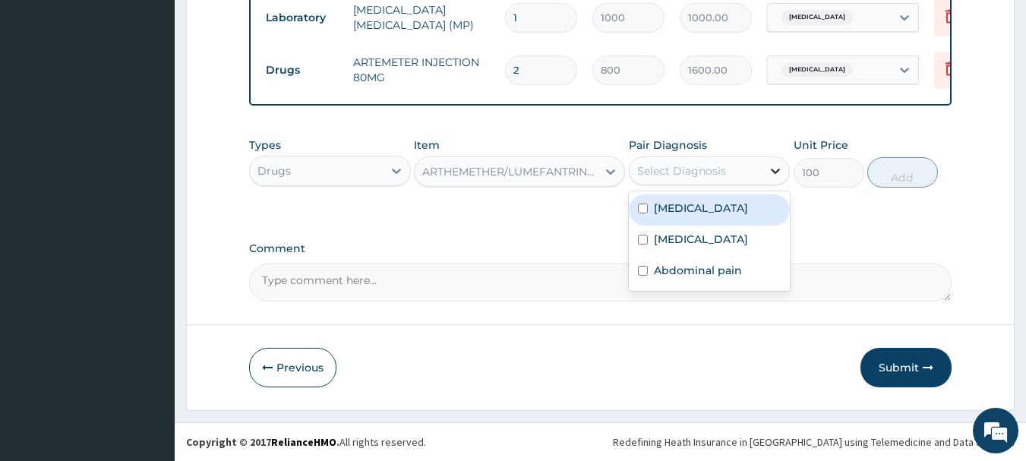
click at [773, 174] on icon at bounding box center [775, 170] width 15 height 15
click at [739, 207] on div "Malaria" at bounding box center [710, 209] width 162 height 31
checkbox input "true"
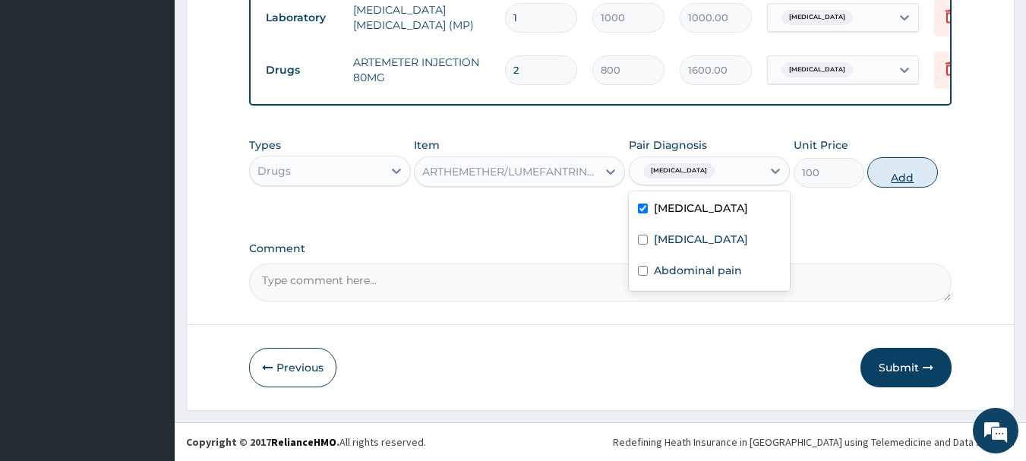
click at [885, 177] on button "Add" at bounding box center [902, 172] width 71 height 30
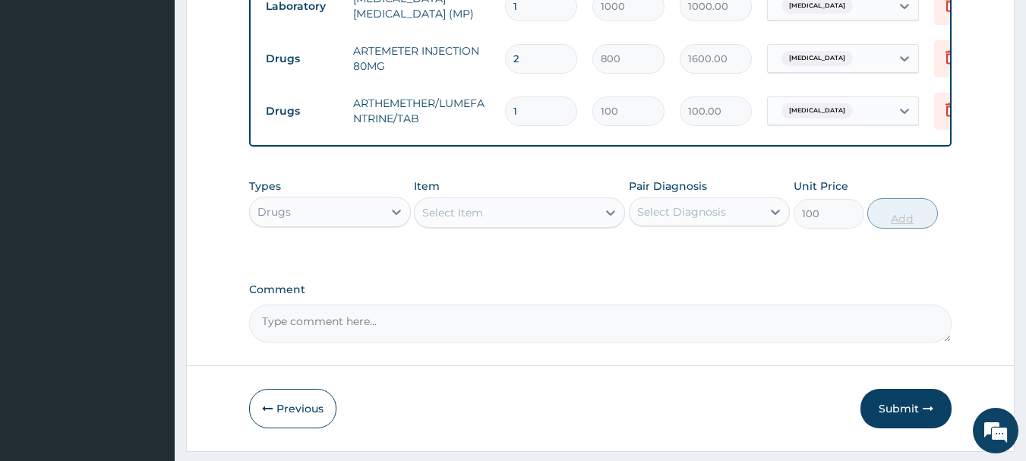
type input "0"
type input "0.00"
type input "2"
type input "200.00"
type input "24"
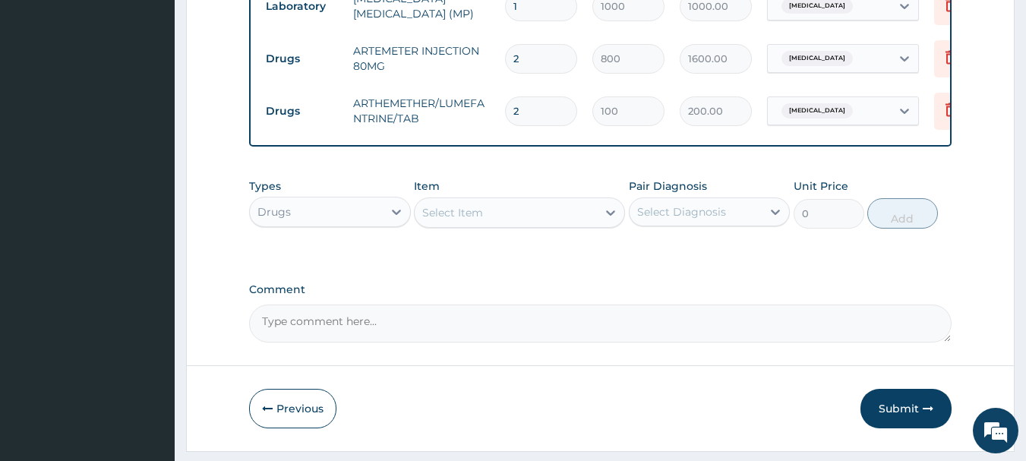
type input "2400.00"
type input "24"
click at [453, 220] on div "Select Item" at bounding box center [452, 212] width 61 height 15
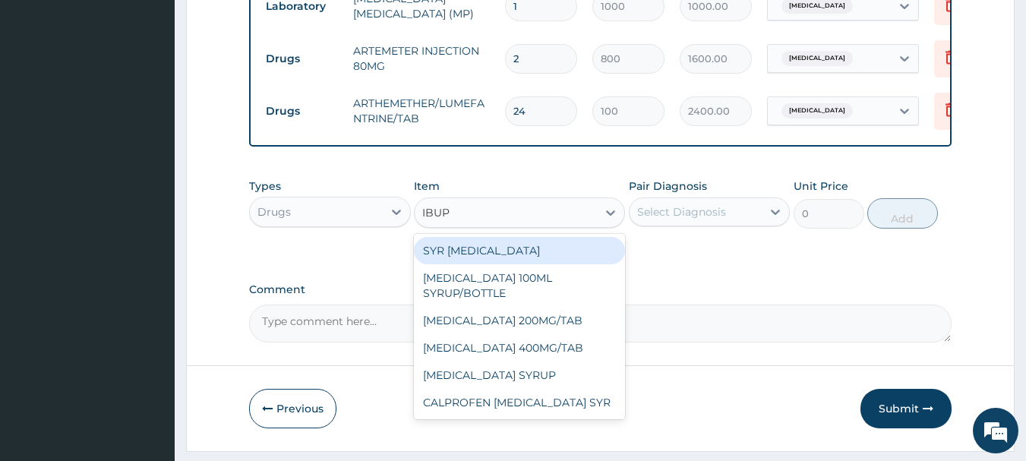
type input "IBUPR"
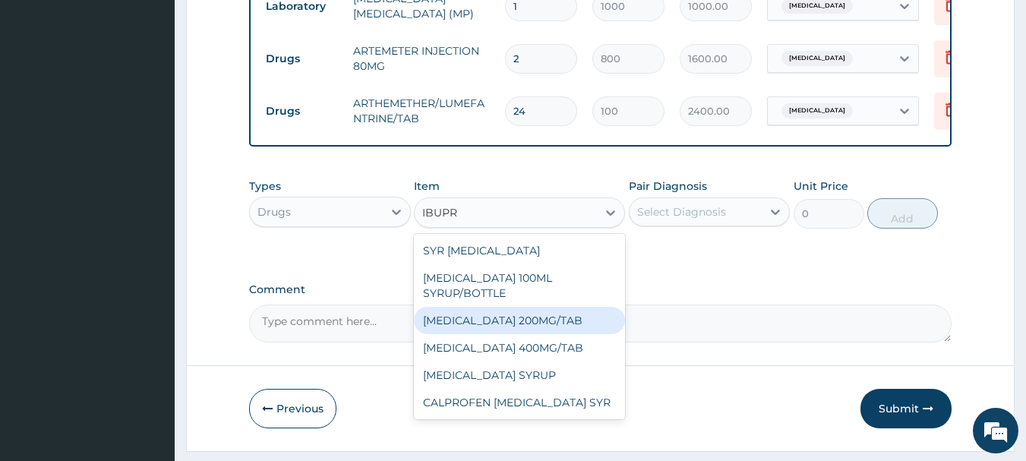
click at [530, 327] on div "IBUPROFEN 200MG/TAB" at bounding box center [519, 320] width 211 height 27
type input "50"
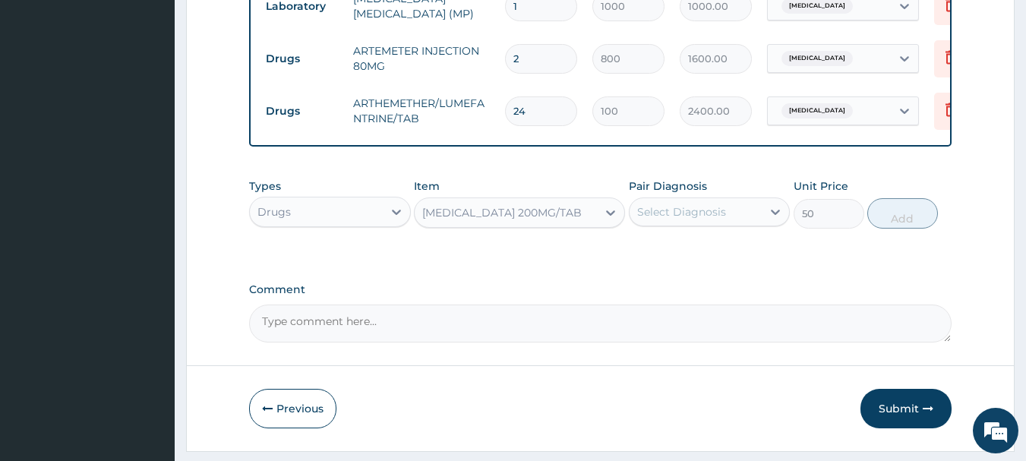
click at [737, 224] on div "Select Diagnosis" at bounding box center [696, 212] width 133 height 24
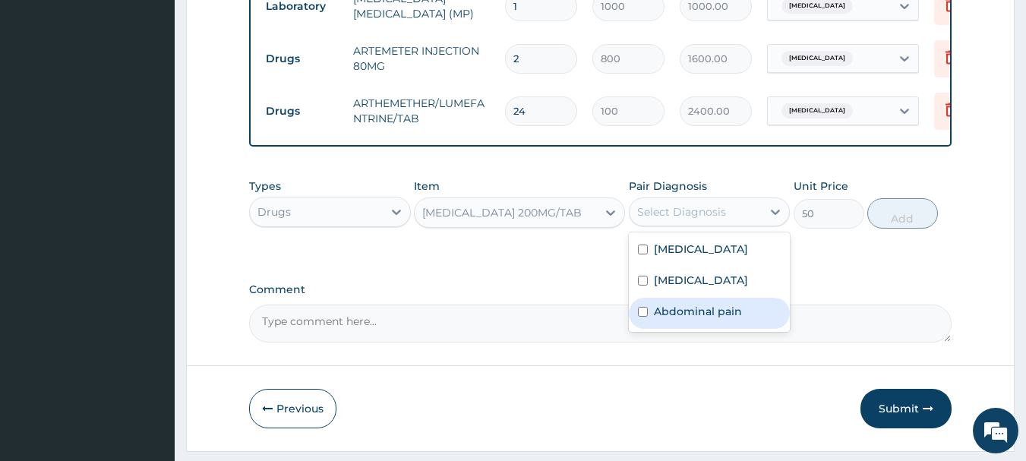
click at [705, 317] on label "Abdominal pain" at bounding box center [698, 311] width 88 height 15
checkbox input "true"
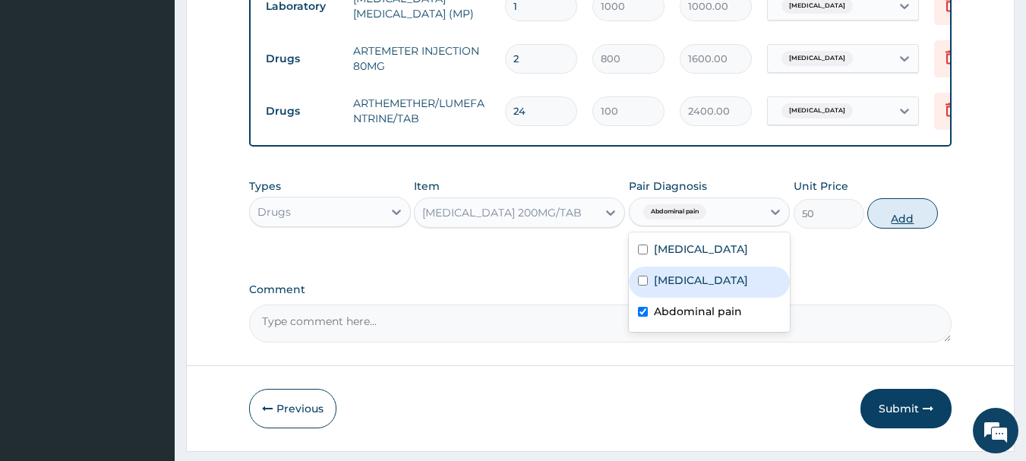
click at [892, 226] on button "Add" at bounding box center [902, 213] width 71 height 30
type input "0"
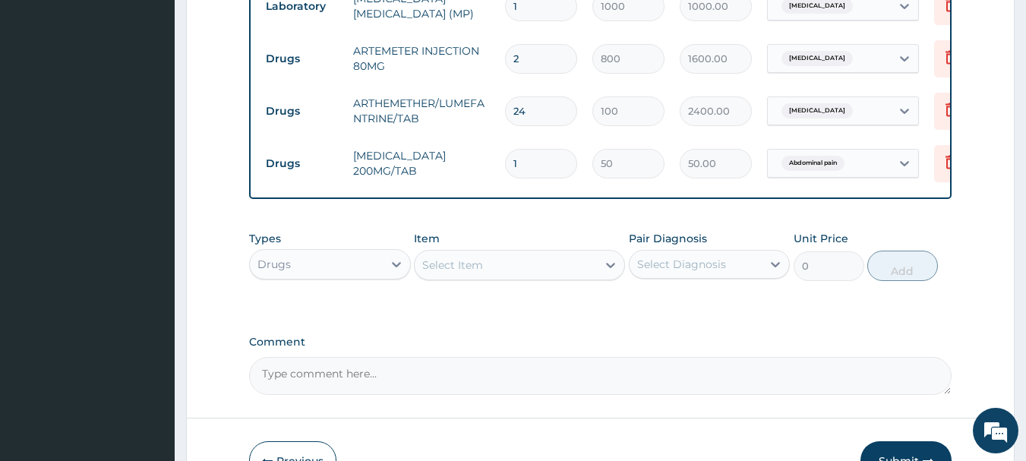
type input "0.00"
type input "9"
type input "450.00"
type input "9"
click at [533, 276] on div "Select Item" at bounding box center [506, 265] width 182 height 24
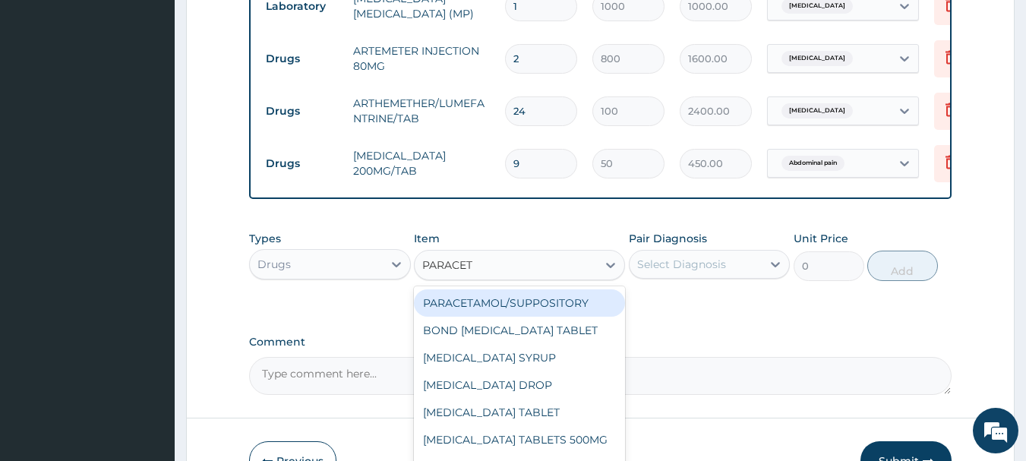
type input "PARACETA"
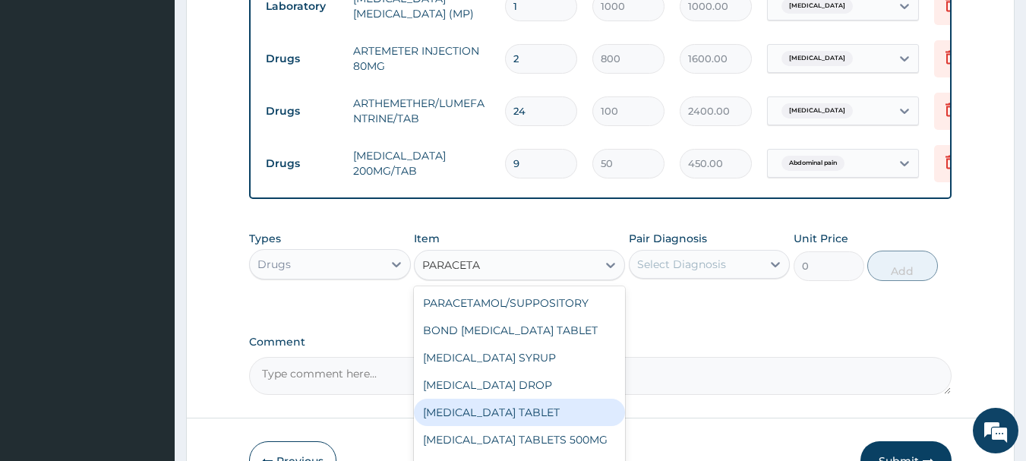
click at [528, 413] on div "PARACETAMOL TABLET" at bounding box center [519, 412] width 211 height 27
type input "20"
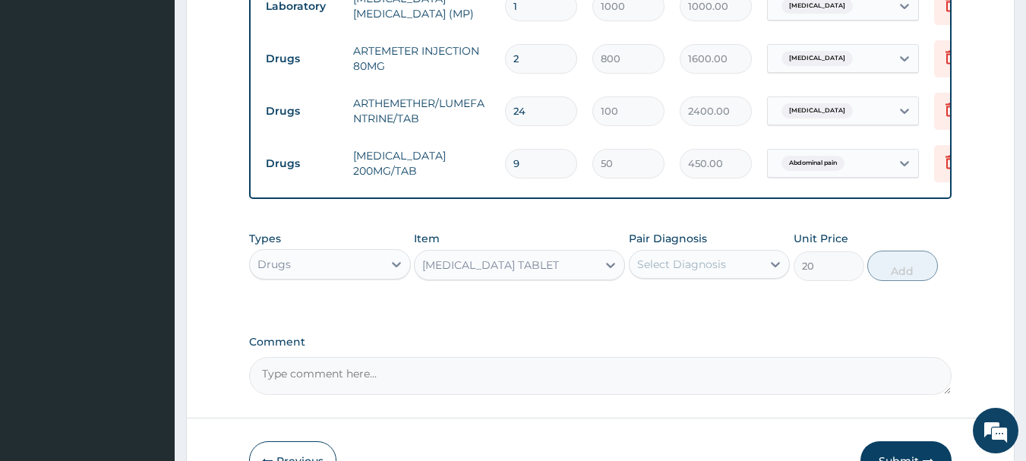
click at [570, 277] on div "PARACETAMOL TABLET" at bounding box center [506, 265] width 182 height 24
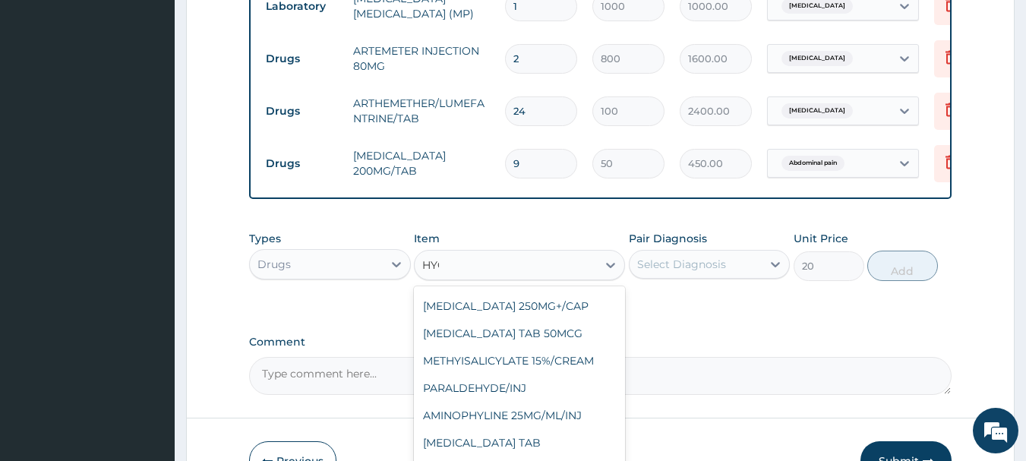
scroll to position [0, 0]
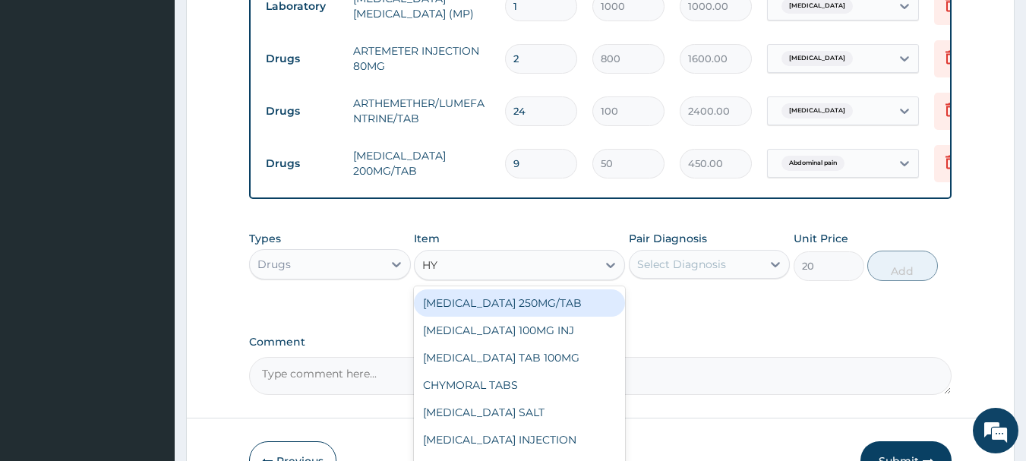
type input "H"
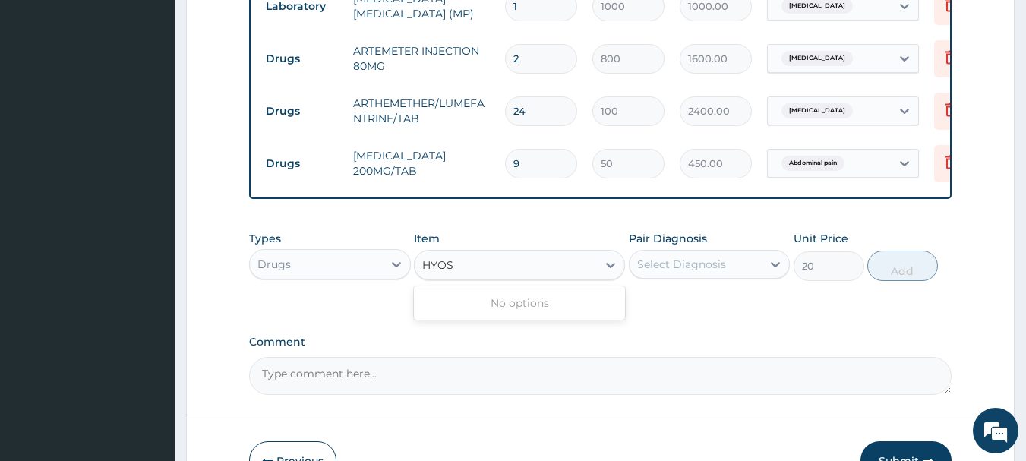
type input "HYOS"
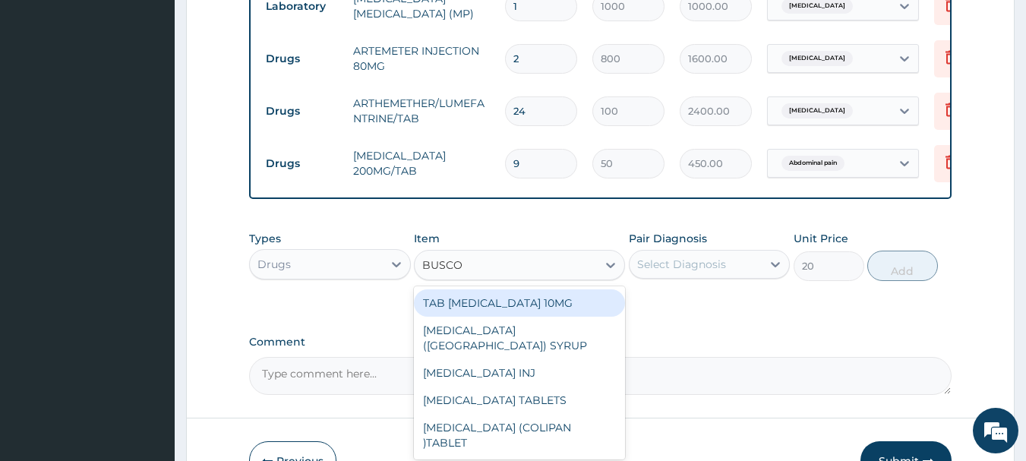
type input "BUSCOP"
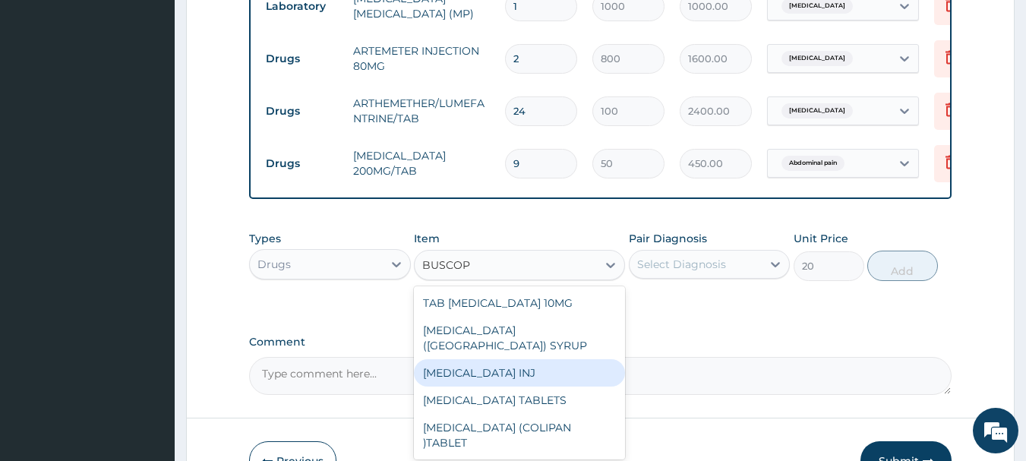
click at [434, 364] on div "BUSCOPAN INJ" at bounding box center [519, 372] width 211 height 27
type input "500"
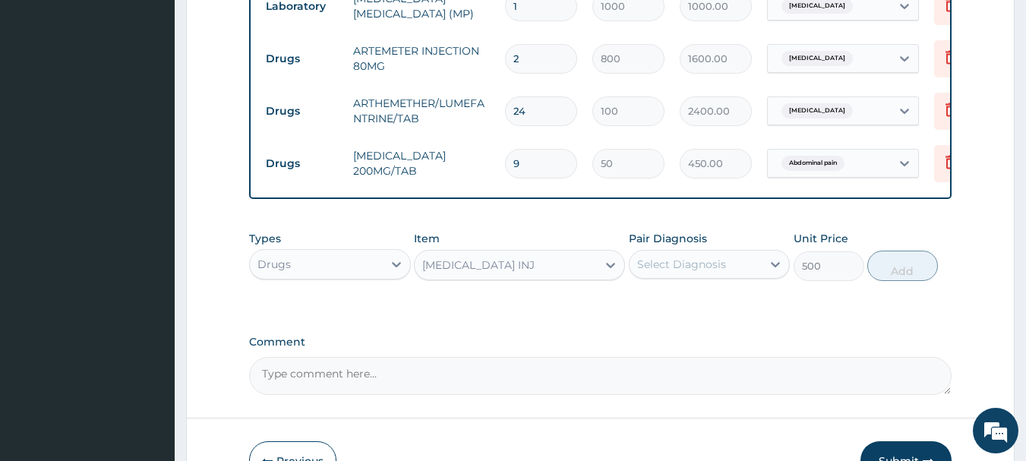
click at [752, 276] on div "Select Diagnosis" at bounding box center [696, 264] width 133 height 24
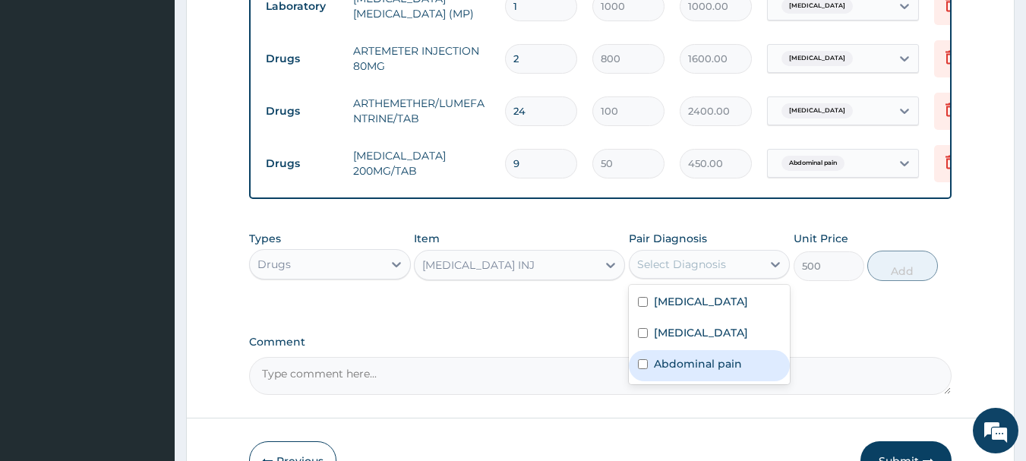
click at [693, 371] on label "Abdominal pain" at bounding box center [698, 363] width 88 height 15
checkbox input "true"
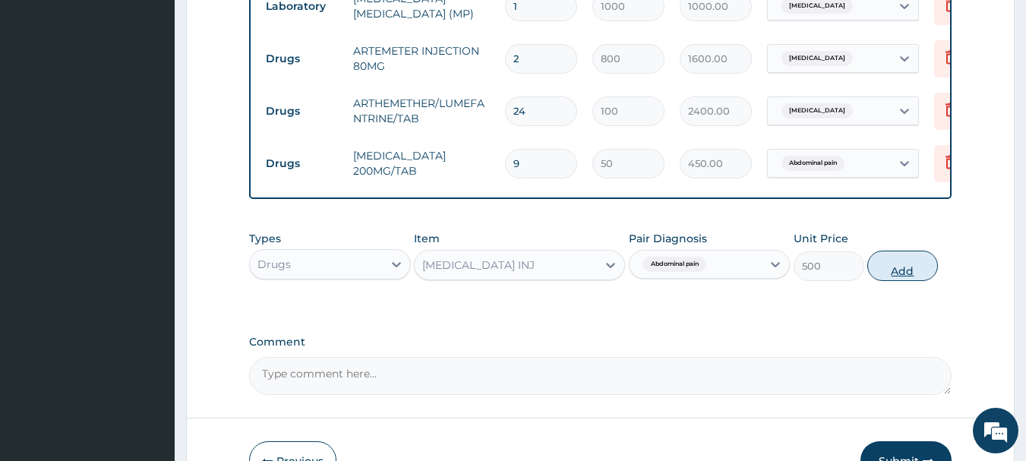
click at [887, 281] on button "Add" at bounding box center [902, 266] width 71 height 30
type input "0"
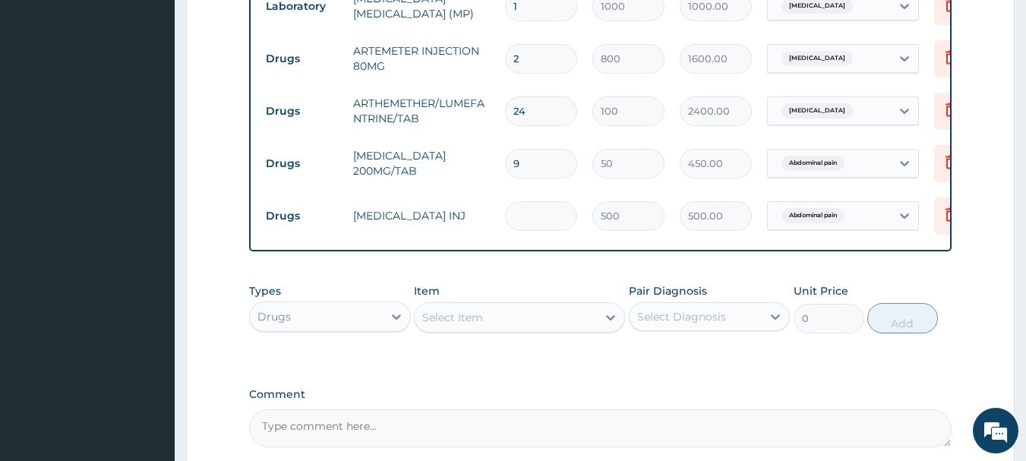
type input "0.00"
type input "2"
type input "1000.00"
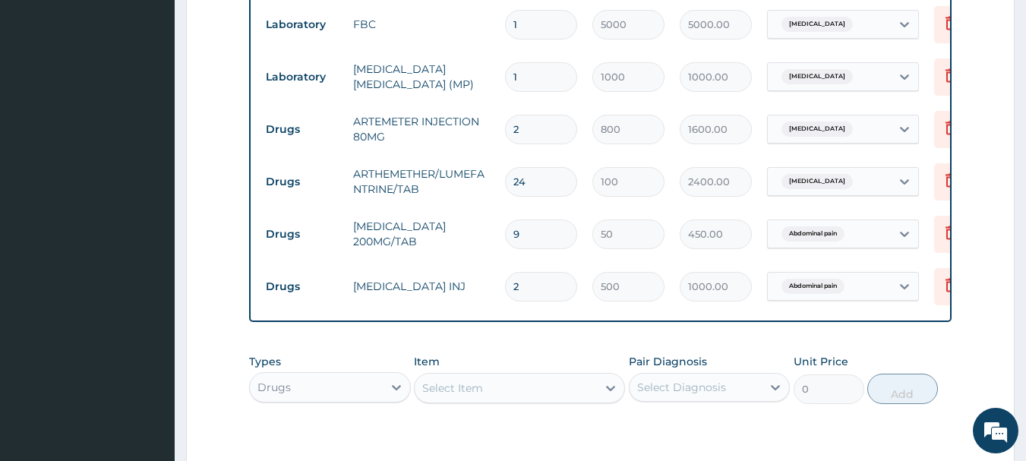
scroll to position [598, 0]
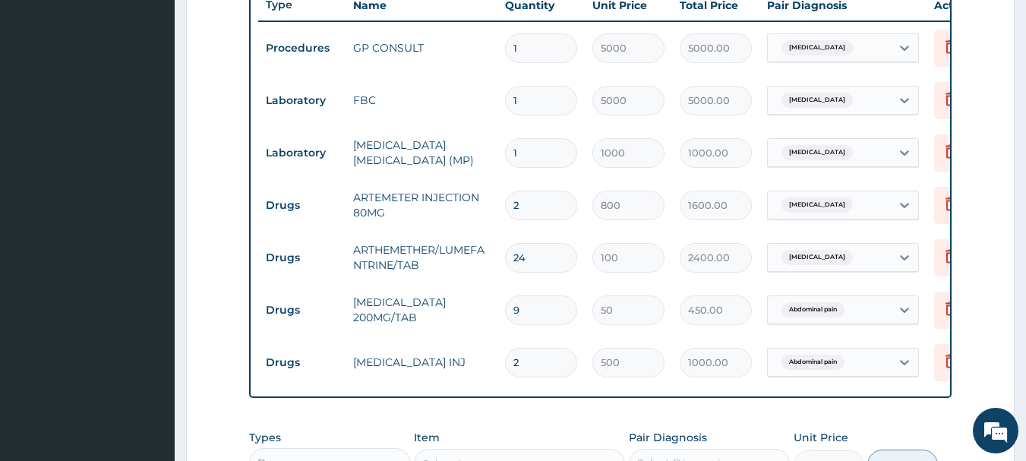
type input "2"
click at [529, 313] on input "9" at bounding box center [541, 310] width 72 height 30
type input "0.00"
type input "1"
type input "50.00"
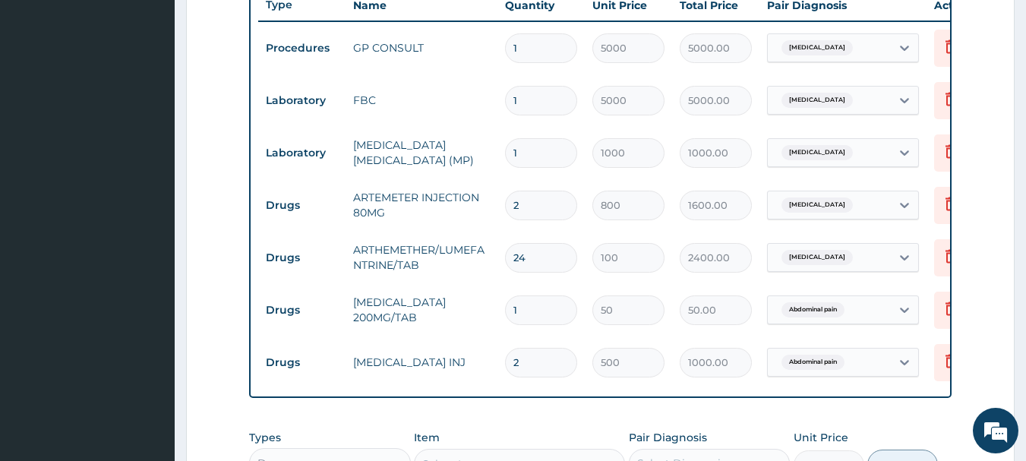
type input "16"
type input "800.00"
type input "1"
type input "50.00"
type input "18"
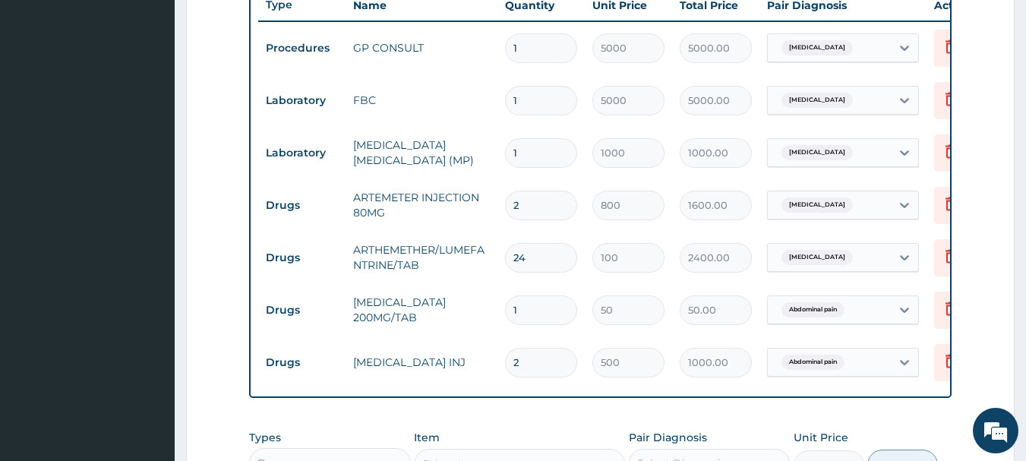
type input "900.00"
type input "18"
click at [663, 431] on div "PA Code / Prescription Code Enter Code(Secondary Care Only) PA Code has already…" at bounding box center [600, 70] width 703 height 1046
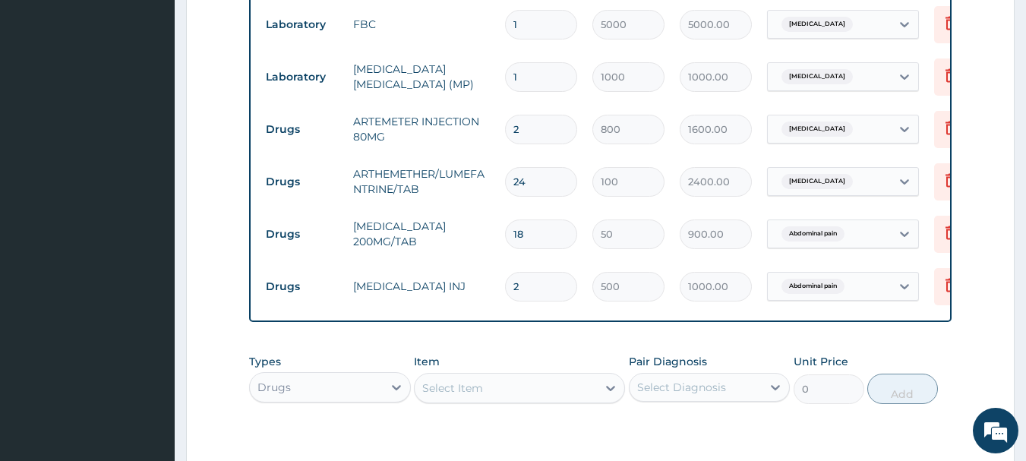
scroll to position [901, 0]
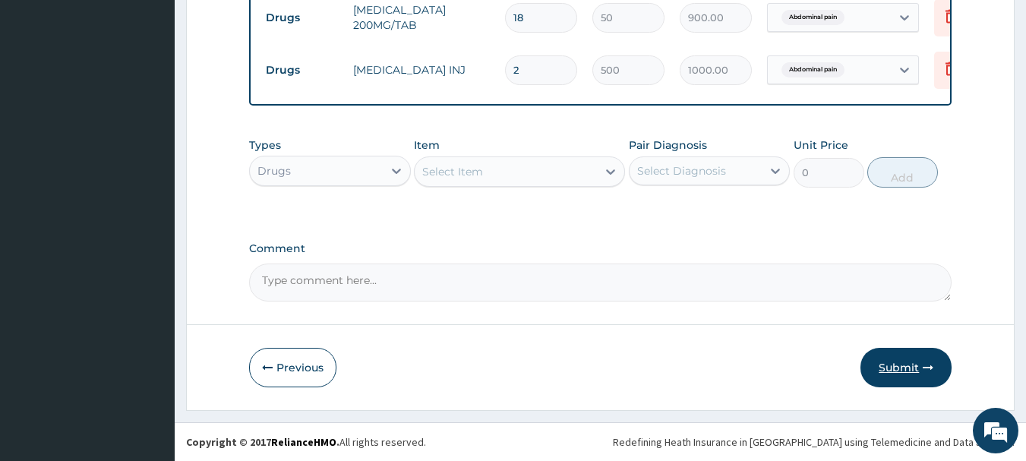
click at [904, 357] on button "Submit" at bounding box center [905, 367] width 91 height 39
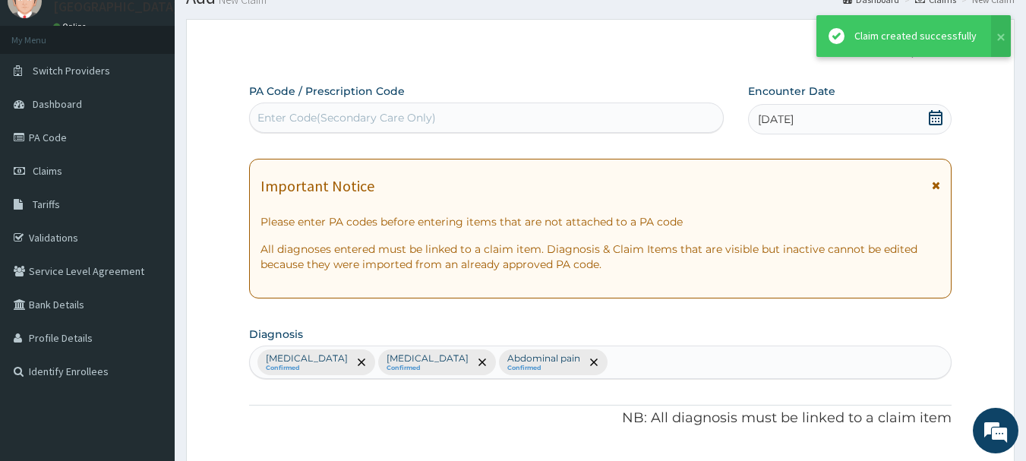
scroll to position [888, 0]
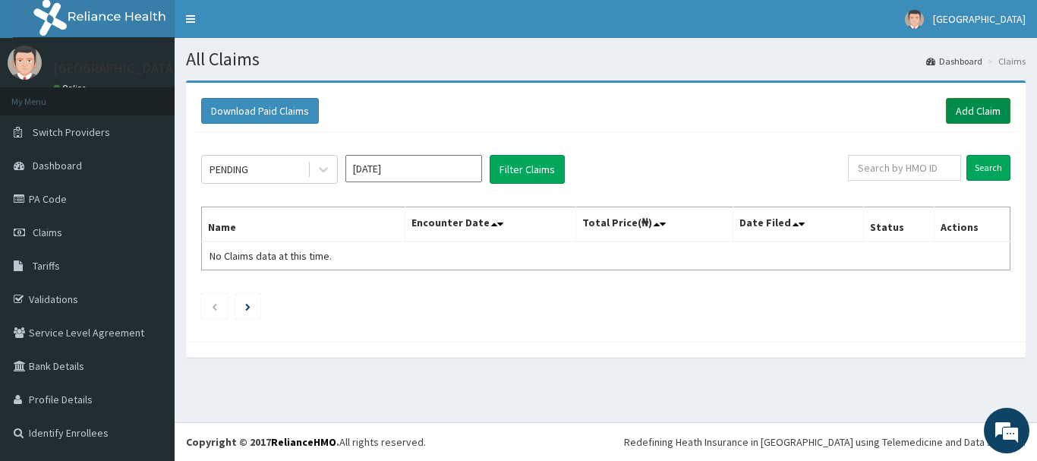
click at [971, 115] on link "Add Claim" at bounding box center [978, 111] width 65 height 26
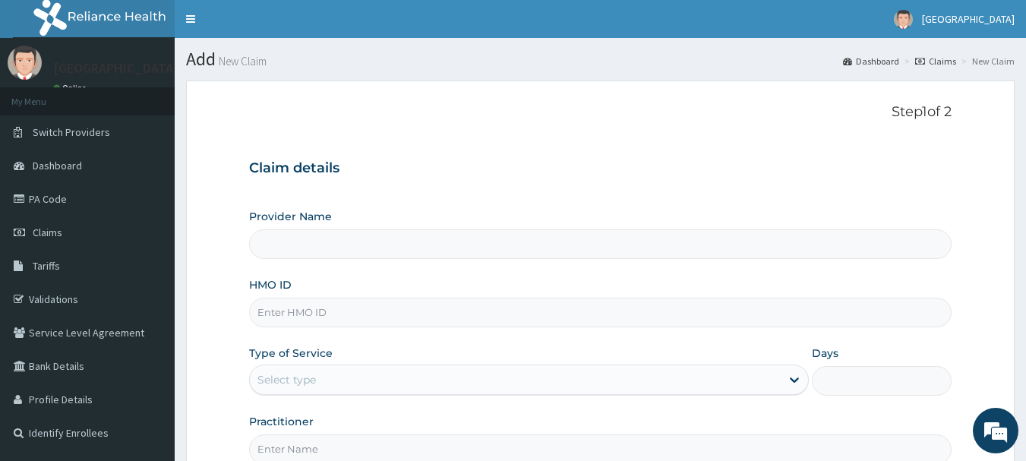
type input "[GEOGRAPHIC_DATA]"
click at [344, 315] on input "HMO ID" at bounding box center [600, 313] width 703 height 30
type input "CWN/10054/E"
click at [604, 378] on div "Select type" at bounding box center [515, 380] width 531 height 24
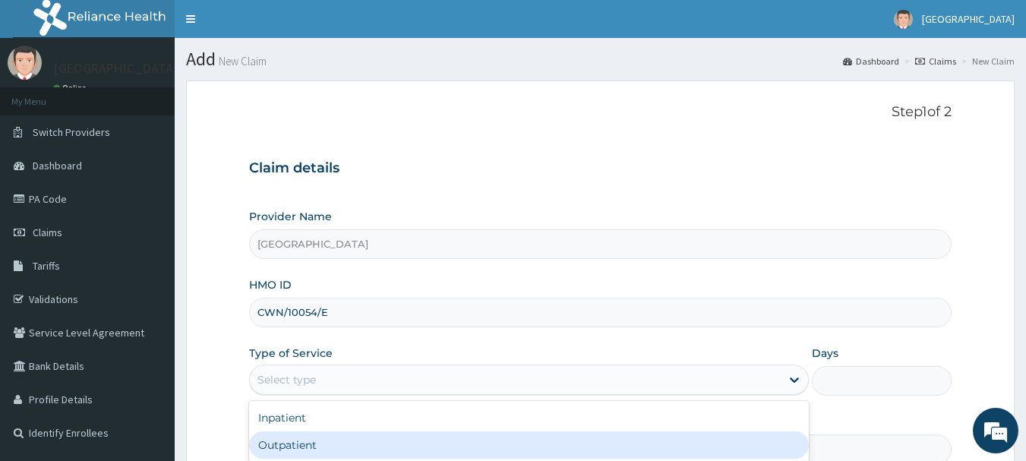
click at [567, 442] on div "Outpatient" at bounding box center [529, 444] width 560 height 27
type input "1"
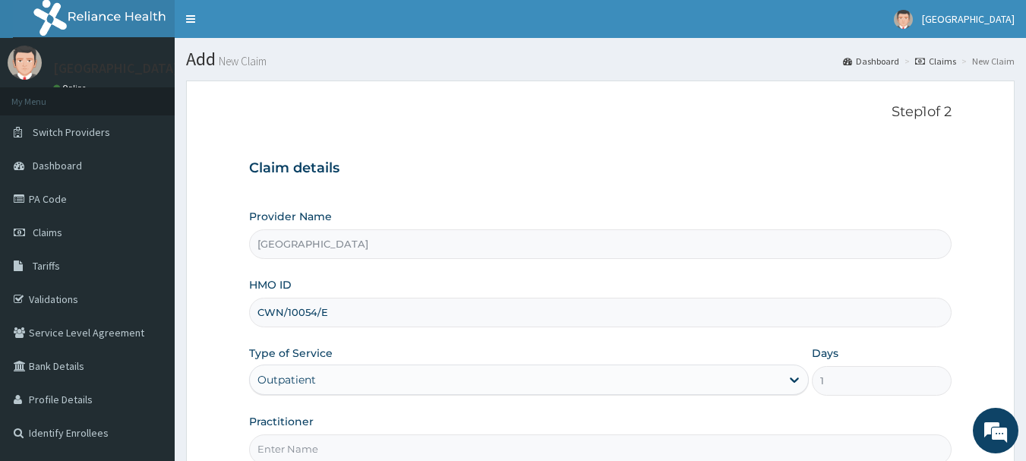
scroll to position [152, 0]
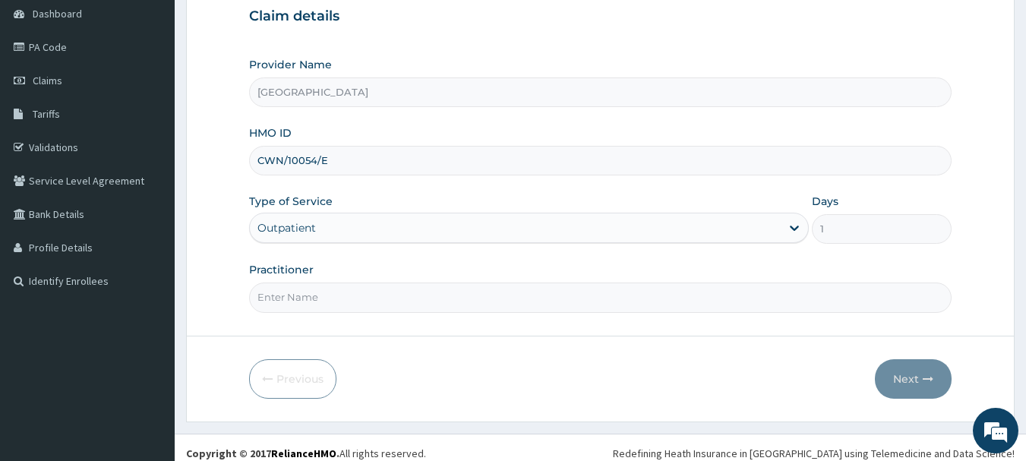
click at [433, 302] on input "Practitioner" at bounding box center [600, 297] width 703 height 30
type input "[PERSON_NAME]"
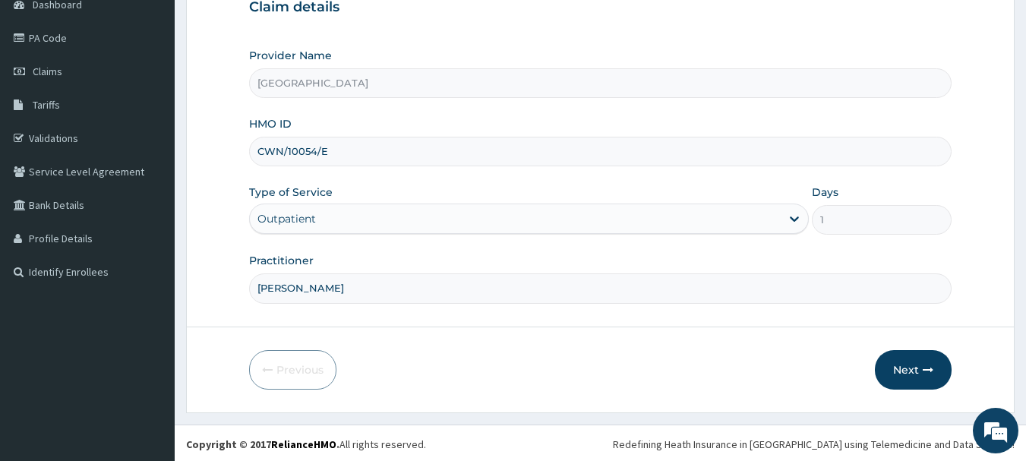
scroll to position [163, 0]
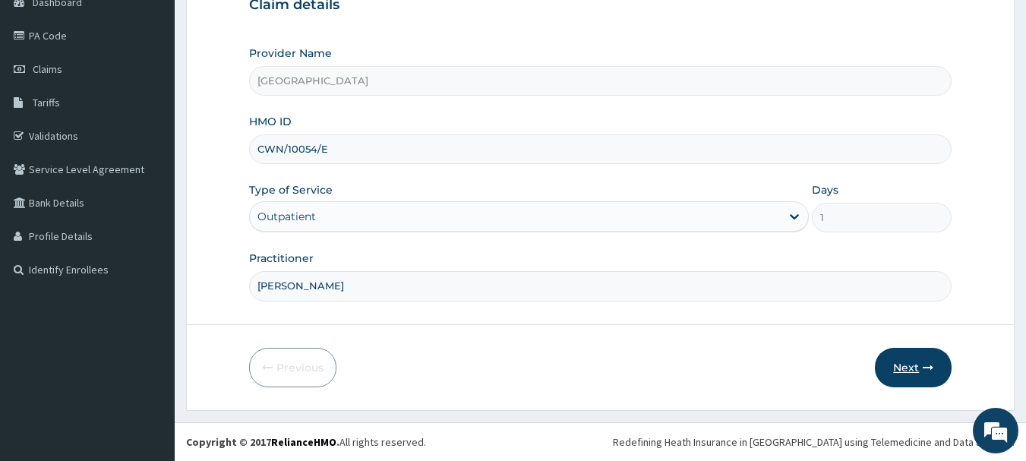
click at [896, 368] on button "Next" at bounding box center [913, 367] width 77 height 39
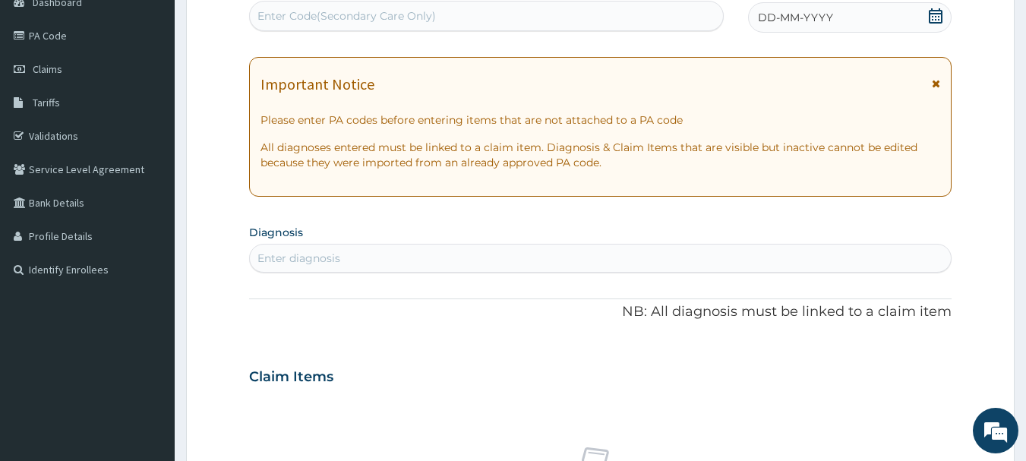
click at [411, 13] on div "Enter Code(Secondary Care Only)" at bounding box center [346, 15] width 178 height 15
type input "M"
type input "PA/652EF3"
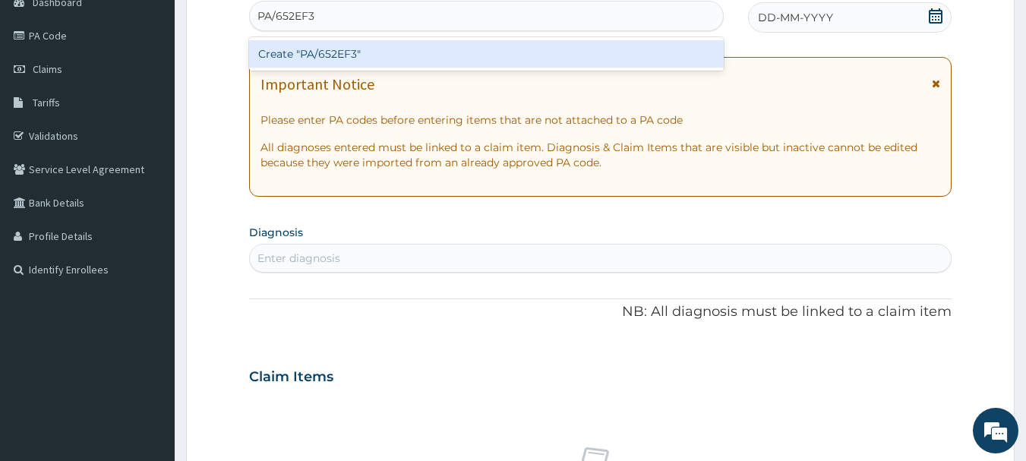
click at [423, 62] on div "Create "PA/652EF3"" at bounding box center [486, 53] width 475 height 27
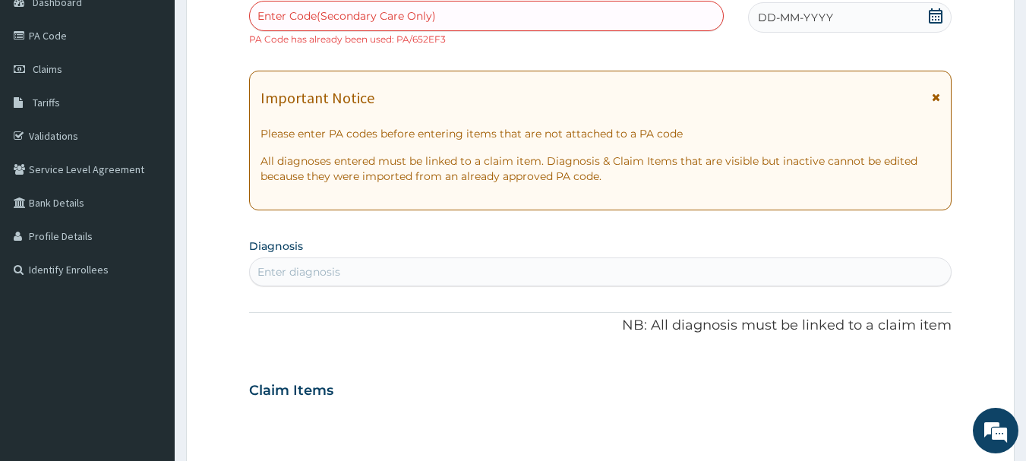
click at [936, 18] on icon at bounding box center [935, 15] width 15 height 15
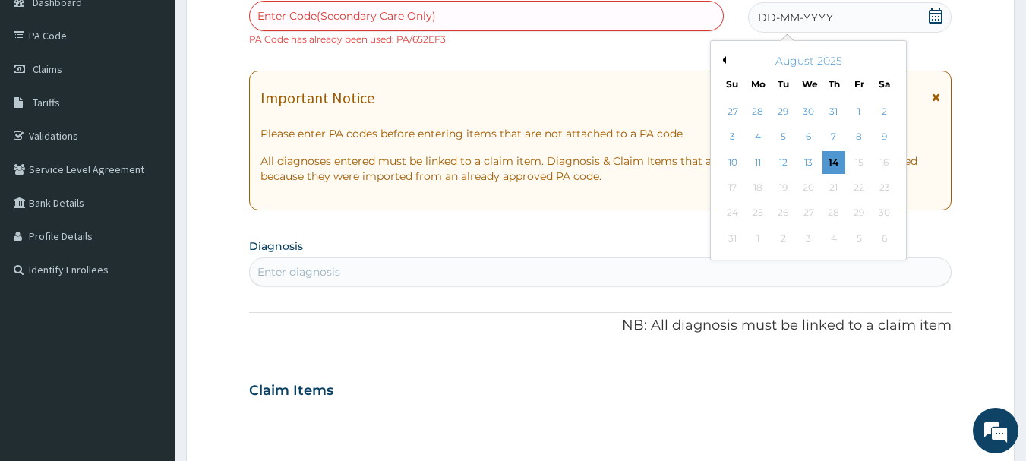
click at [725, 56] on button "Previous Month" at bounding box center [722, 60] width 8 height 8
click at [762, 210] on div "28" at bounding box center [757, 213] width 23 height 23
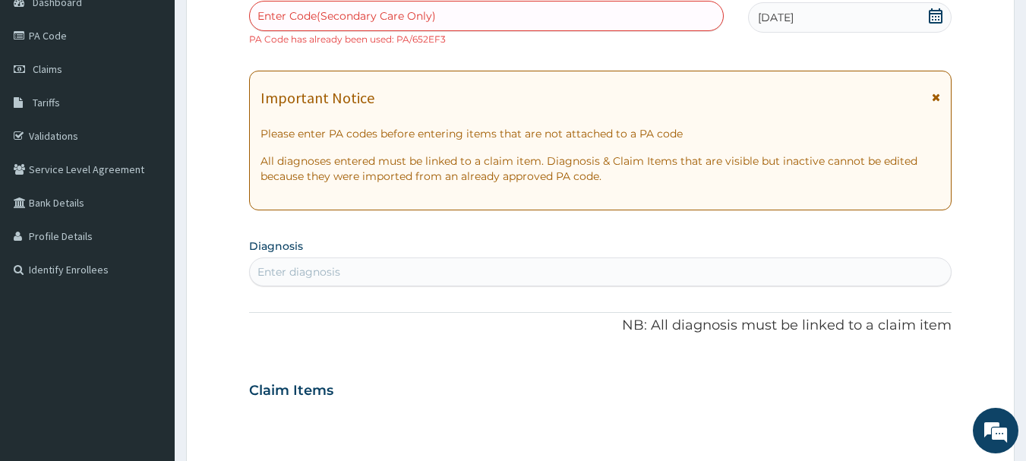
click at [411, 262] on div "Enter diagnosis" at bounding box center [601, 272] width 702 height 24
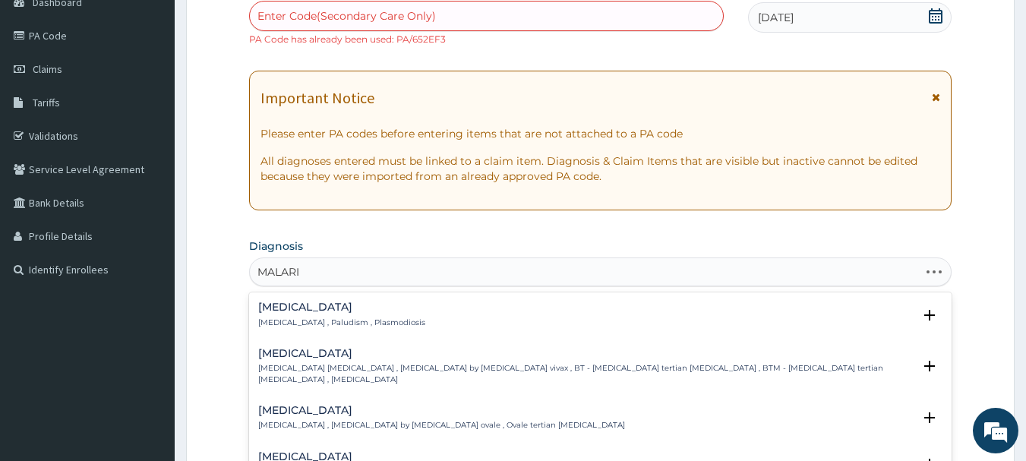
type input "MALARIA"
click at [351, 314] on div "Malaria Malaria , Paludism , Plasmodiosis" at bounding box center [341, 314] width 167 height 27
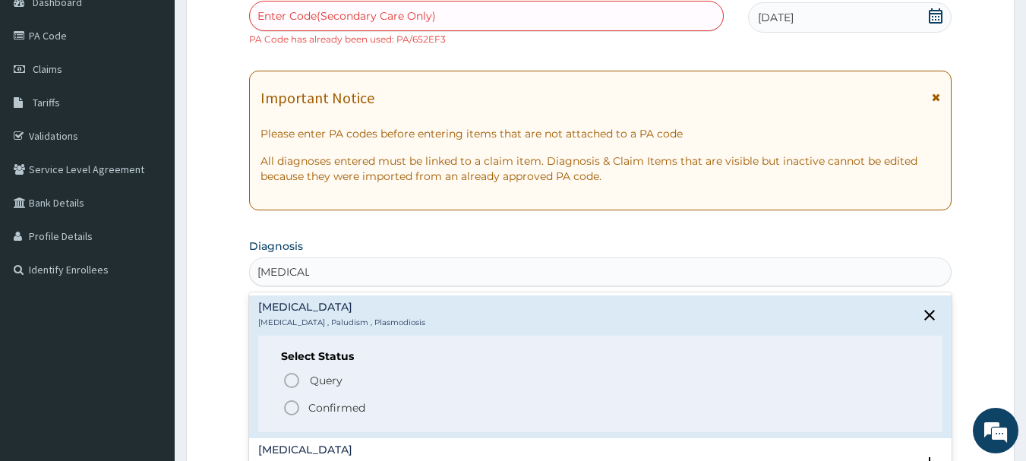
click at [343, 401] on p "Confirmed" at bounding box center [336, 407] width 57 height 15
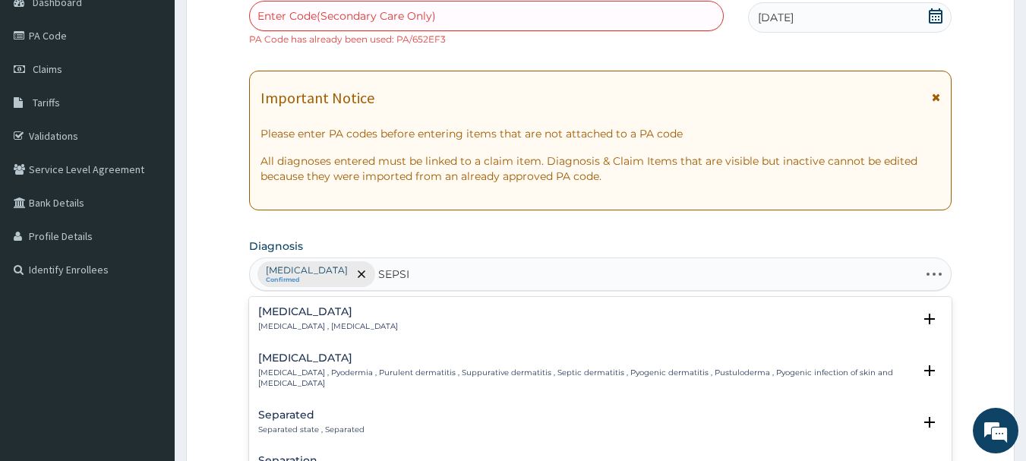
type input "SEPSIS"
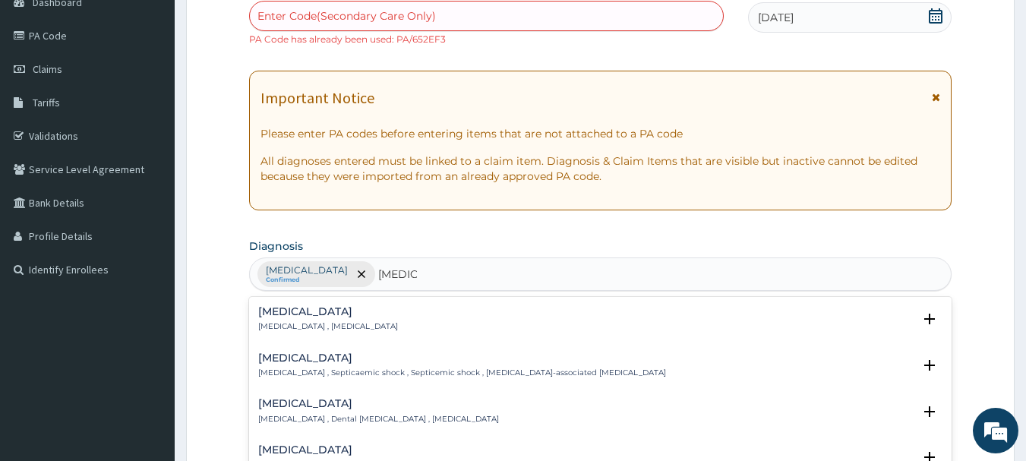
click at [361, 312] on div "Sepsis Systemic infection , Sepsis" at bounding box center [600, 319] width 685 height 27
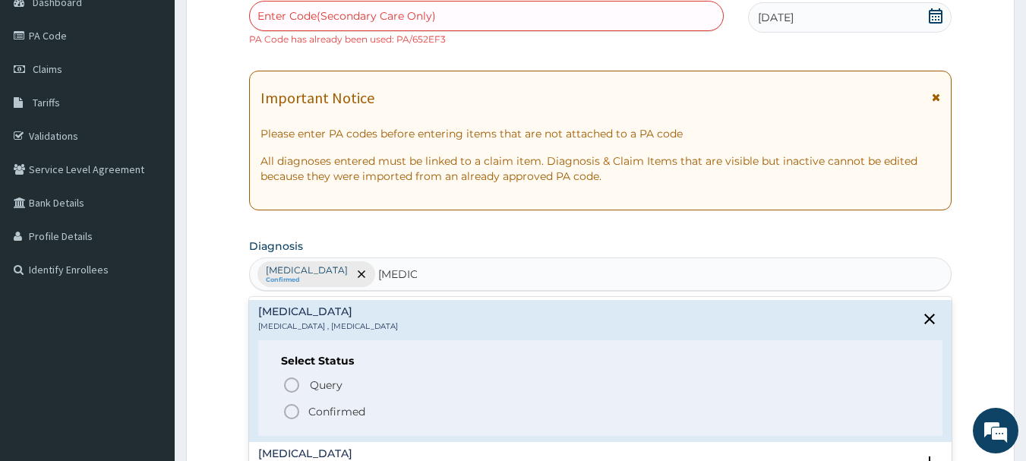
click at [324, 413] on p "Confirmed" at bounding box center [336, 411] width 57 height 15
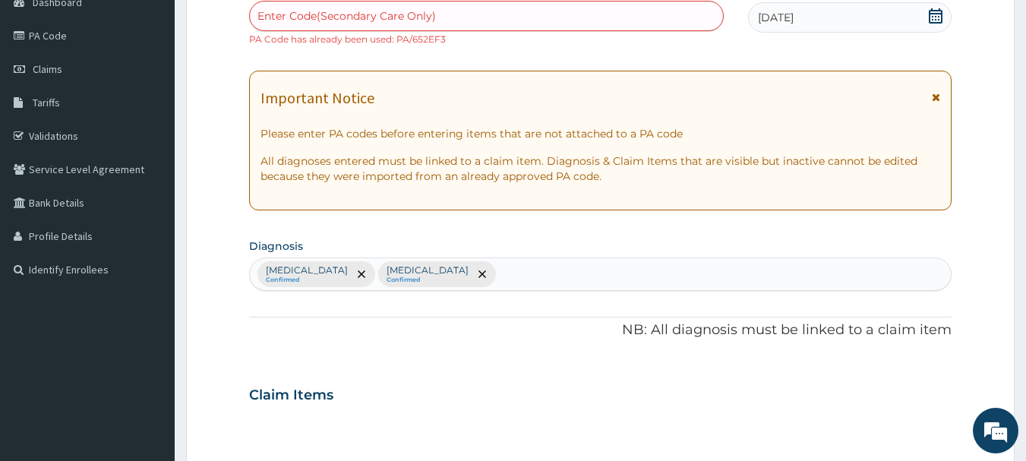
scroll to position [467, 0]
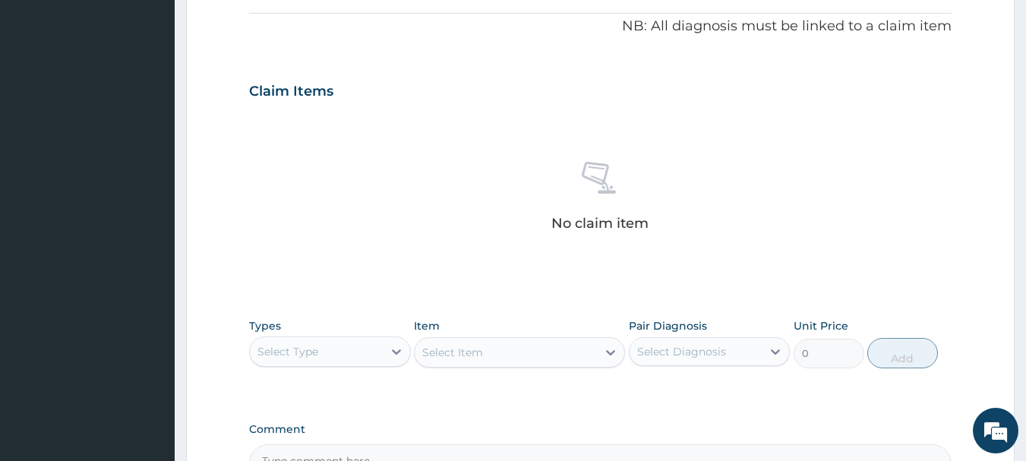
click at [323, 357] on div "Select Type" at bounding box center [316, 351] width 133 height 24
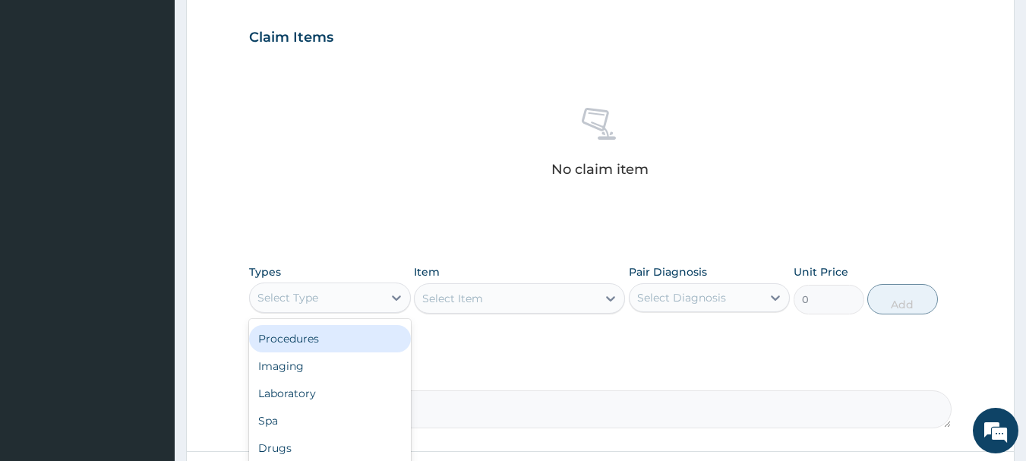
scroll to position [619, 0]
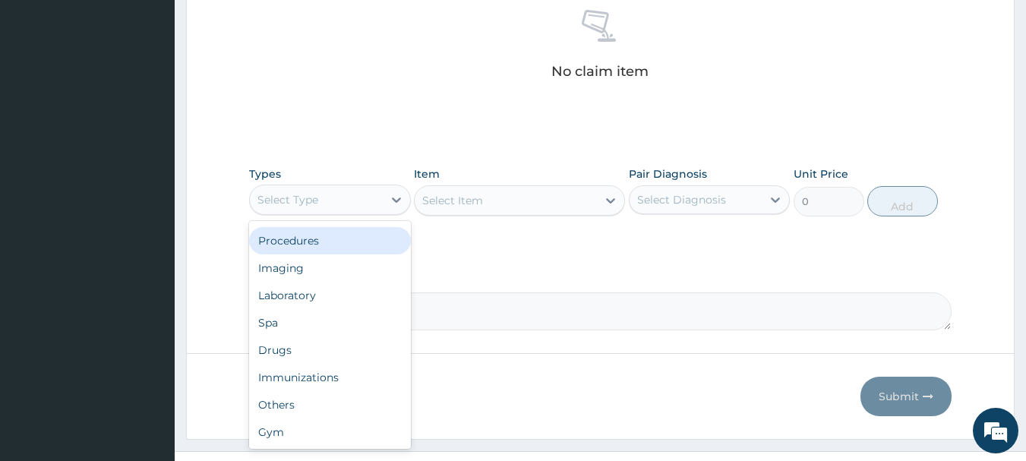
click at [289, 250] on div "Procedures" at bounding box center [330, 240] width 162 height 27
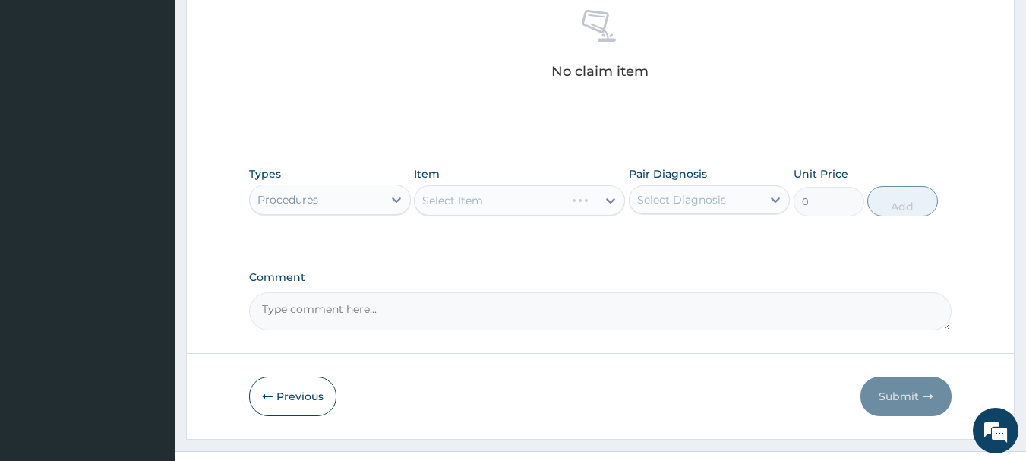
click at [491, 208] on div "Select Item" at bounding box center [519, 200] width 211 height 30
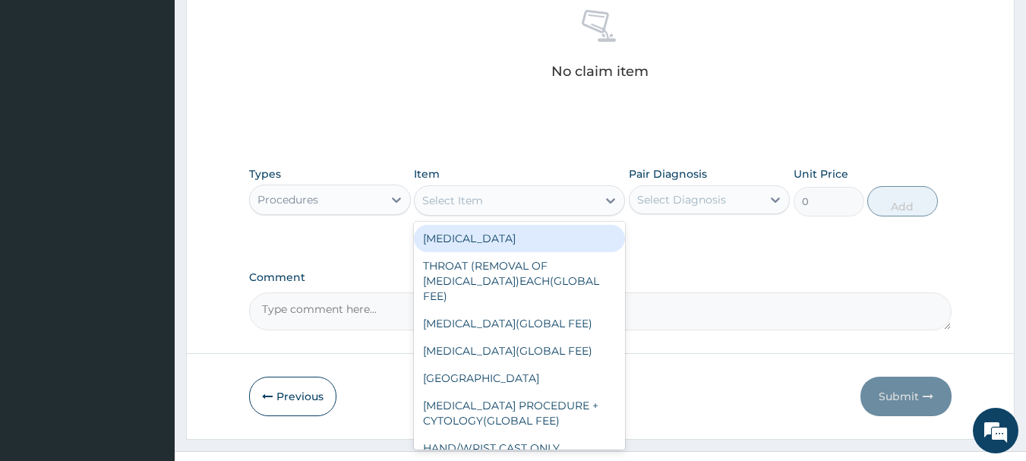
click at [486, 194] on div "Select Item" at bounding box center [506, 200] width 182 height 24
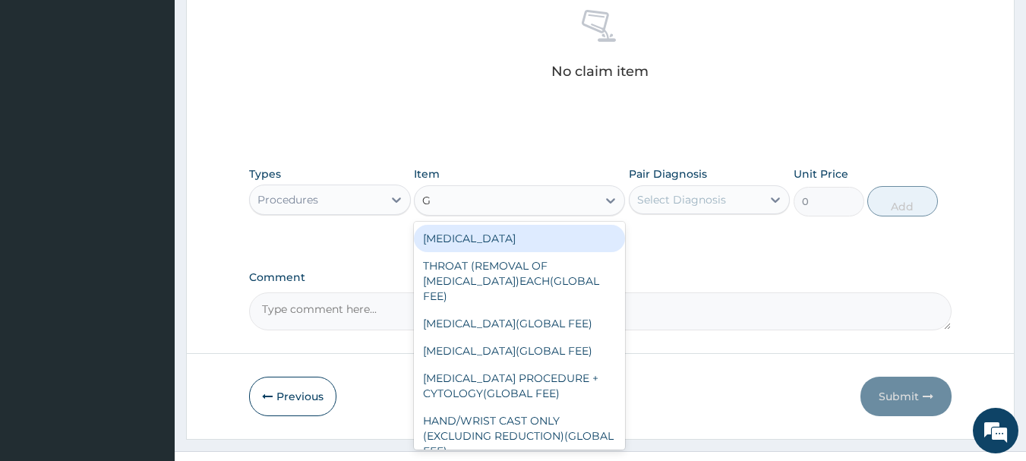
type input "GP"
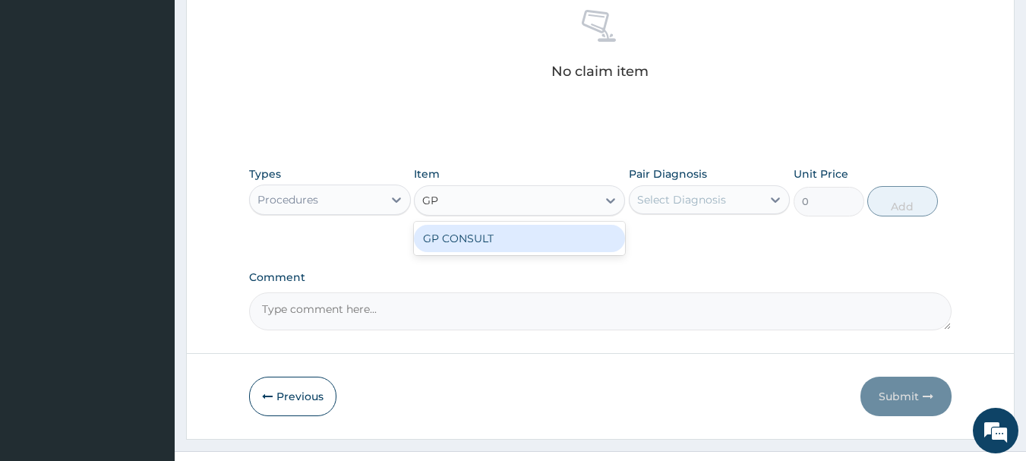
click at [537, 240] on div "GP CONSULT" at bounding box center [519, 238] width 211 height 27
type input "5000"
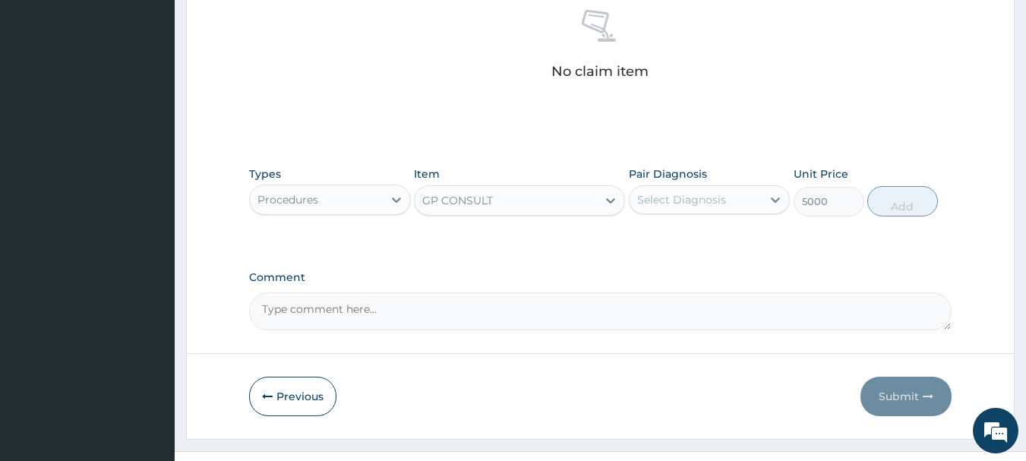
click at [666, 194] on div "Select Diagnosis" at bounding box center [681, 199] width 89 height 15
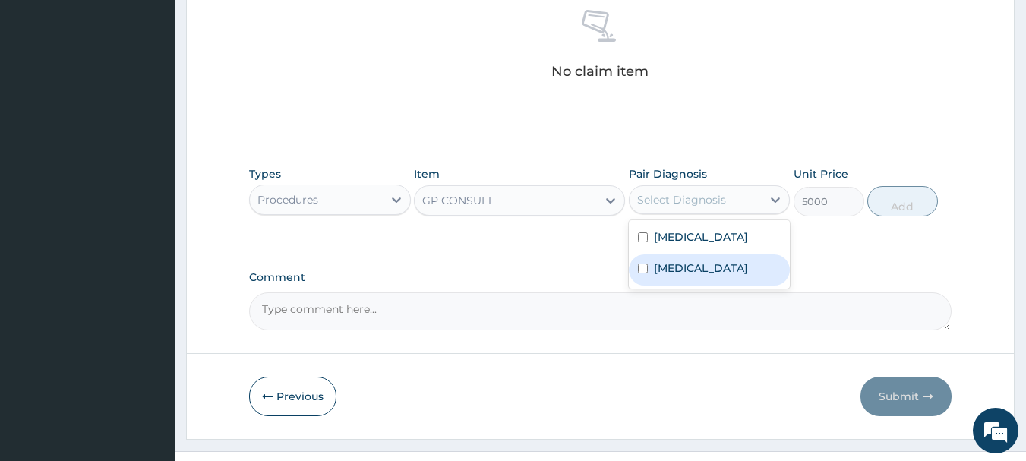
click at [674, 272] on label "Sepsis" at bounding box center [701, 267] width 94 height 15
checkbox input "true"
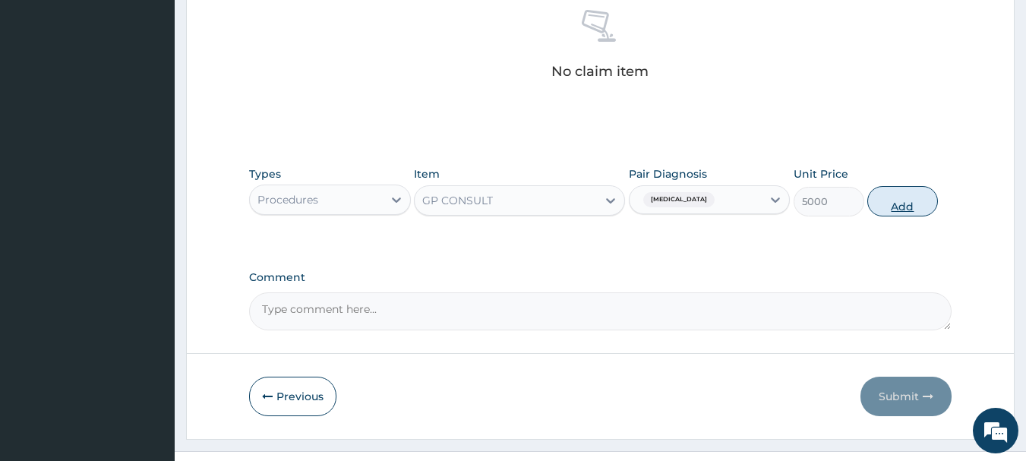
click at [891, 207] on button "Add" at bounding box center [902, 201] width 71 height 30
type input "0"
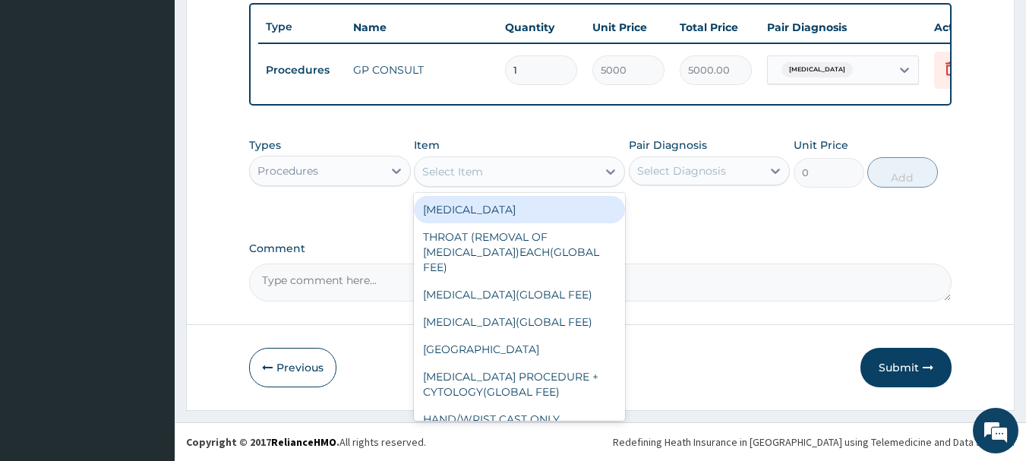
click at [481, 178] on div "Select Item" at bounding box center [452, 171] width 61 height 15
click at [399, 168] on icon at bounding box center [396, 170] width 15 height 15
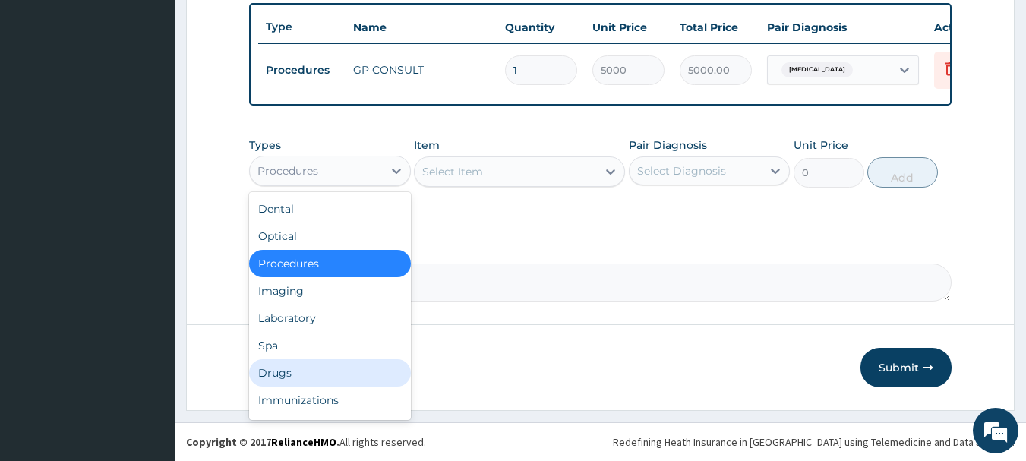
click at [279, 375] on div "Drugs" at bounding box center [330, 372] width 162 height 27
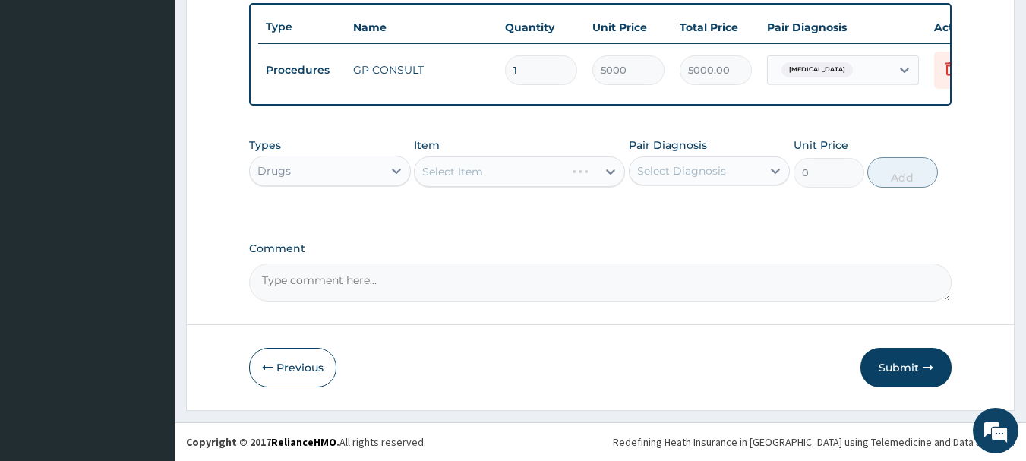
click at [502, 178] on div "Select Item" at bounding box center [519, 171] width 211 height 30
click at [425, 166] on div "Select Item" at bounding box center [452, 171] width 61 height 15
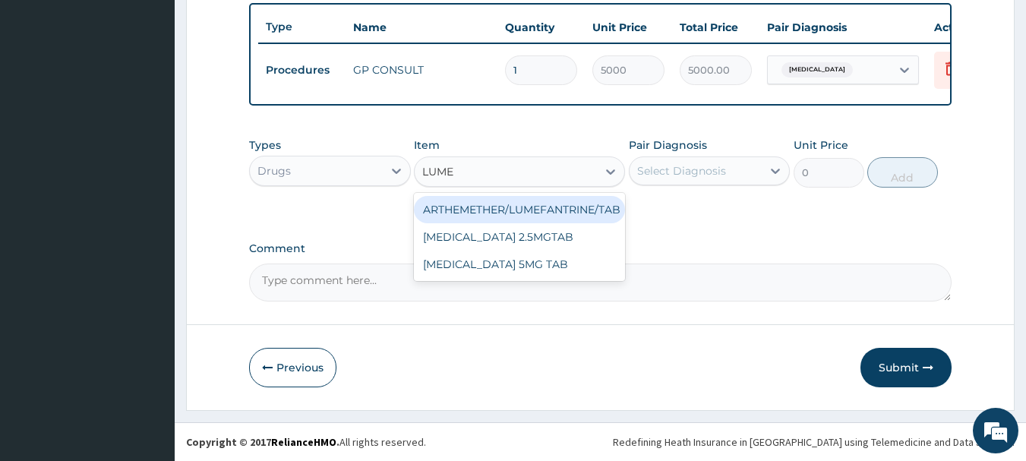
type input "LUMEF"
click at [604, 209] on div "ARTHEMETHER/LUMEFANTRINE/TAB" at bounding box center [519, 209] width 211 height 27
type input "100"
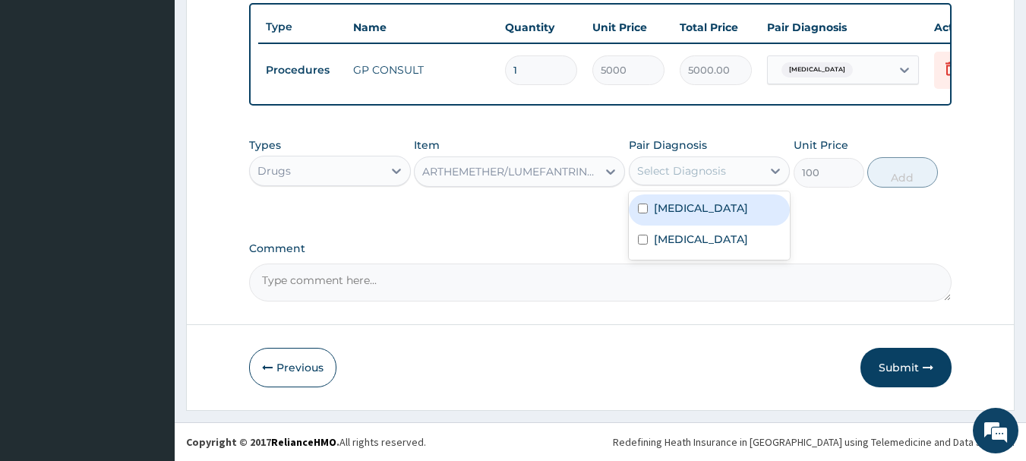
click at [696, 185] on div "Select Diagnosis" at bounding box center [710, 170] width 162 height 29
click at [678, 216] on div "Malaria" at bounding box center [710, 209] width 162 height 31
checkbox input "true"
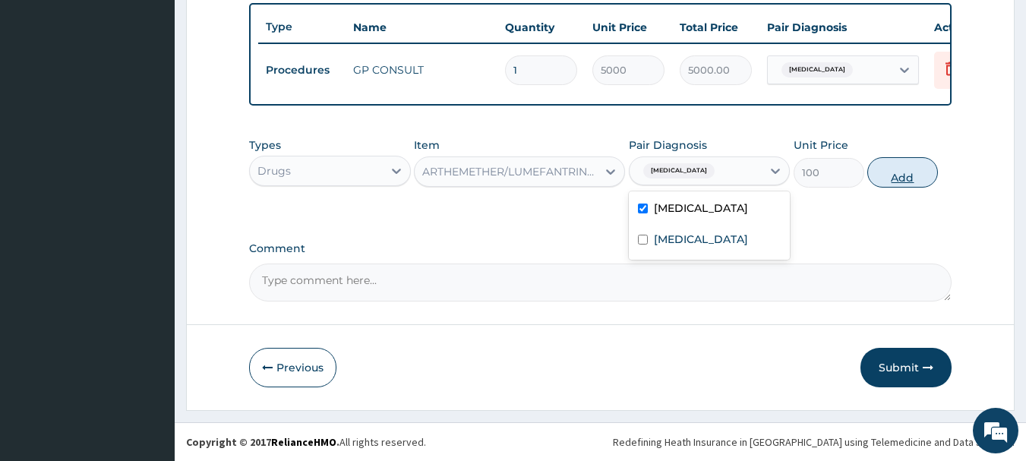
click at [895, 175] on button "Add" at bounding box center [902, 172] width 71 height 30
type input "0"
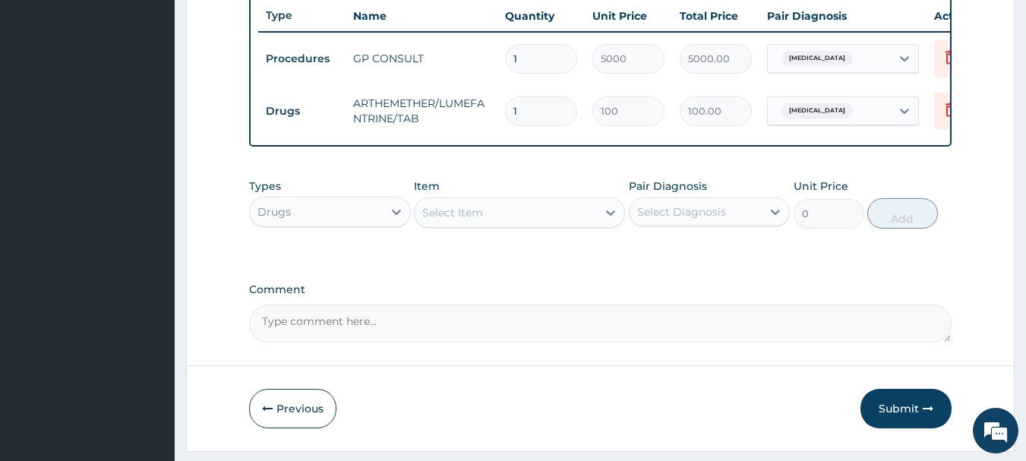
type input "0.00"
type input "2"
type input "200.00"
type input "24"
type input "2400.00"
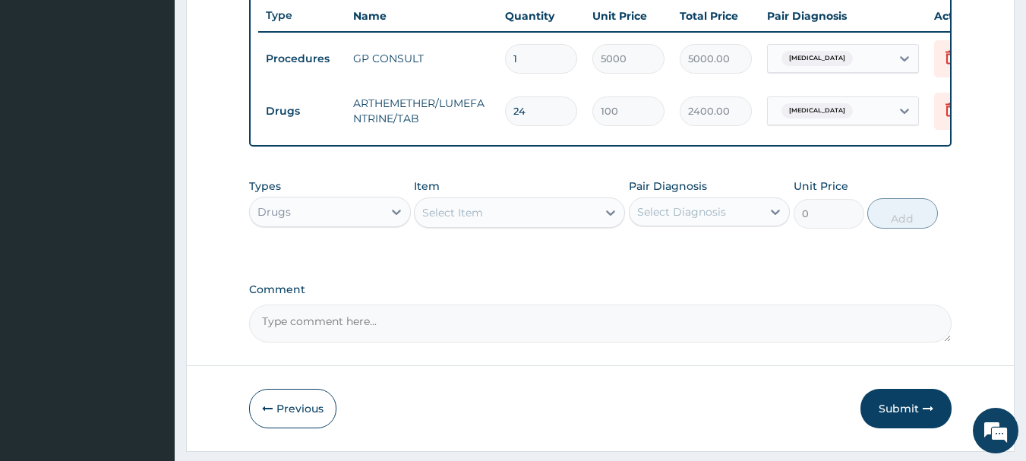
type input "24"
click at [447, 228] on div "Select Item" at bounding box center [519, 212] width 211 height 30
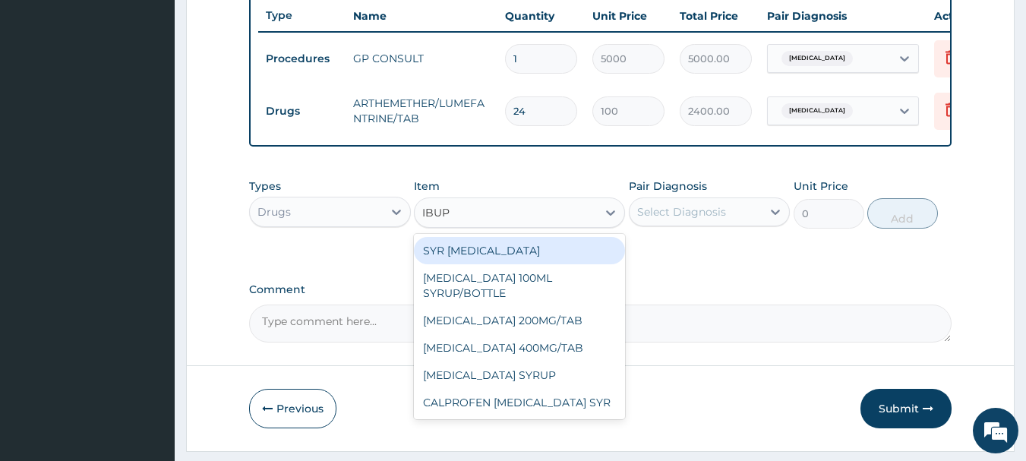
type input "IBUPR"
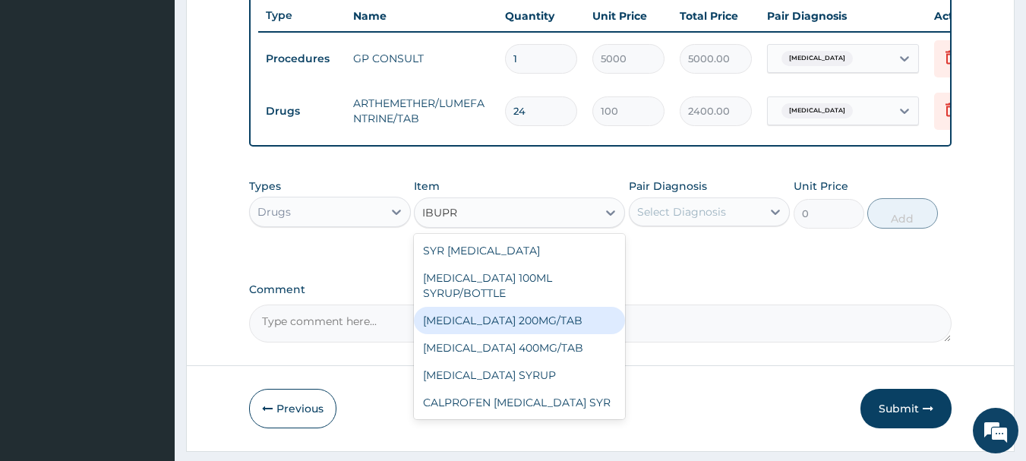
click at [462, 312] on div "IBUPROFEN 200MG/TAB" at bounding box center [519, 320] width 211 height 27
type input "50"
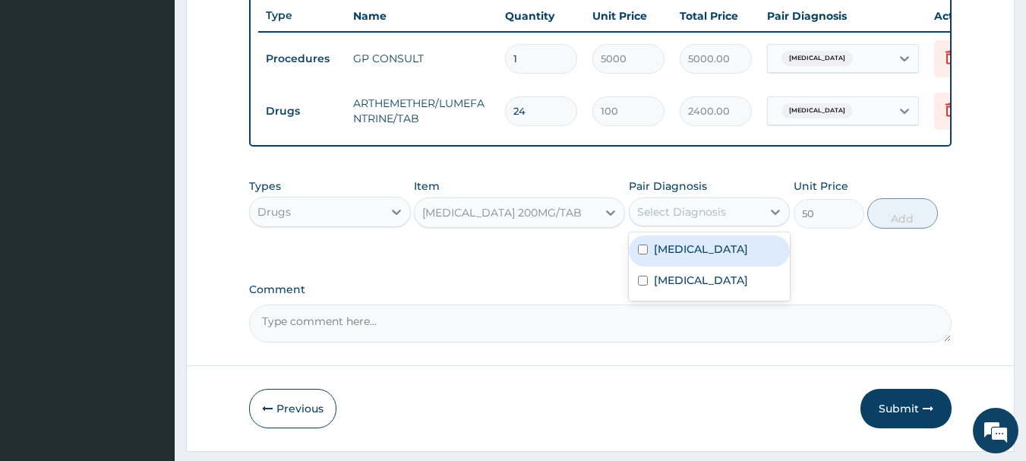
click at [667, 224] on div "Select Diagnosis" at bounding box center [696, 212] width 133 height 24
click at [664, 257] on label "Malaria" at bounding box center [701, 248] width 94 height 15
checkbox input "true"
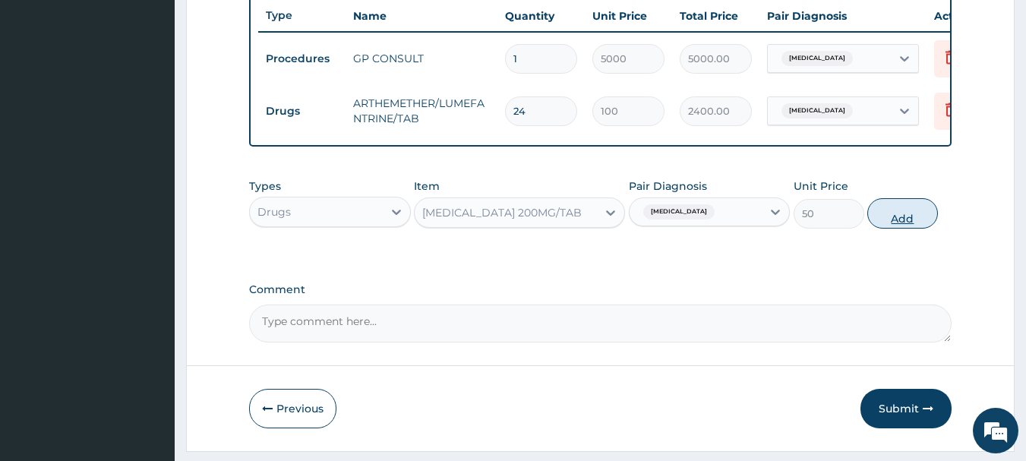
click at [895, 229] on button "Add" at bounding box center [902, 213] width 71 height 30
type input "0"
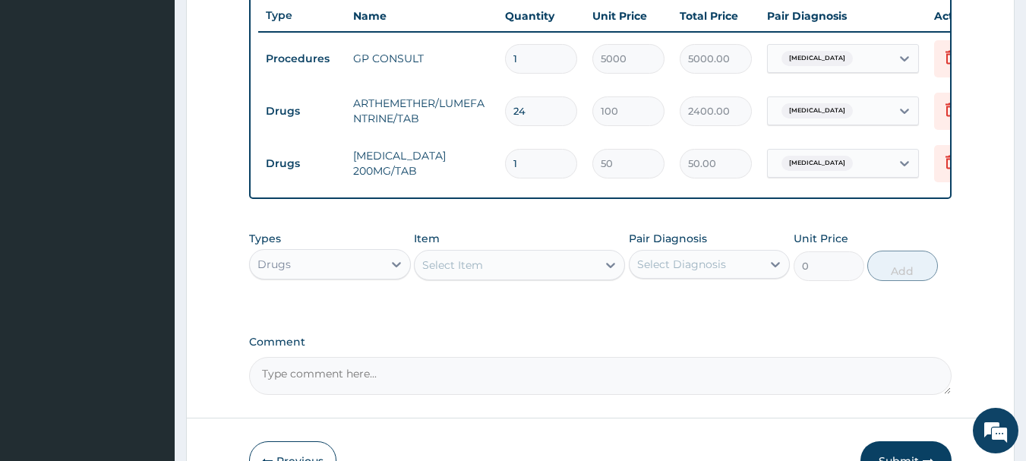
type input "0.00"
type input "9"
type input "450.00"
type input "9"
click at [506, 265] on div "Select Item" at bounding box center [506, 265] width 182 height 24
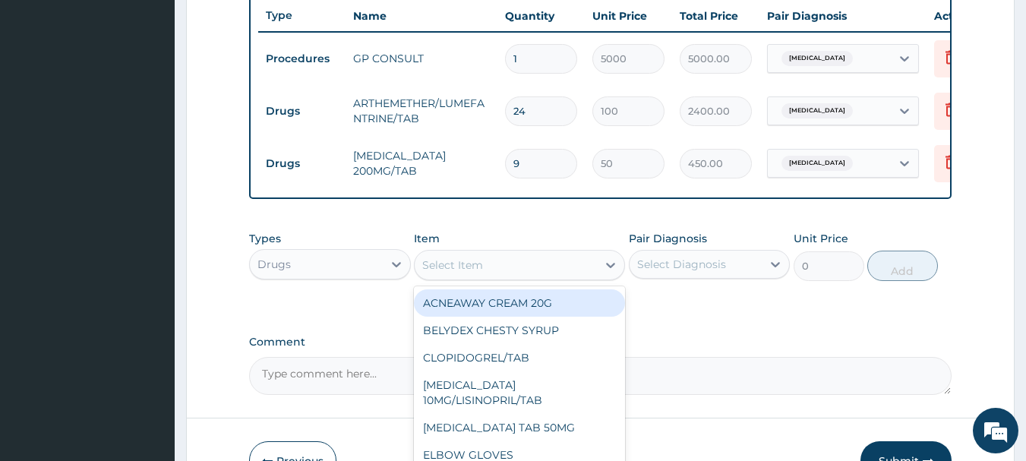
click at [506, 270] on div "Select Item" at bounding box center [506, 265] width 182 height 24
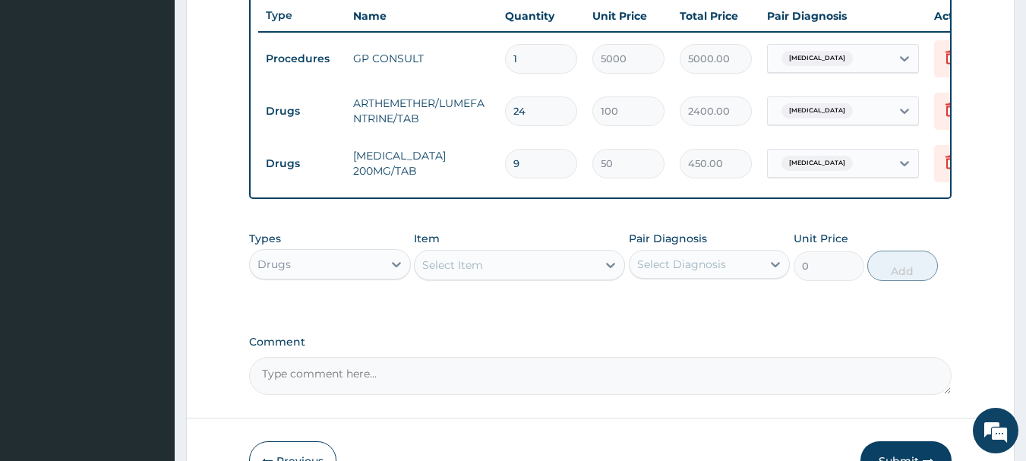
click at [506, 270] on div "Select Item" at bounding box center [506, 265] width 182 height 24
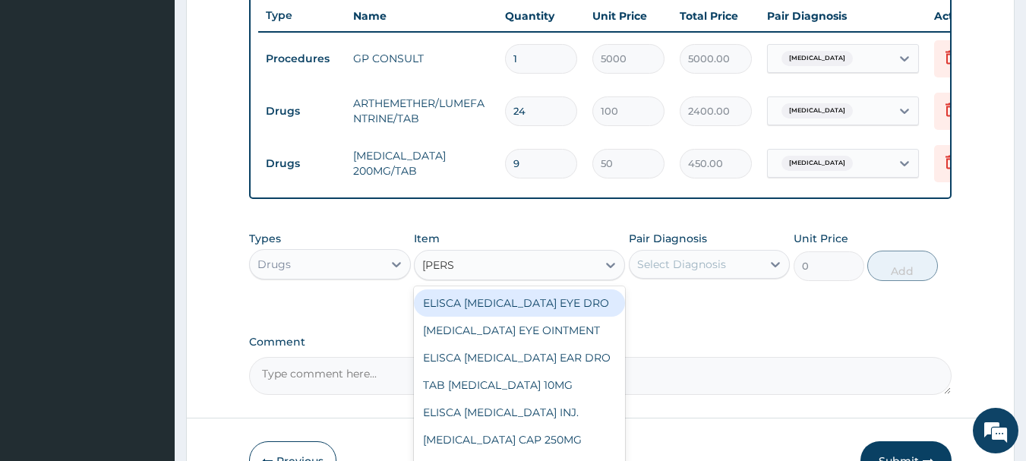
type input "LORAT"
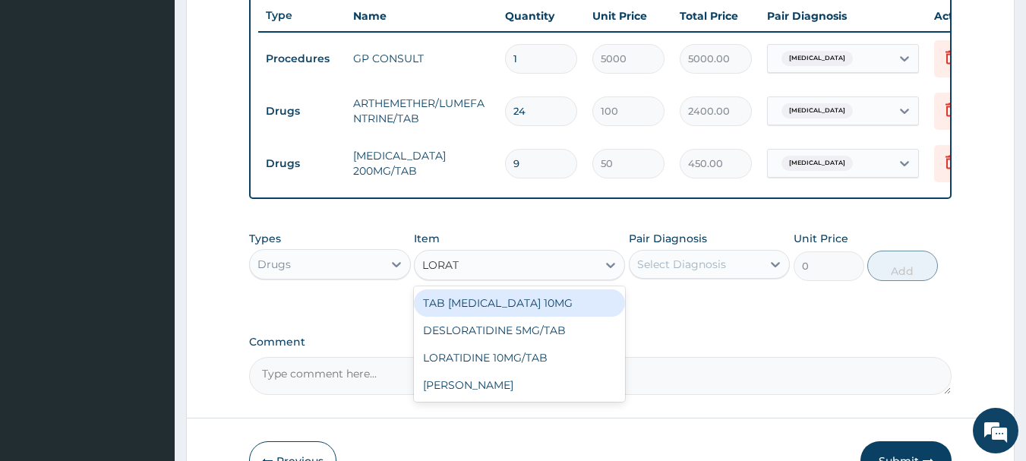
click at [457, 317] on div "TAB LORATADINE 10MG" at bounding box center [519, 302] width 211 height 27
type input "70"
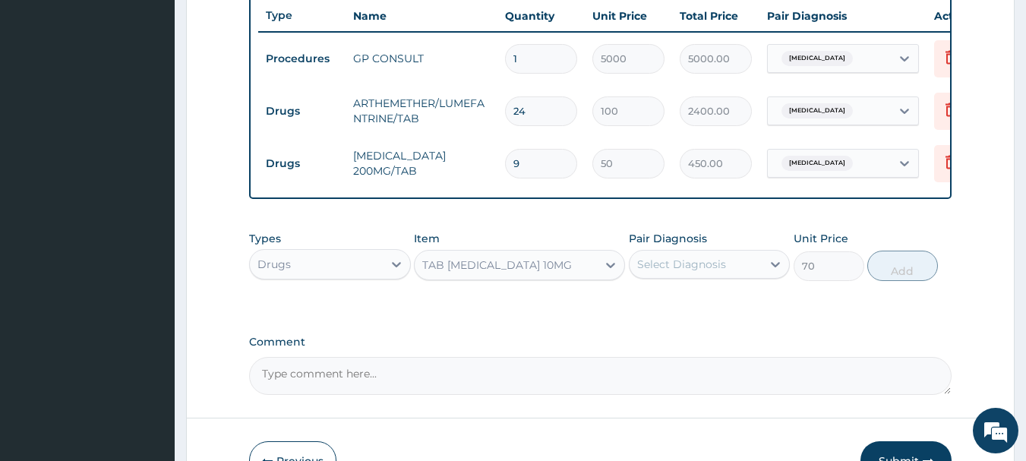
click at [675, 272] on div "Select Diagnosis" at bounding box center [681, 264] width 89 height 15
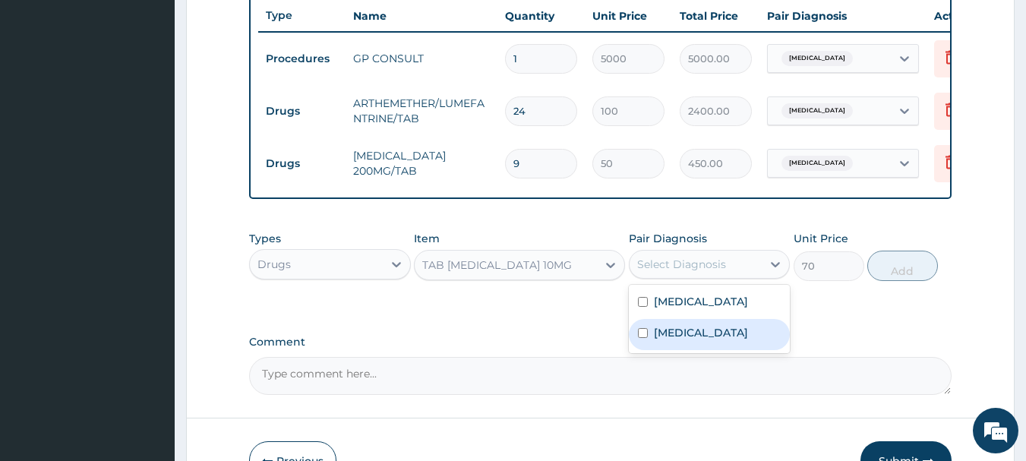
click at [669, 350] on div "Sepsis" at bounding box center [710, 334] width 162 height 31
checkbox input "true"
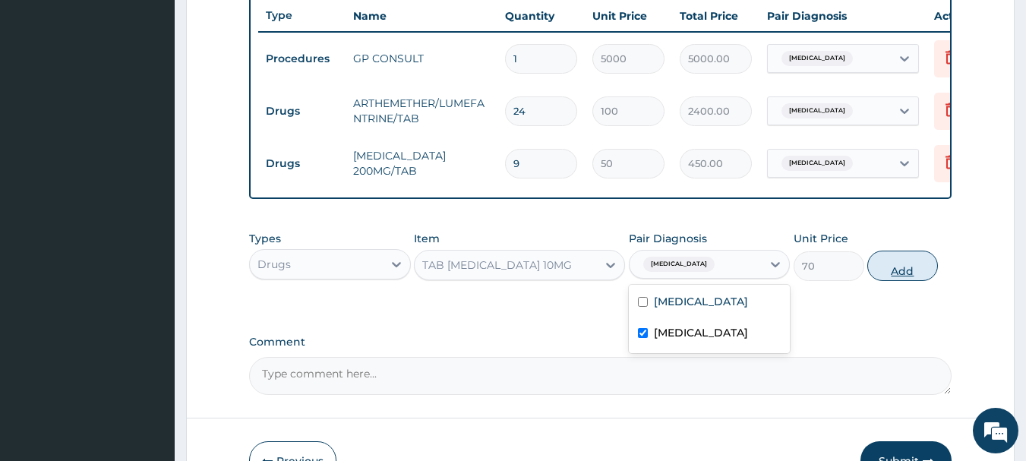
click at [876, 280] on button "Add" at bounding box center [902, 266] width 71 height 30
type input "0"
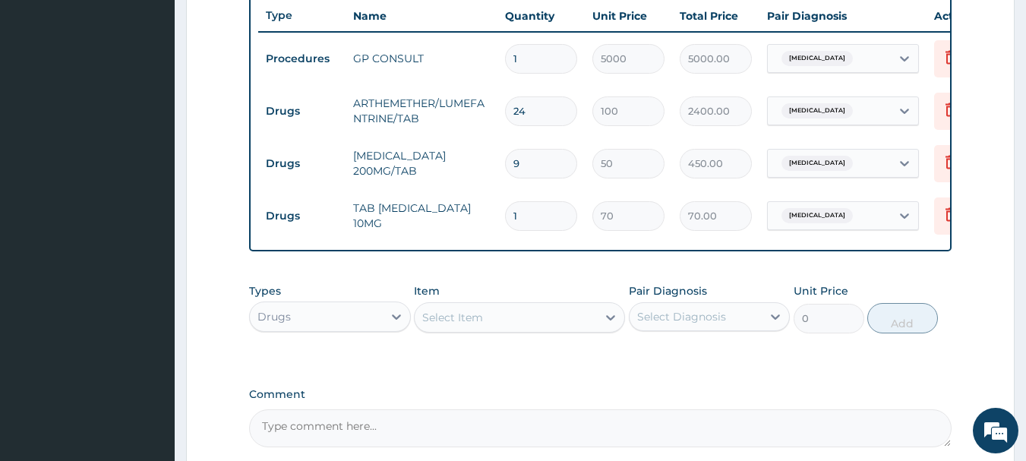
type input "0.00"
type input "4"
type input "280.00"
type input "4"
click at [535, 324] on div "Select Item" at bounding box center [506, 317] width 182 height 24
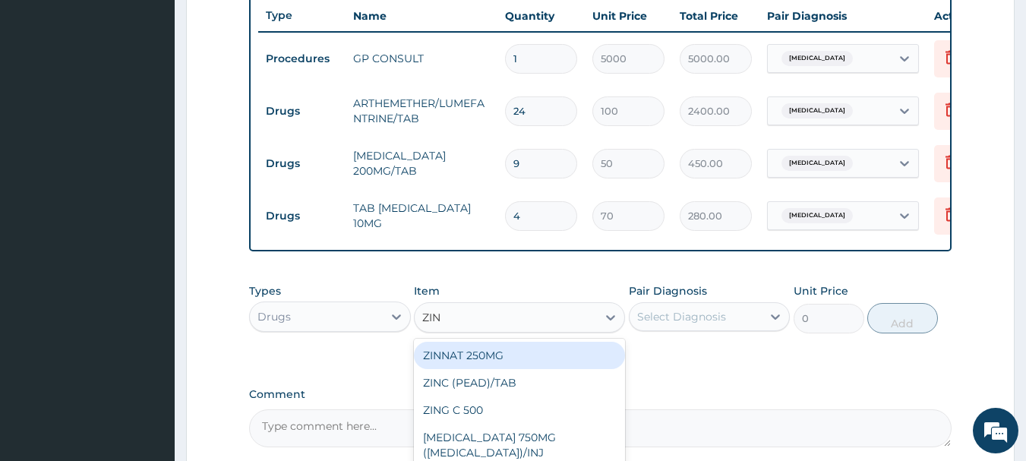
type input "ZINC"
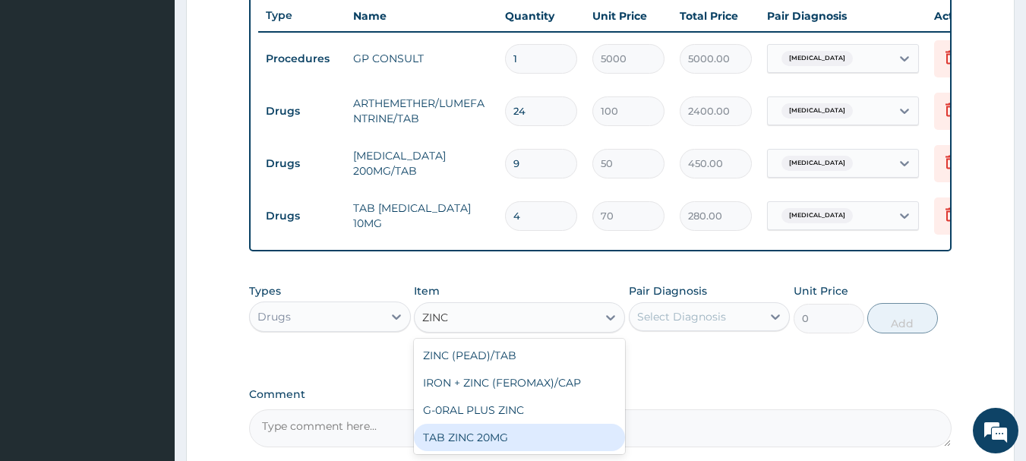
click at [472, 447] on div "TAB ZINC 20MG" at bounding box center [519, 437] width 211 height 27
type input "100"
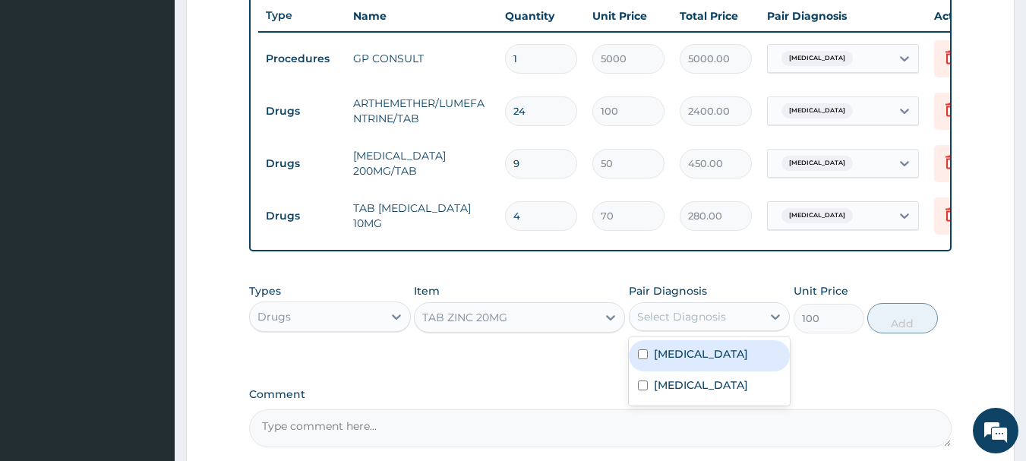
click at [641, 321] on div "Select Diagnosis" at bounding box center [681, 316] width 89 height 15
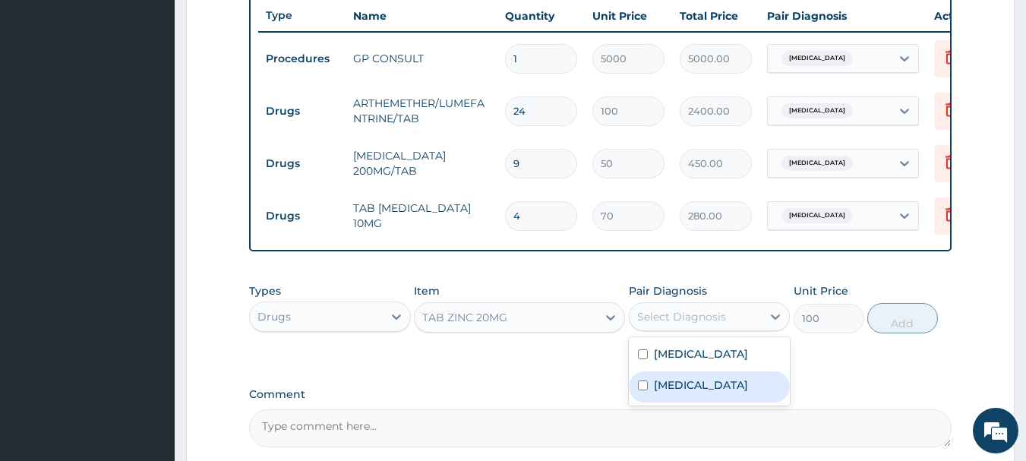
click at [666, 392] on label "Sepsis" at bounding box center [701, 384] width 94 height 15
checkbox input "true"
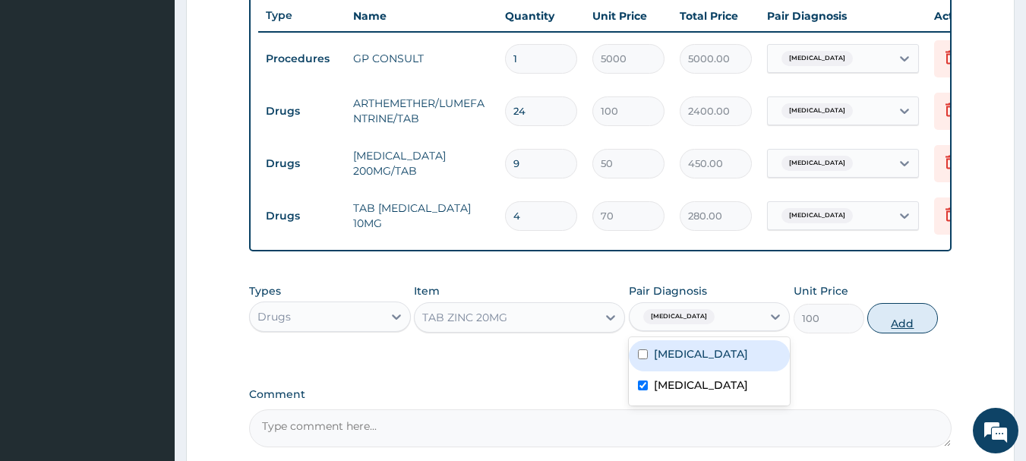
click at [911, 333] on button "Add" at bounding box center [902, 318] width 71 height 30
type input "0"
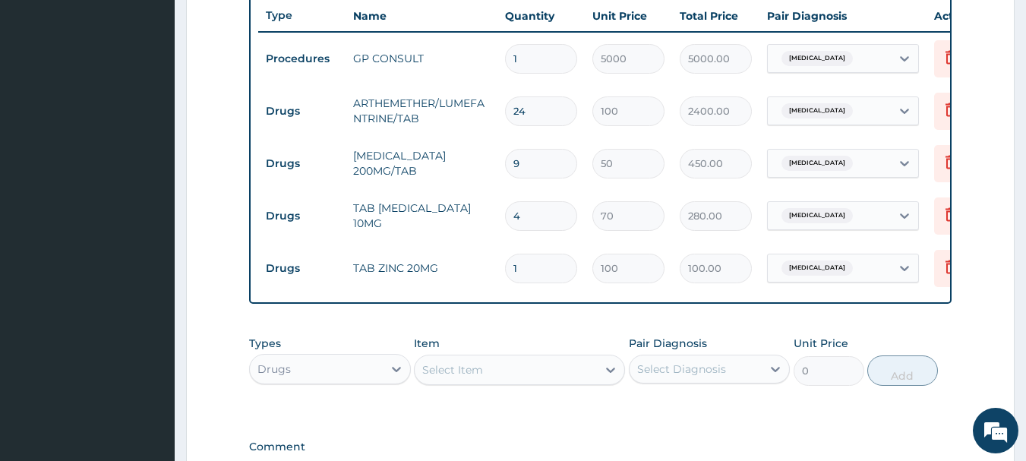
type input "0.00"
type input "5"
type input "500.00"
type input "5"
click at [390, 375] on icon at bounding box center [396, 368] width 15 height 15
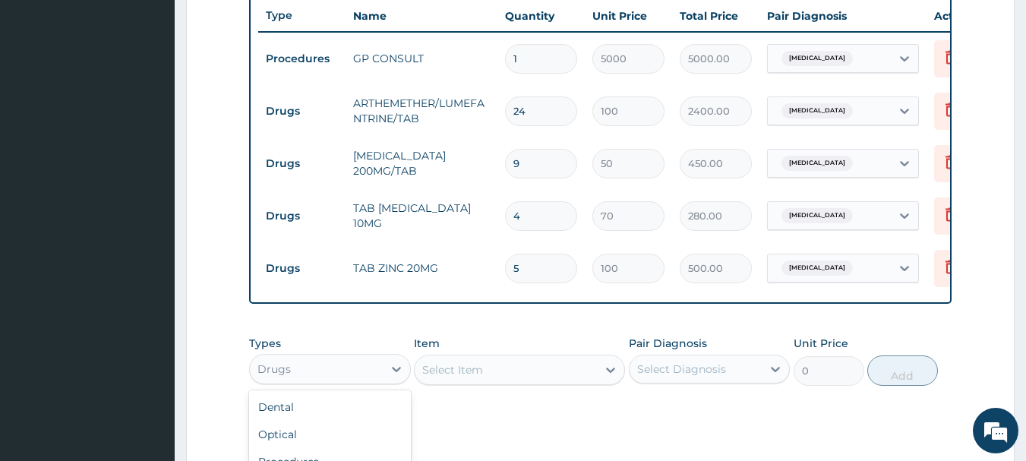
scroll to position [797, 0]
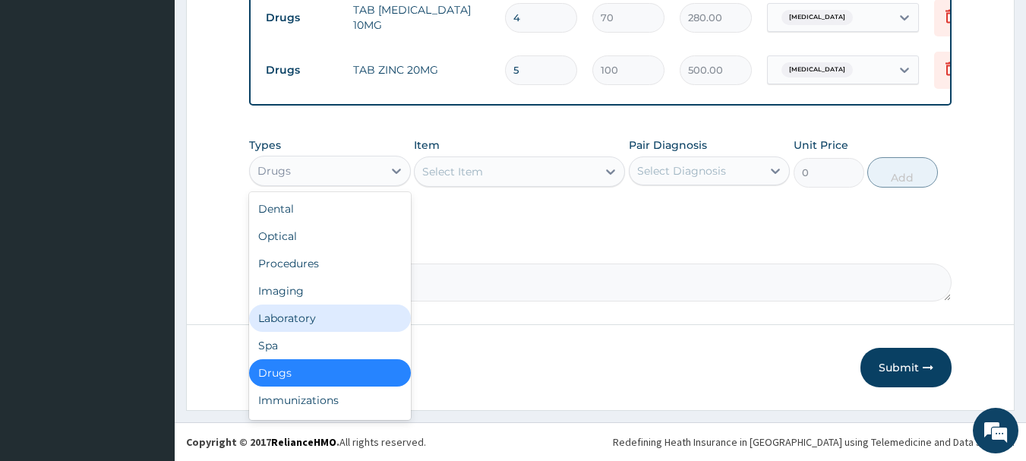
click at [307, 330] on div "Laboratory" at bounding box center [330, 318] width 162 height 27
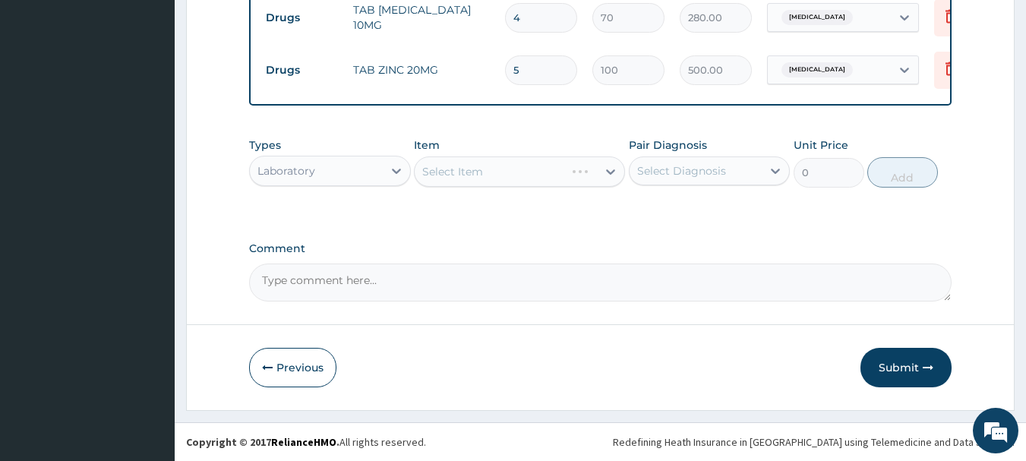
click at [518, 176] on div "Select Item" at bounding box center [519, 171] width 211 height 30
click at [589, 176] on div "Select Item" at bounding box center [506, 171] width 182 height 24
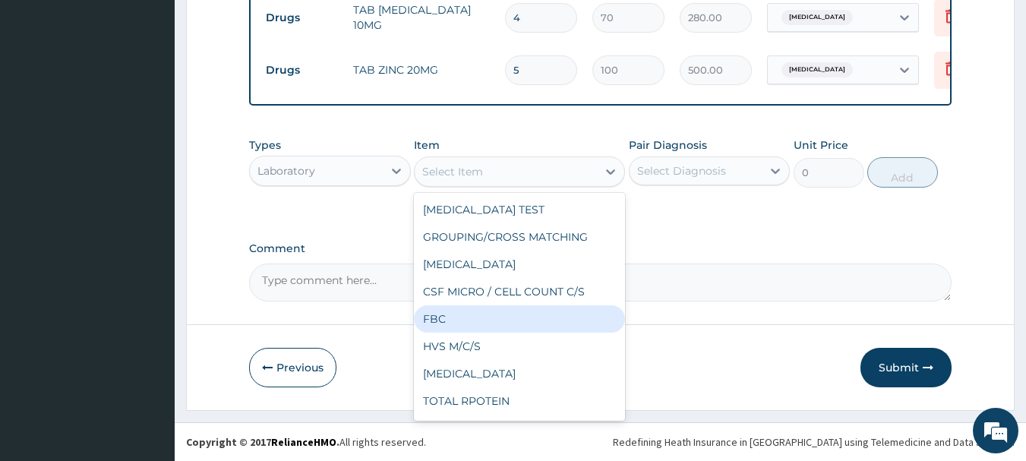
click at [508, 321] on div "FBC" at bounding box center [519, 318] width 211 height 27
type input "5000"
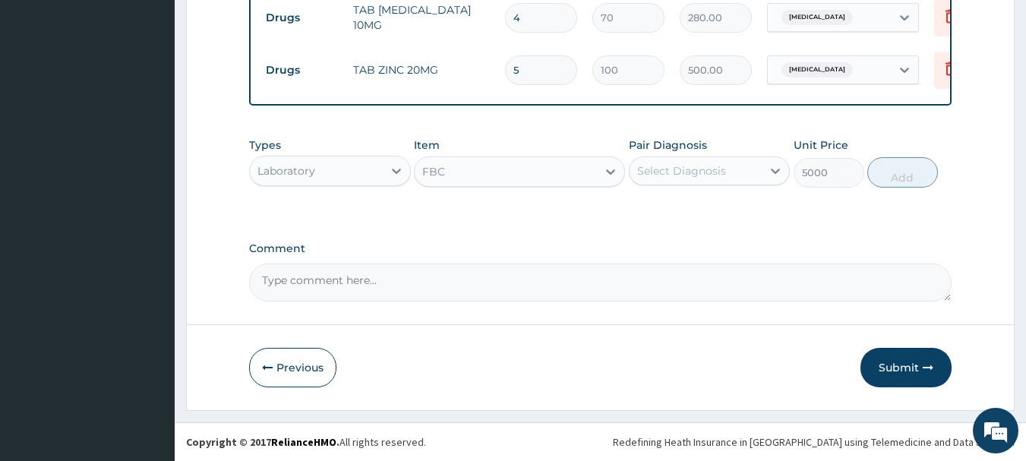
click at [668, 174] on div "Select Diagnosis" at bounding box center [681, 170] width 89 height 15
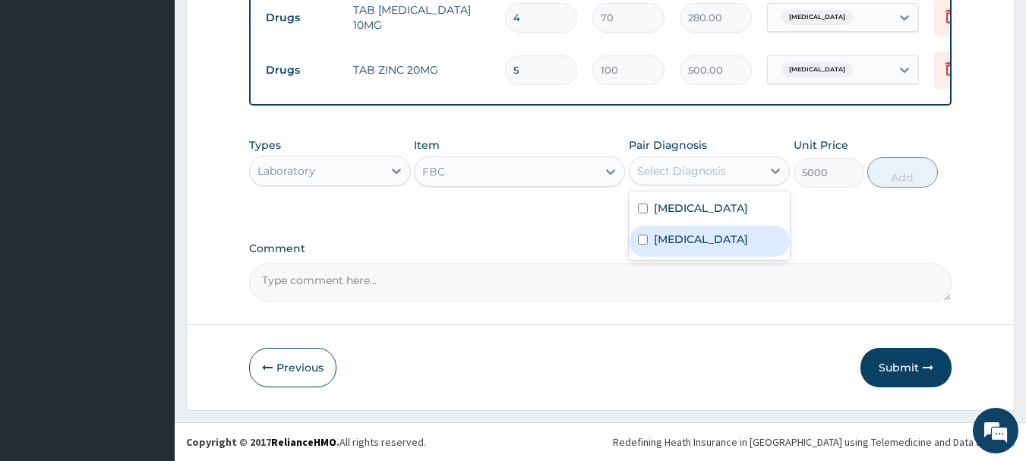
click at [676, 242] on label "Sepsis" at bounding box center [701, 239] width 94 height 15
checkbox input "true"
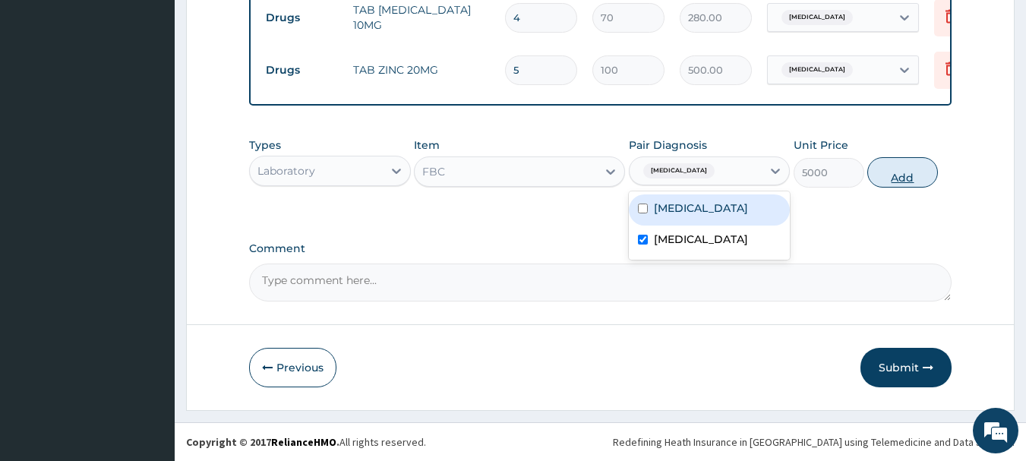
click at [907, 172] on button "Add" at bounding box center [902, 172] width 71 height 30
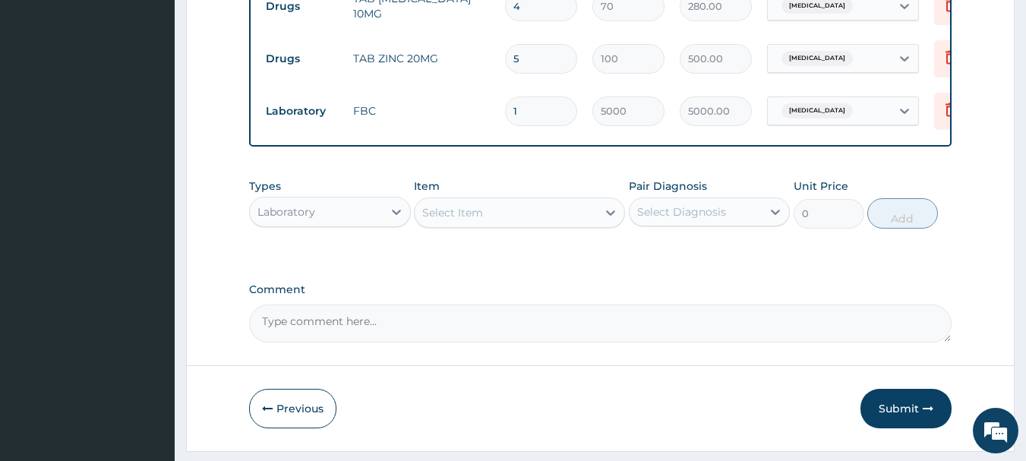
click at [432, 220] on div "Select Item" at bounding box center [452, 212] width 61 height 15
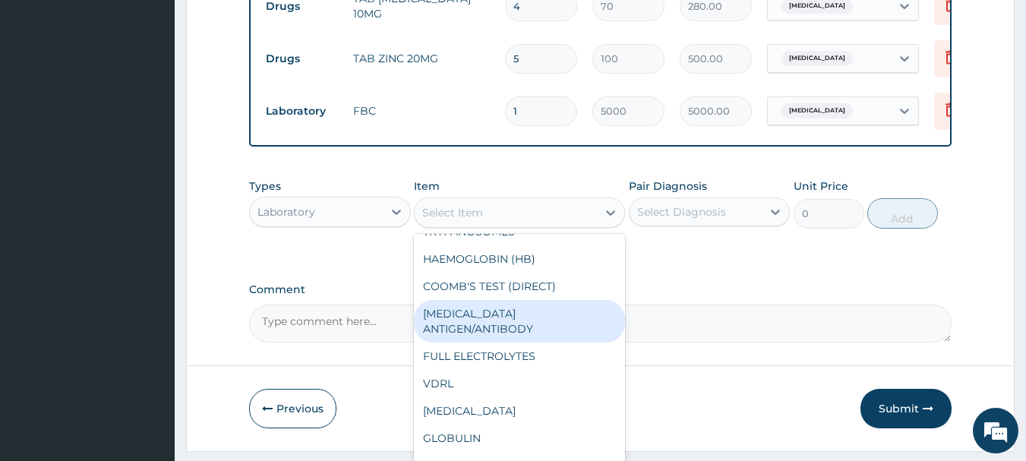
scroll to position [456, 0]
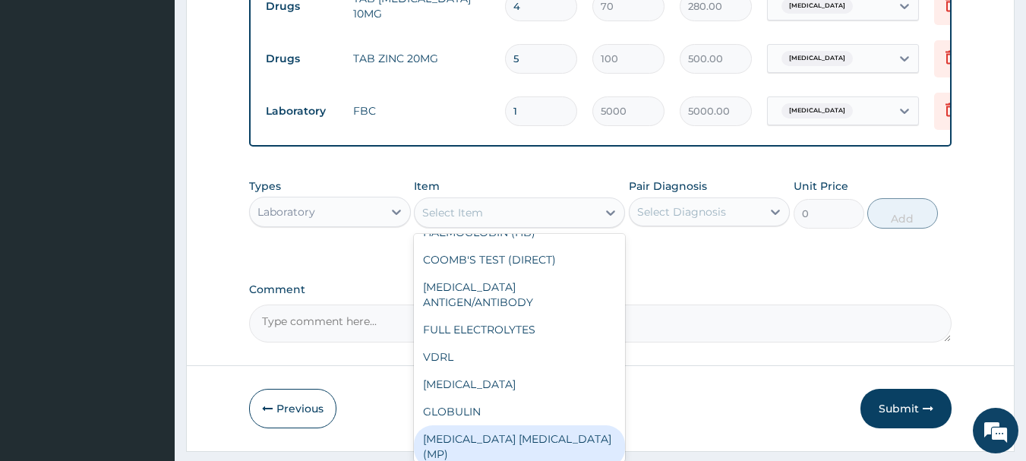
drag, startPoint x: 493, startPoint y: 437, endPoint x: 544, endPoint y: 380, distance: 76.9
click at [501, 428] on div "MALARIA PARASITE (MP)" at bounding box center [519, 446] width 211 height 43
type input "1000"
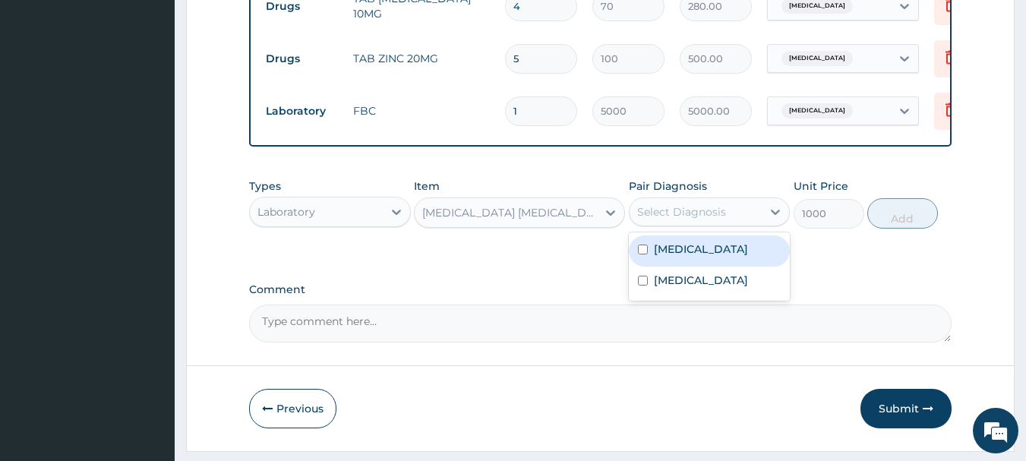
click at [674, 219] on div "Select Diagnosis" at bounding box center [681, 211] width 89 height 15
click at [673, 257] on label "Malaria" at bounding box center [701, 248] width 94 height 15
checkbox input "true"
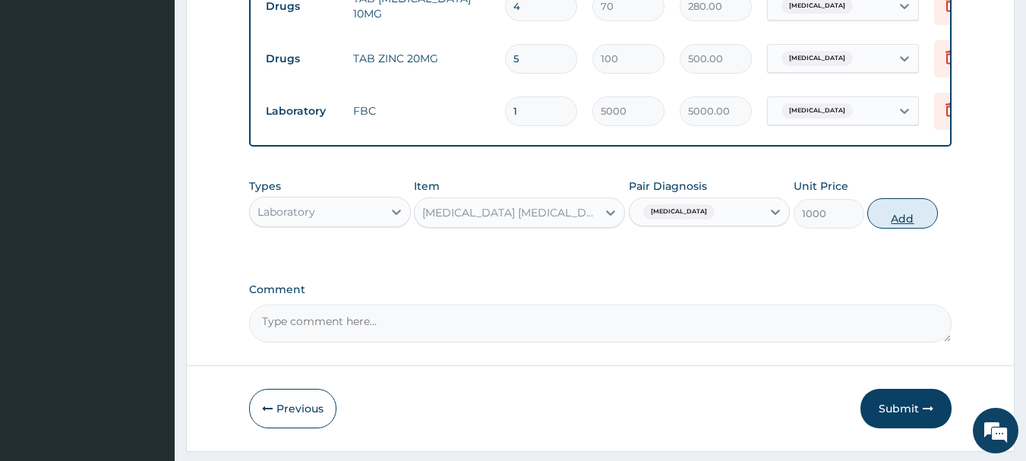
click at [901, 228] on button "Add" at bounding box center [902, 213] width 71 height 30
type input "0"
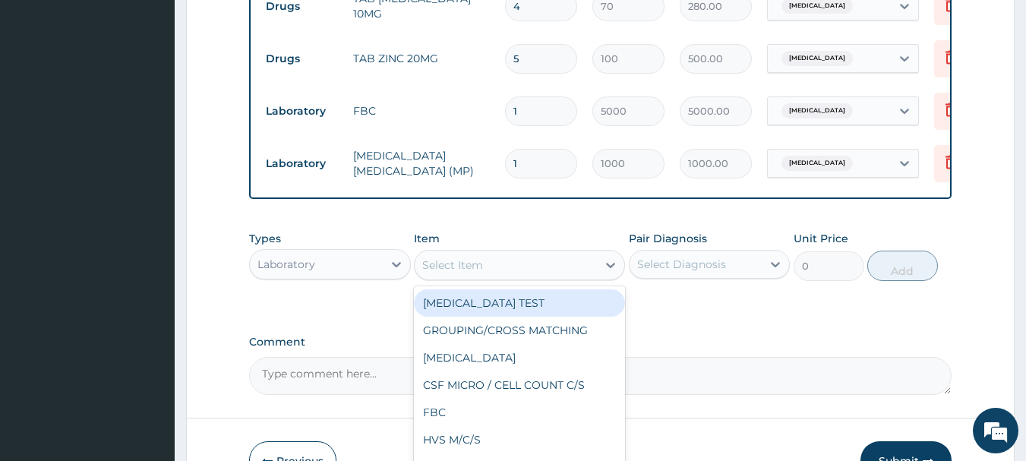
click at [519, 277] on div "Select Item" at bounding box center [506, 265] width 182 height 24
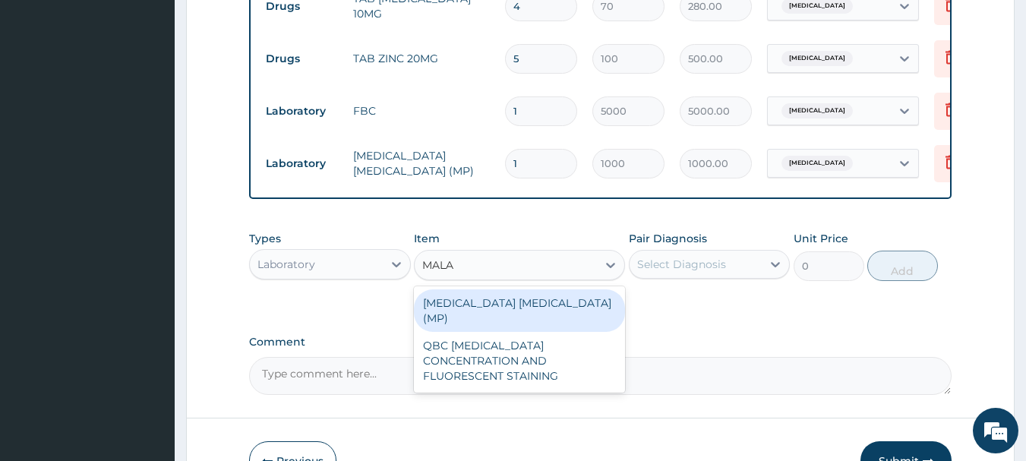
type input "MALAR"
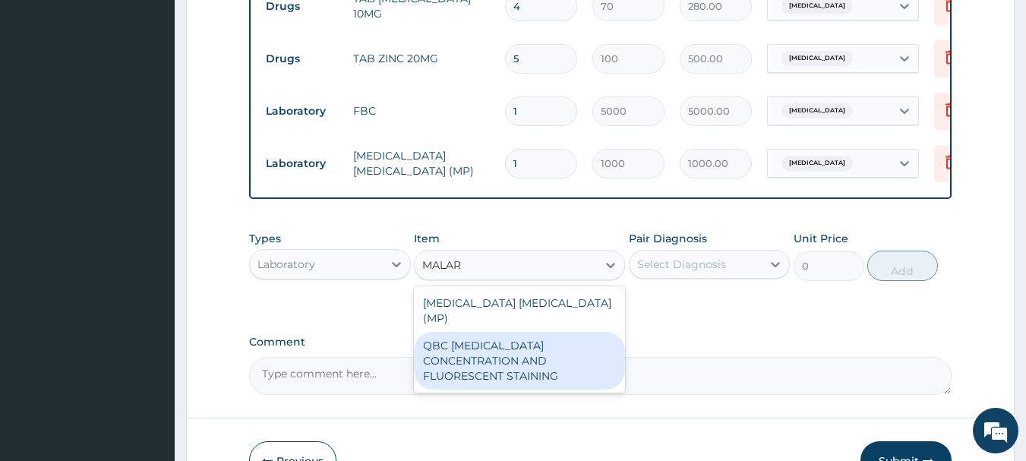
click at [548, 338] on div "QBC MALARIA CONCENTRATION AND FLUORESCENT STAINING" at bounding box center [519, 361] width 211 height 58
type input "1200"
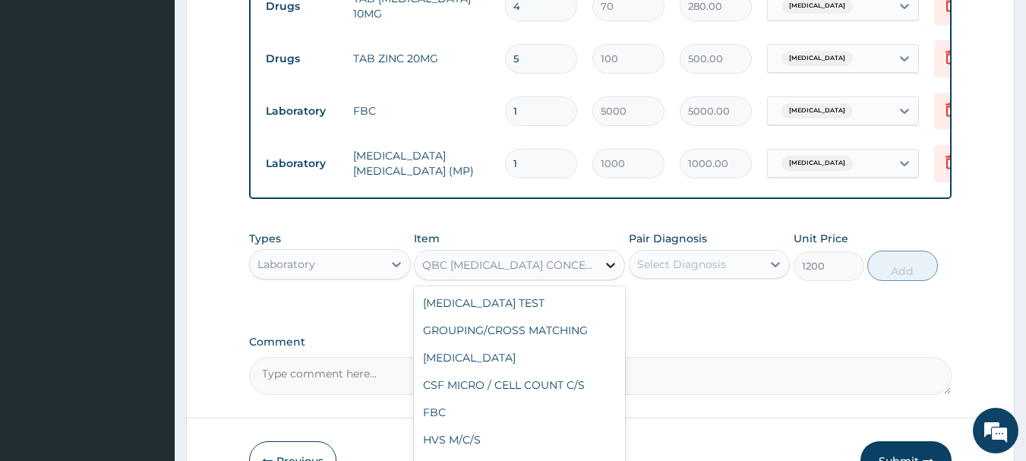
click at [610, 273] on icon at bounding box center [610, 264] width 15 height 15
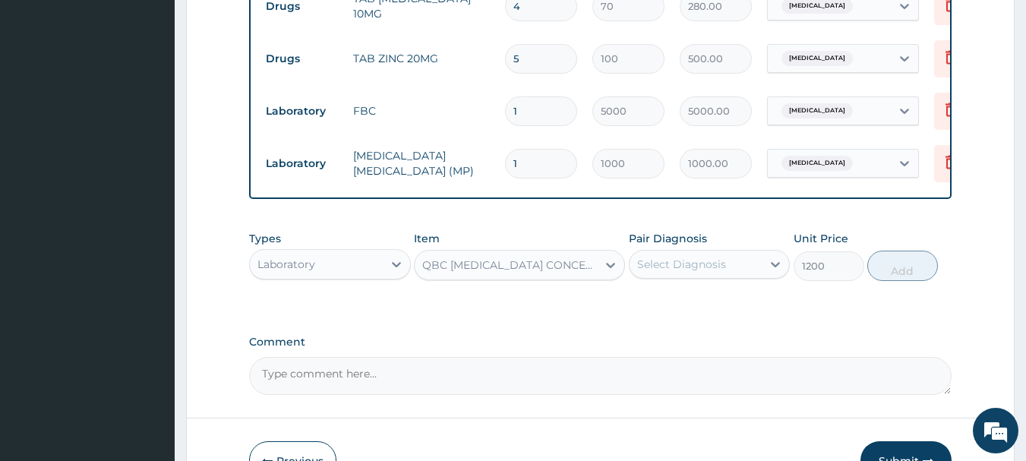
click at [633, 289] on div "Types Laboratory Item QBC MALARIA CONCENTRATION AND FLUORESCENT STAINING Pair D…" at bounding box center [600, 255] width 703 height 65
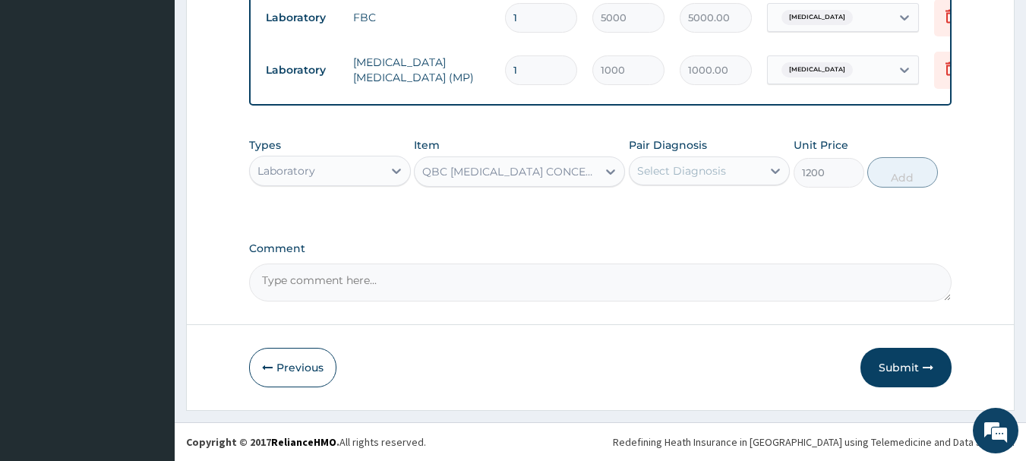
scroll to position [901, 0]
click at [900, 367] on button "Submit" at bounding box center [905, 367] width 91 height 39
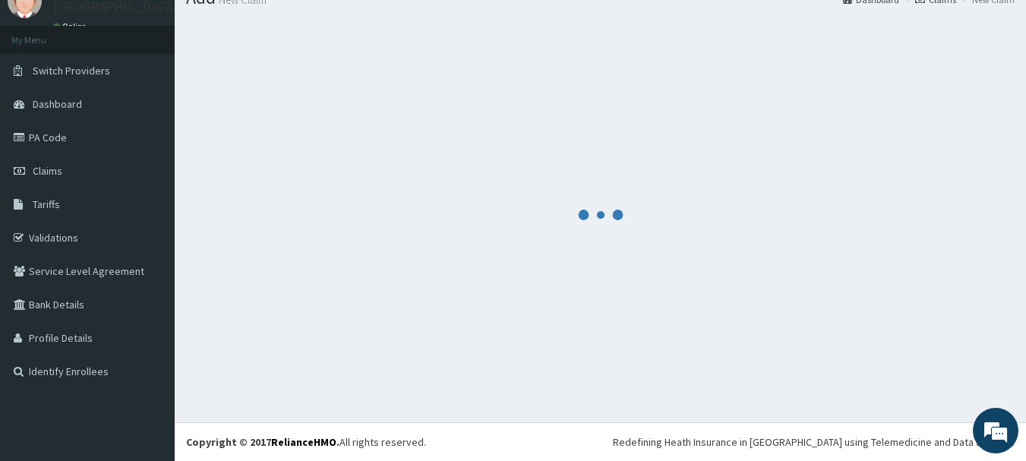
scroll to position [888, 0]
